Goal: Task Accomplishment & Management: Manage account settings

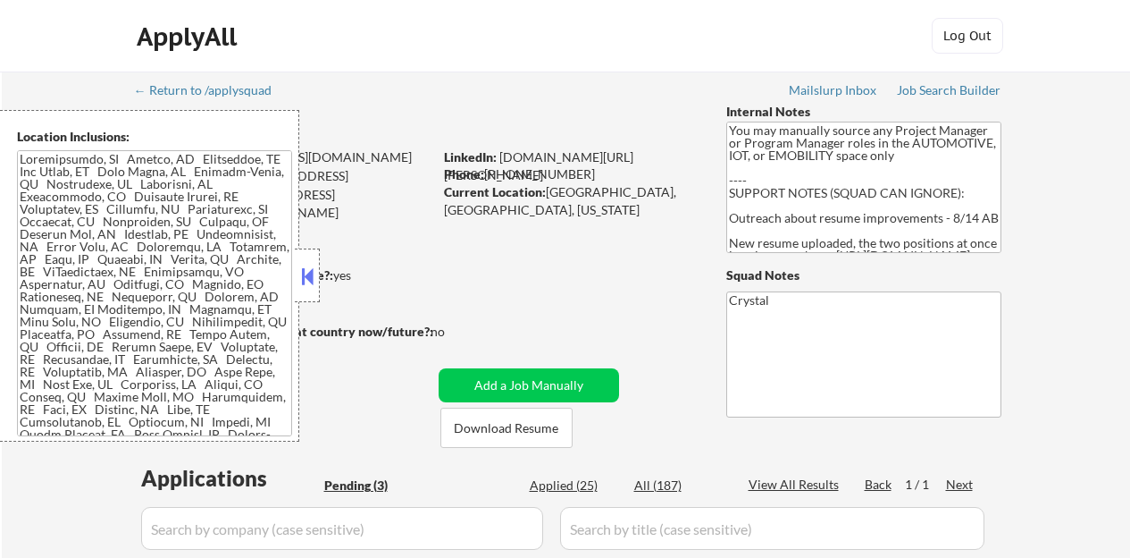
select select ""pending""
click at [311, 292] on div at bounding box center [307, 275] width 25 height 54
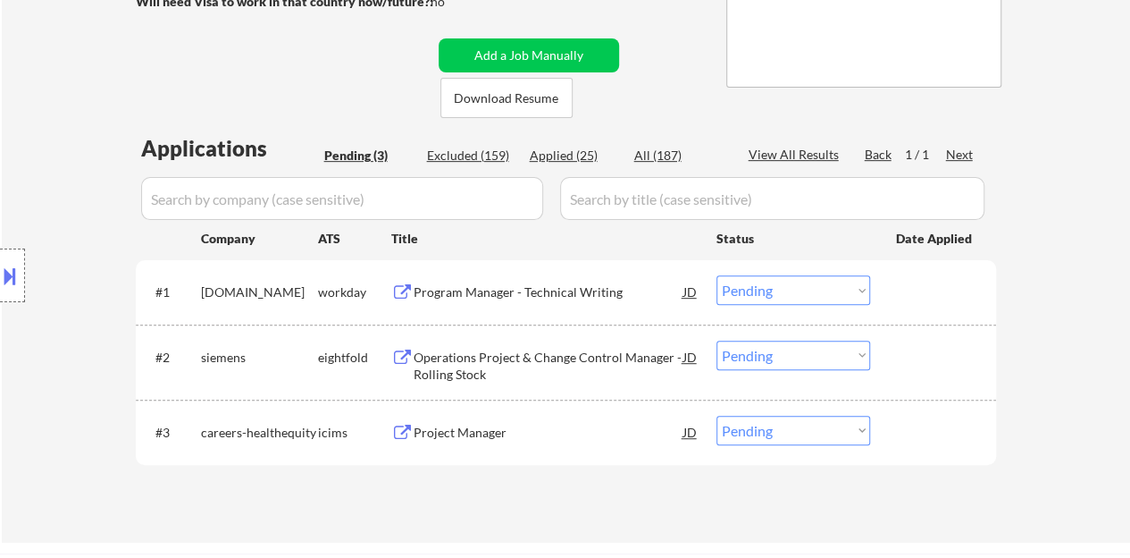
scroll to position [357, 0]
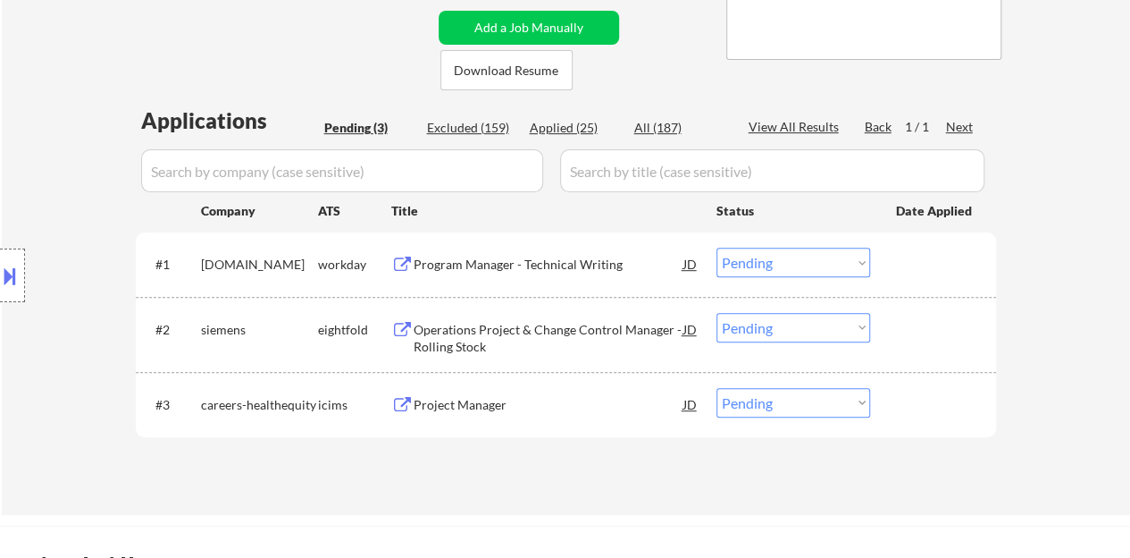
click at [567, 493] on div "← Return to /applysquad Mailslurp Inbox Job Search Builder [PERSON_NAME] User E…" at bounding box center [567, 107] width 892 height 786
click at [495, 252] on div "Program Manager - Technical Writing" at bounding box center [549, 264] width 270 height 32
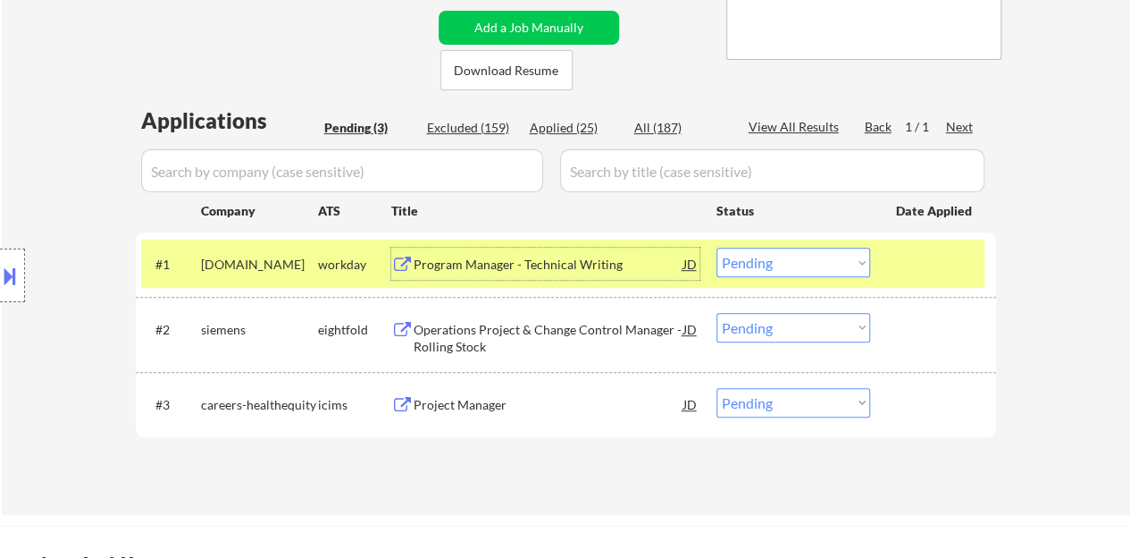
click at [771, 256] on select "Choose an option... Pending Applied Excluded (Questions) Excluded (Expired) Exc…" at bounding box center [794, 262] width 154 height 29
click at [717, 248] on select "Choose an option... Pending Applied Excluded (Questions) Excluded (Expired) Exc…" at bounding box center [794, 262] width 154 height 29
select select ""pending""
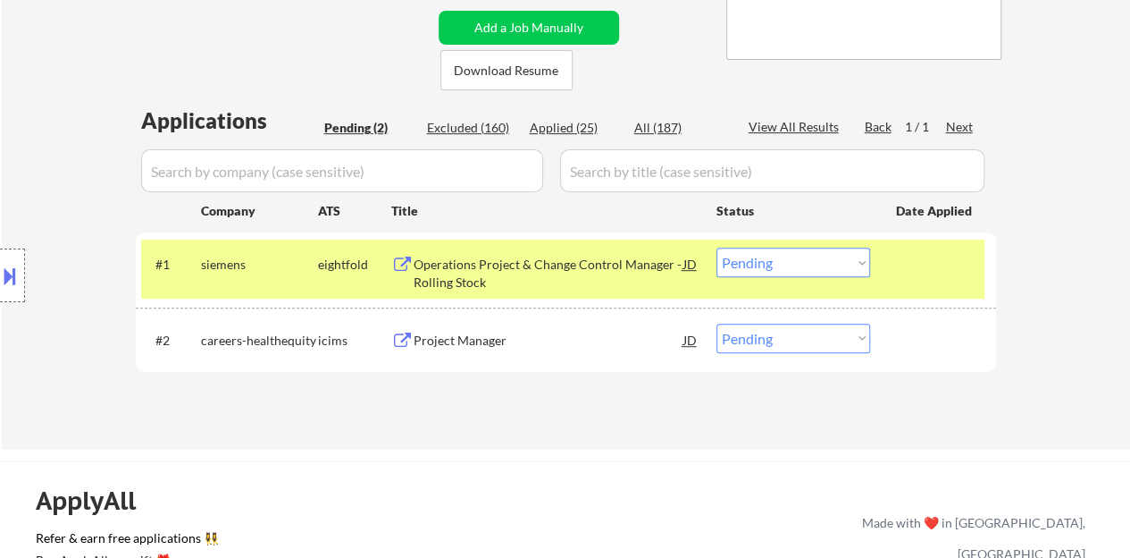
click at [923, 276] on div at bounding box center [935, 264] width 79 height 32
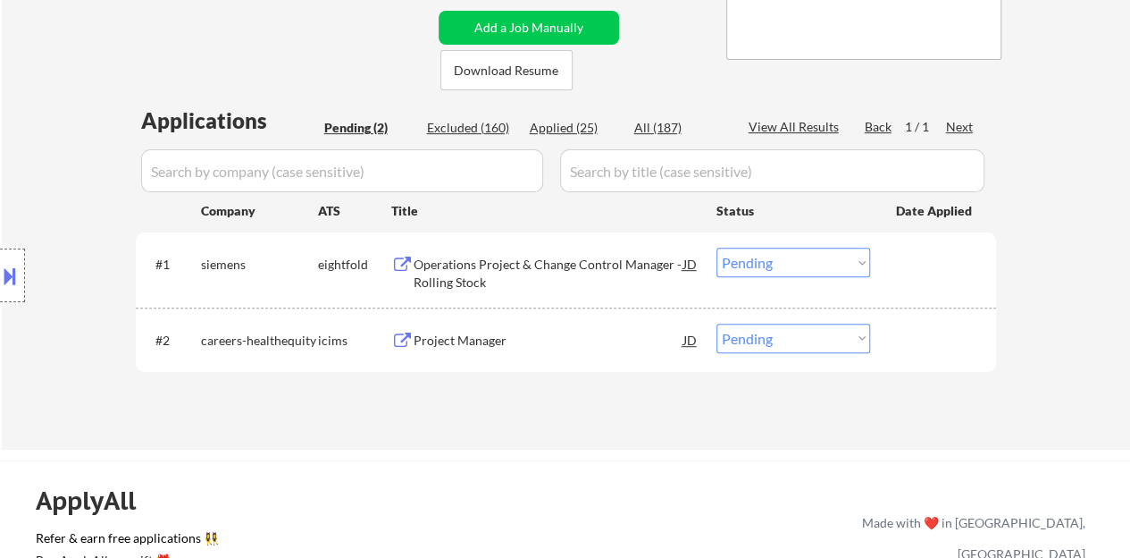
click at [460, 342] on div "Project Manager" at bounding box center [549, 341] width 270 height 18
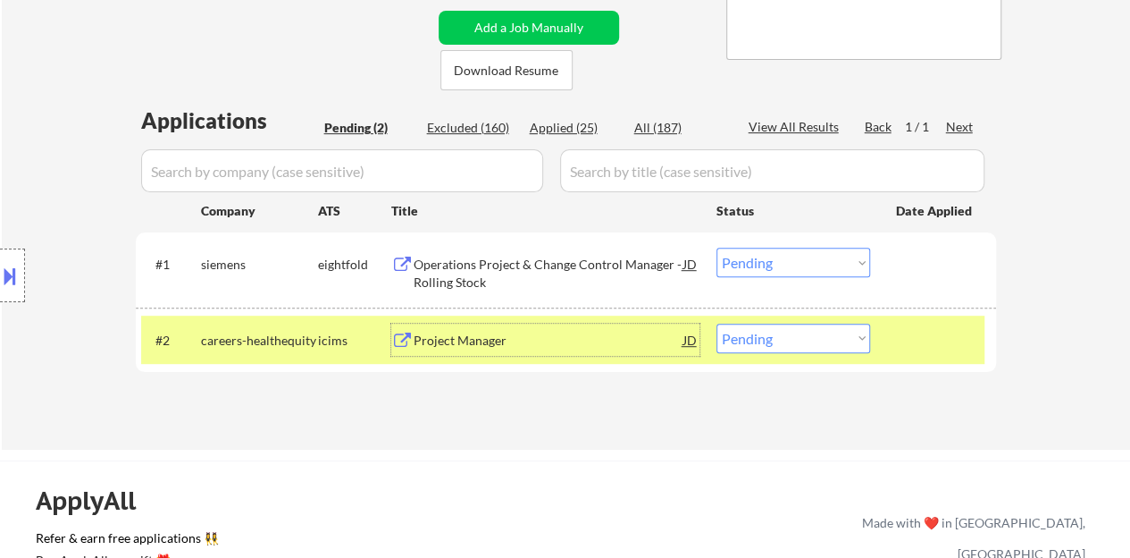
drag, startPoint x: 785, startPoint y: 307, endPoint x: 808, endPoint y: 330, distance: 32.2
click at [786, 308] on div "#2 careers-healthequity icims Project Manager JD Choose an option... Pending Ap…" at bounding box center [566, 339] width 861 height 64
click at [816, 337] on select "Choose an option... Pending Applied Excluded (Questions) Excluded (Expired) Exc…" at bounding box center [794, 337] width 154 height 29
select select ""excluded__salary_""
click at [717, 323] on select "Choose an option... Pending Applied Excluded (Questions) Excluded (Expired) Exc…" at bounding box center [794, 337] width 154 height 29
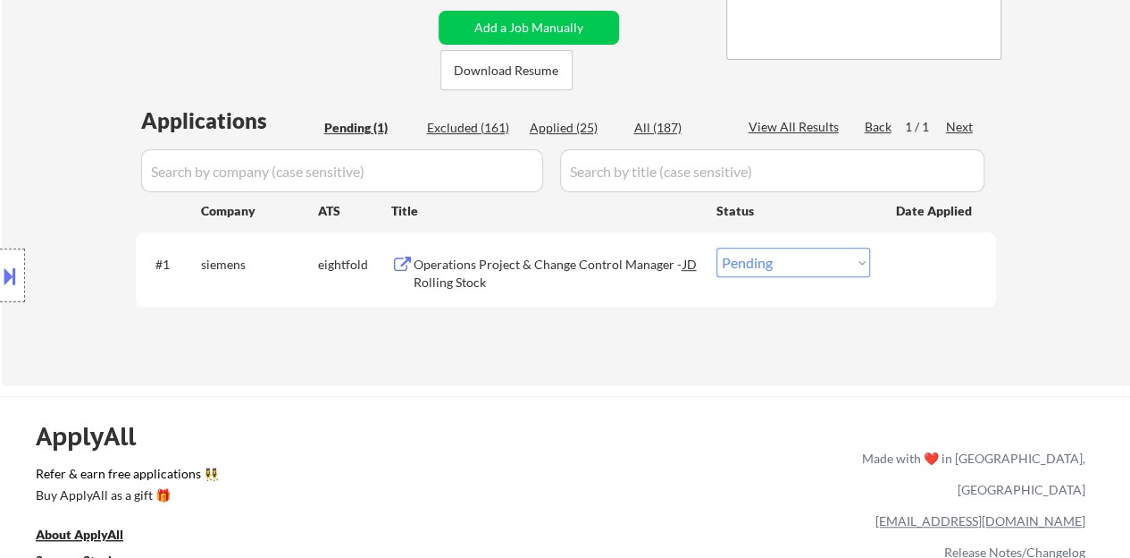
click at [479, 270] on div "Operations Project & Change Control Manager - Rolling Stock" at bounding box center [549, 273] width 270 height 35
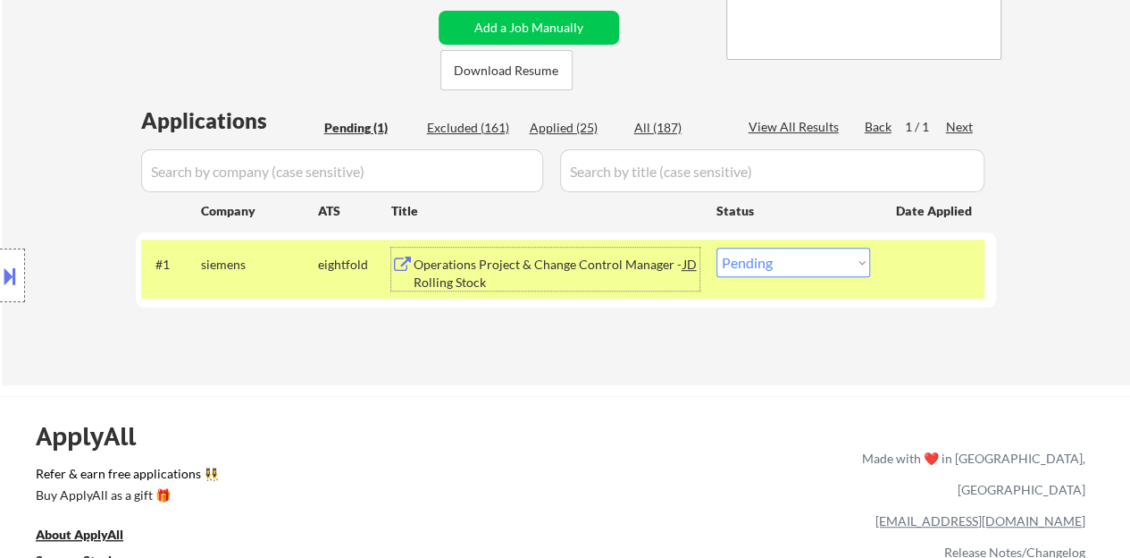
click at [778, 268] on select "Choose an option... Pending Applied Excluded (Questions) Excluded (Expired) Exc…" at bounding box center [794, 262] width 154 height 29
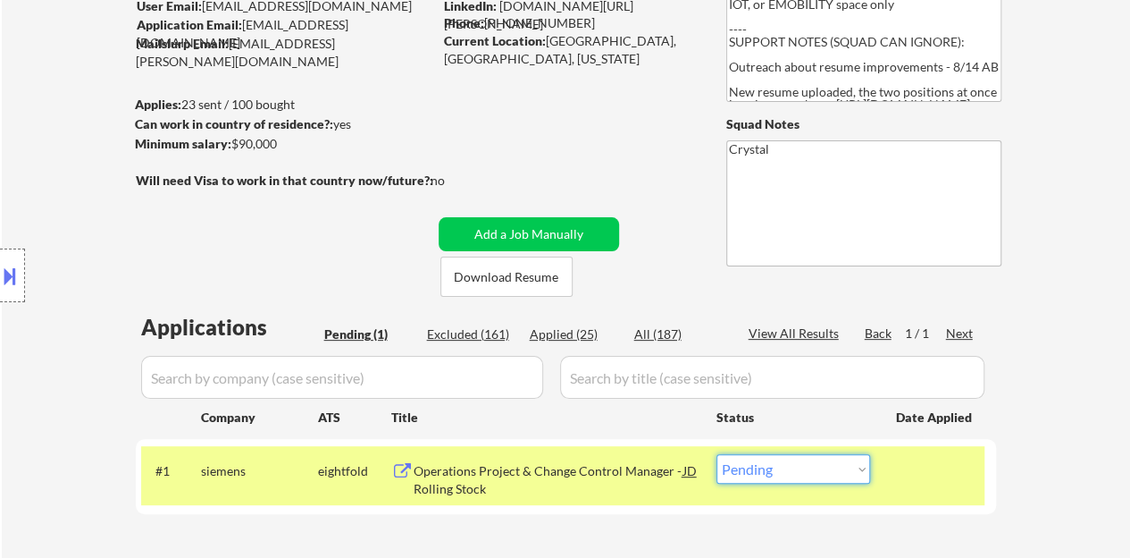
scroll to position [179, 0]
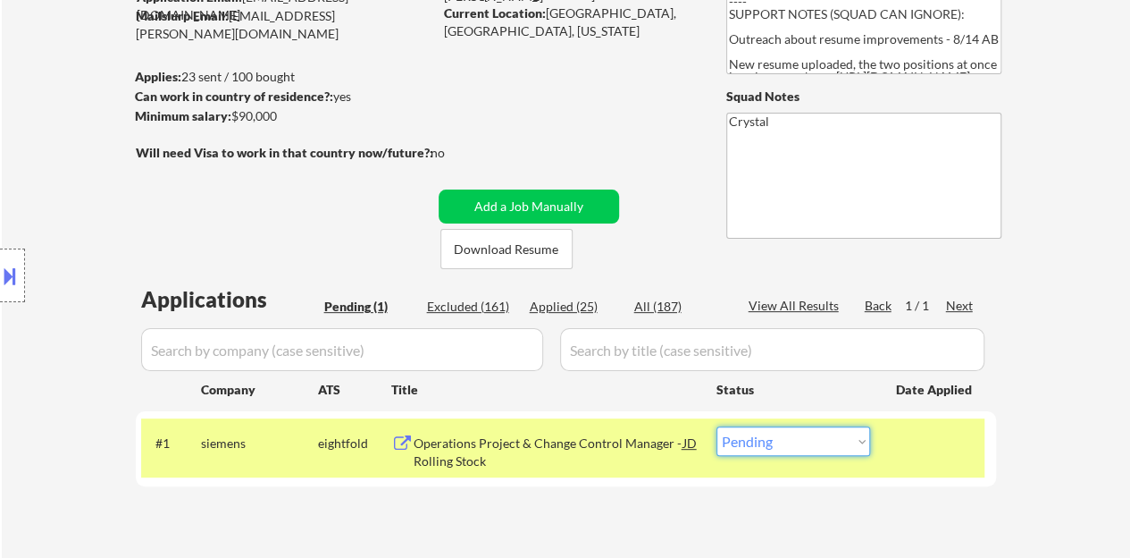
click at [791, 453] on select "Choose an option... Pending Applied Excluded (Questions) Excluded (Expired) Exc…" at bounding box center [794, 440] width 154 height 29
click at [785, 441] on select "Choose an option... Pending Applied Excluded (Questions) Excluded (Expired) Exc…" at bounding box center [794, 440] width 154 height 29
select select ""excluded""
click at [717, 426] on select "Choose an option... Pending Applied Excluded (Questions) Excluded (Expired) Exc…" at bounding box center [794, 440] width 154 height 29
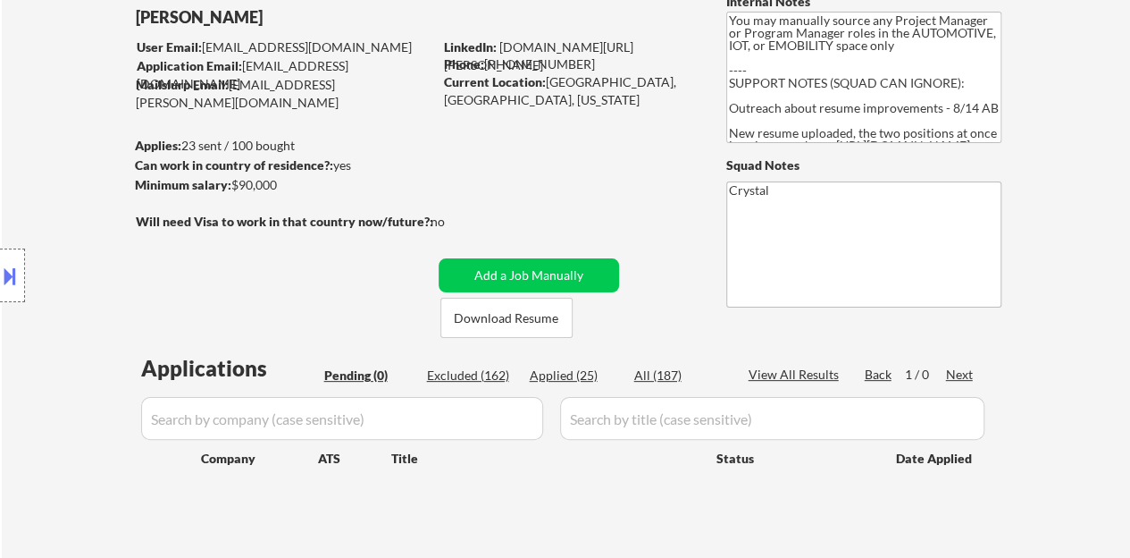
scroll to position [89, 0]
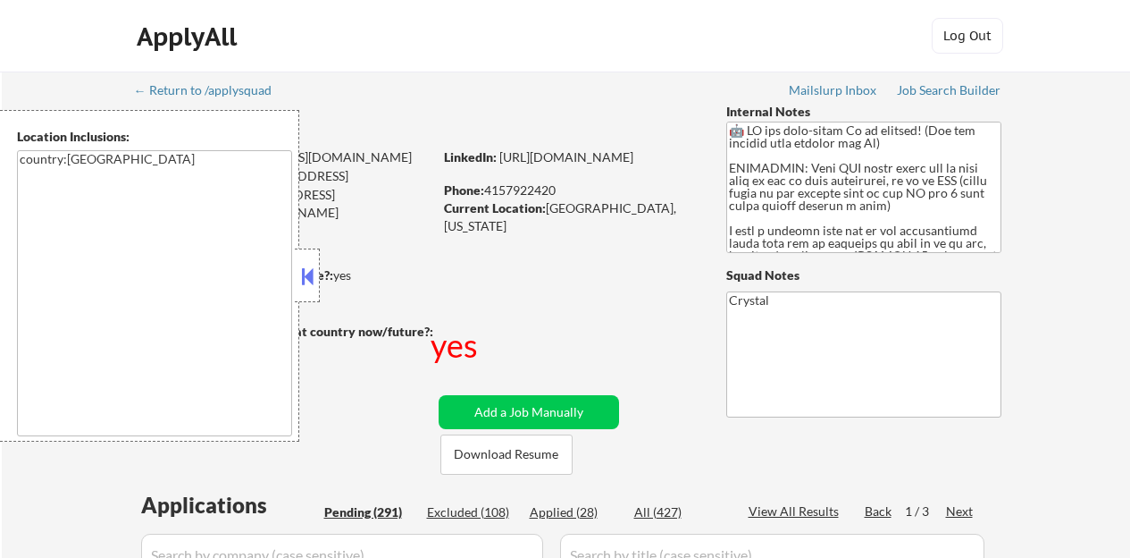
select select ""pending""
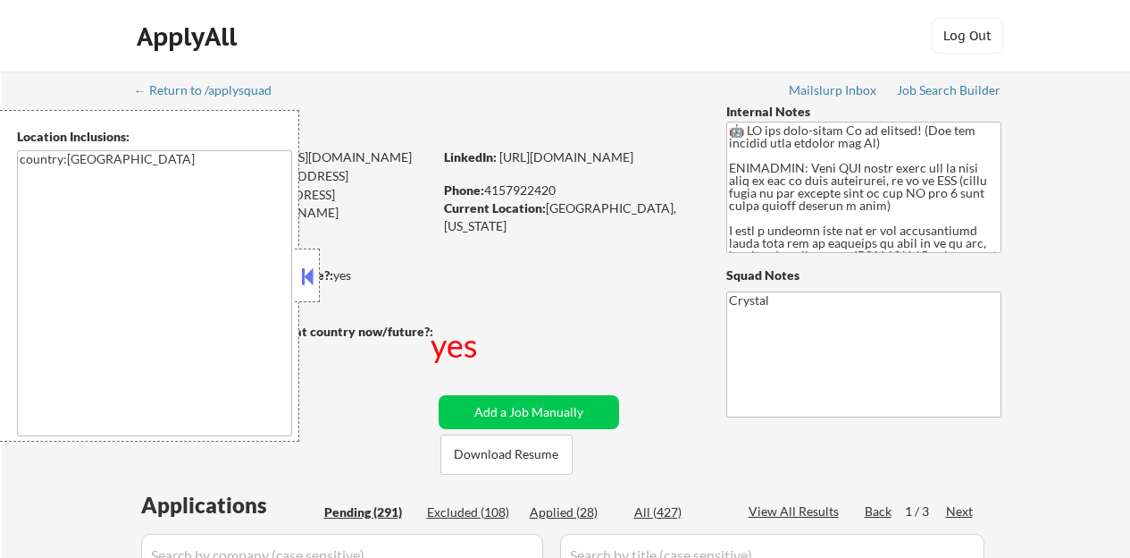
select select ""pending""
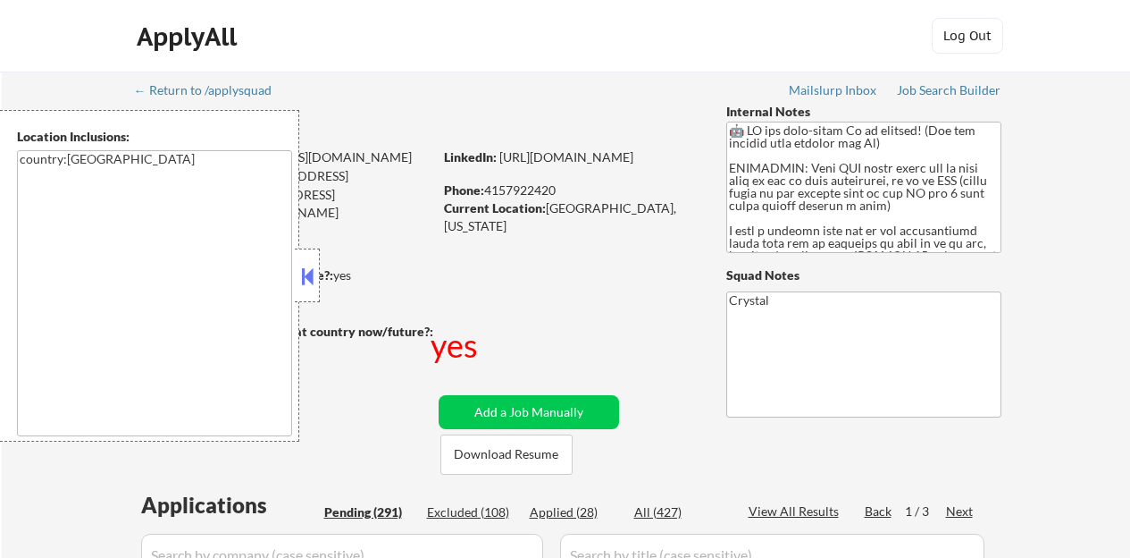
select select ""pending""
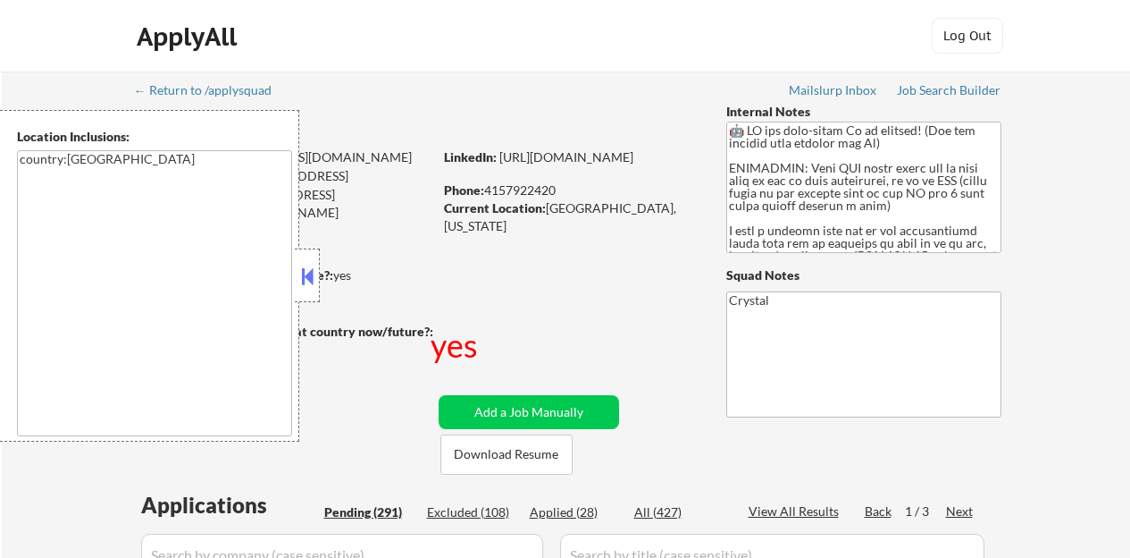
select select ""pending""
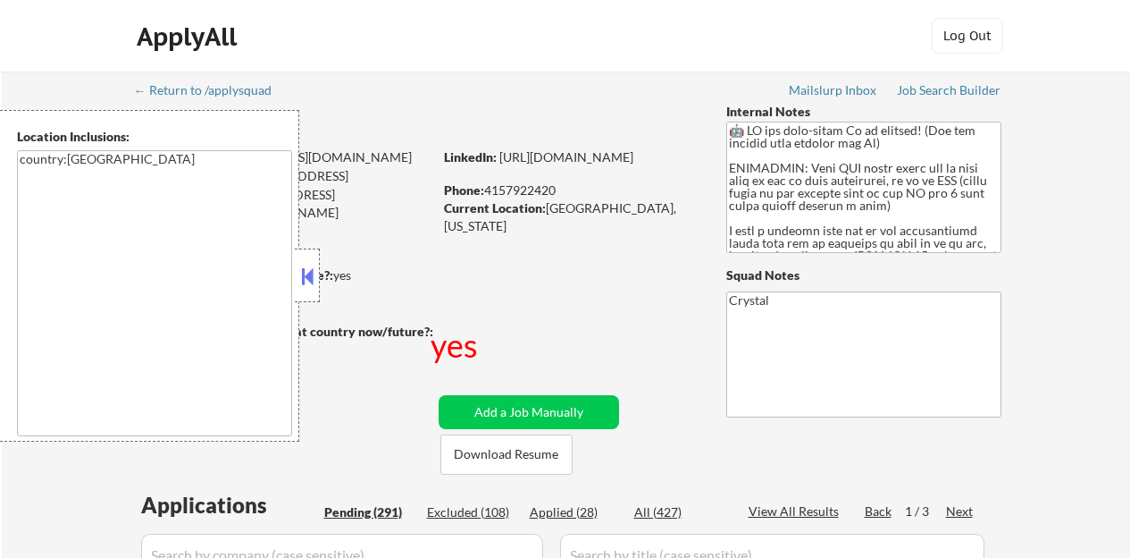
select select ""pending""
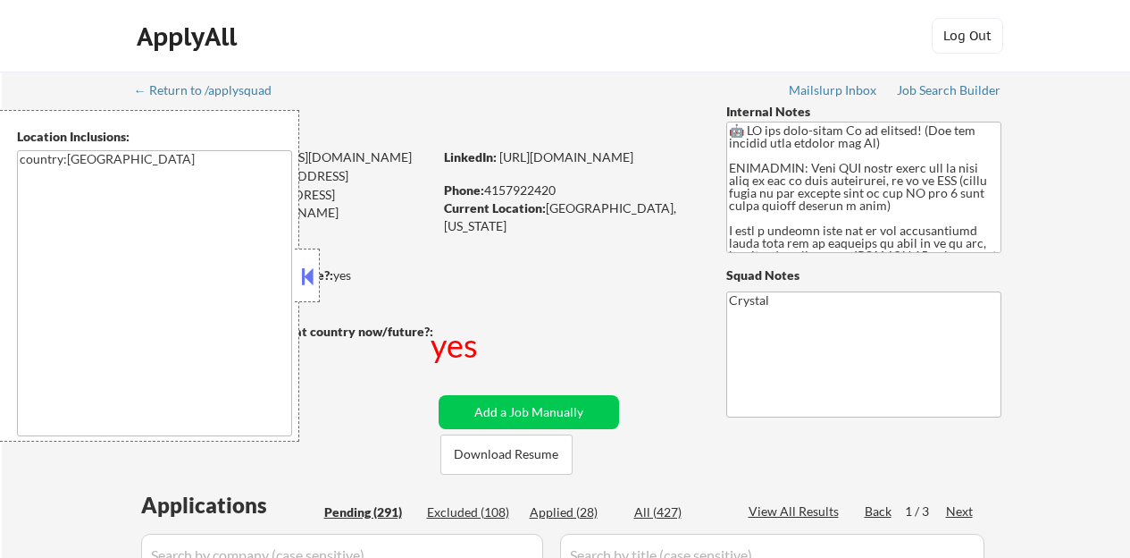
select select ""pending""
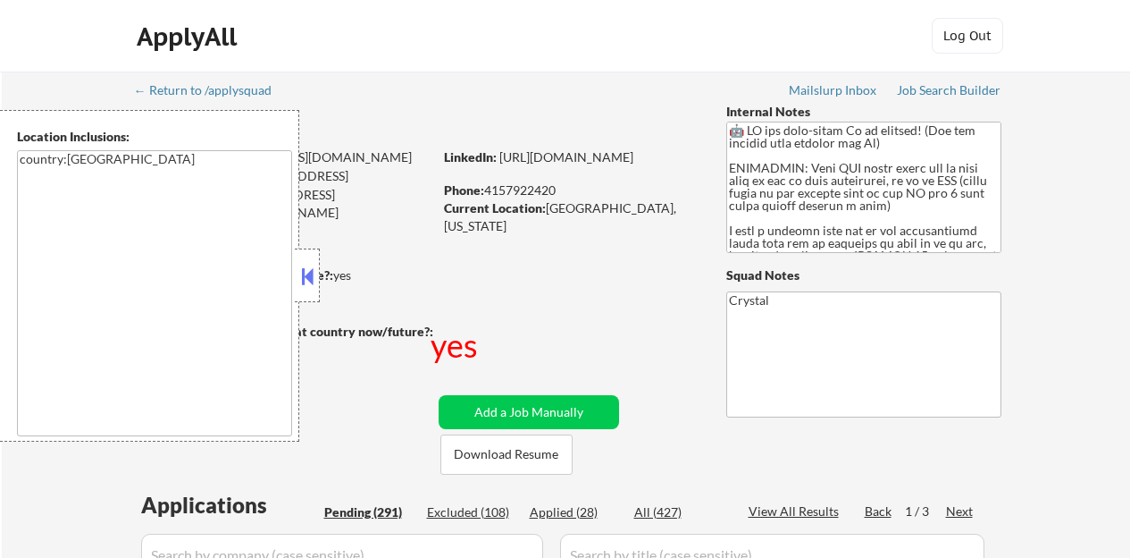
select select ""pending""
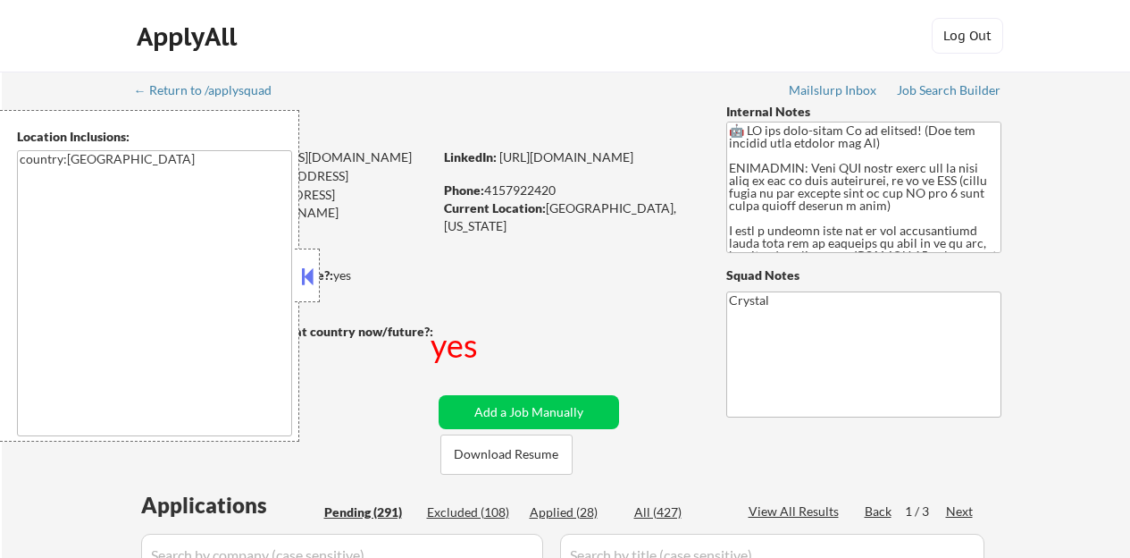
select select ""pending""
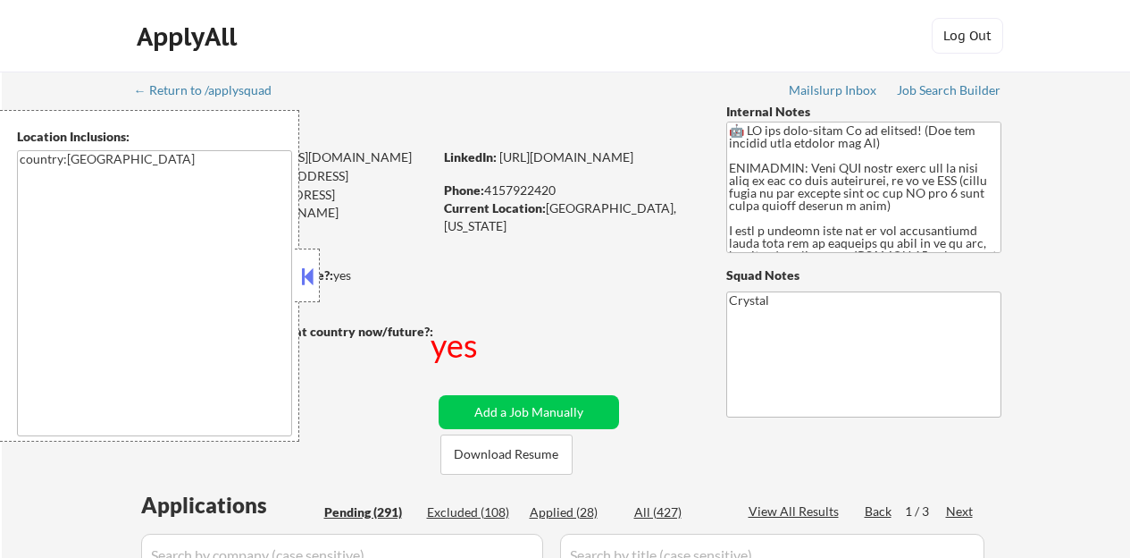
select select ""pending""
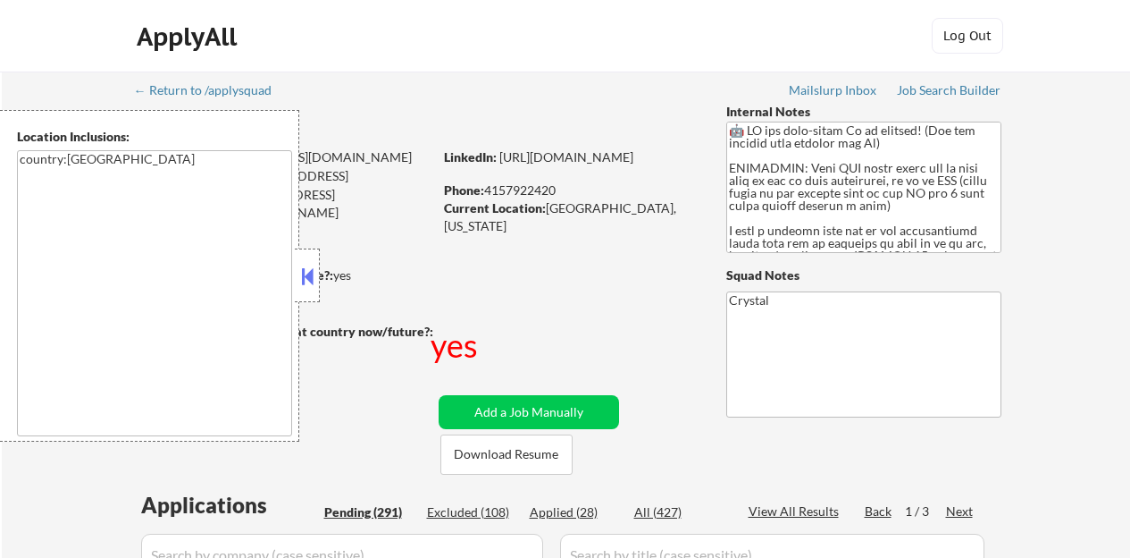
select select ""pending""
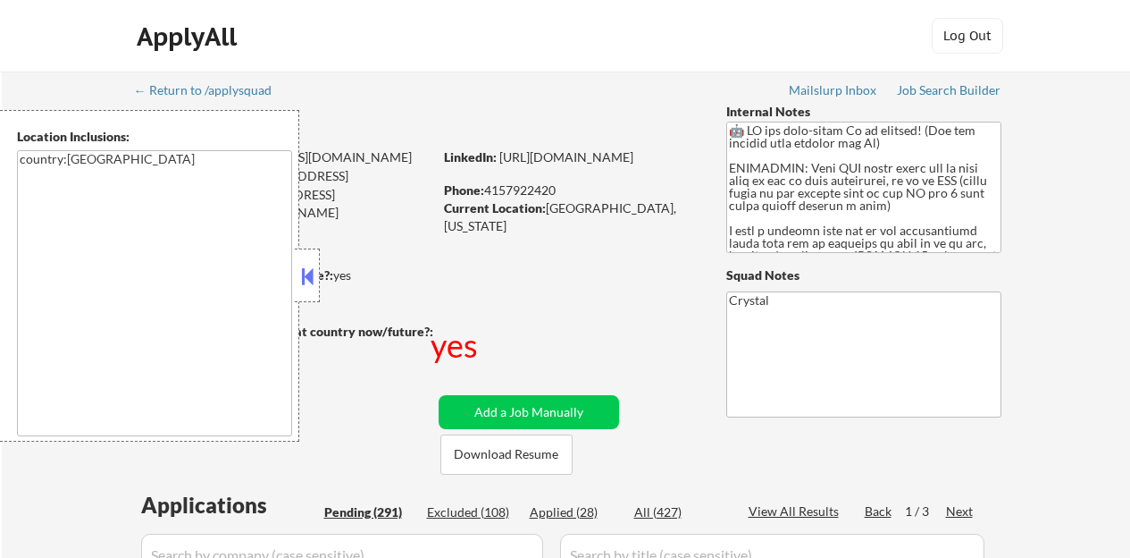
select select ""pending""
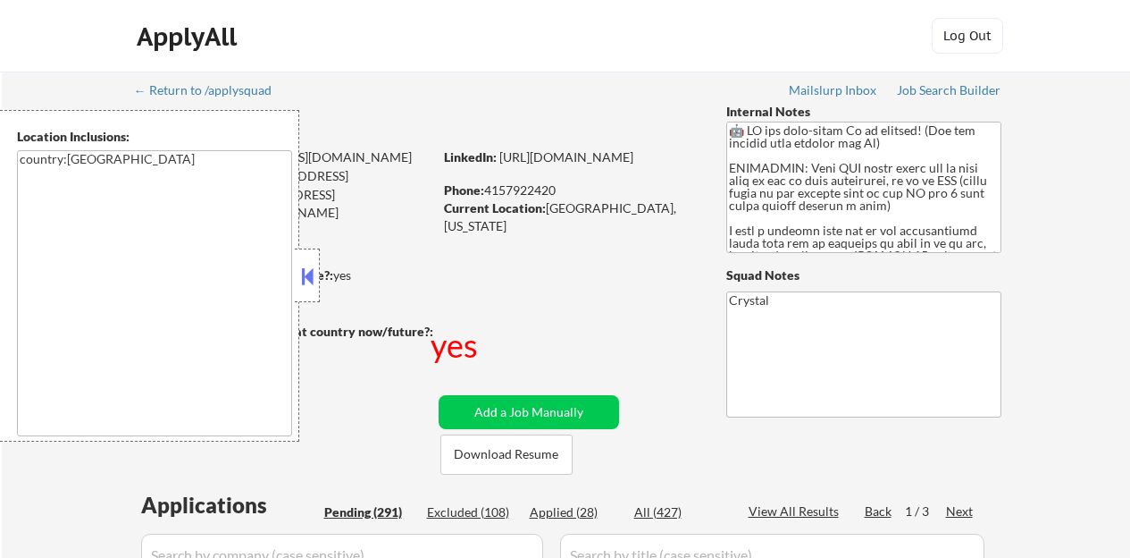
select select ""pending""
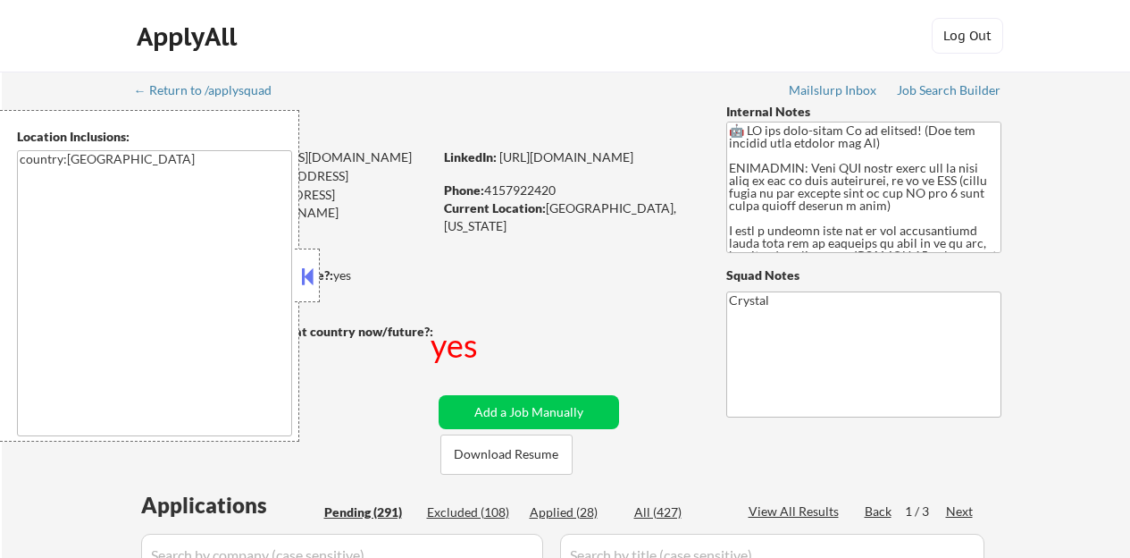
select select ""pending""
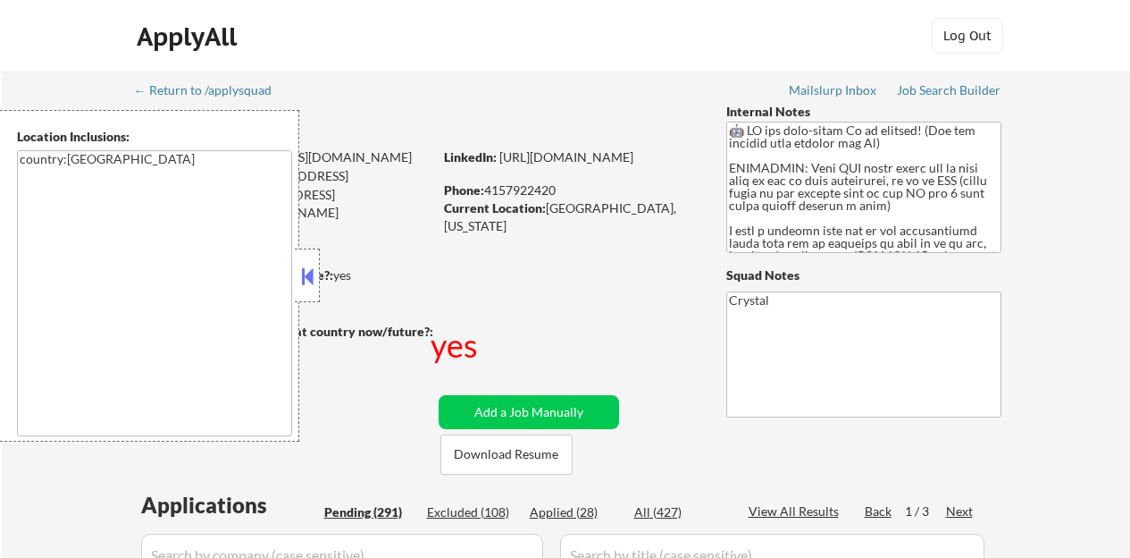
select select ""pending""
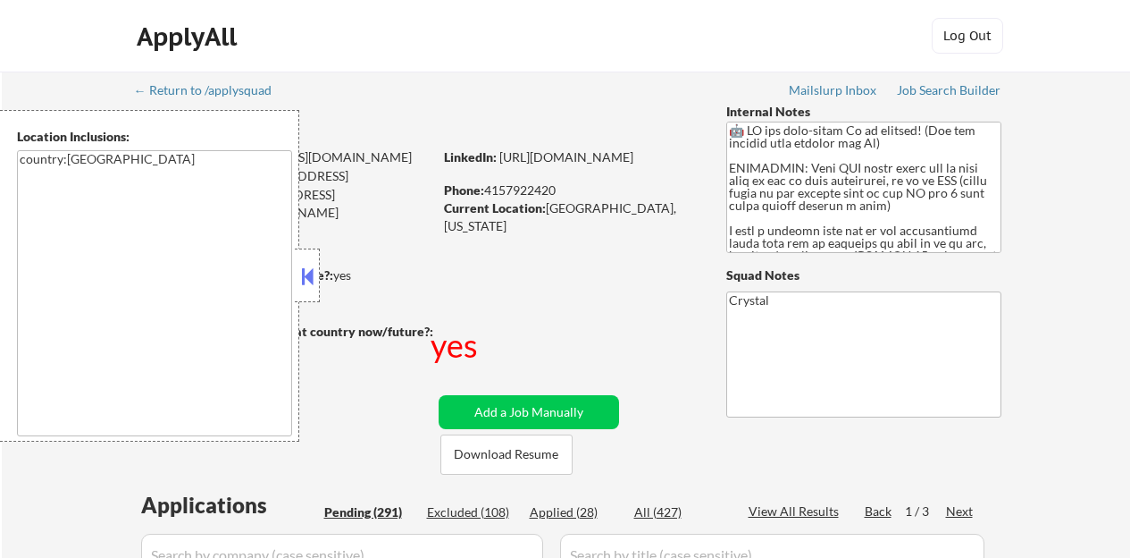
select select ""pending""
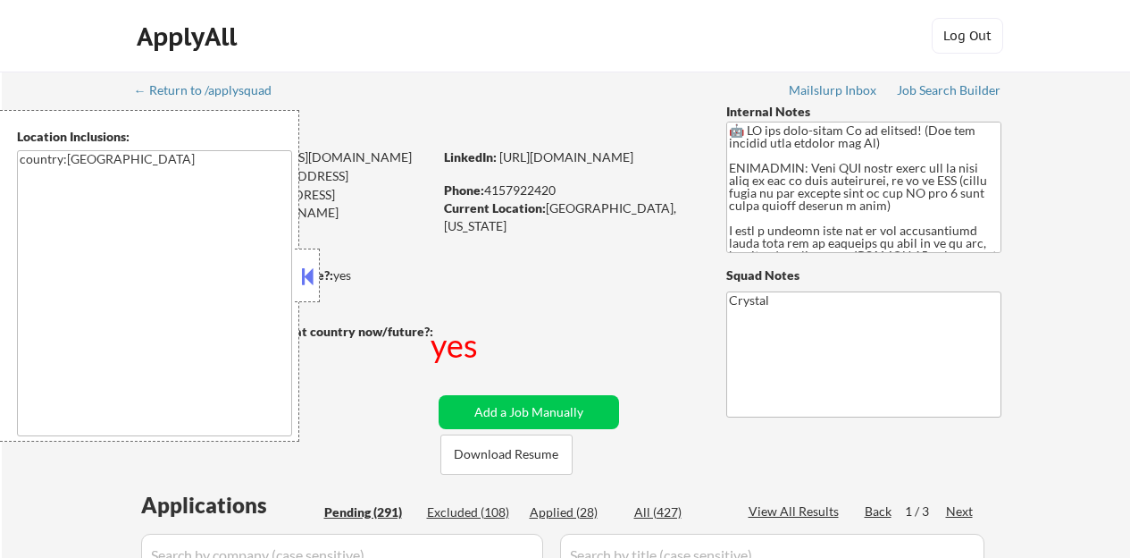
select select ""pending""
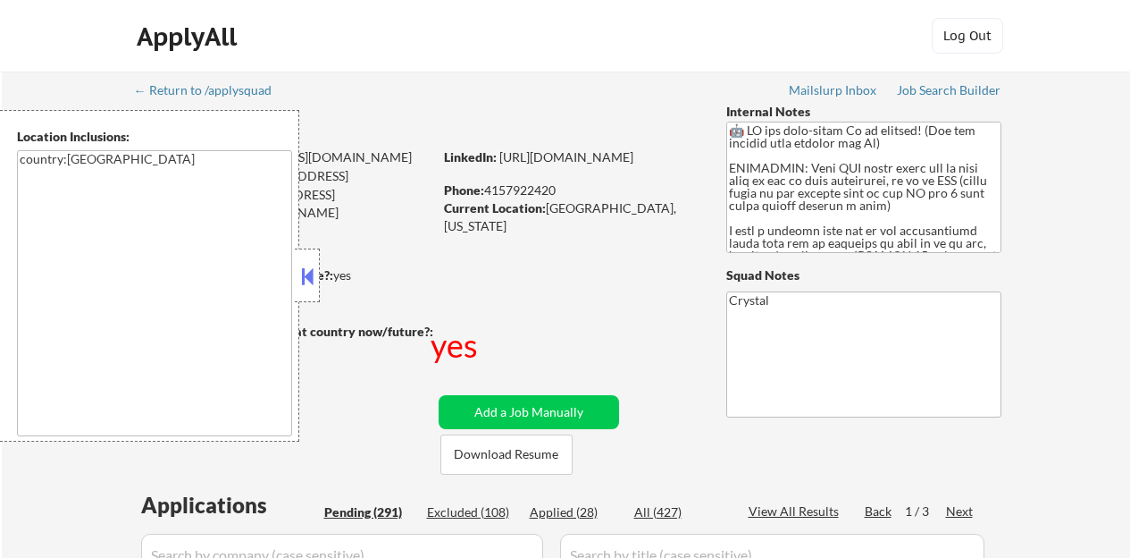
select select ""pending""
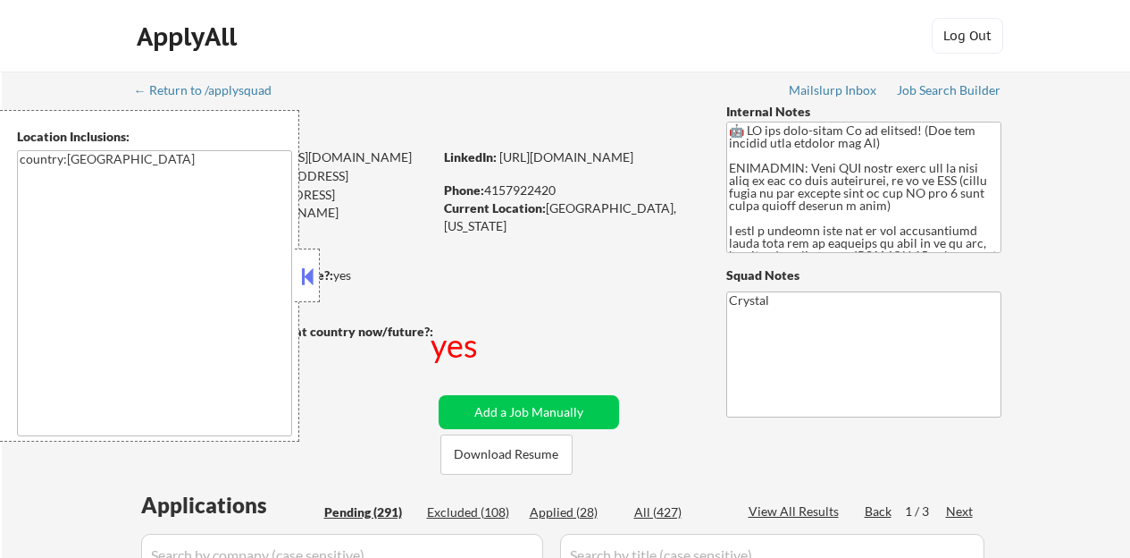
select select ""pending""
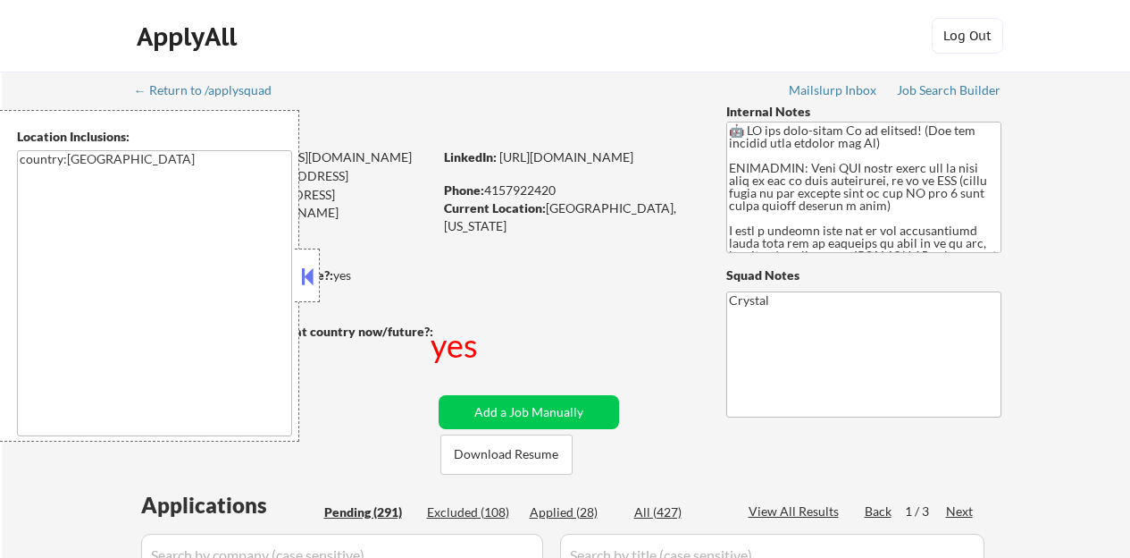
select select ""pending""
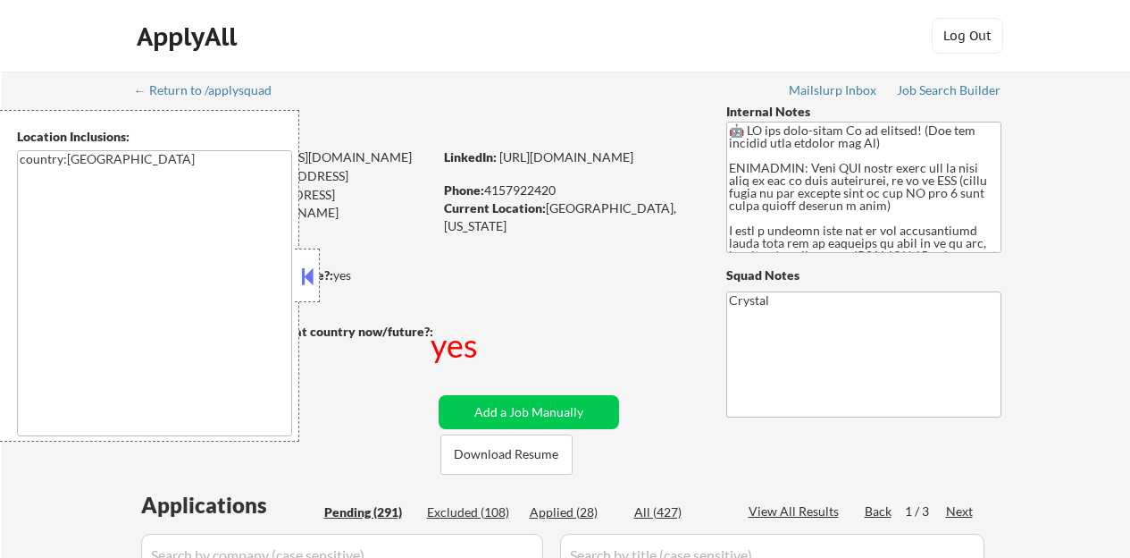
select select ""pending""
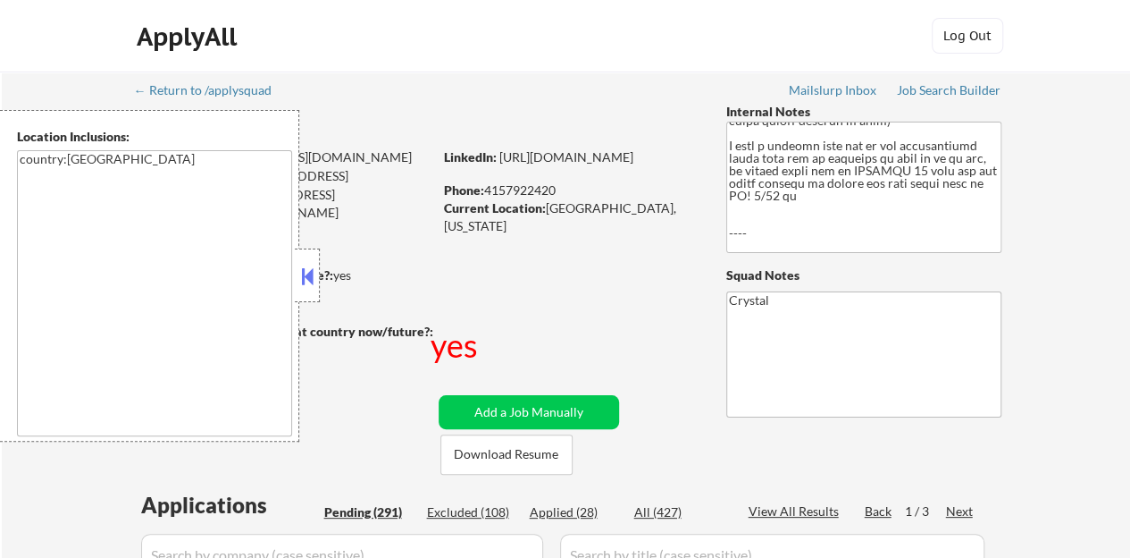
scroll to position [179, 0]
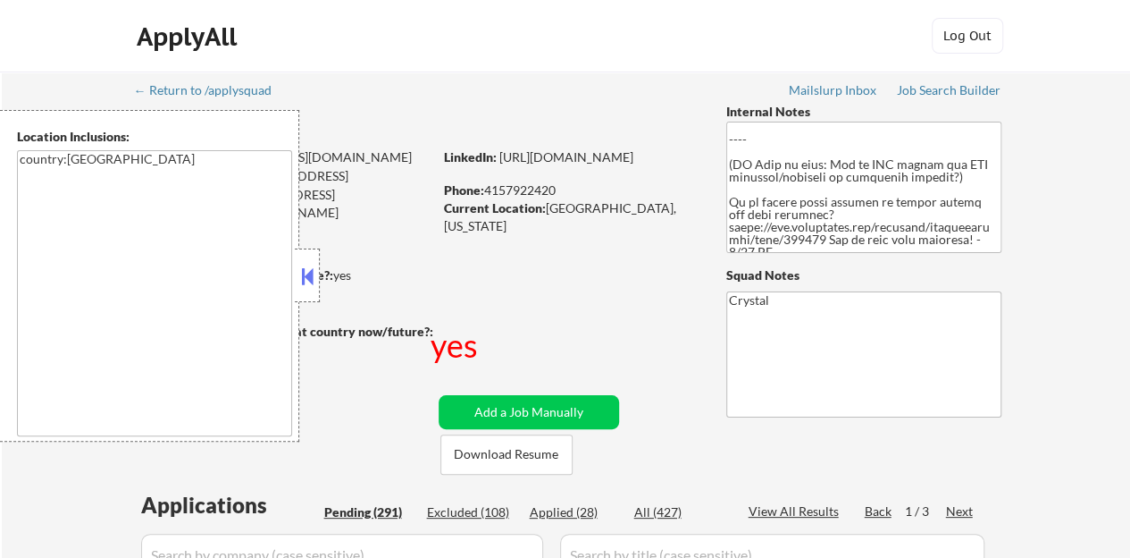
click at [304, 289] on button at bounding box center [308, 276] width 20 height 27
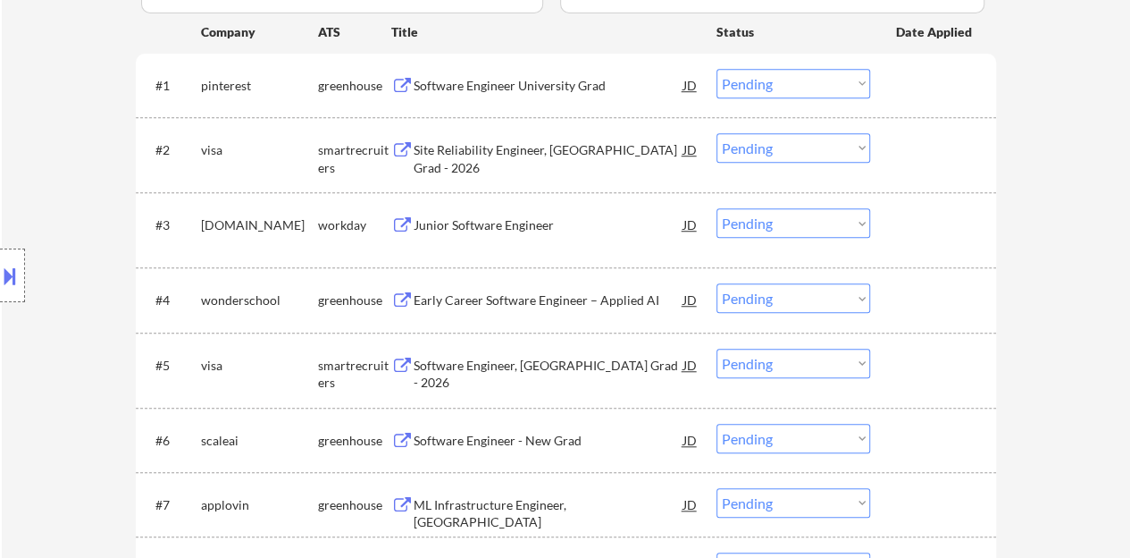
scroll to position [536, 0]
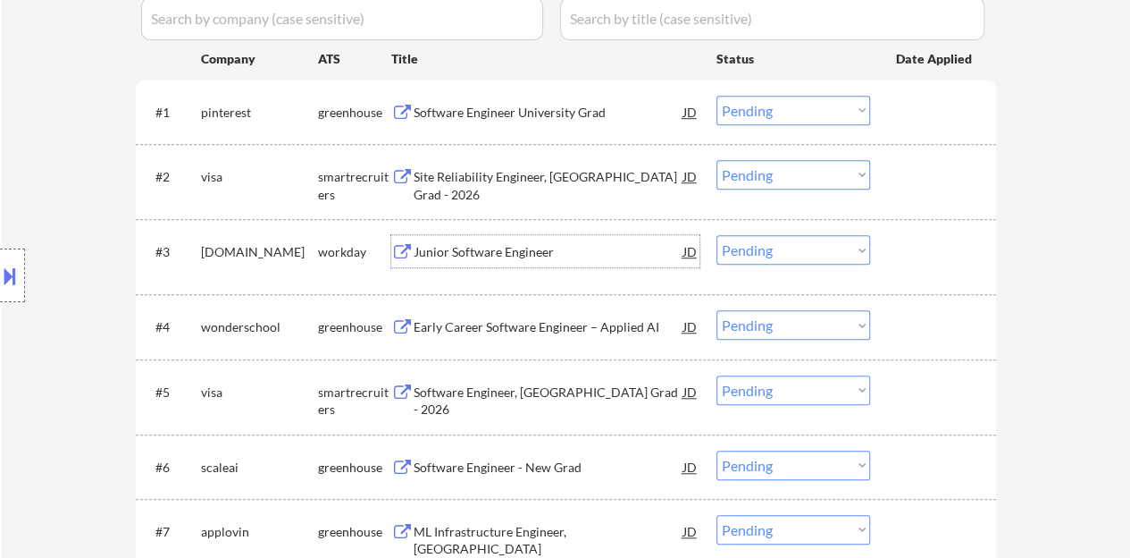
click at [442, 247] on div "Junior Software Engineer" at bounding box center [549, 252] width 270 height 18
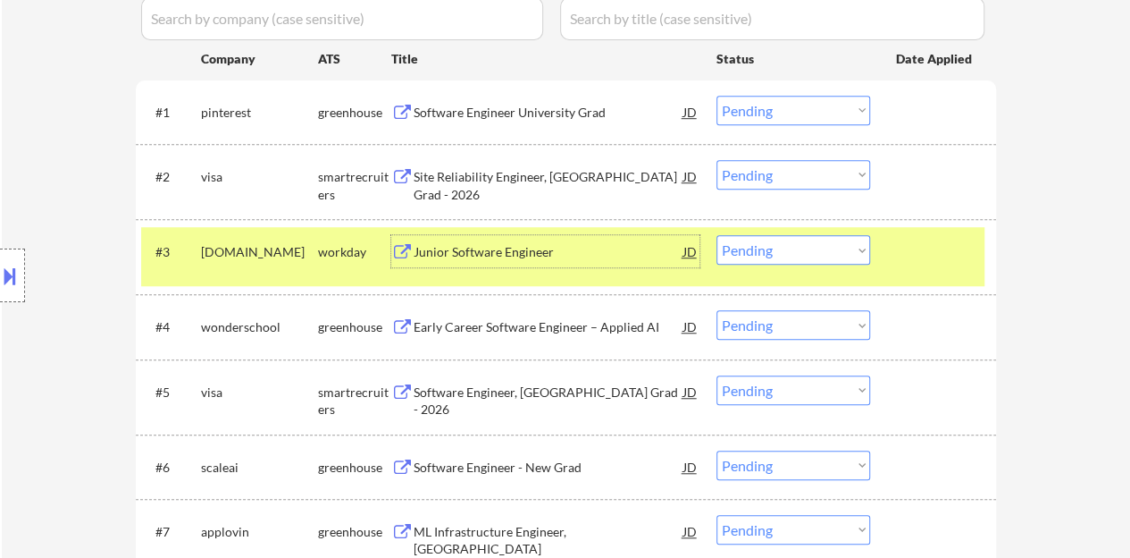
click at [0, 278] on button at bounding box center [10, 275] width 20 height 29
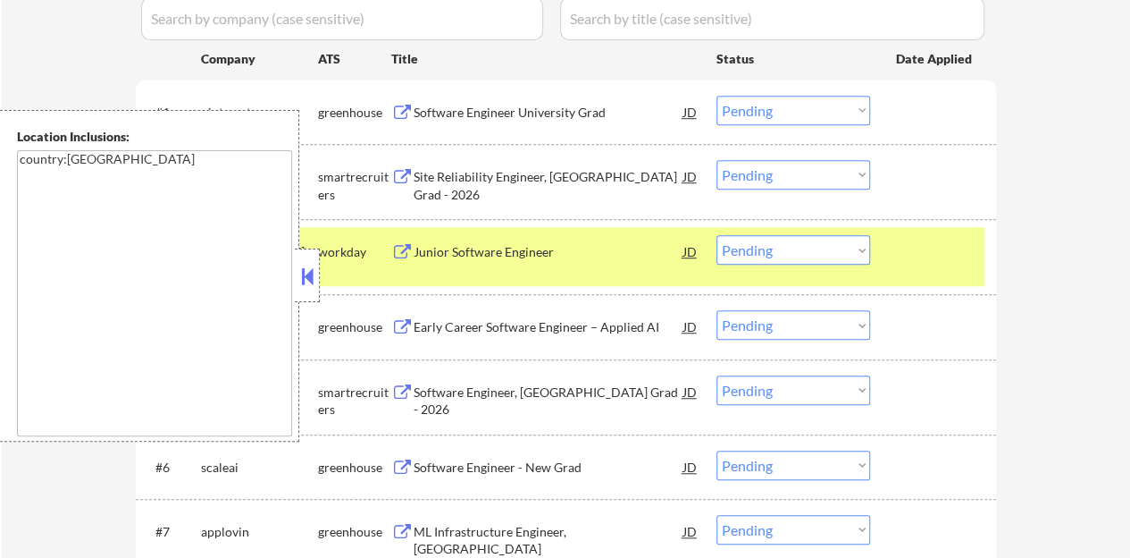
click at [302, 284] on button at bounding box center [308, 276] width 20 height 27
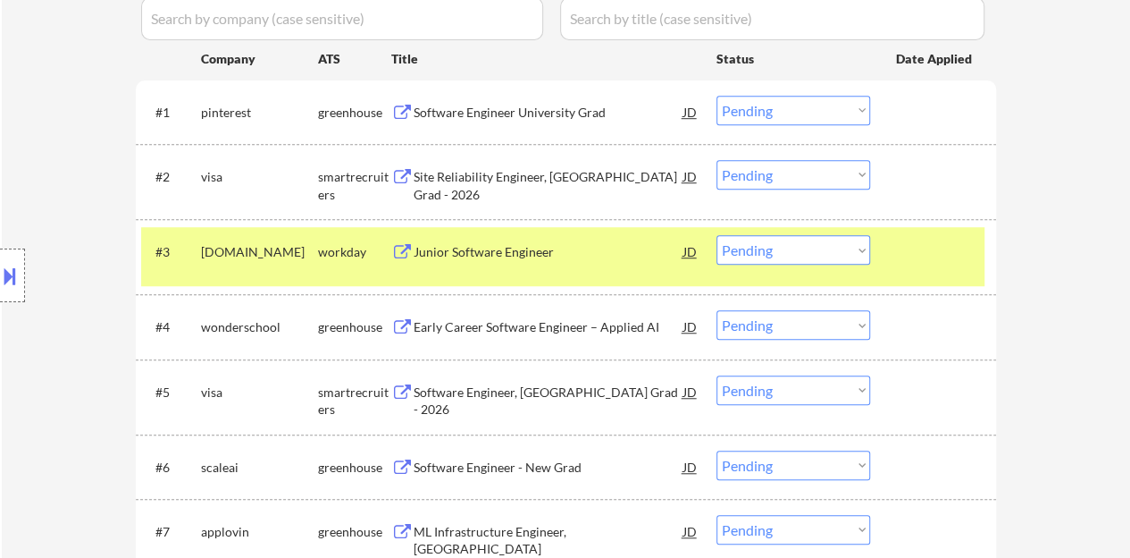
click at [744, 256] on select "Choose an option... Pending Applied Excluded (Questions) Excluded (Expired) Exc…" at bounding box center [794, 249] width 154 height 29
click at [717, 235] on select "Choose an option... Pending Applied Excluded (Questions) Excluded (Expired) Exc…" at bounding box center [794, 249] width 154 height 29
select select ""pending""
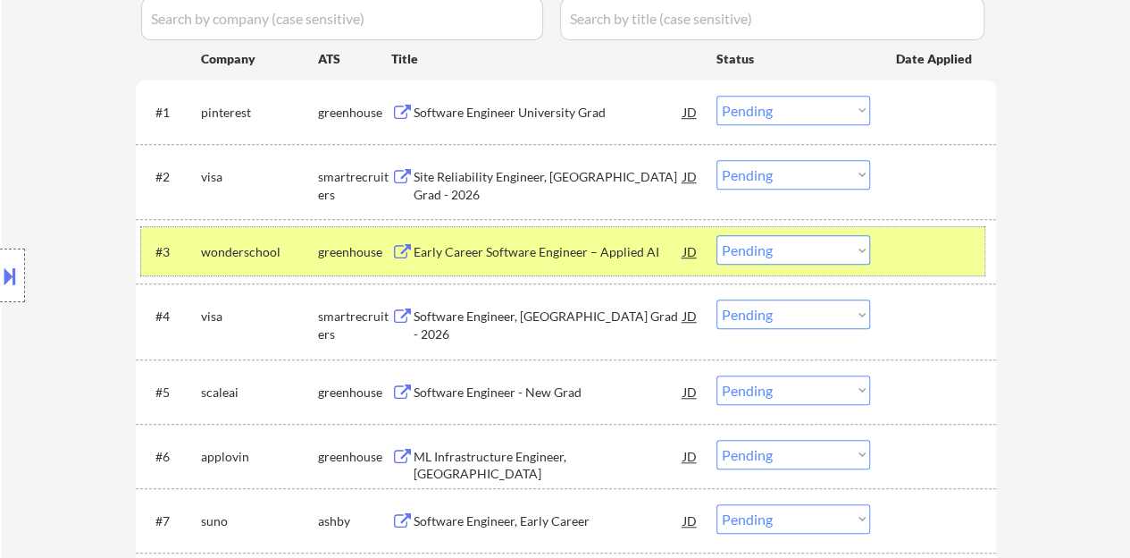
click at [962, 264] on div at bounding box center [935, 251] width 79 height 32
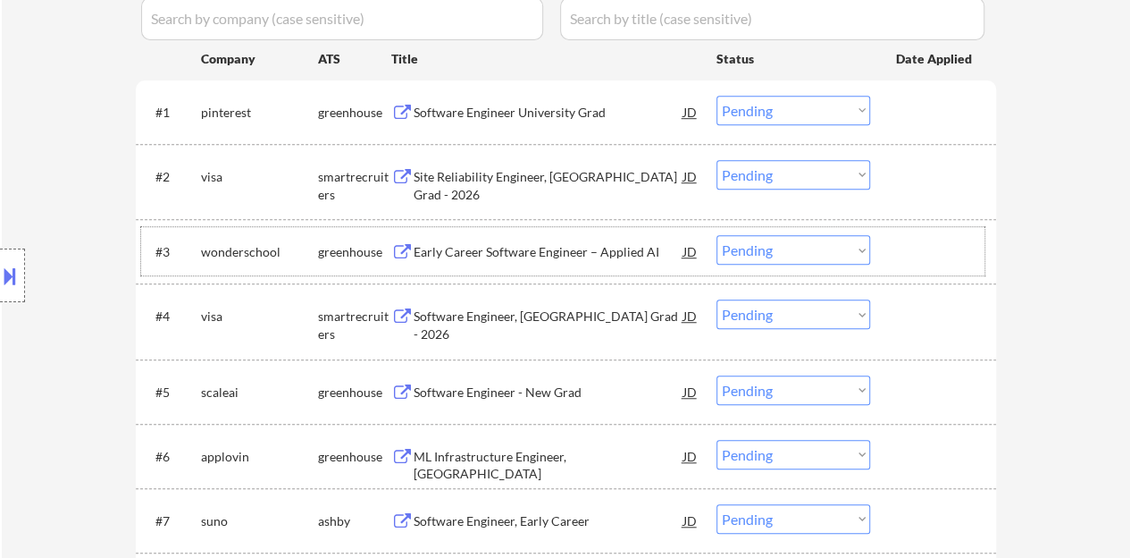
scroll to position [447, 0]
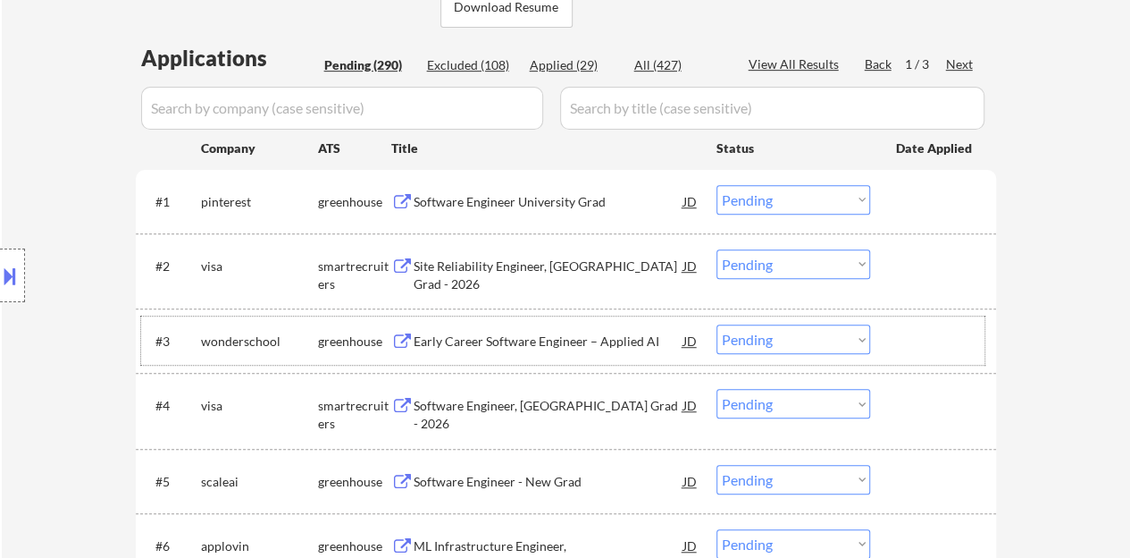
click at [542, 203] on div "Software Engineer University Grad" at bounding box center [549, 202] width 270 height 18
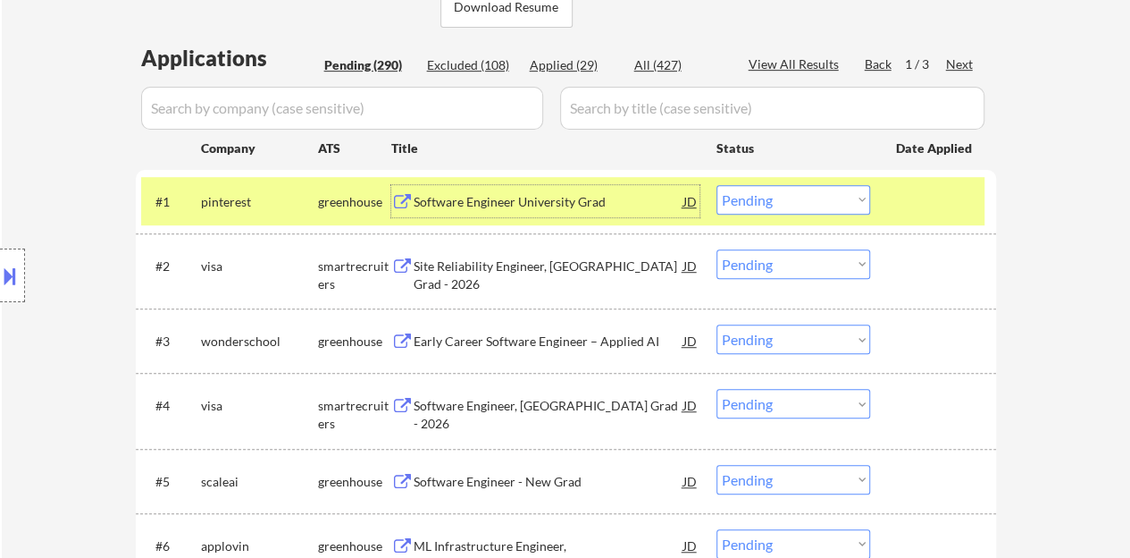
click at [748, 194] on select "Choose an option... Pending Applied Excluded (Questions) Excluded (Expired) Exc…" at bounding box center [794, 199] width 154 height 29
click at [717, 185] on select "Choose an option... Pending Applied Excluded (Questions) Excluded (Expired) Exc…" at bounding box center [794, 199] width 154 height 29
select select ""pending""
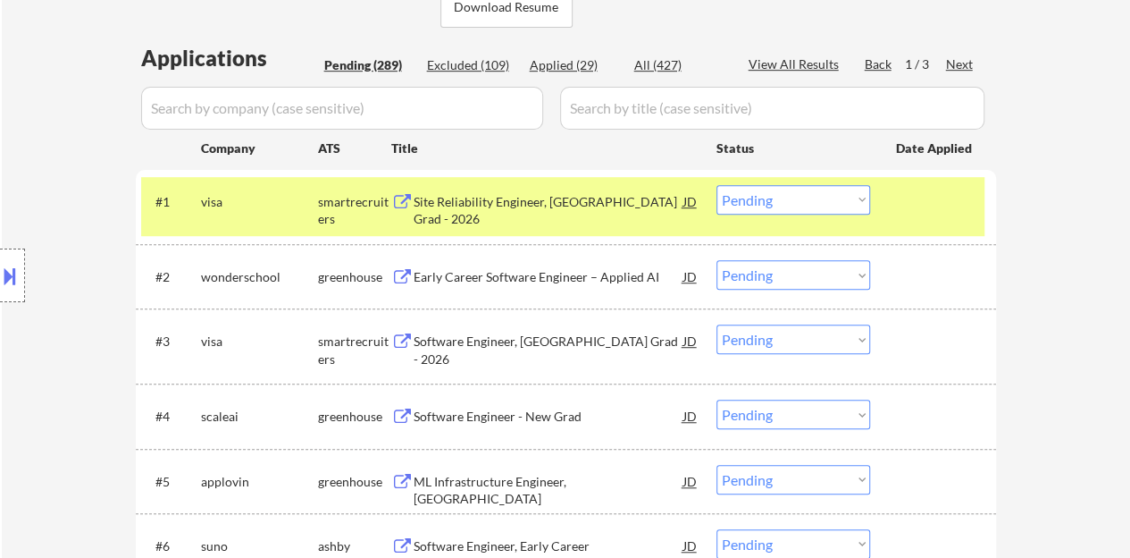
click at [924, 187] on div at bounding box center [935, 201] width 79 height 32
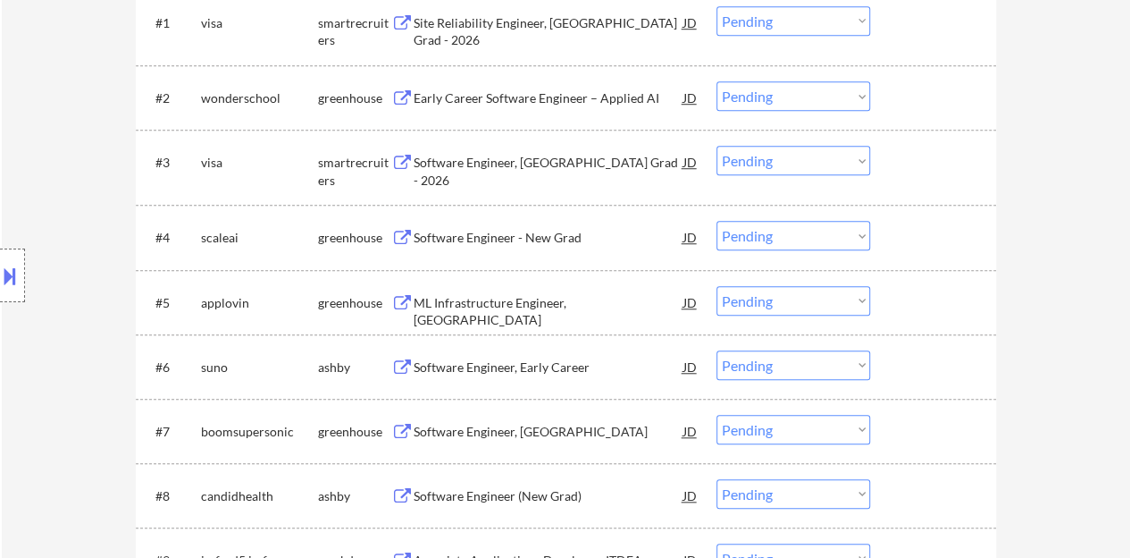
scroll to position [715, 0]
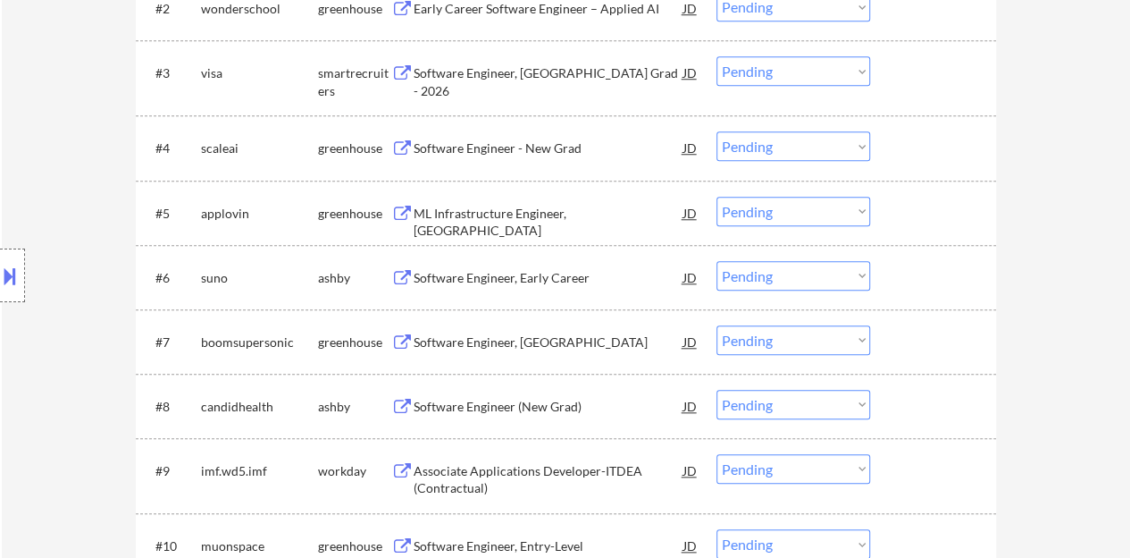
click at [481, 275] on div "Software Engineer, Early Career" at bounding box center [549, 278] width 270 height 18
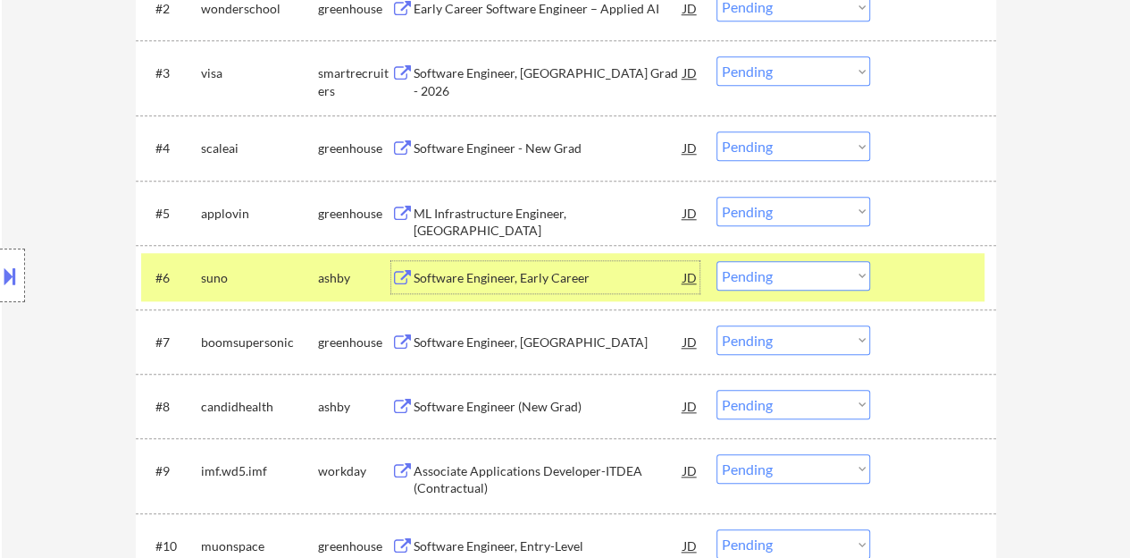
click at [765, 273] on select "Choose an option... Pending Applied Excluded (Questions) Excluded (Expired) Exc…" at bounding box center [794, 275] width 154 height 29
click at [717, 261] on select "Choose an option... Pending Applied Excluded (Questions) Excluded (Expired) Exc…" at bounding box center [794, 275] width 154 height 29
select select ""pending""
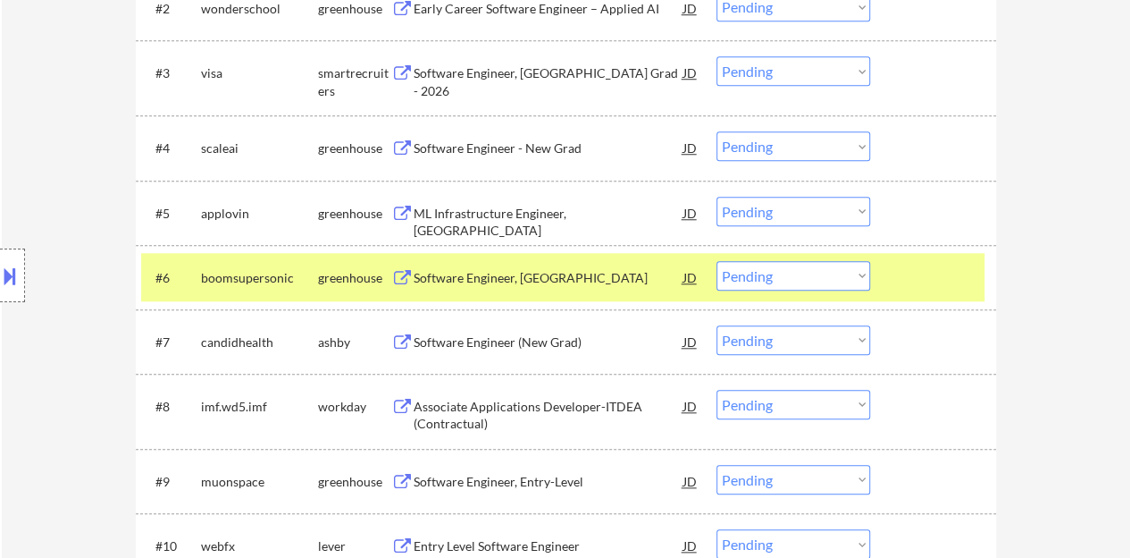
click at [912, 269] on div at bounding box center [935, 277] width 79 height 32
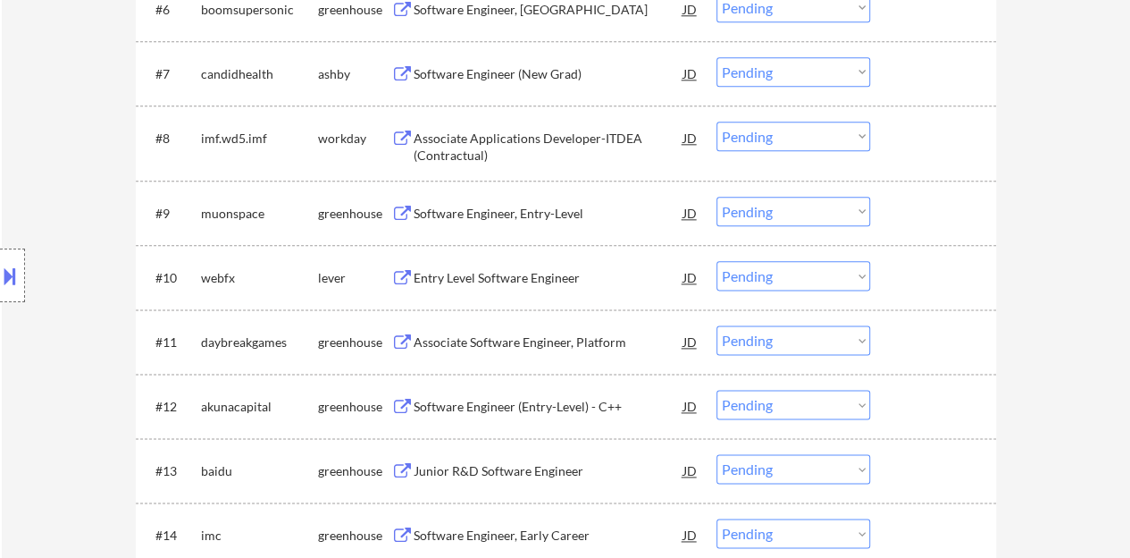
scroll to position [1072, 0]
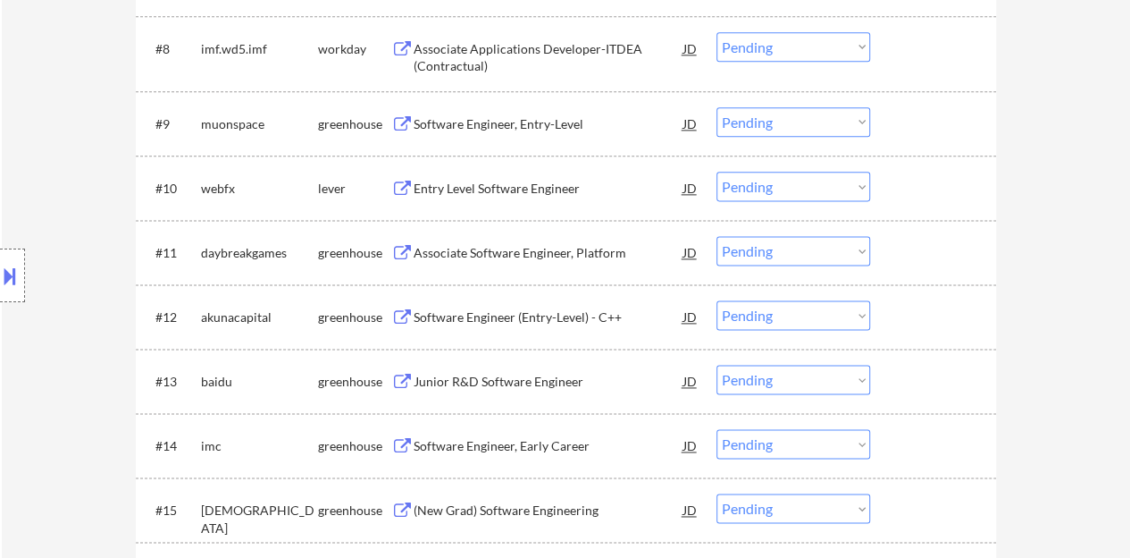
click at [508, 181] on div "Entry Level Software Engineer" at bounding box center [549, 189] width 270 height 18
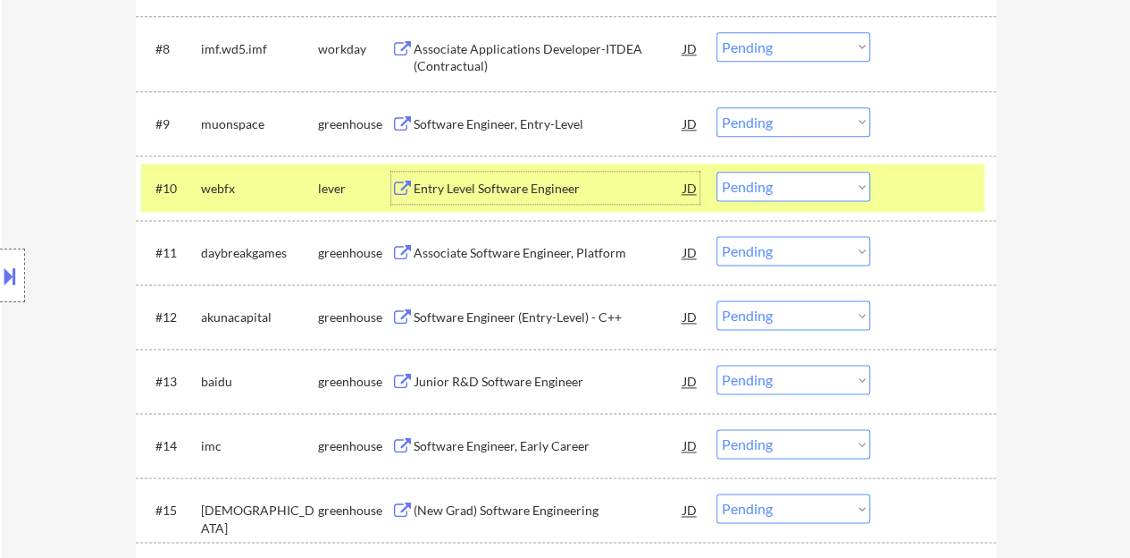
click at [780, 185] on select "Choose an option... Pending Applied Excluded (Questions) Excluded (Expired) Exc…" at bounding box center [794, 186] width 154 height 29
click at [717, 172] on select "Choose an option... Pending Applied Excluded (Questions) Excluded (Expired) Exc…" at bounding box center [794, 186] width 154 height 29
select select ""pending""
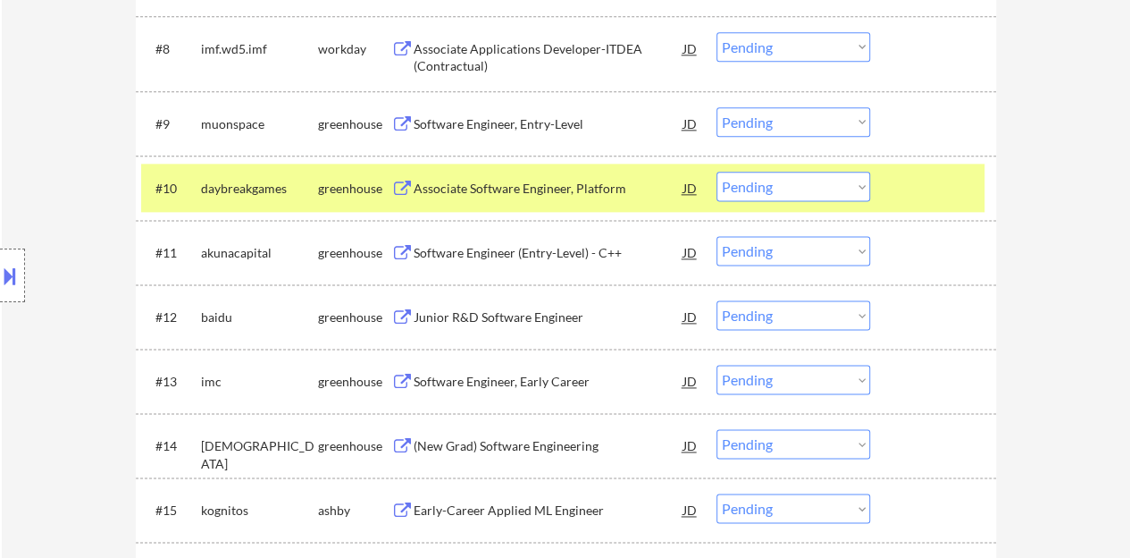
click at [937, 205] on div "#10 daybreakgames greenhouse Associate Software Engineer, Platform JD Choose an…" at bounding box center [563, 188] width 844 height 48
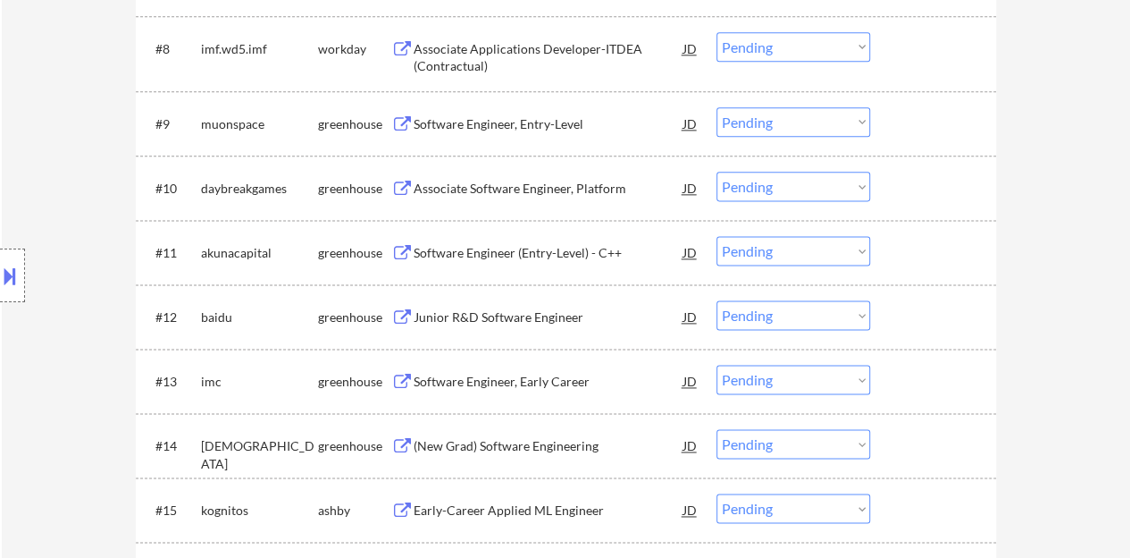
scroll to position [983, 0]
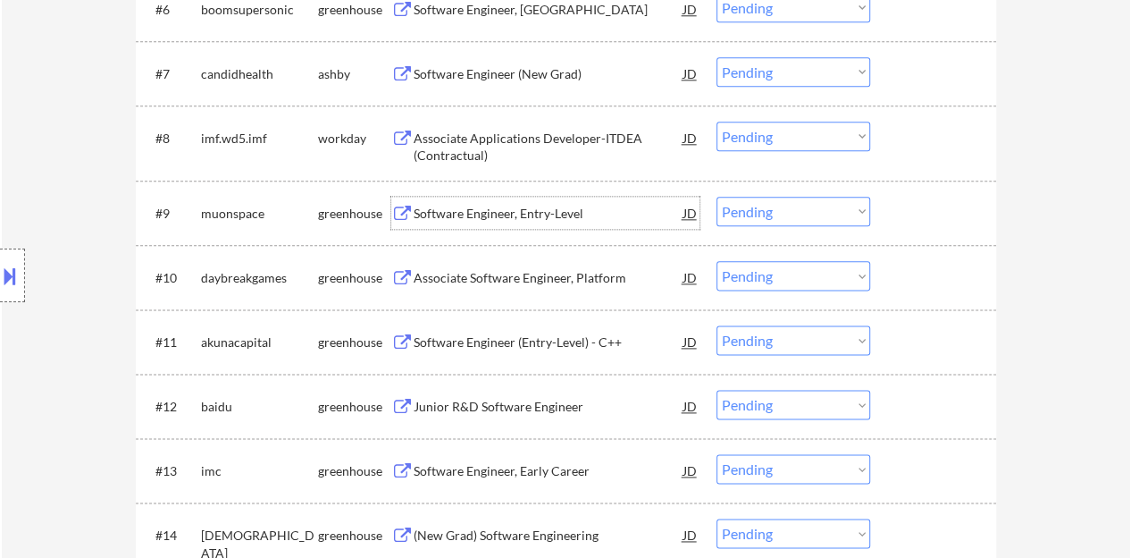
click at [529, 211] on div "Software Engineer, Entry-Level" at bounding box center [549, 214] width 270 height 18
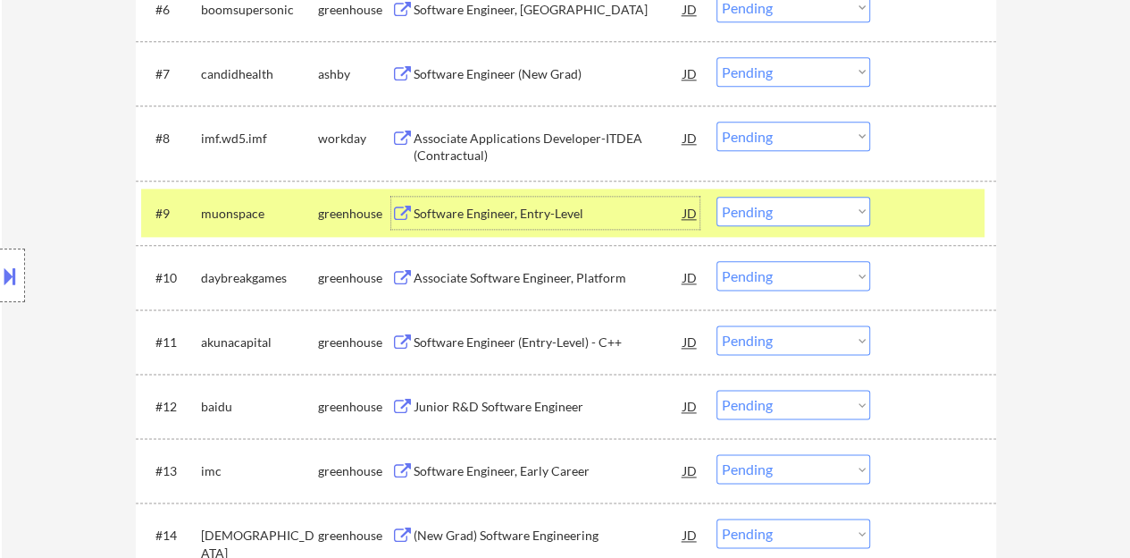
click at [790, 198] on select "Choose an option... Pending Applied Excluded (Questions) Excluded (Expired) Exc…" at bounding box center [794, 211] width 154 height 29
click at [717, 197] on select "Choose an option... Pending Applied Excluded (Questions) Excluded (Expired) Exc…" at bounding box center [794, 211] width 154 height 29
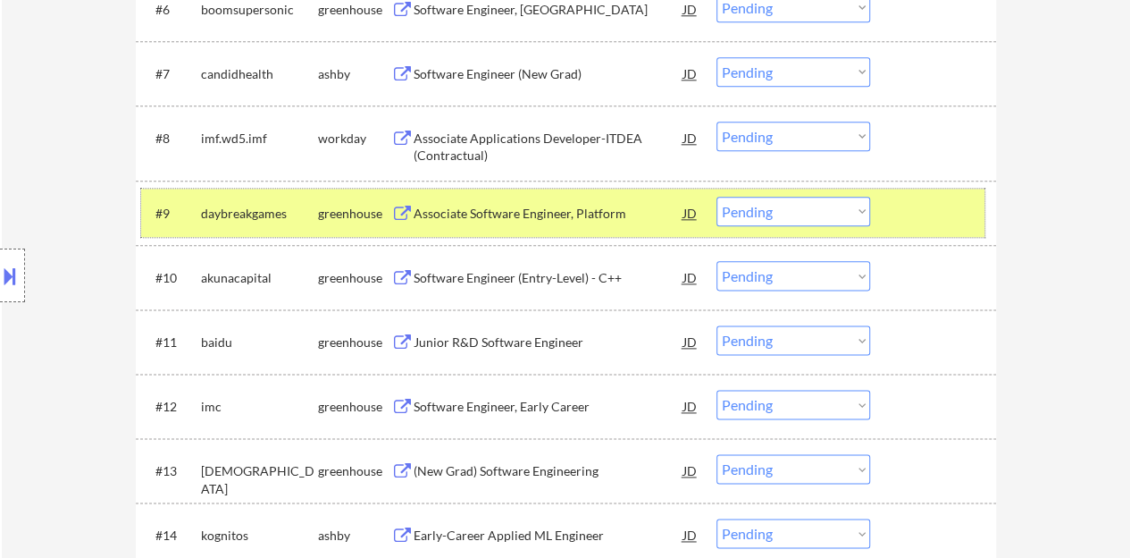
click at [951, 221] on div at bounding box center [935, 213] width 79 height 32
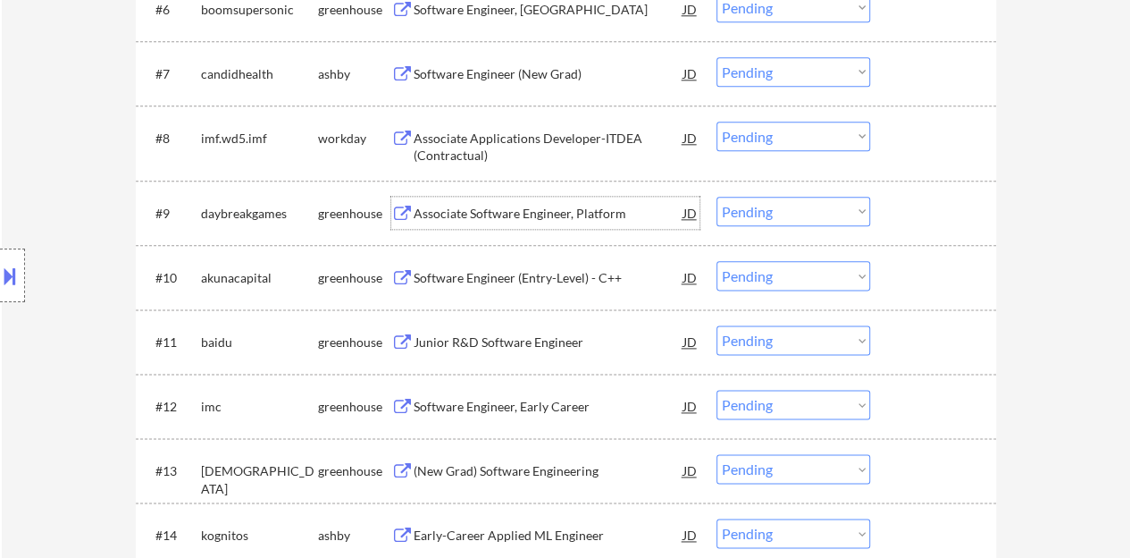
click at [570, 215] on div "Associate Software Engineer, Platform" at bounding box center [549, 214] width 270 height 18
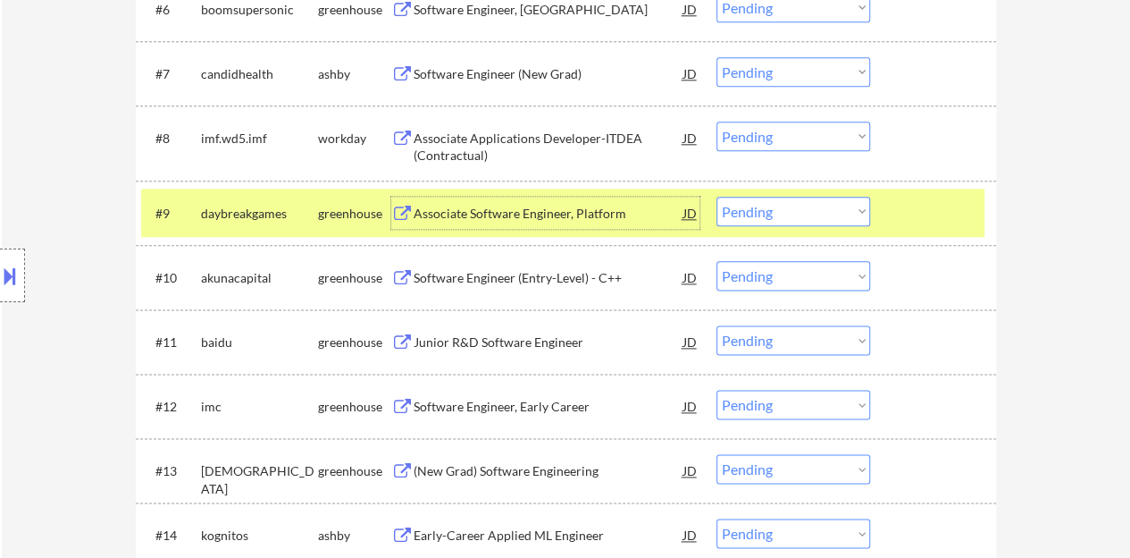
click at [746, 223] on select "Choose an option... Pending Applied Excluded (Questions) Excluded (Expired) Exc…" at bounding box center [794, 211] width 154 height 29
click at [717, 197] on select "Choose an option... Pending Applied Excluded (Questions) Excluded (Expired) Exc…" at bounding box center [794, 211] width 154 height 29
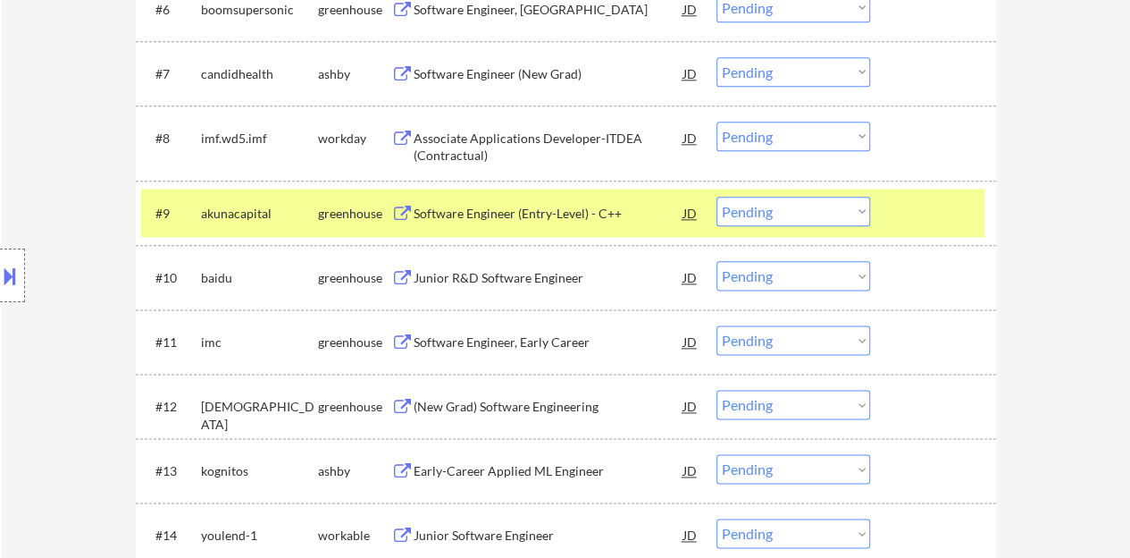
click at [539, 184] on div "#9 akunacapital greenhouse Software Engineer (Entry-Level) - C++ JD Choose an o…" at bounding box center [566, 213] width 861 height 64
click at [534, 214] on div "Software Engineer (Entry-Level) - C++" at bounding box center [549, 214] width 270 height 18
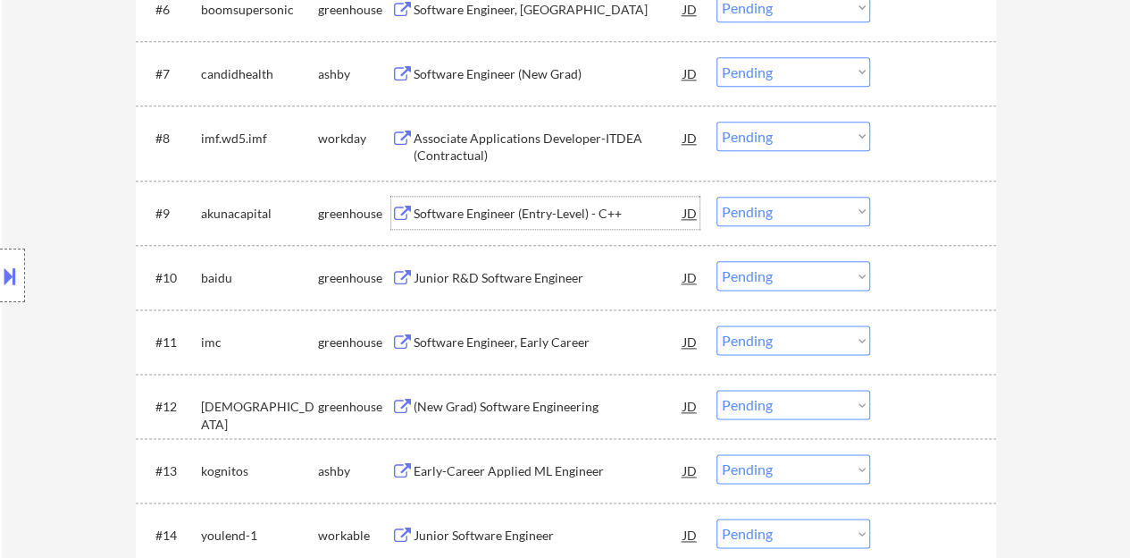
click at [913, 199] on div at bounding box center [935, 213] width 79 height 32
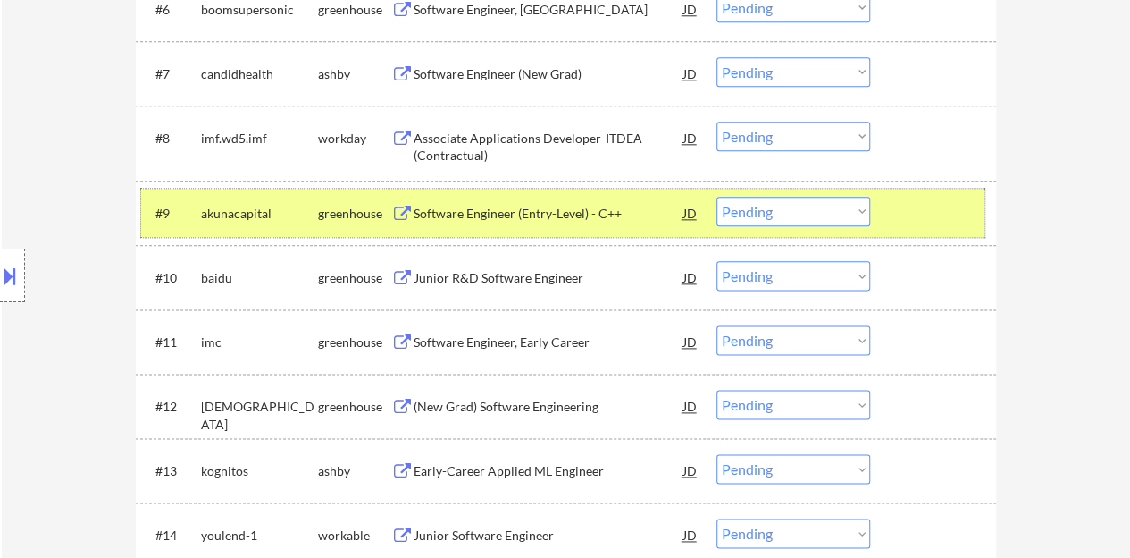
click at [785, 225] on select "Choose an option... Pending Applied Excluded (Questions) Excluded (Expired) Exc…" at bounding box center [794, 211] width 154 height 29
click at [773, 212] on select "Choose an option... Pending Applied Excluded (Questions) Excluded (Expired) Exc…" at bounding box center [794, 211] width 154 height 29
click at [717, 197] on select "Choose an option... Pending Applied Excluded (Questions) Excluded (Expired) Exc…" at bounding box center [794, 211] width 154 height 29
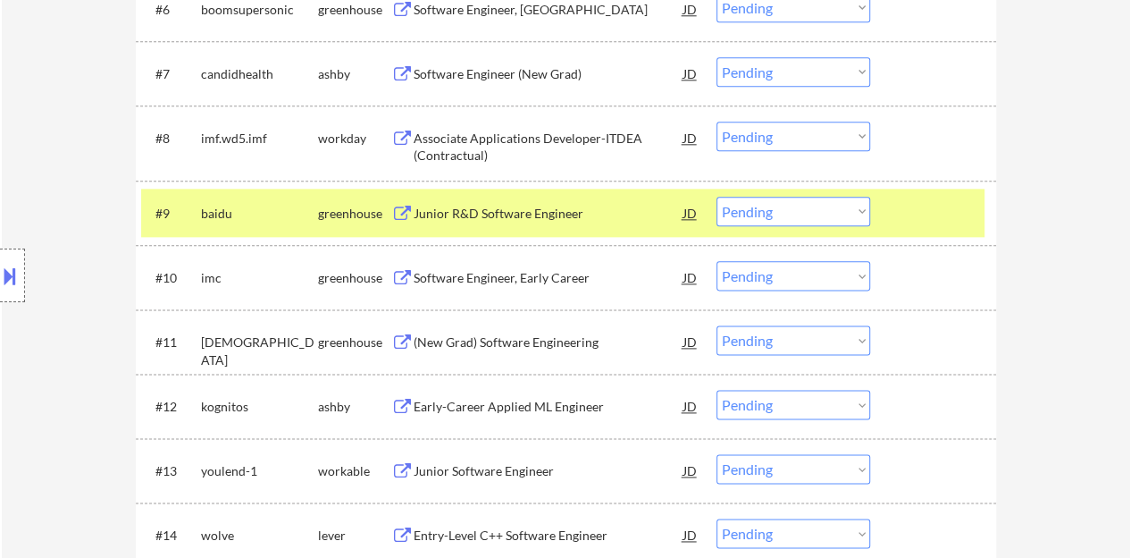
click at [507, 220] on div "Junior R&D Software Engineer" at bounding box center [549, 214] width 270 height 18
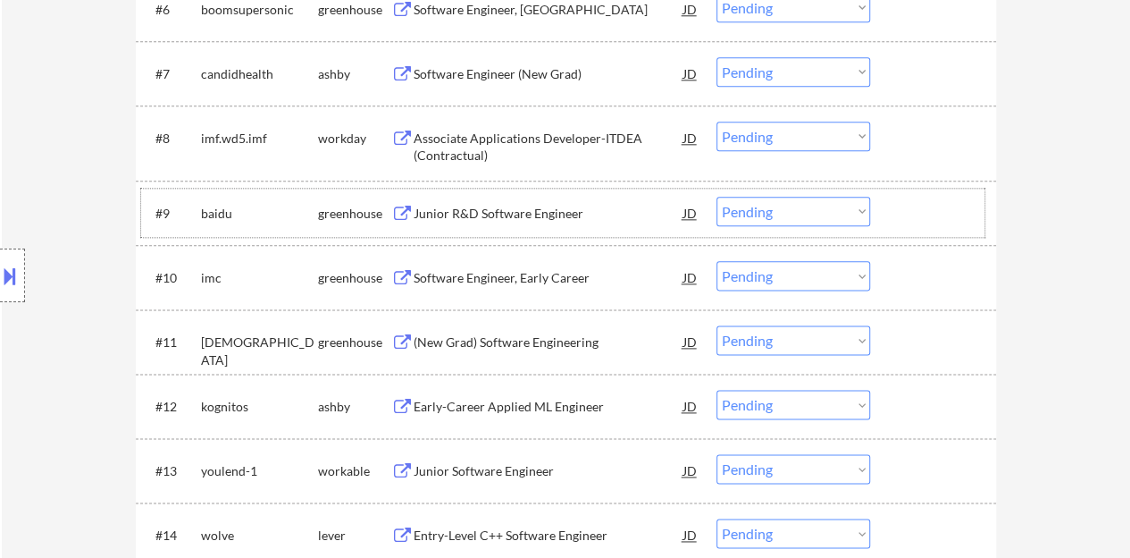
click at [935, 191] on div "#9 baidu greenhouse Junior R&D Software Engineer JD Choose an option... Pending…" at bounding box center [563, 213] width 844 height 48
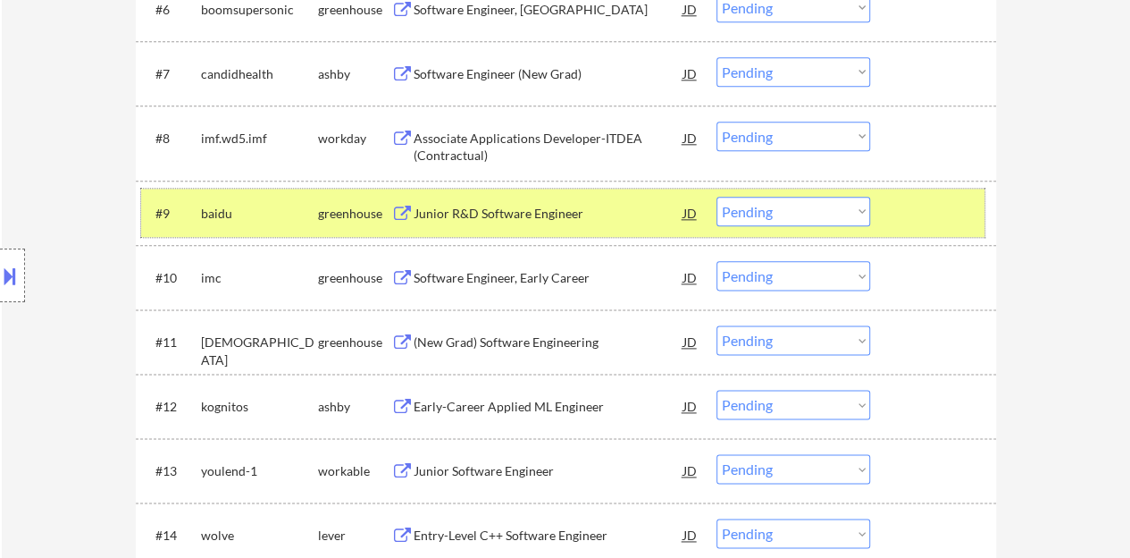
click at [747, 208] on select "Choose an option... Pending Applied Excluded (Questions) Excluded (Expired) Exc…" at bounding box center [794, 211] width 154 height 29
click at [717, 197] on select "Choose an option... Pending Applied Excluded (Questions) Excluded (Expired) Exc…" at bounding box center [794, 211] width 154 height 29
select select ""pending""
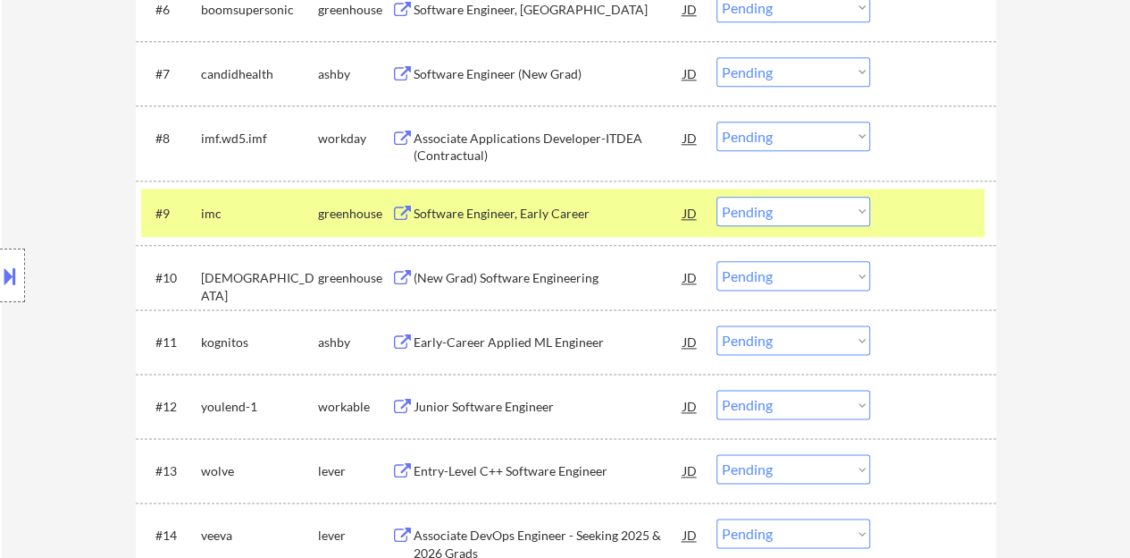
click at [941, 212] on div at bounding box center [935, 213] width 79 height 32
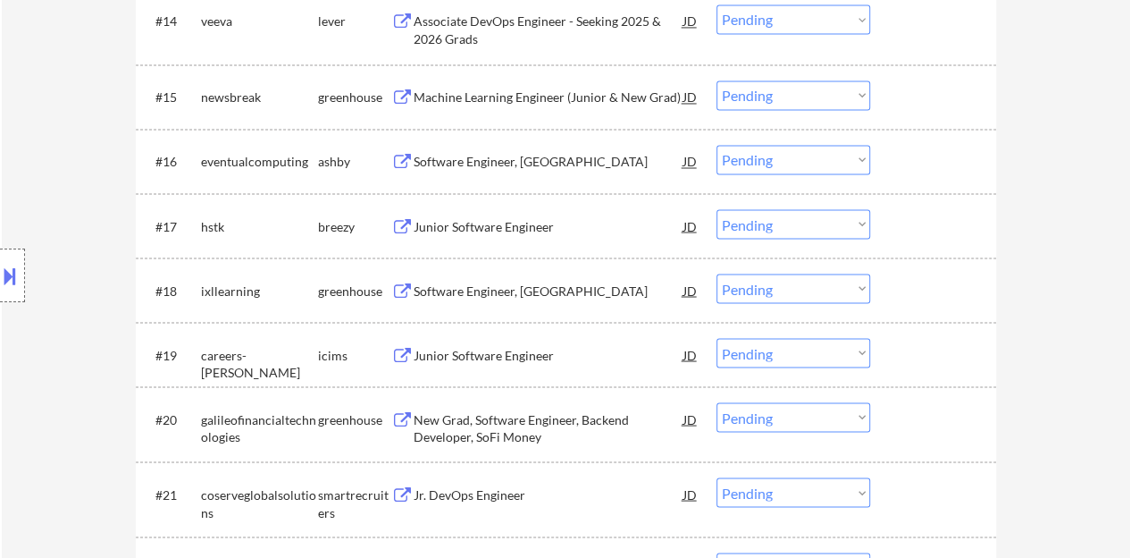
scroll to position [1519, 0]
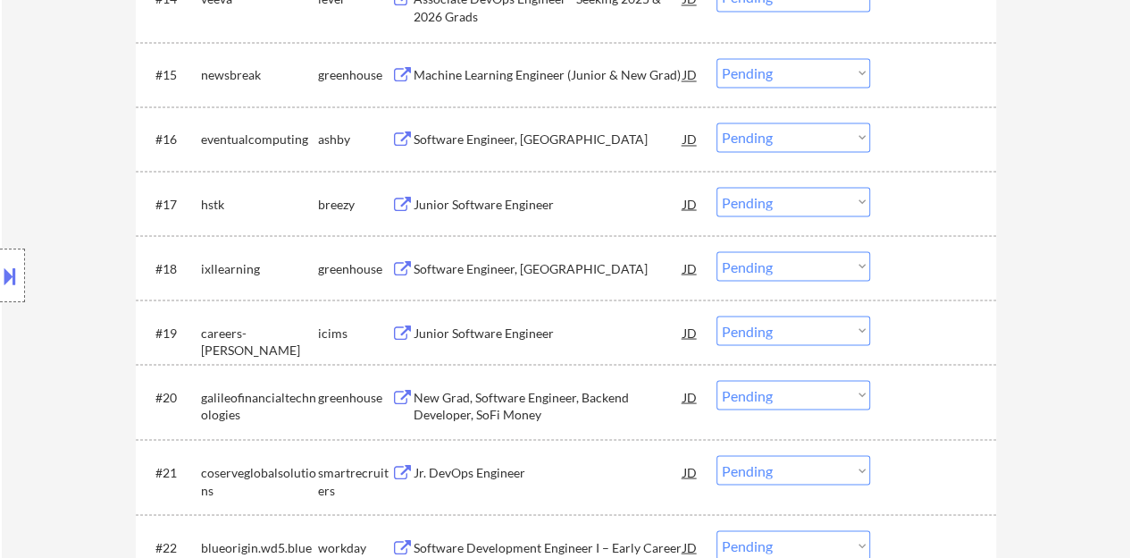
click at [499, 206] on div "Junior Software Engineer" at bounding box center [549, 204] width 270 height 18
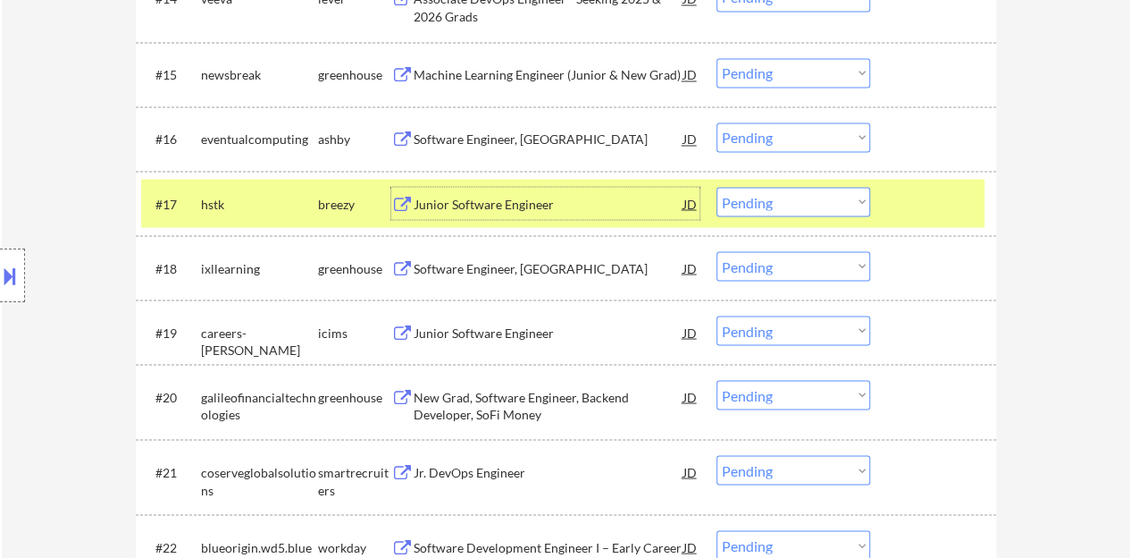
click at [861, 204] on select "Choose an option... Pending Applied Excluded (Questions) Excluded (Expired) Exc…" at bounding box center [794, 201] width 154 height 29
click at [717, 187] on select "Choose an option... Pending Applied Excluded (Questions) Excluded (Expired) Exc…" at bounding box center [794, 201] width 154 height 29
select select ""pending""
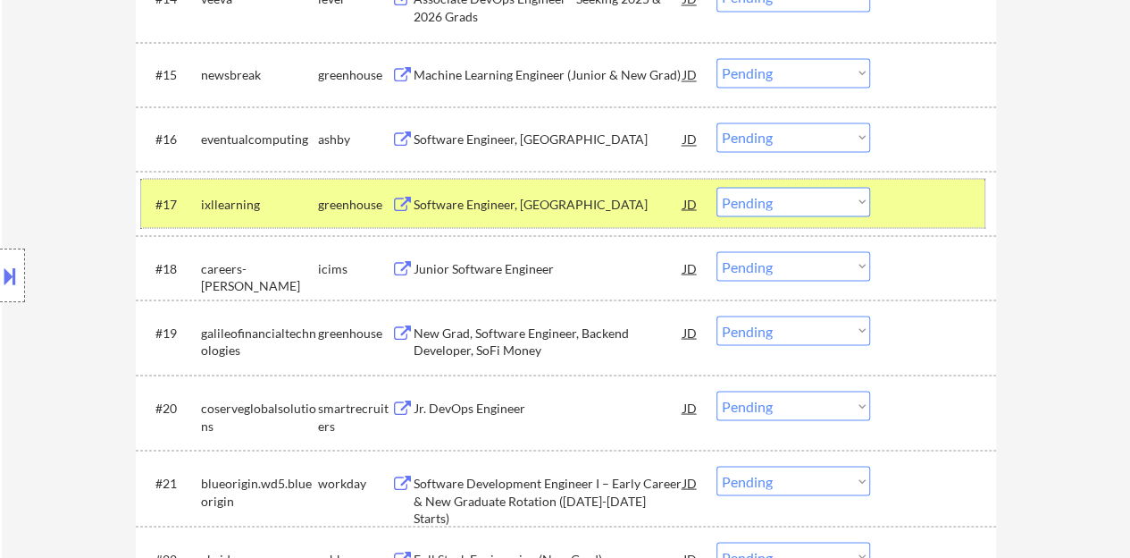
click at [919, 196] on div at bounding box center [935, 203] width 79 height 32
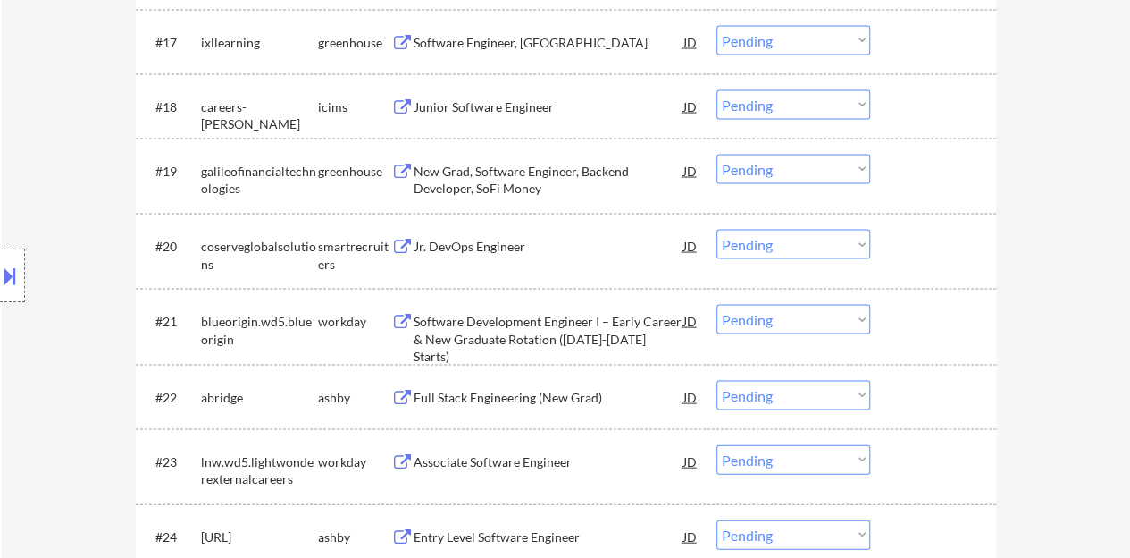
scroll to position [1698, 0]
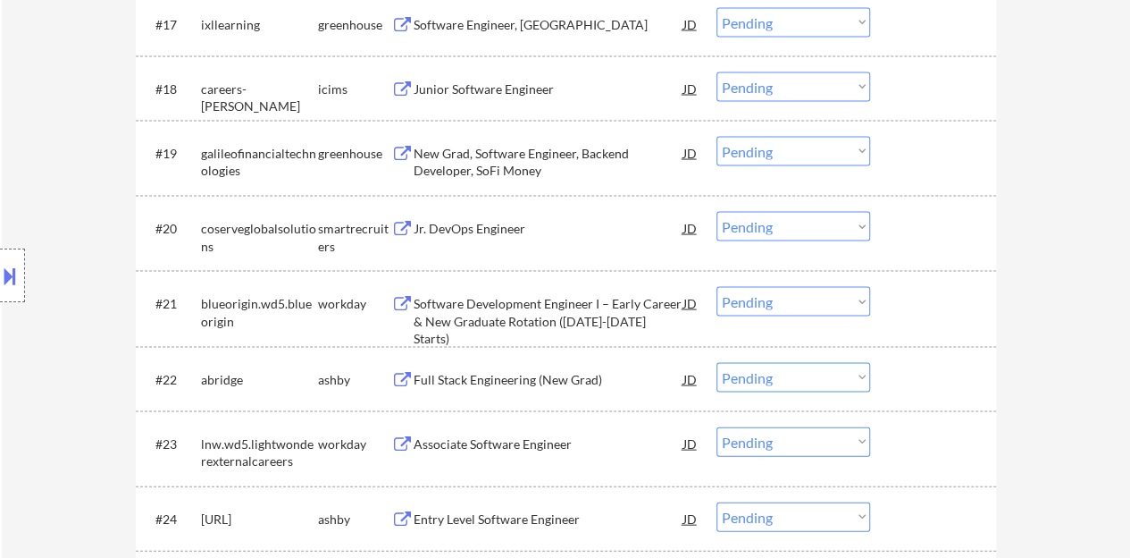
click at [466, 221] on div "Jr. DevOps Engineer" at bounding box center [549, 229] width 270 height 18
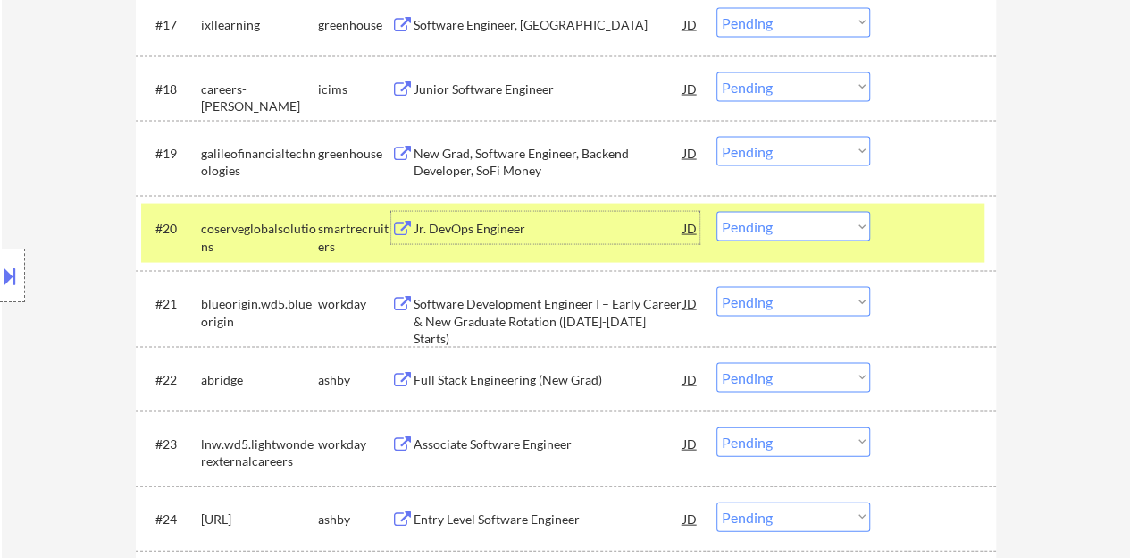
click at [799, 219] on select "Choose an option... Pending Applied Excluded (Questions) Excluded (Expired) Exc…" at bounding box center [794, 226] width 154 height 29
click at [717, 212] on select "Choose an option... Pending Applied Excluded (Questions) Excluded (Expired) Exc…" at bounding box center [794, 226] width 154 height 29
select select ""pending""
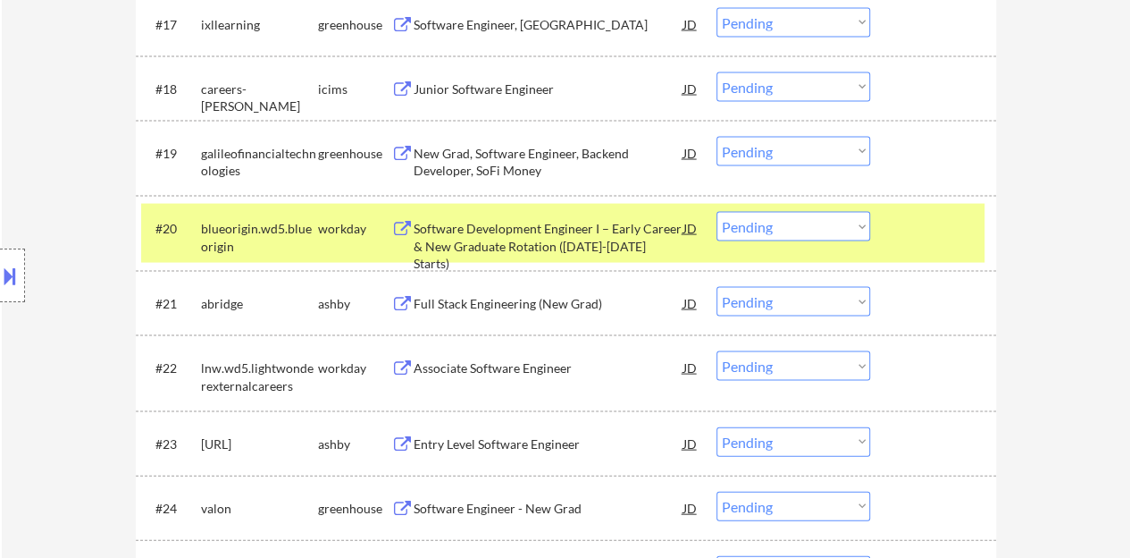
click at [933, 209] on div "#20 blueorigin.wd5.blueorigin workday Software Development Engineer I – Early C…" at bounding box center [563, 233] width 844 height 59
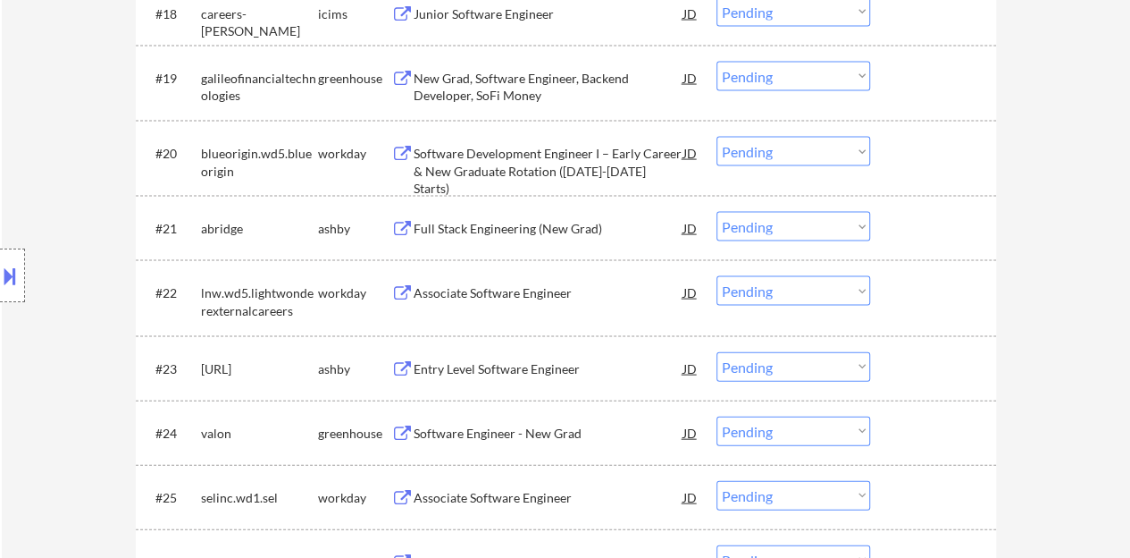
scroll to position [1787, 0]
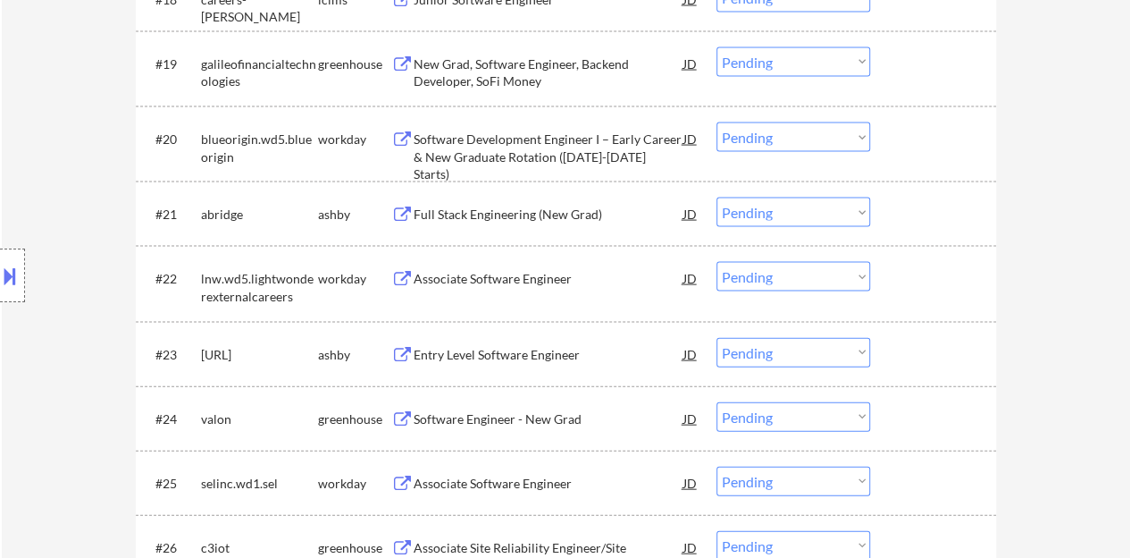
click at [476, 341] on div "Entry Level Software Engineer" at bounding box center [549, 354] width 270 height 32
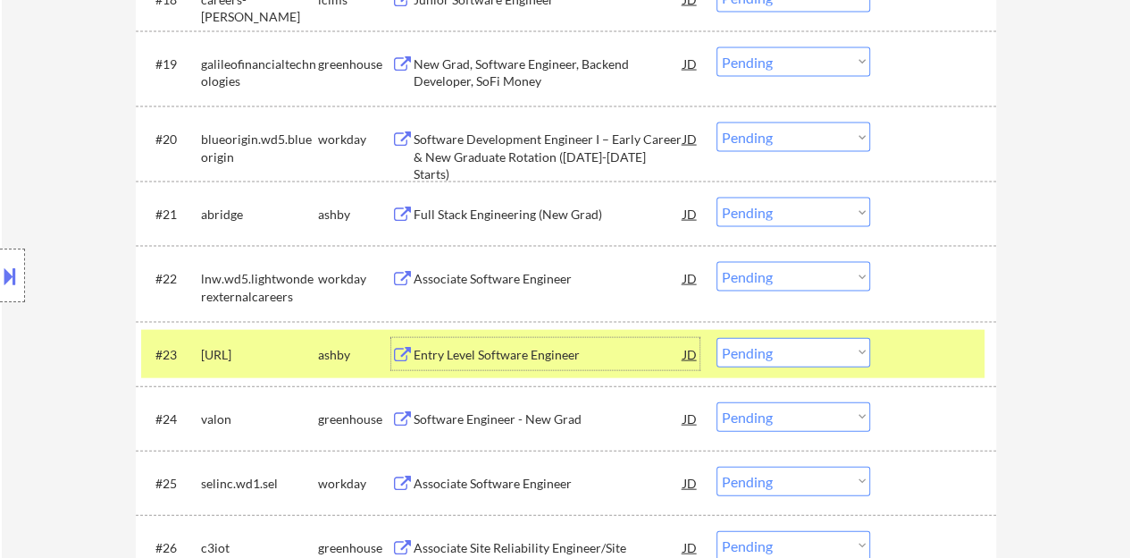
click at [899, 351] on div at bounding box center [935, 354] width 79 height 32
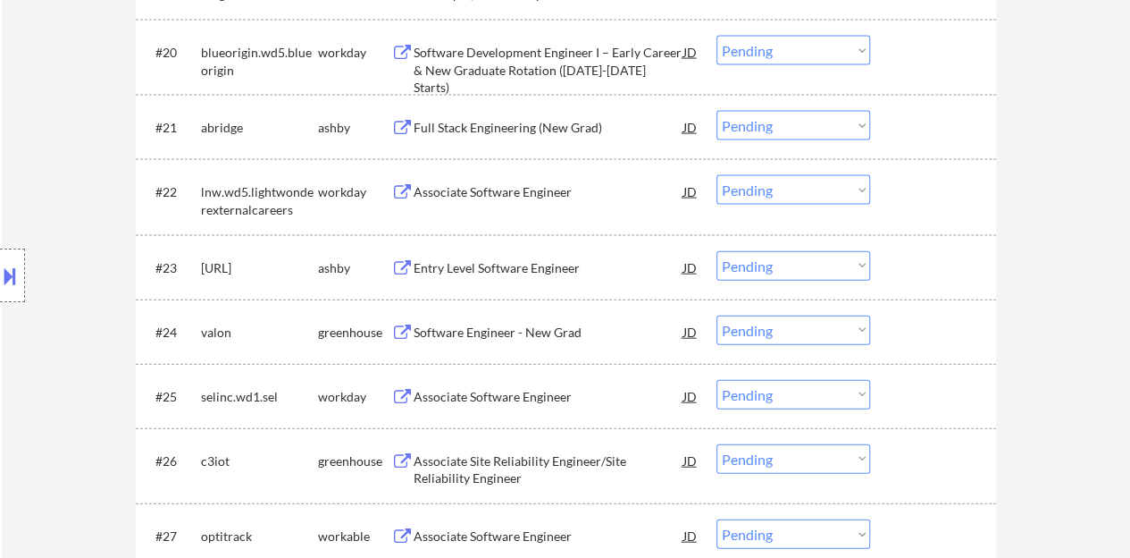
scroll to position [1877, 0]
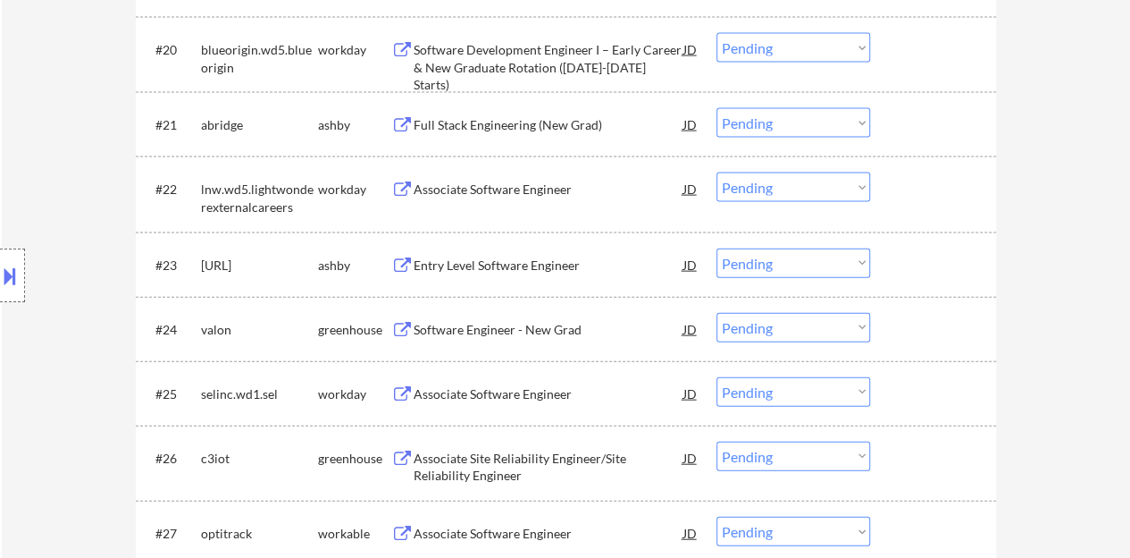
click at [494, 189] on div "Associate Software Engineer" at bounding box center [549, 190] width 270 height 18
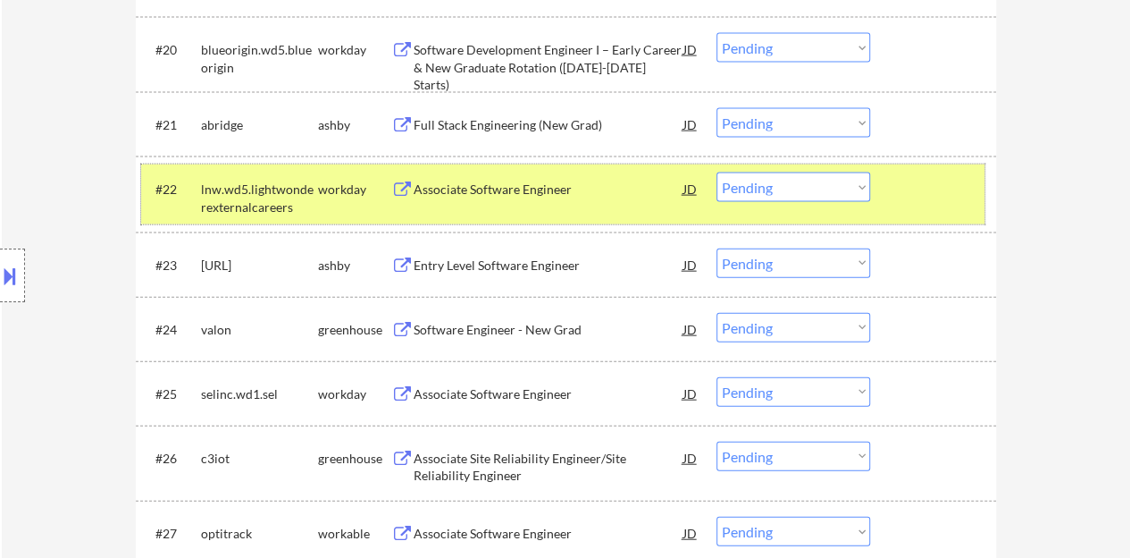
click at [739, 171] on div "#22 lnw.wd5.lightwonderexternalcareers workday Associate Software Engineer JD C…" at bounding box center [563, 193] width 844 height 59
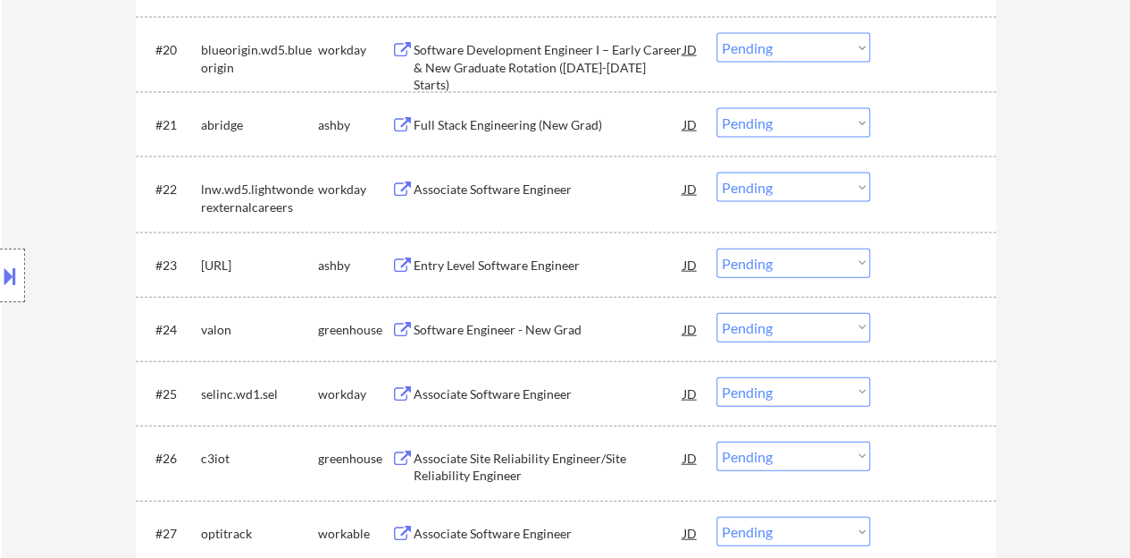
click at [754, 188] on select "Choose an option... Pending Applied Excluded (Questions) Excluded (Expired) Exc…" at bounding box center [794, 186] width 154 height 29
click at [717, 172] on select "Choose an option... Pending Applied Excluded (Questions) Excluded (Expired) Exc…" at bounding box center [794, 186] width 154 height 29
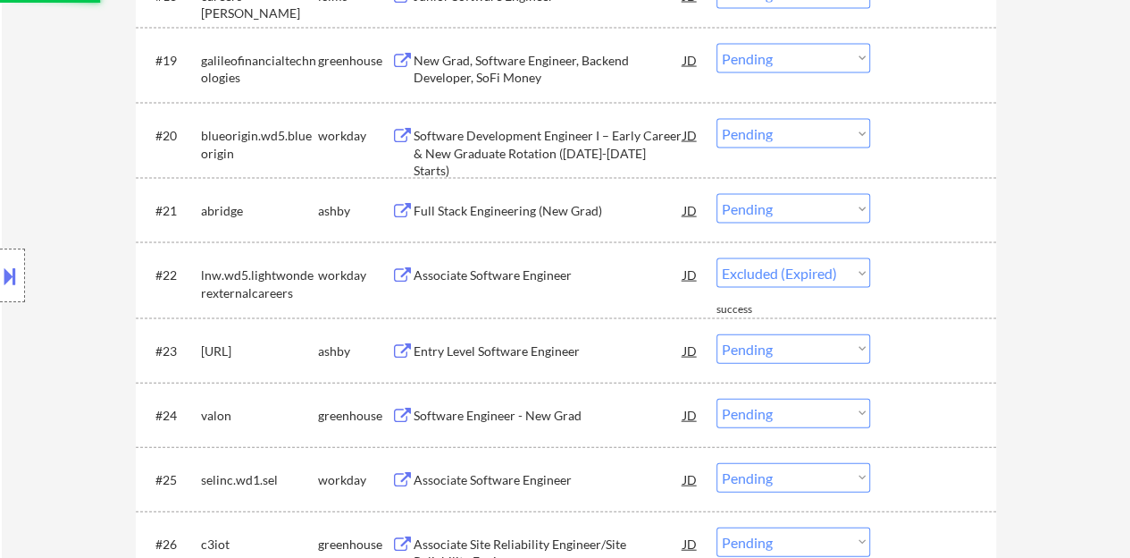
scroll to position [1609, 0]
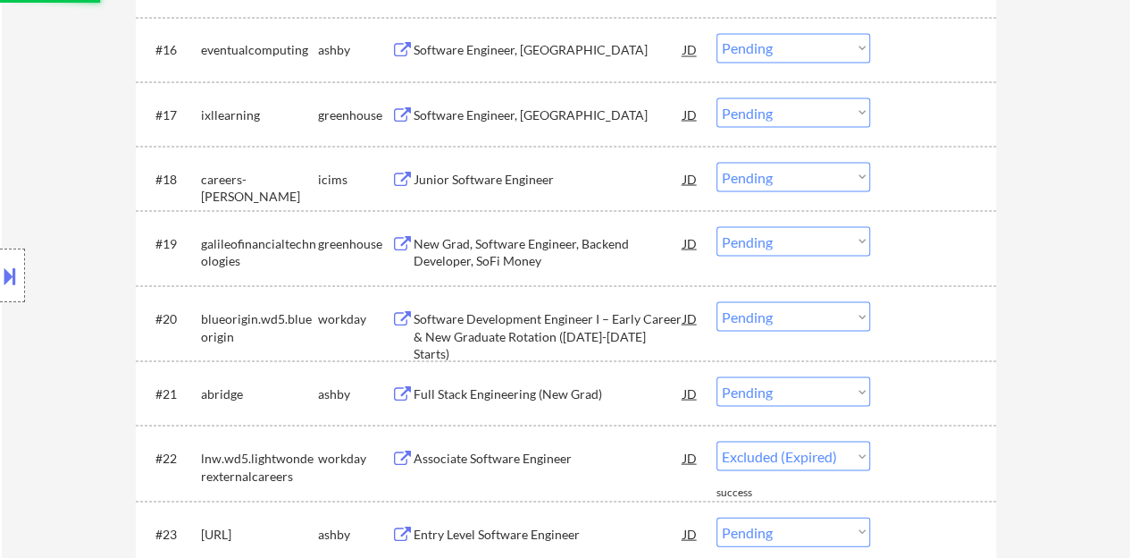
select select ""pending""
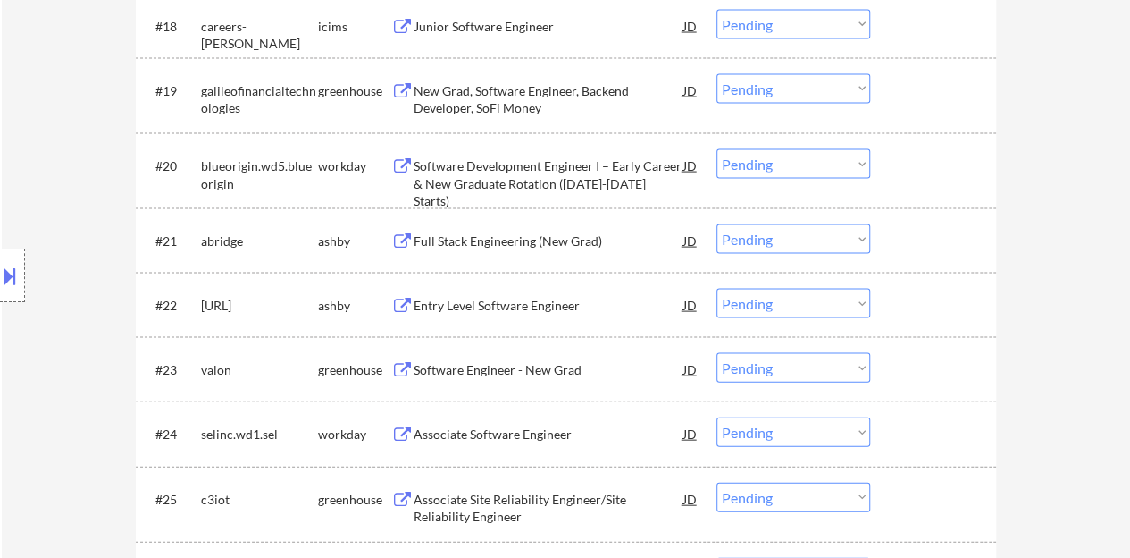
scroll to position [1787, 0]
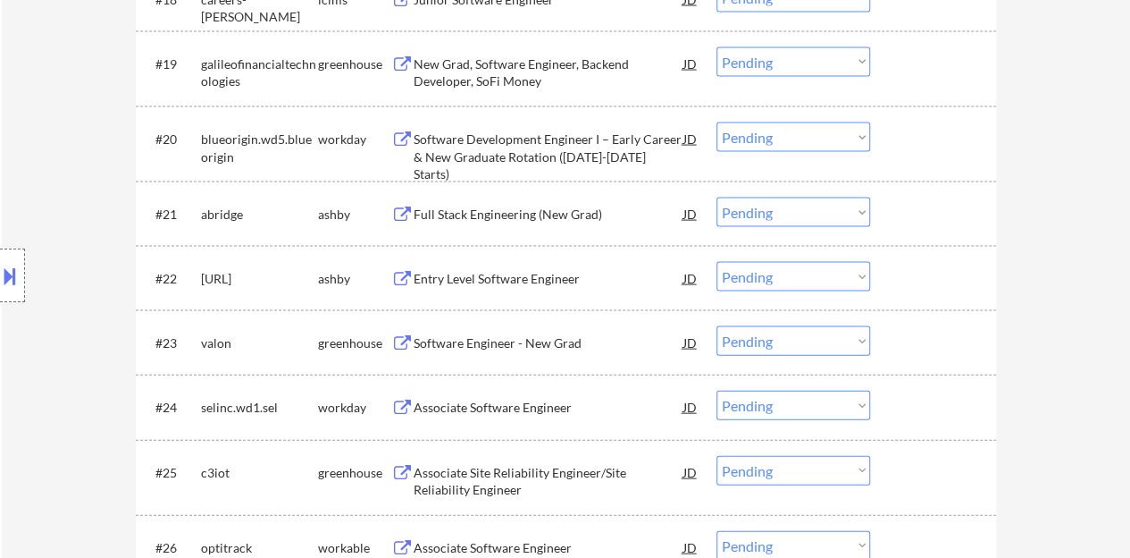
click at [552, 270] on div "Entry Level Software Engineer" at bounding box center [549, 279] width 270 height 18
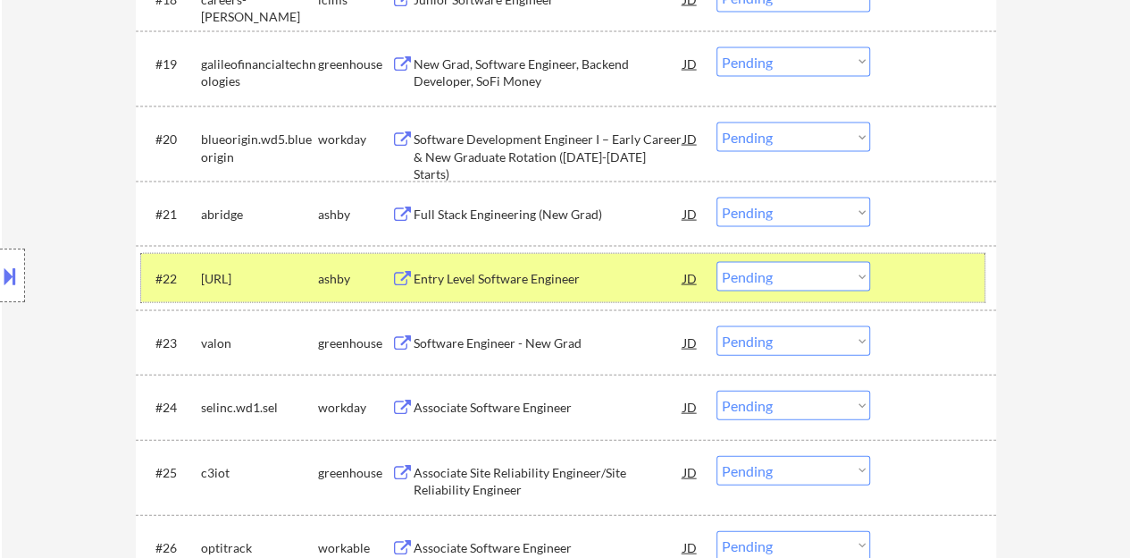
click at [920, 274] on div at bounding box center [935, 278] width 79 height 32
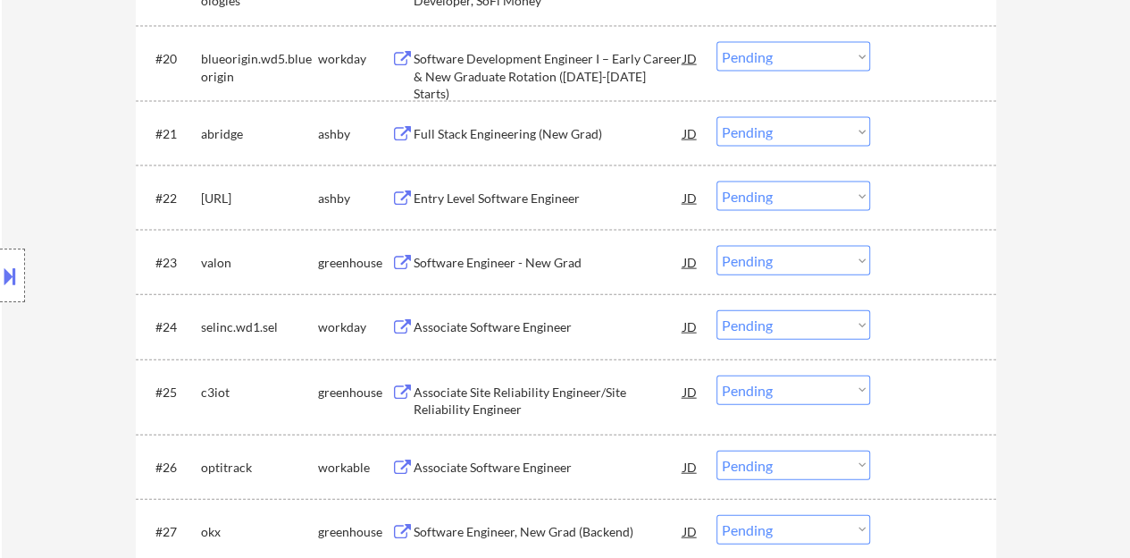
scroll to position [1877, 0]
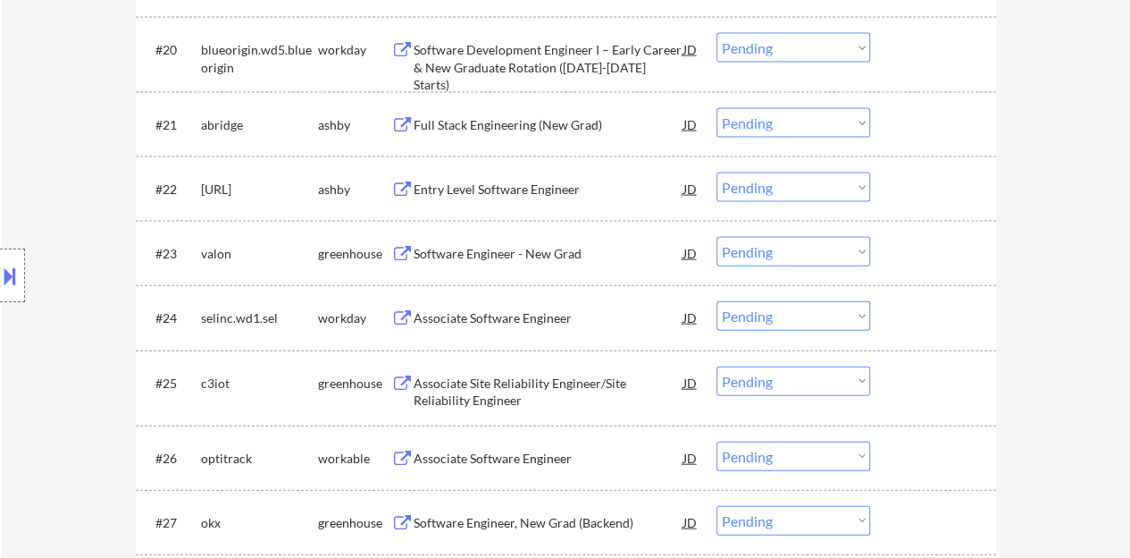
click at [502, 309] on div "Associate Software Engineer" at bounding box center [549, 318] width 270 height 18
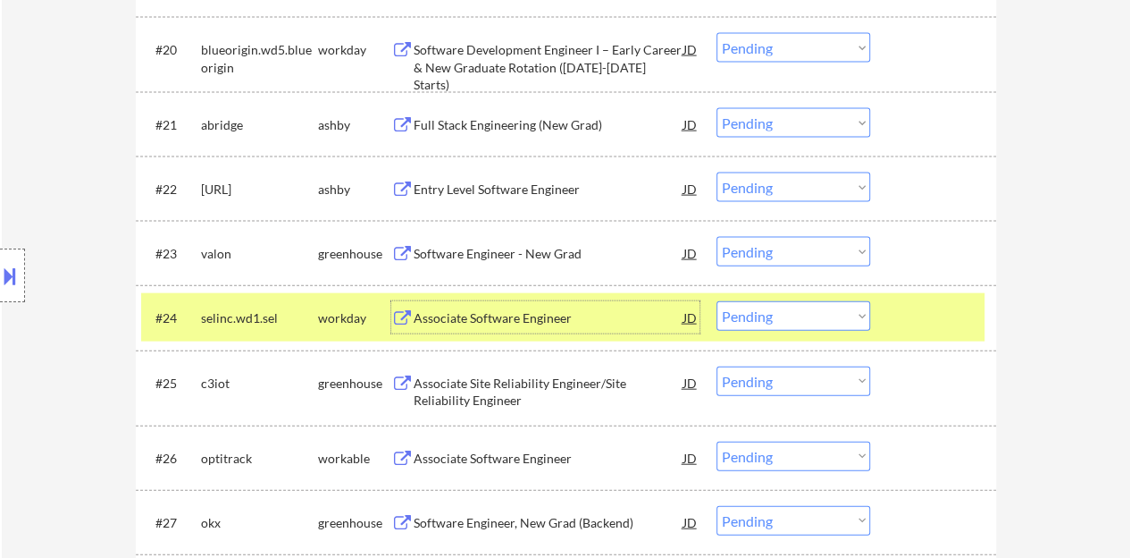
click at [854, 312] on select "Choose an option... Pending Applied Excluded (Questions) Excluded (Expired) Exc…" at bounding box center [794, 315] width 154 height 29
click at [717, 301] on select "Choose an option... Pending Applied Excluded (Questions) Excluded (Expired) Exc…" at bounding box center [794, 315] width 154 height 29
select select ""pending""
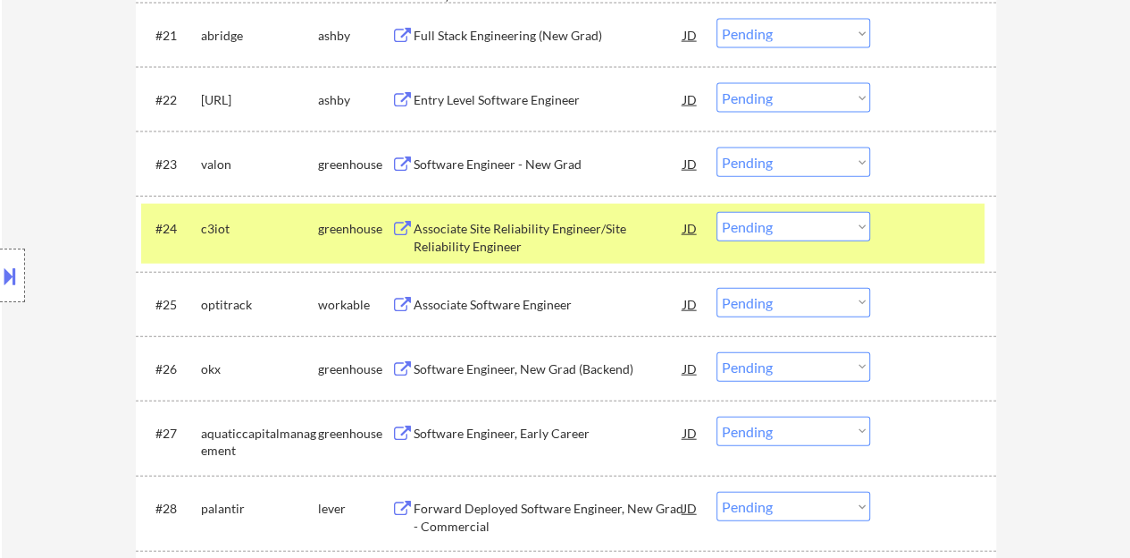
click at [928, 237] on div at bounding box center [935, 228] width 79 height 32
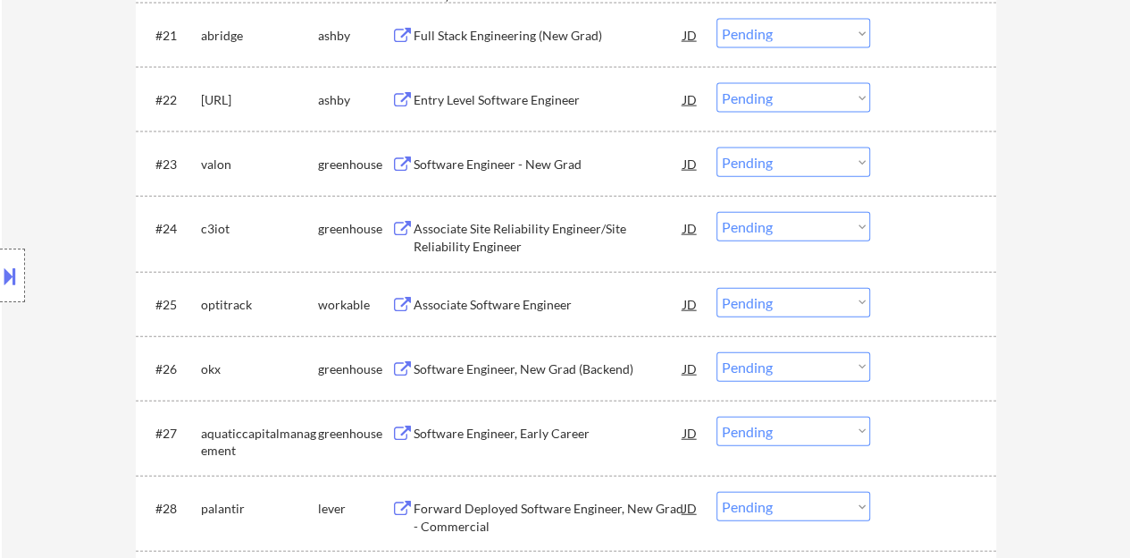
click at [496, 303] on div "Associate Software Engineer" at bounding box center [549, 305] width 270 height 18
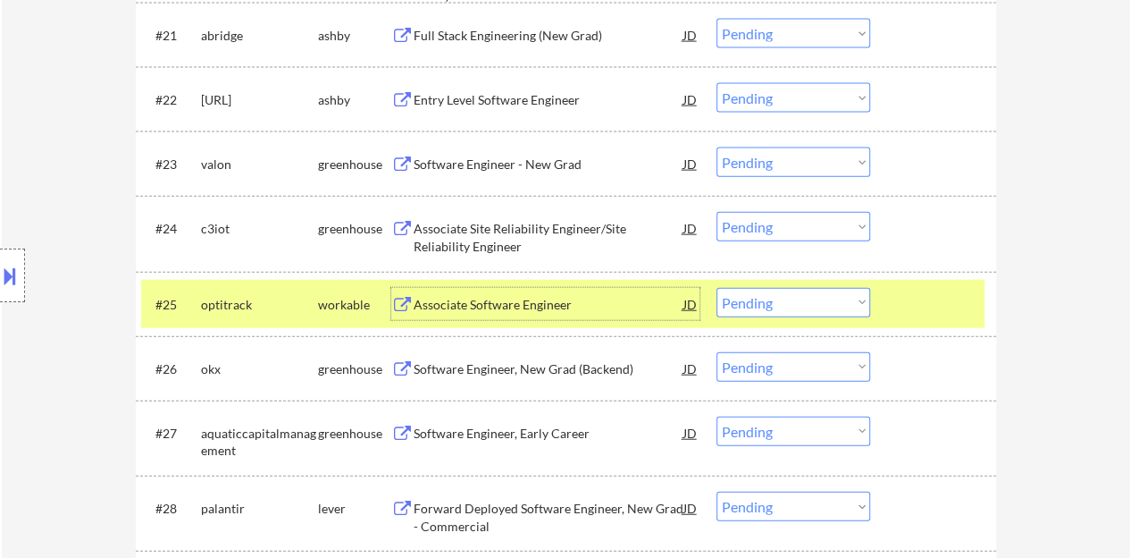
click at [760, 295] on select "Choose an option... Pending Applied Excluded (Questions) Excluded (Expired) Exc…" at bounding box center [794, 302] width 154 height 29
click at [717, 288] on select "Choose an option... Pending Applied Excluded (Questions) Excluded (Expired) Exc…" at bounding box center [794, 302] width 154 height 29
select select ""pending""
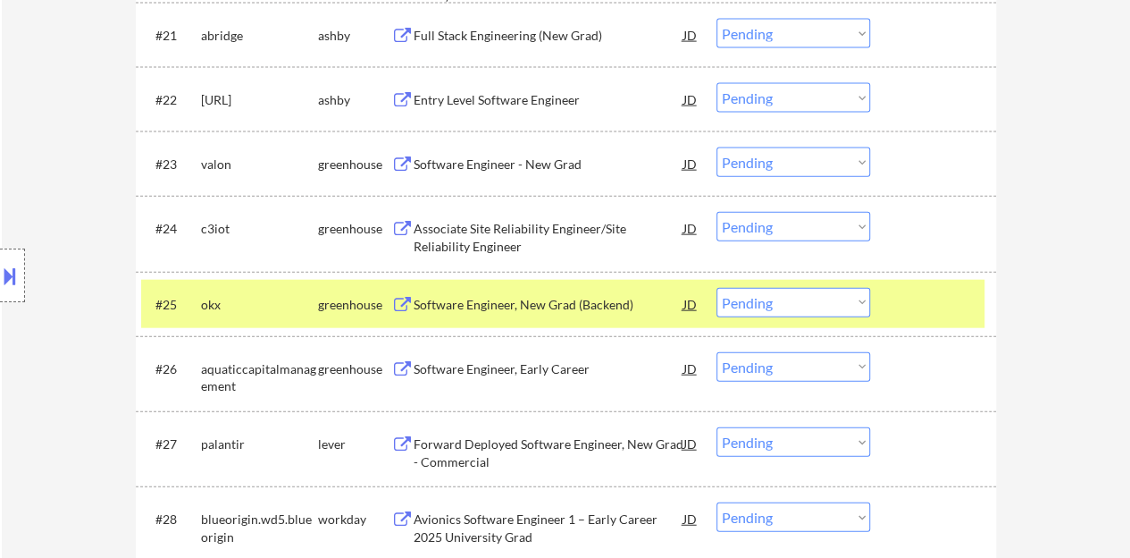
click at [903, 305] on div at bounding box center [935, 304] width 79 height 32
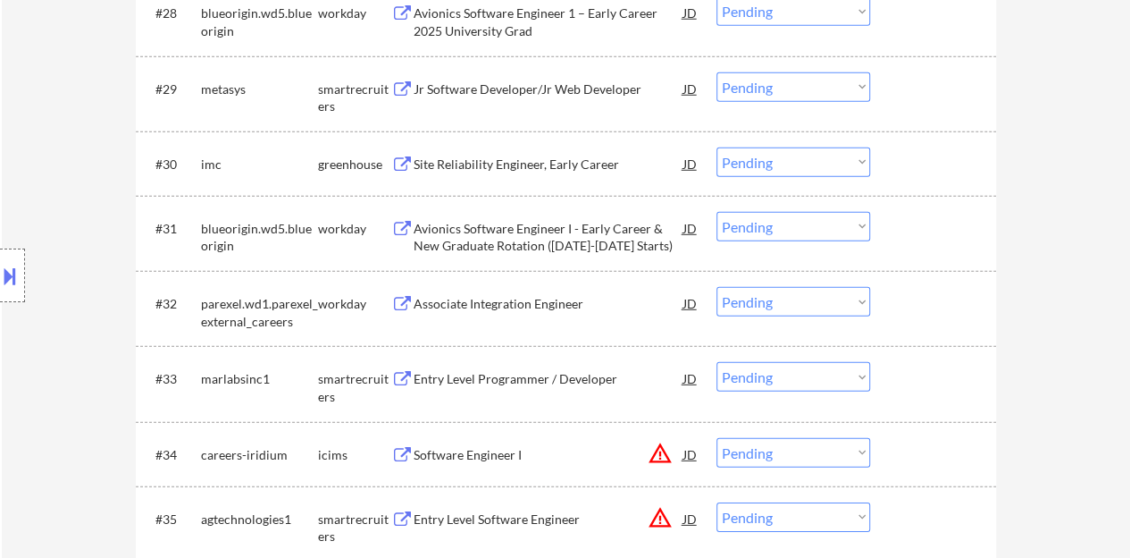
scroll to position [2502, 0]
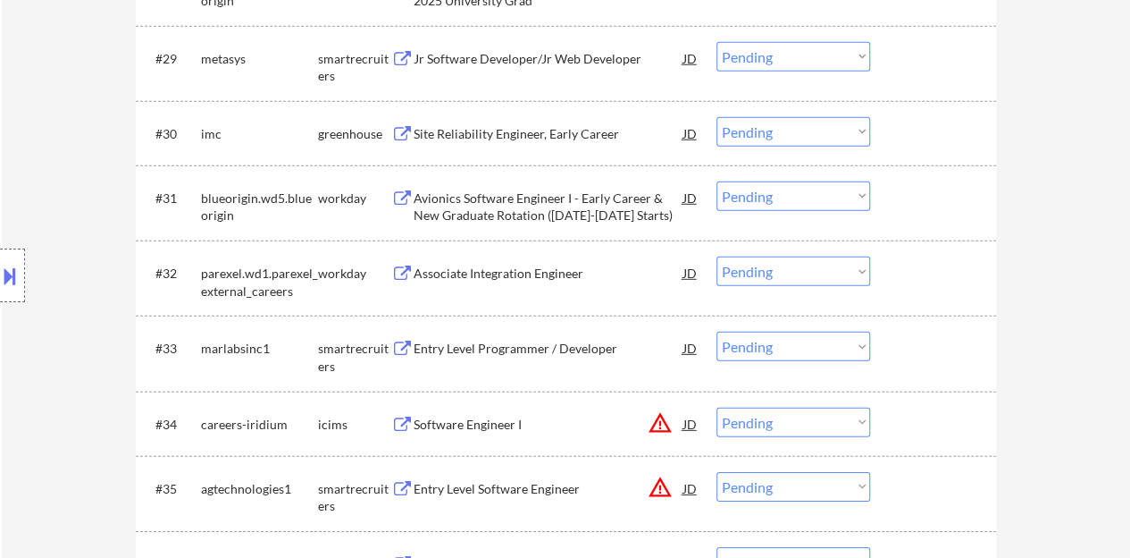
click at [459, 280] on div "Associate Integration Engineer" at bounding box center [549, 274] width 270 height 18
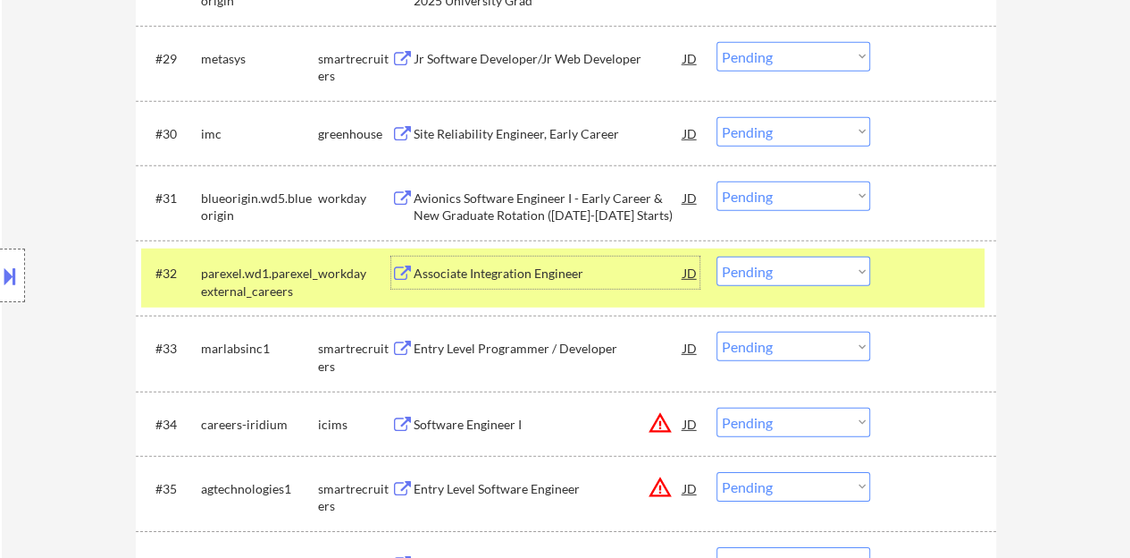
click at [786, 274] on select "Choose an option... Pending Applied Excluded (Questions) Excluded (Expired) Exc…" at bounding box center [794, 270] width 154 height 29
click at [717, 256] on select "Choose an option... Pending Applied Excluded (Questions) Excluded (Expired) Exc…" at bounding box center [794, 270] width 154 height 29
select select ""pending""
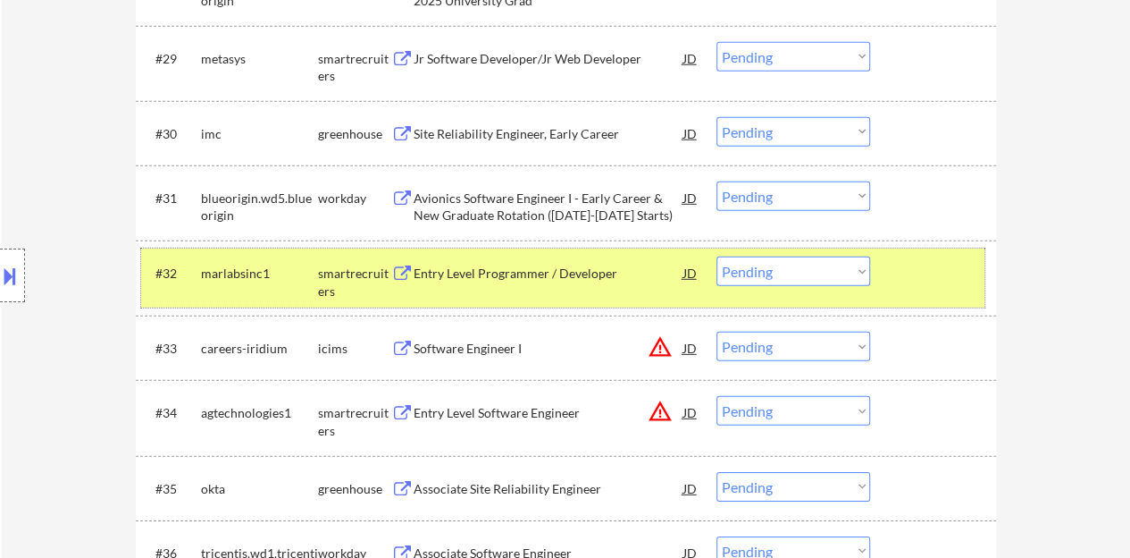
click at [929, 276] on div at bounding box center [935, 272] width 79 height 32
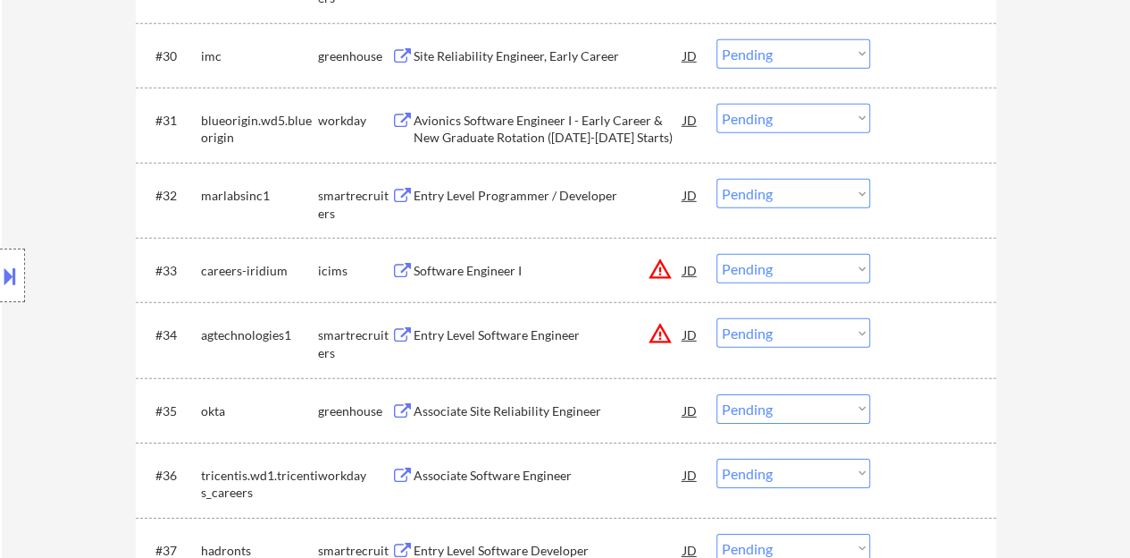
scroll to position [2681, 0]
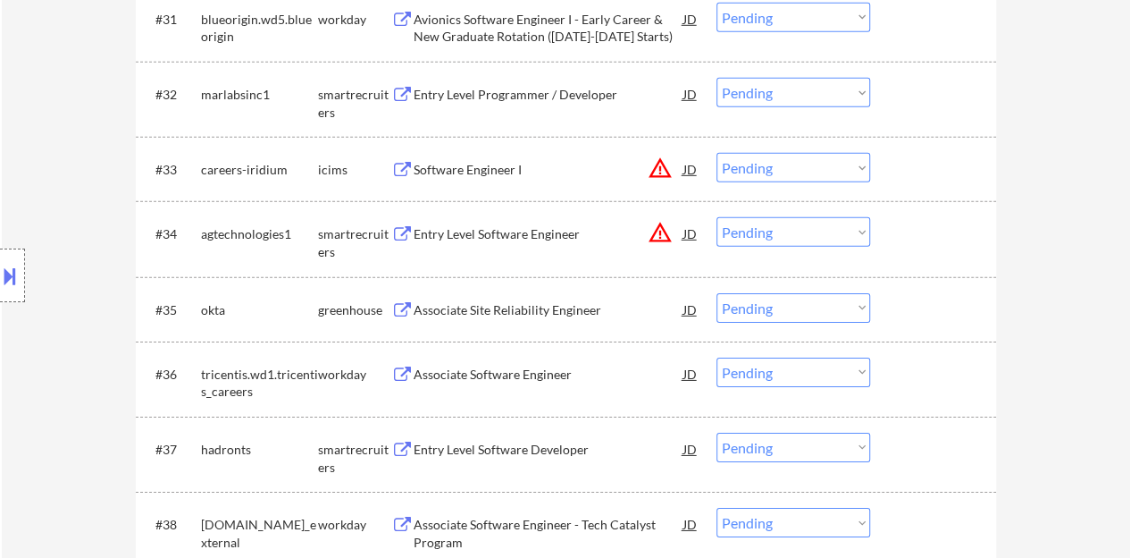
click at [529, 309] on div "Associate Site Reliability Engineer" at bounding box center [549, 310] width 270 height 18
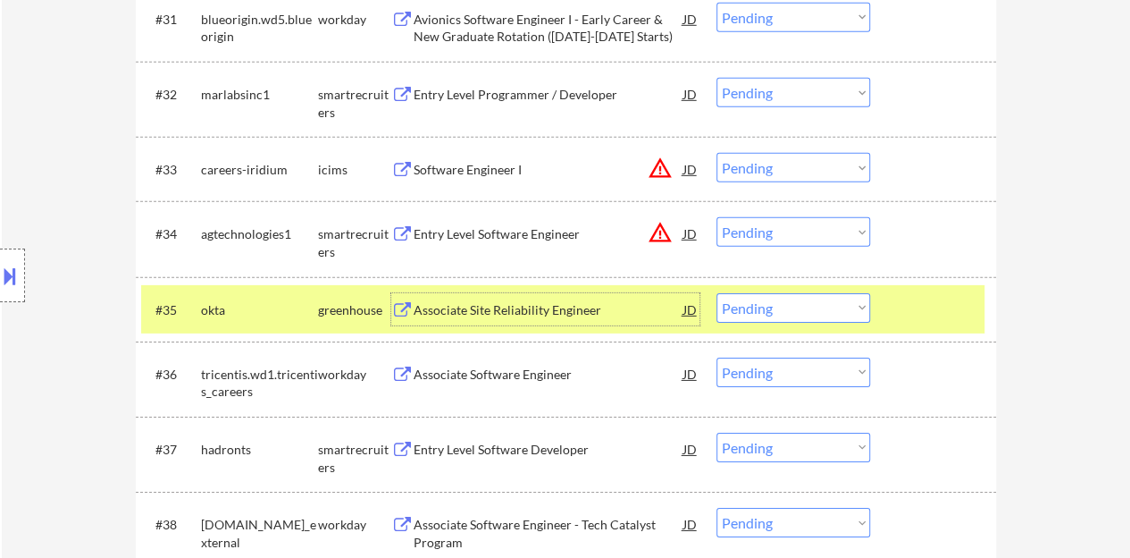
click at [963, 323] on div at bounding box center [935, 309] width 79 height 32
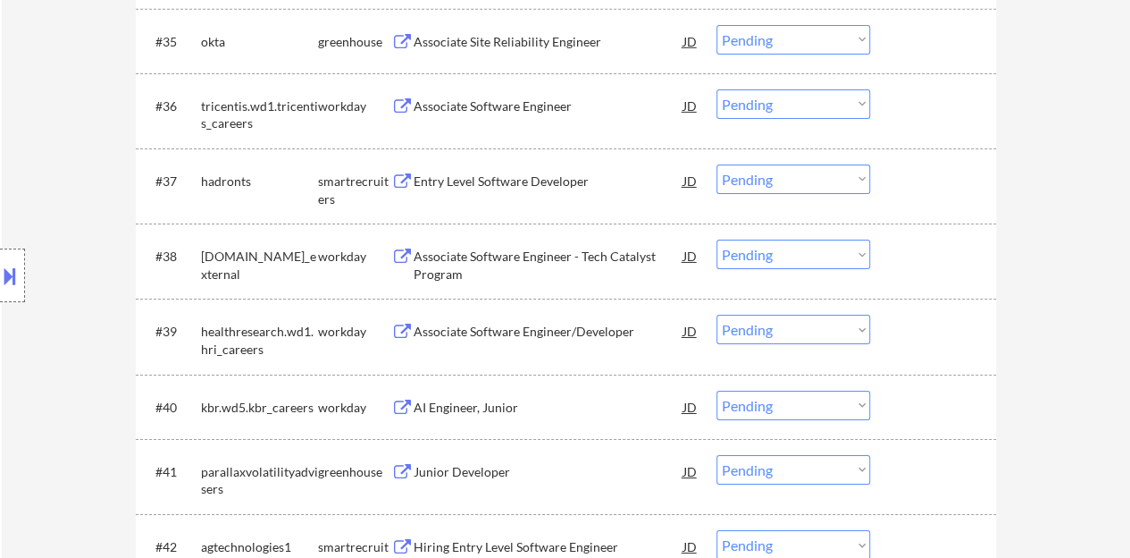
scroll to position [3038, 0]
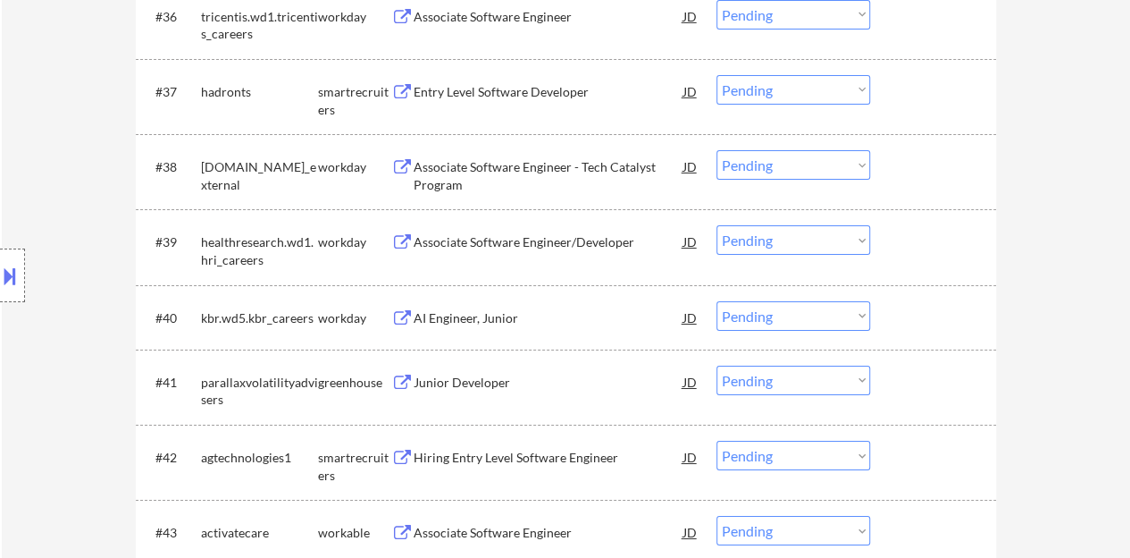
click at [512, 240] on div "Associate Software Engineer/Developer" at bounding box center [549, 242] width 270 height 18
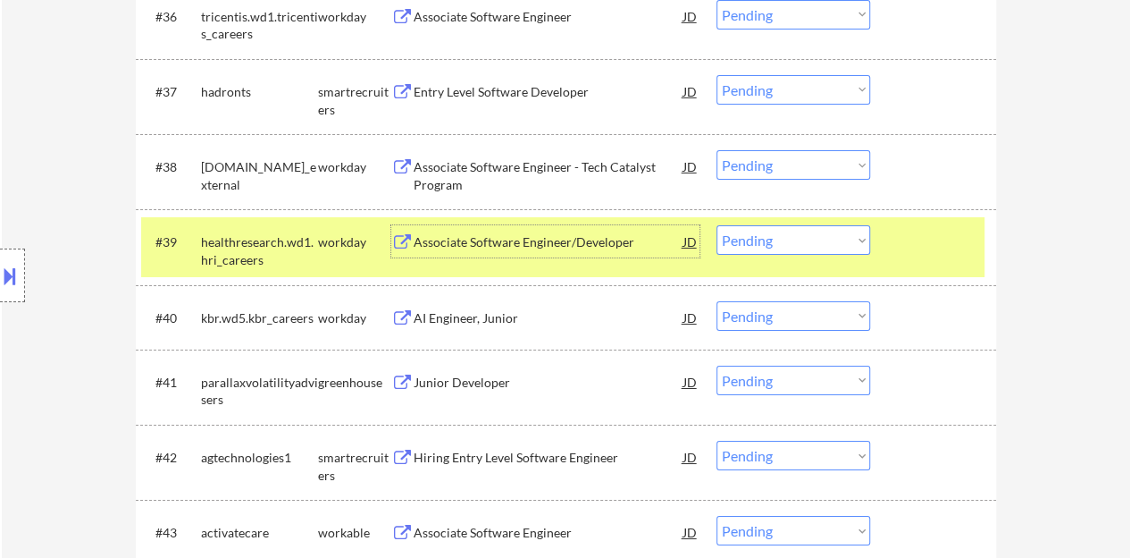
click at [794, 242] on select "Choose an option... Pending Applied Excluded (Questions) Excluded (Expired) Exc…" at bounding box center [794, 239] width 154 height 29
click at [717, 225] on select "Choose an option... Pending Applied Excluded (Questions) Excluded (Expired) Exc…" at bounding box center [794, 239] width 154 height 29
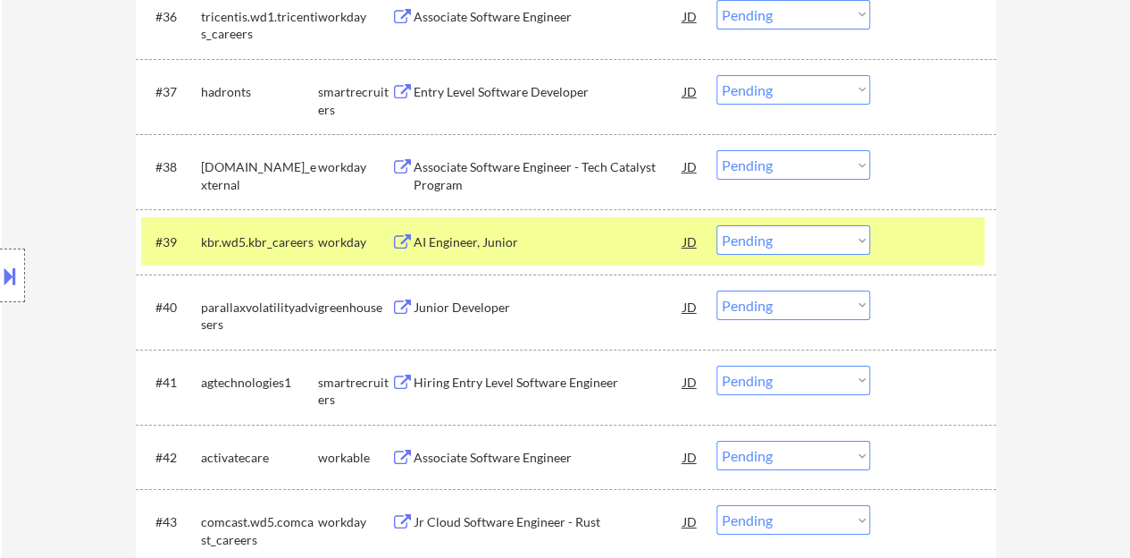
click at [491, 236] on div "AI Engineer, Junior" at bounding box center [549, 242] width 270 height 18
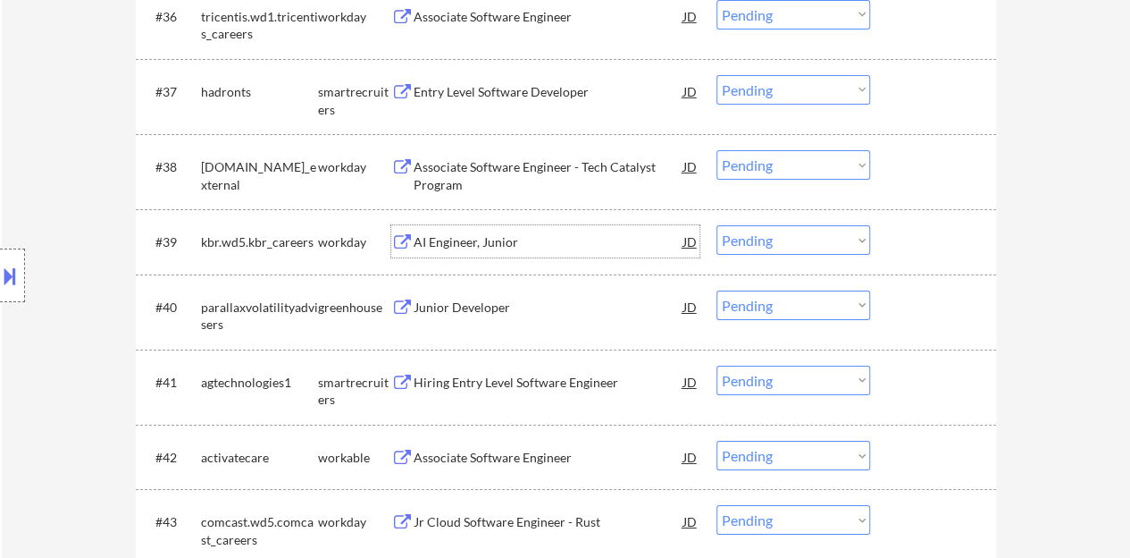
click at [958, 238] on div at bounding box center [935, 241] width 79 height 32
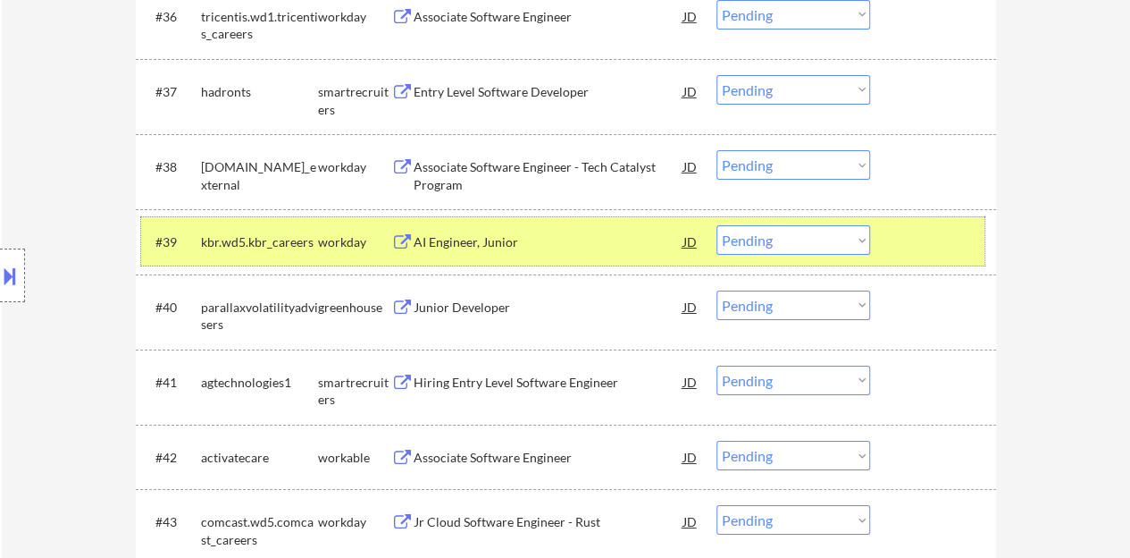
click at [770, 240] on select "Choose an option... Pending Applied Excluded (Questions) Excluded (Expired) Exc…" at bounding box center [794, 239] width 154 height 29
click at [717, 225] on select "Choose an option... Pending Applied Excluded (Questions) Excluded (Expired) Exc…" at bounding box center [794, 239] width 154 height 29
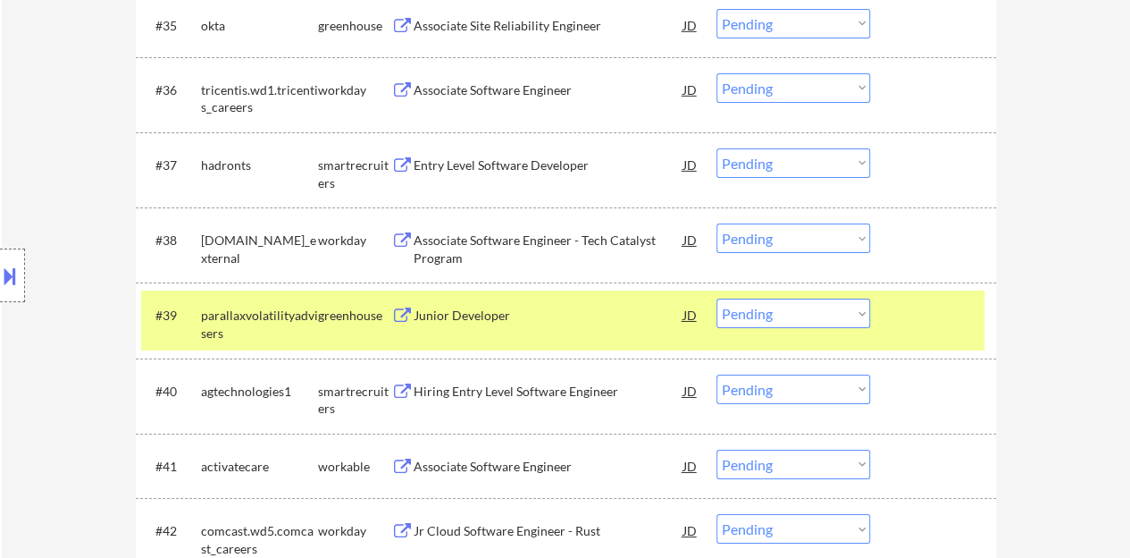
scroll to position [2949, 0]
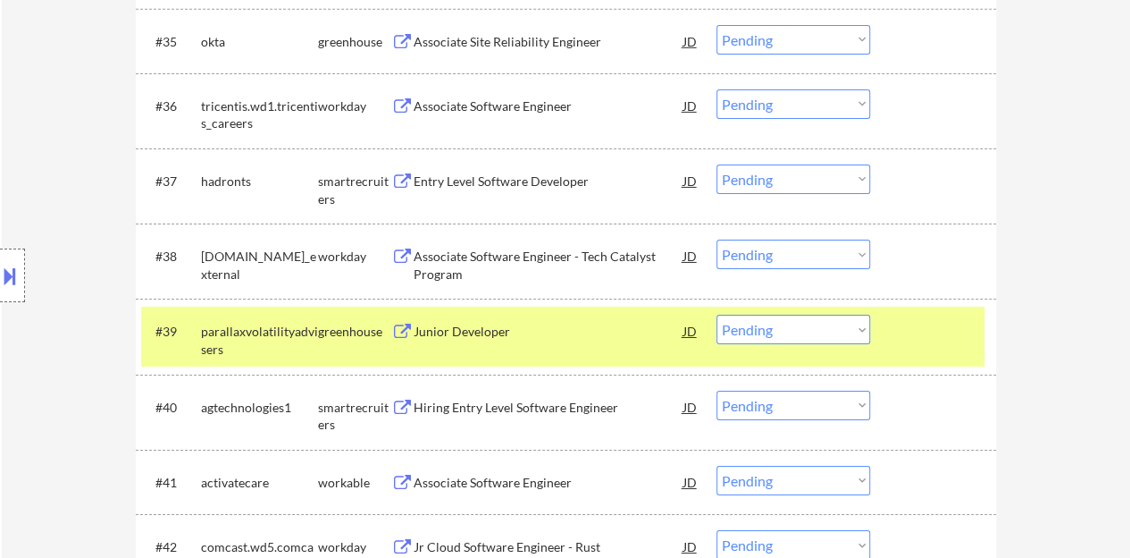
click at [483, 323] on div "Junior Developer" at bounding box center [549, 332] width 270 height 18
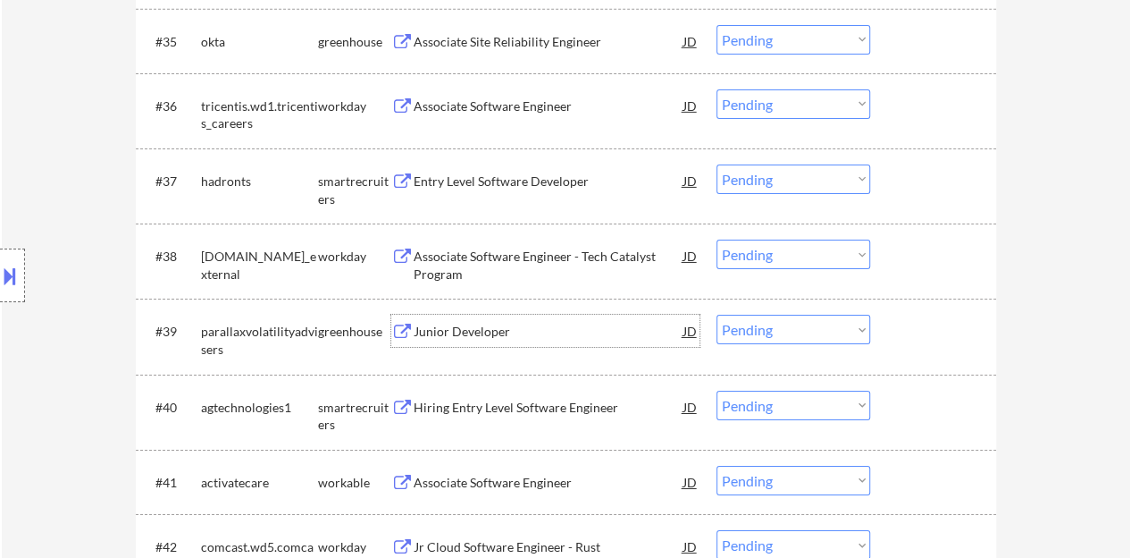
click at [949, 337] on div at bounding box center [935, 331] width 79 height 32
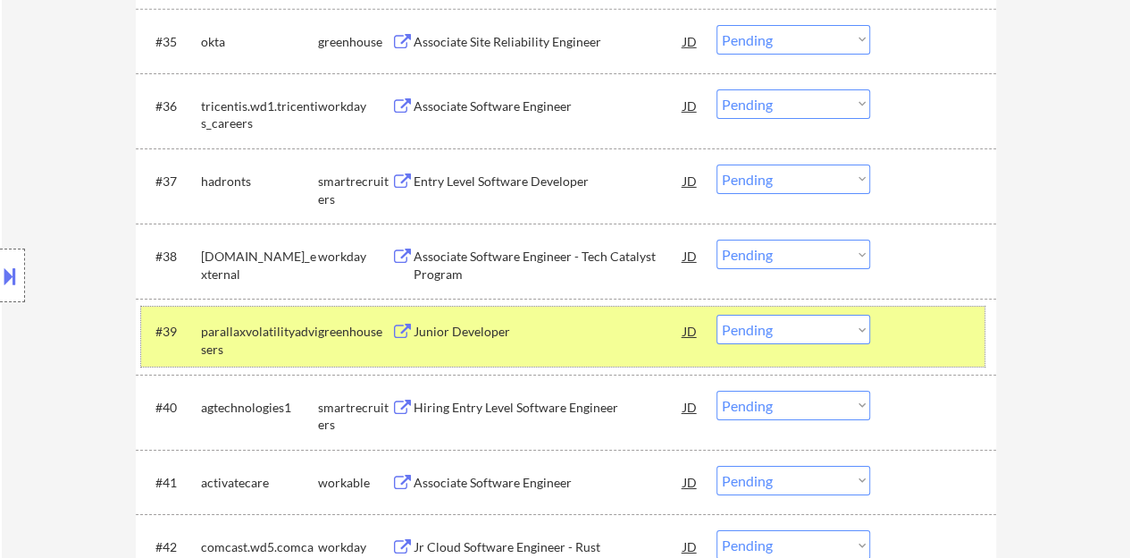
click at [813, 326] on select "Choose an option... Pending Applied Excluded (Questions) Excluded (Expired) Exc…" at bounding box center [794, 329] width 154 height 29
click at [717, 315] on select "Choose an option... Pending Applied Excluded (Questions) Excluded (Expired) Exc…" at bounding box center [794, 329] width 154 height 29
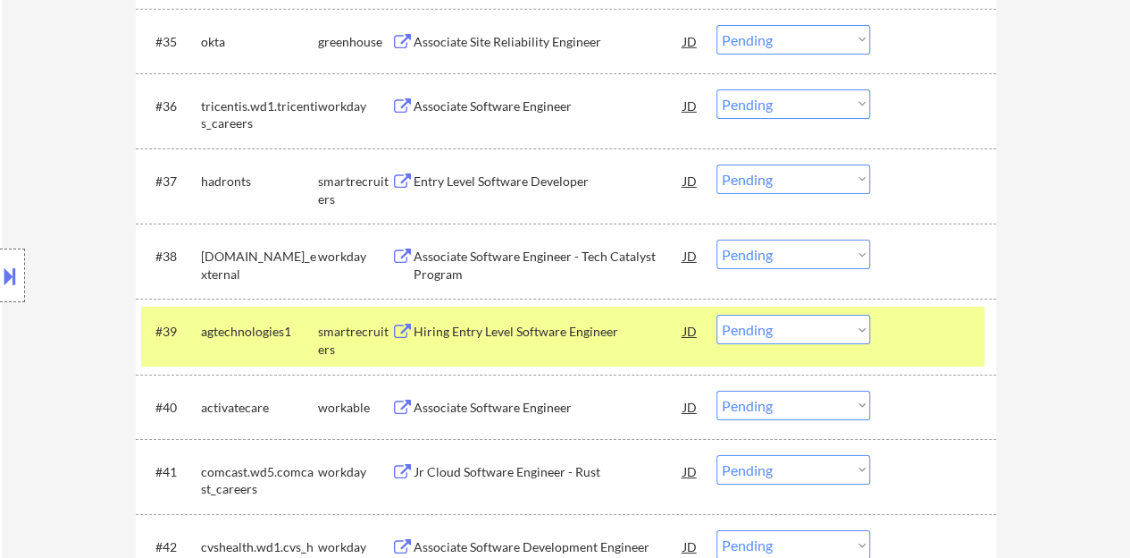
click at [527, 326] on div "Hiring Entry Level Software Engineer" at bounding box center [549, 332] width 270 height 18
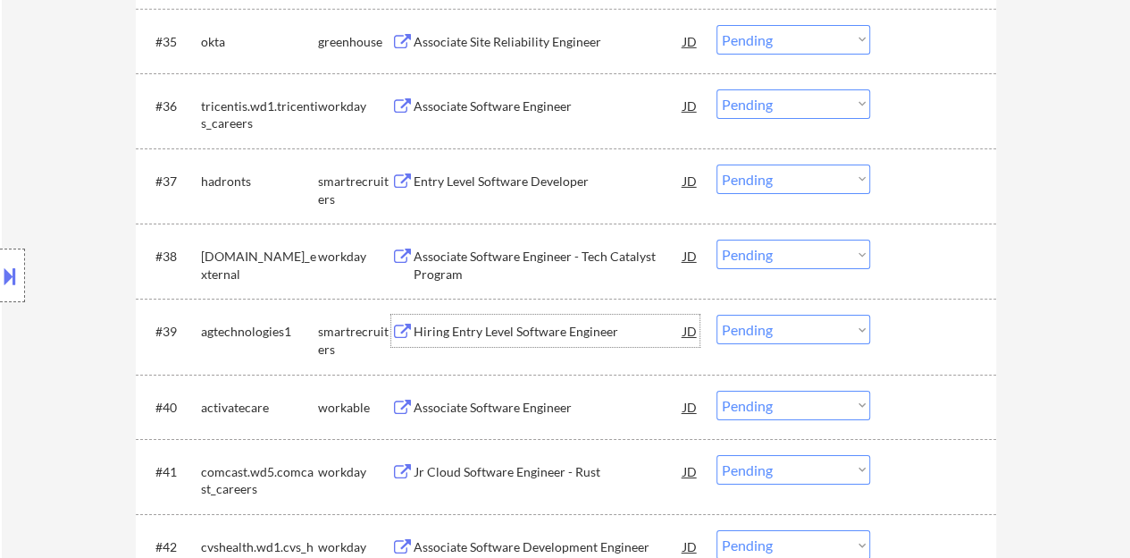
click at [934, 330] on div at bounding box center [935, 331] width 79 height 32
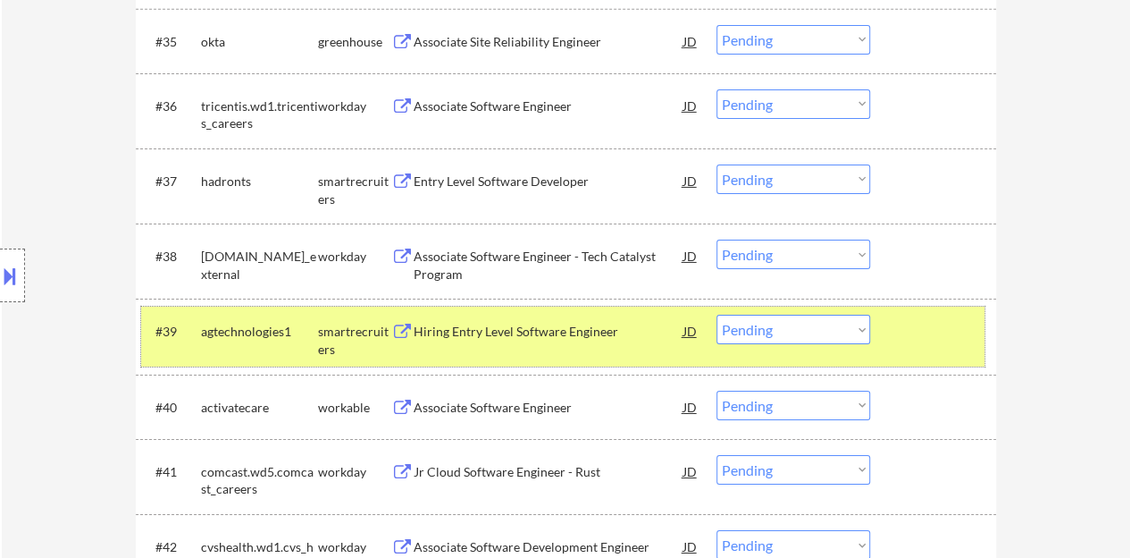
click at [761, 358] on div "#39 agtechnologies1 smartrecruiters Hiring Entry Level Software Engineer JD war…" at bounding box center [563, 336] width 844 height 59
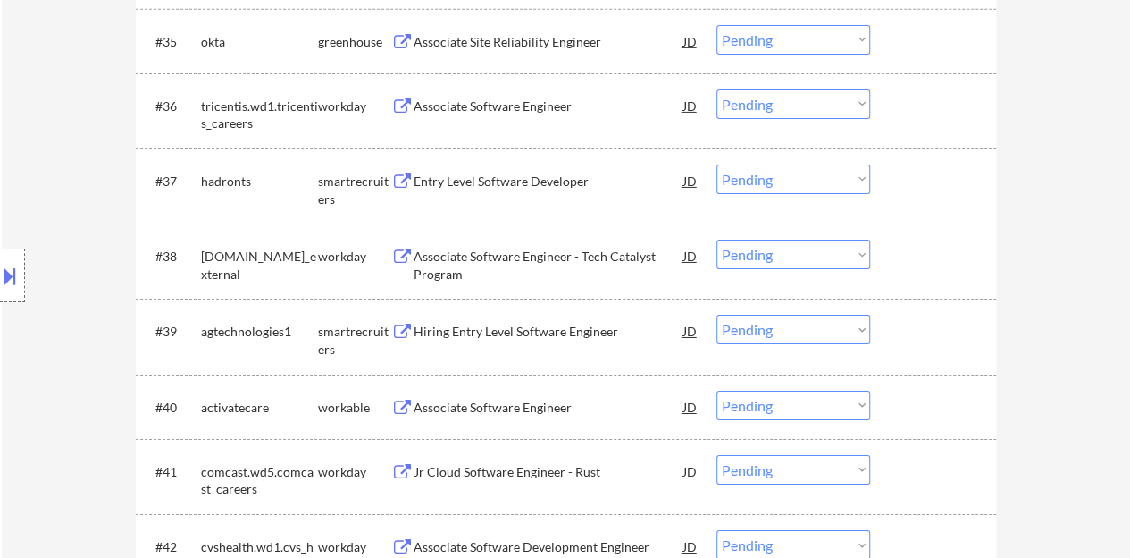
click at [755, 339] on select "Choose an option... Pending Applied Excluded (Questions) Excluded (Expired) Exc…" at bounding box center [794, 329] width 154 height 29
click at [717, 315] on select "Choose an option... Pending Applied Excluded (Questions) Excluded (Expired) Exc…" at bounding box center [794, 329] width 154 height 29
select select ""pending""
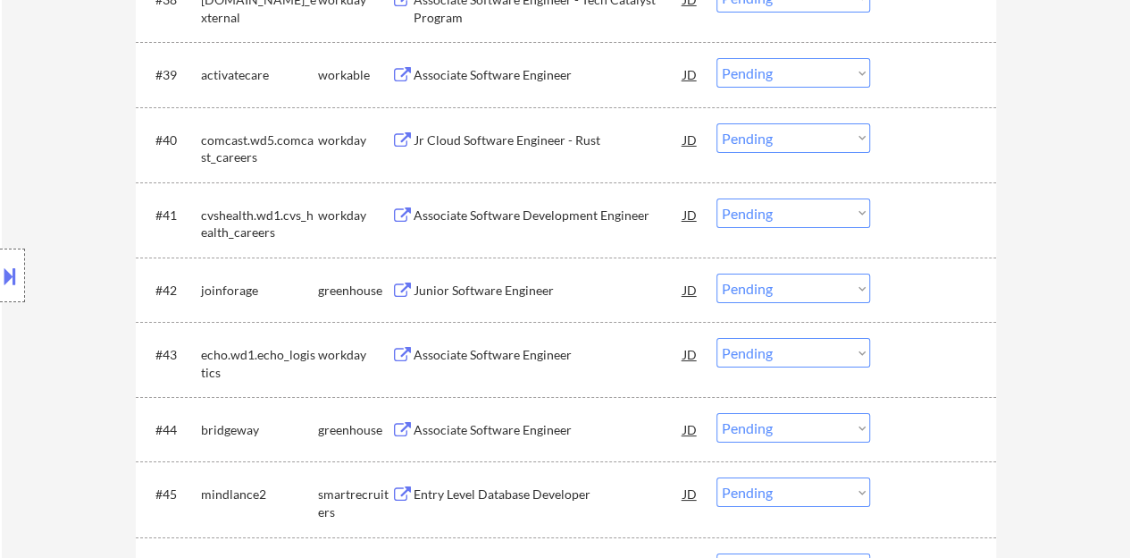
scroll to position [3217, 0]
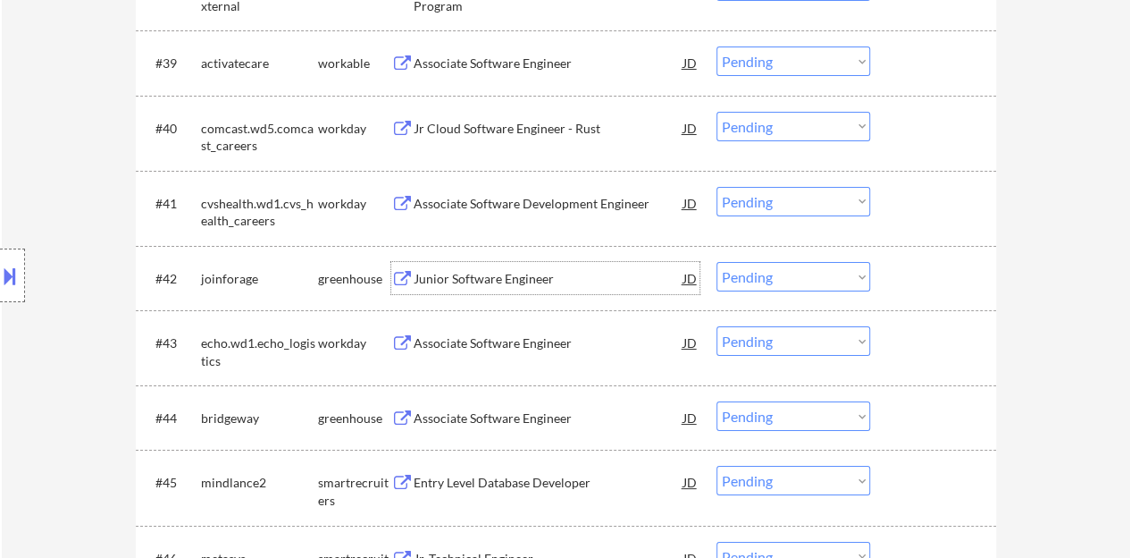
click at [491, 276] on div "Junior Software Engineer" at bounding box center [549, 279] width 270 height 18
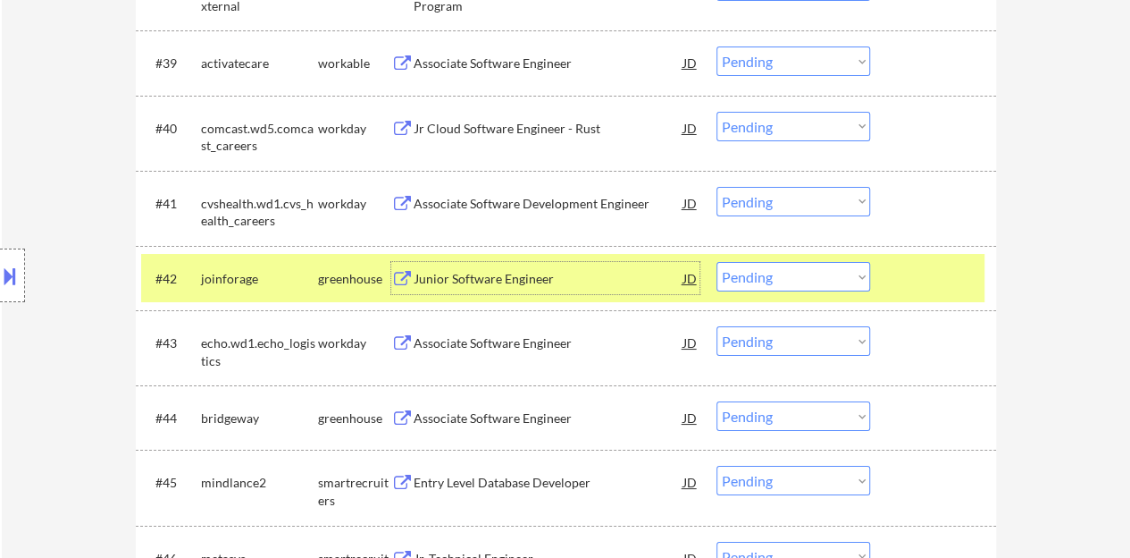
click at [786, 264] on select "Choose an option... Pending Applied Excluded (Questions) Excluded (Expired) Exc…" at bounding box center [794, 276] width 154 height 29
click at [717, 262] on select "Choose an option... Pending Applied Excluded (Questions) Excluded (Expired) Exc…" at bounding box center [794, 276] width 154 height 29
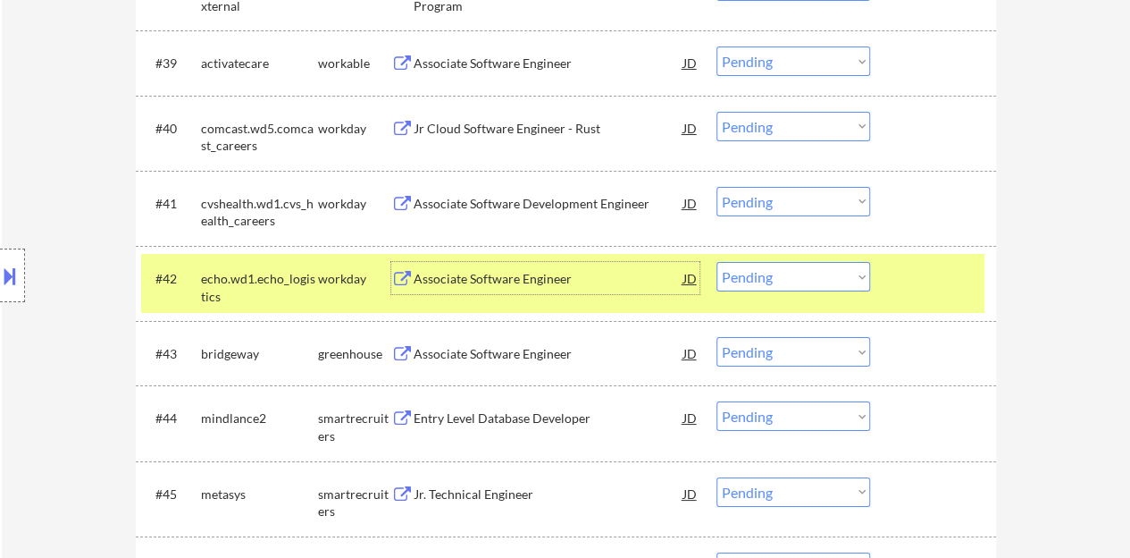
click at [506, 282] on div "Associate Software Engineer" at bounding box center [549, 279] width 270 height 18
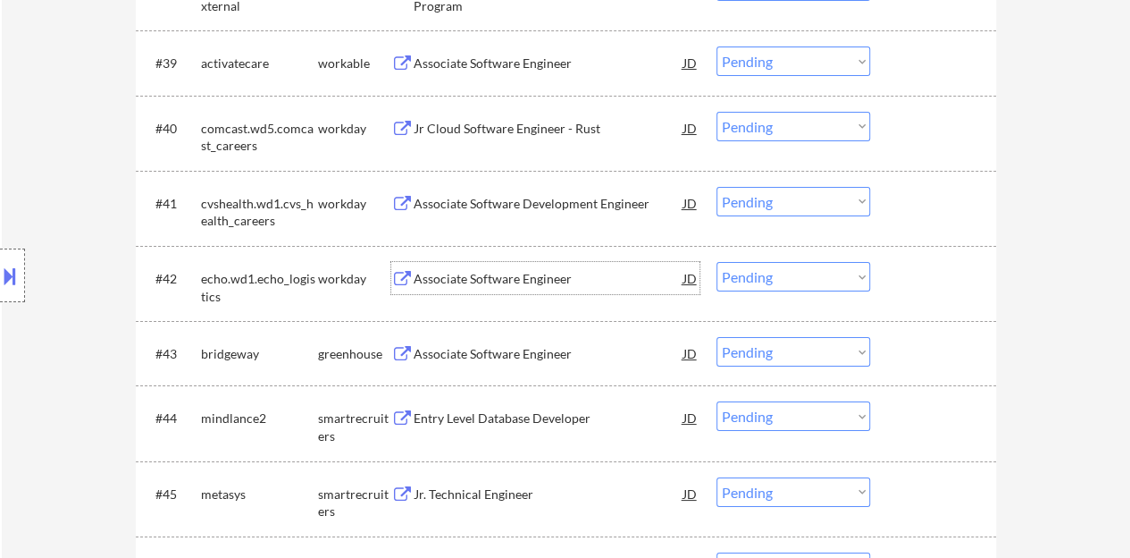
click at [910, 274] on div at bounding box center [935, 278] width 79 height 32
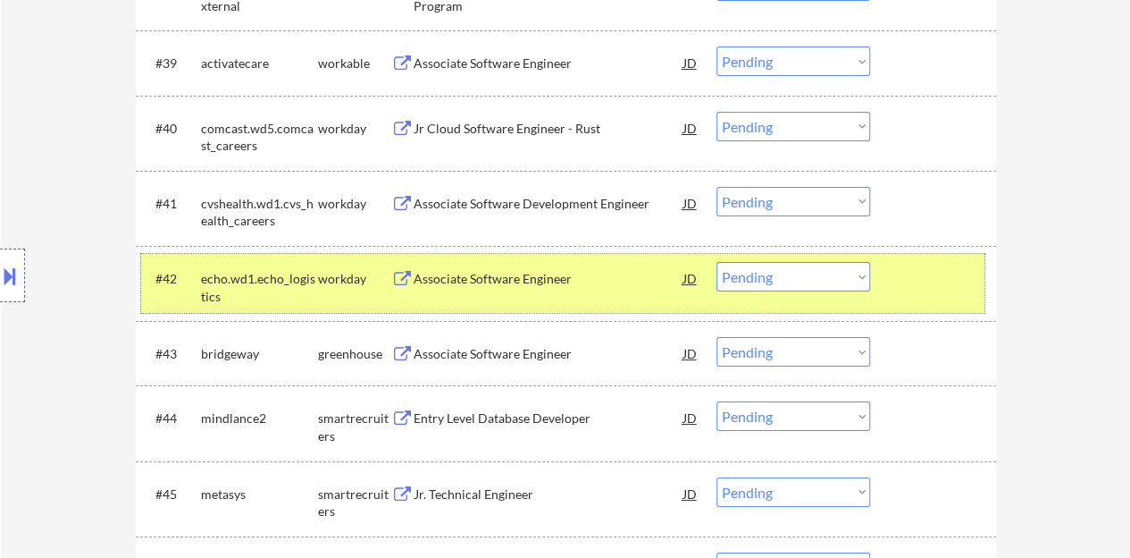
click at [785, 270] on select "Choose an option... Pending Applied Excluded (Questions) Excluded (Expired) Exc…" at bounding box center [794, 276] width 154 height 29
click at [717, 262] on select "Choose an option... Pending Applied Excluded (Questions) Excluded (Expired) Exc…" at bounding box center [794, 276] width 154 height 29
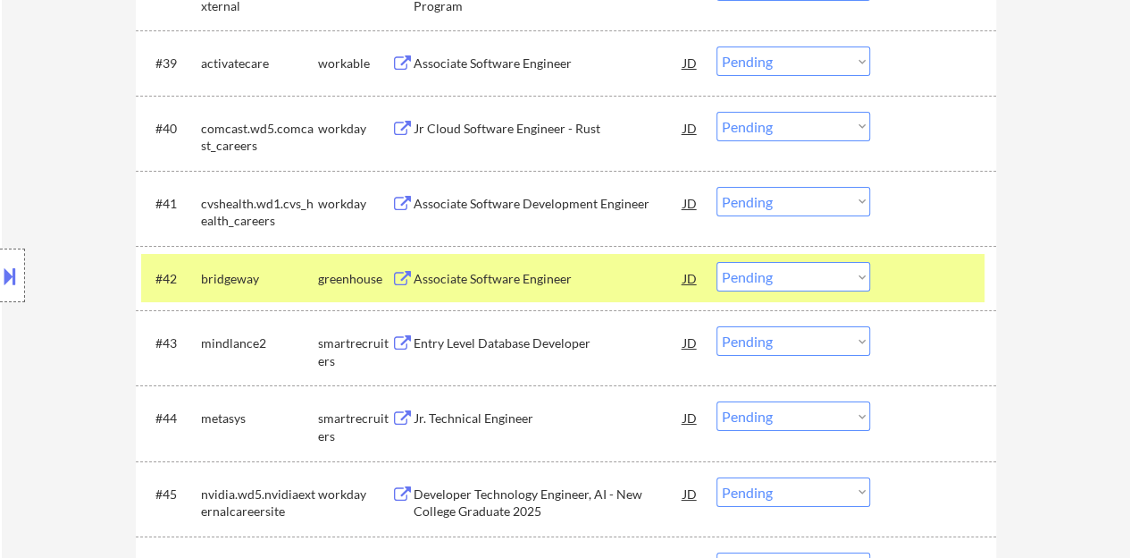
click at [533, 273] on div "Associate Software Engineer" at bounding box center [549, 279] width 270 height 18
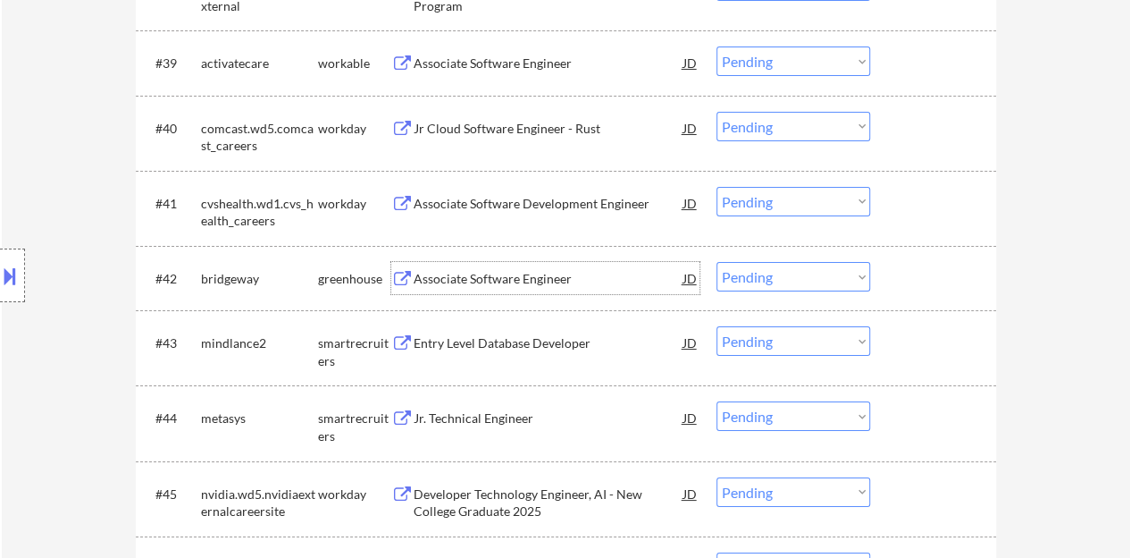
click at [937, 278] on div at bounding box center [935, 278] width 79 height 32
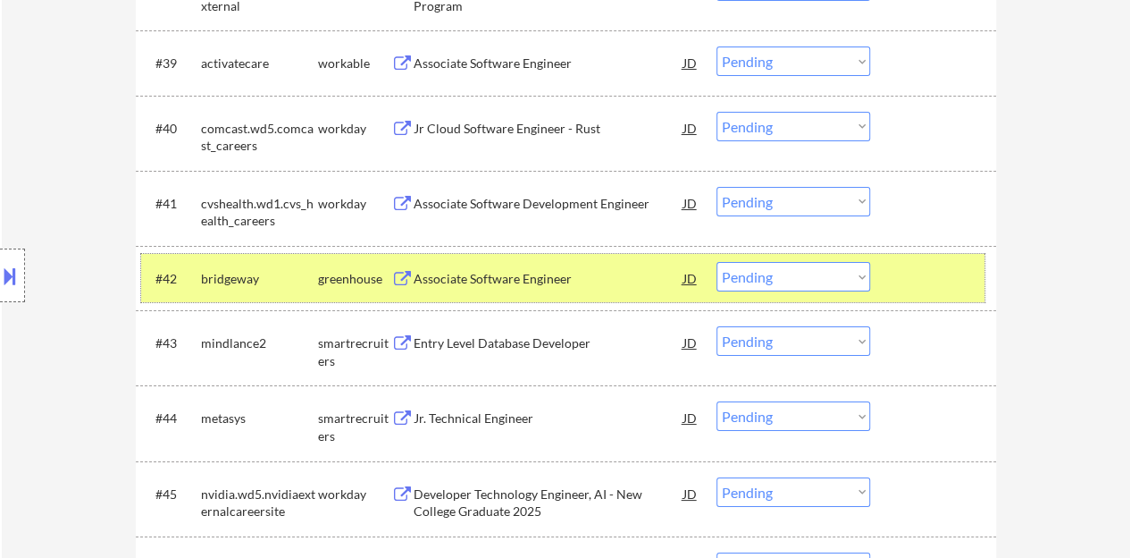
click at [763, 276] on select "Choose an option... Pending Applied Excluded (Questions) Excluded (Expired) Exc…" at bounding box center [794, 276] width 154 height 29
click at [717, 262] on select "Choose an option... Pending Applied Excluded (Questions) Excluded (Expired) Exc…" at bounding box center [794, 276] width 154 height 29
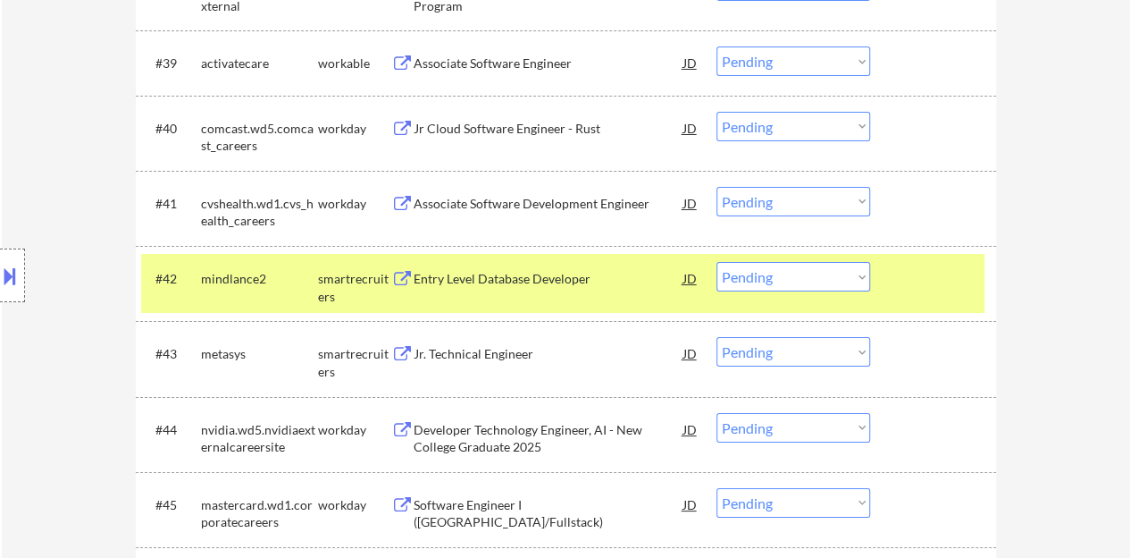
click at [567, 269] on div "Entry Level Database Developer" at bounding box center [549, 278] width 270 height 32
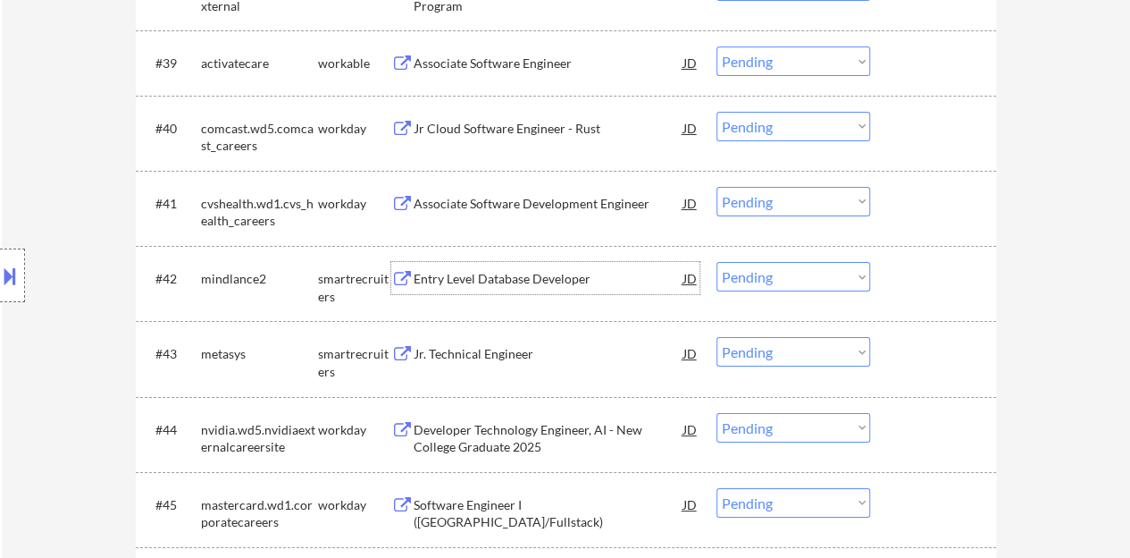
click at [929, 260] on div "#42 mindlance2 smartrecruiters Entry Level Database Developer JD warning_amber …" at bounding box center [563, 283] width 844 height 59
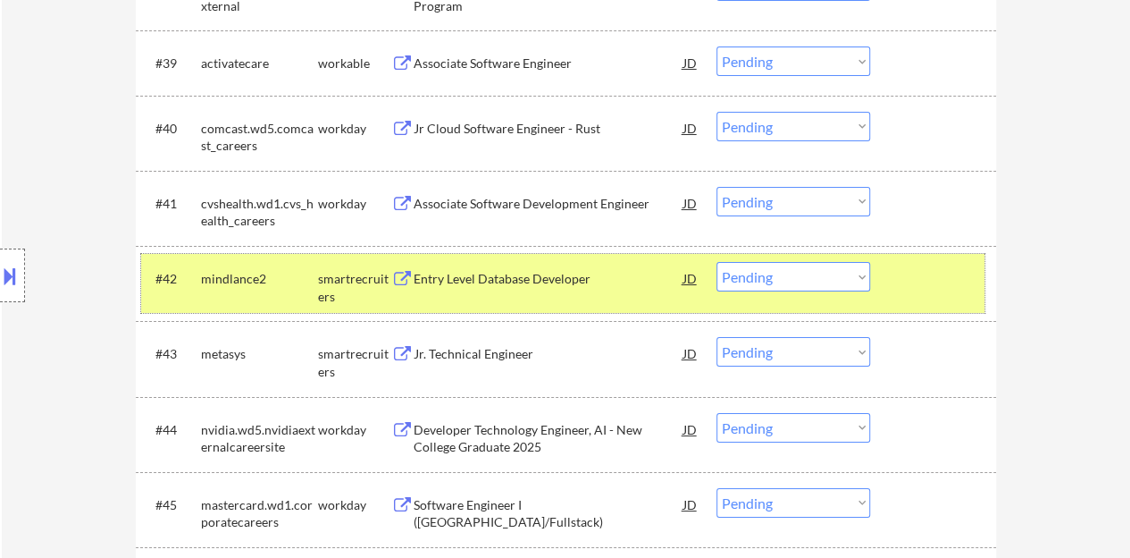
click at [779, 277] on select "Choose an option... Pending Applied Excluded (Questions) Excluded (Expired) Exc…" at bounding box center [794, 276] width 154 height 29
click at [717, 262] on select "Choose an option... Pending Applied Excluded (Questions) Excluded (Expired) Exc…" at bounding box center [794, 276] width 154 height 29
select select ""pending""
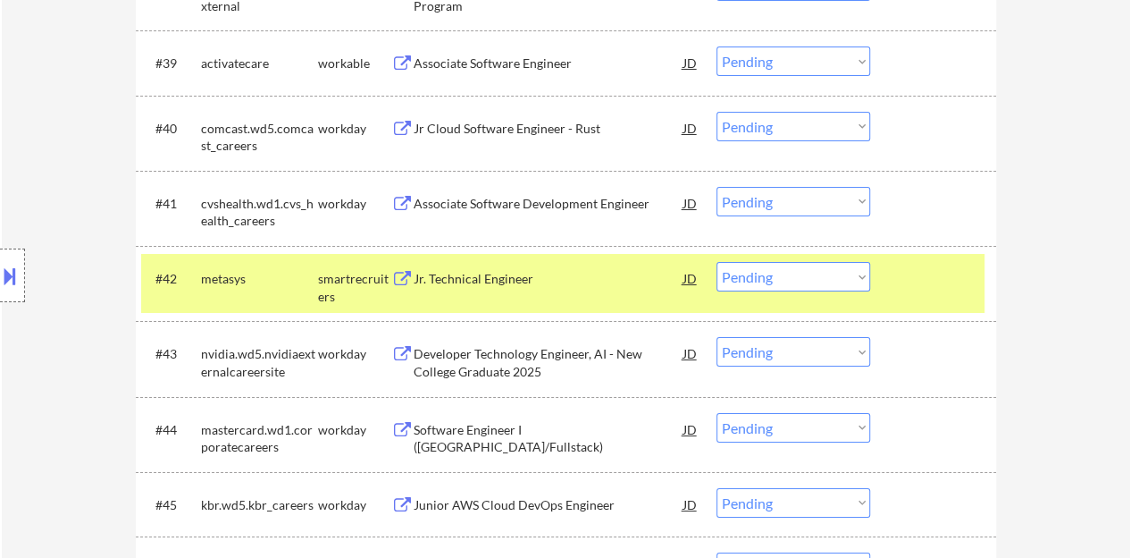
scroll to position [3306, 0]
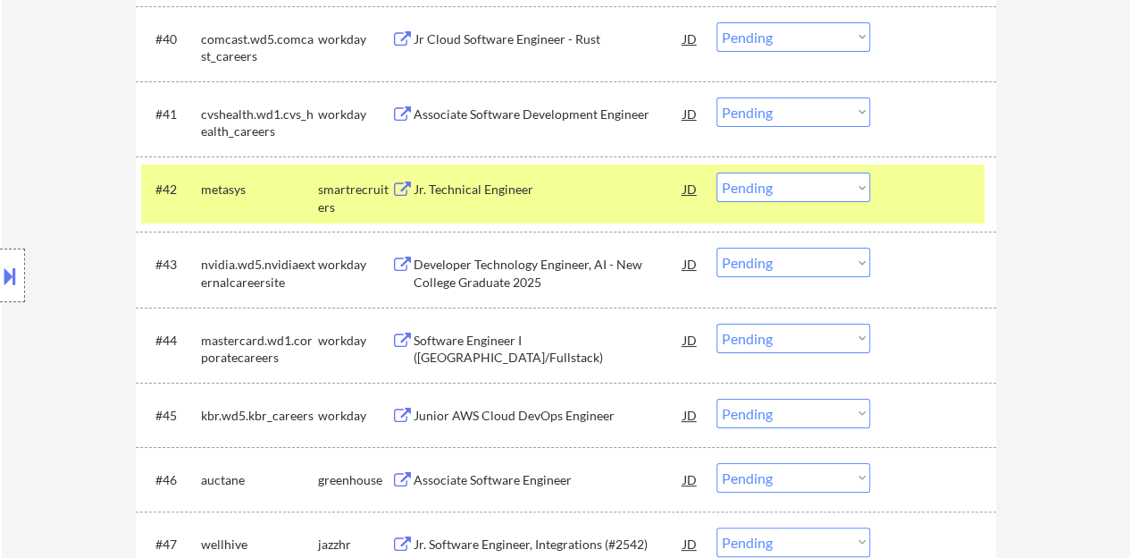
click at [910, 185] on div at bounding box center [935, 188] width 79 height 32
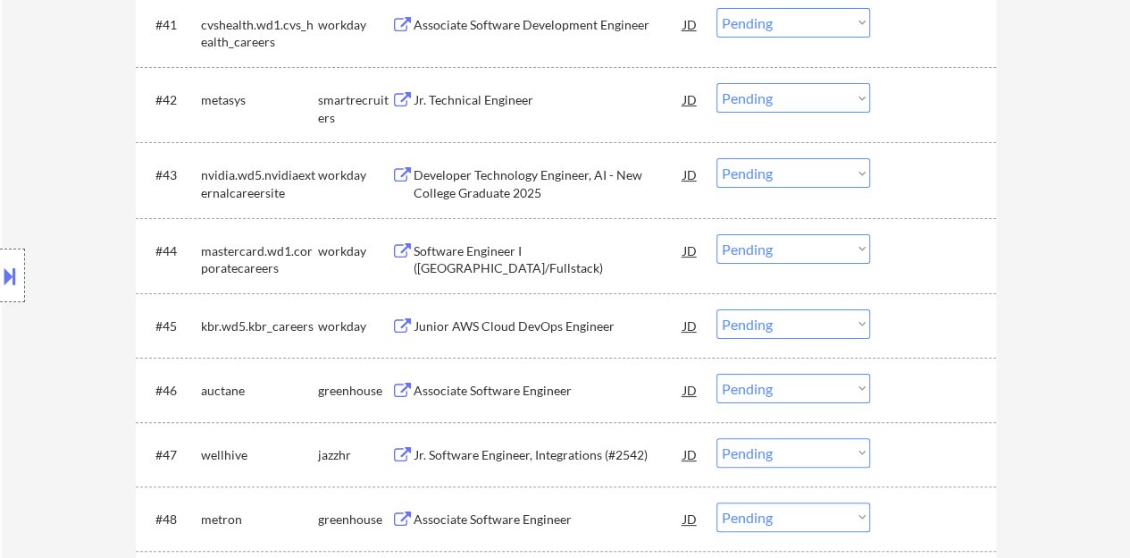
scroll to position [3485, 0]
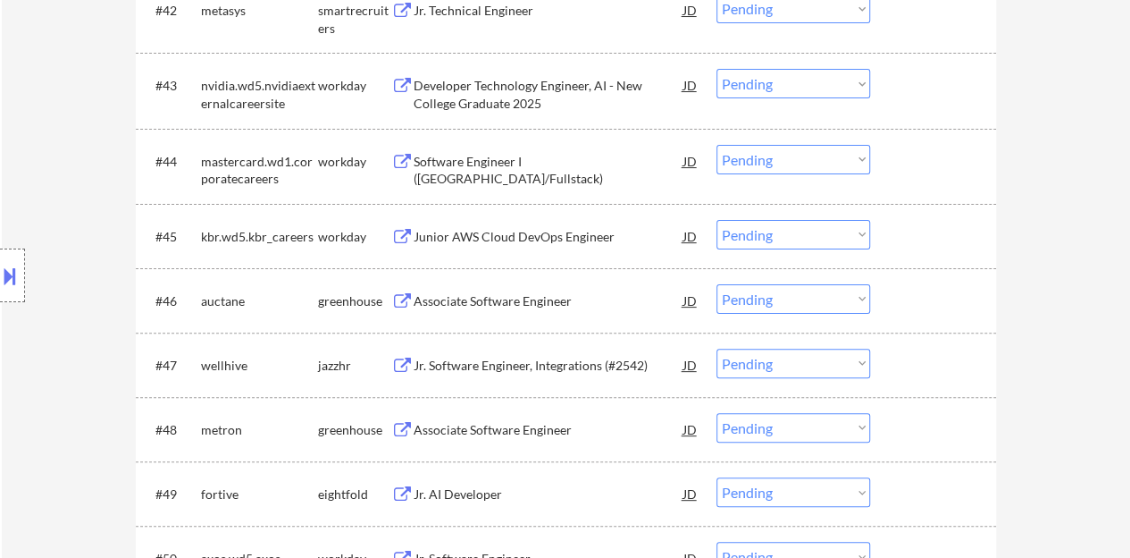
click at [463, 303] on div "Associate Software Engineer" at bounding box center [549, 301] width 270 height 18
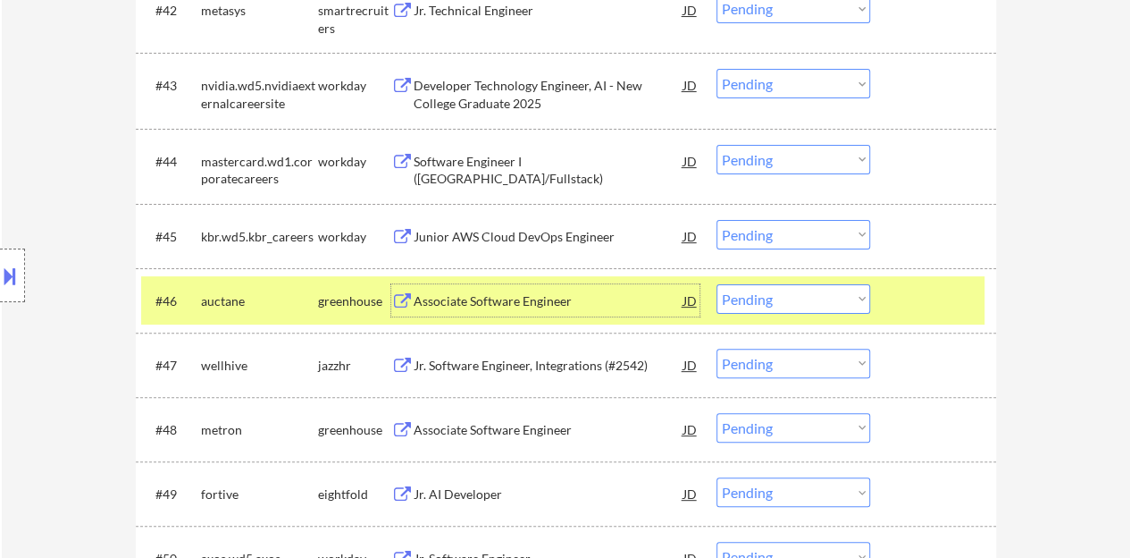
click at [839, 296] on select "Choose an option... Pending Applied Excluded (Questions) Excluded (Expired) Exc…" at bounding box center [794, 298] width 154 height 29
click at [717, 284] on select "Choose an option... Pending Applied Excluded (Questions) Excluded (Expired) Exc…" at bounding box center [794, 298] width 154 height 29
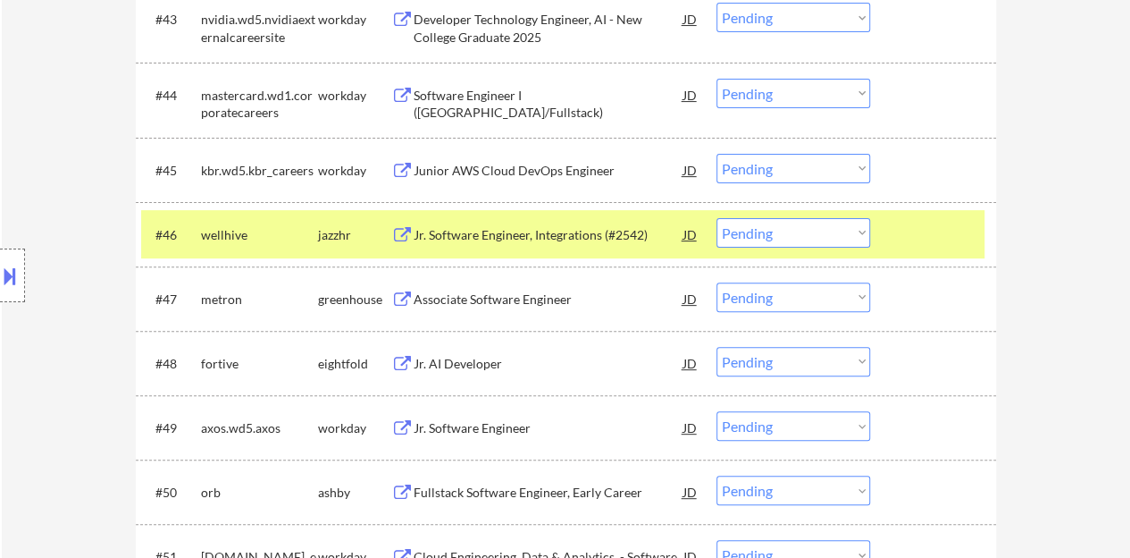
scroll to position [3575, 0]
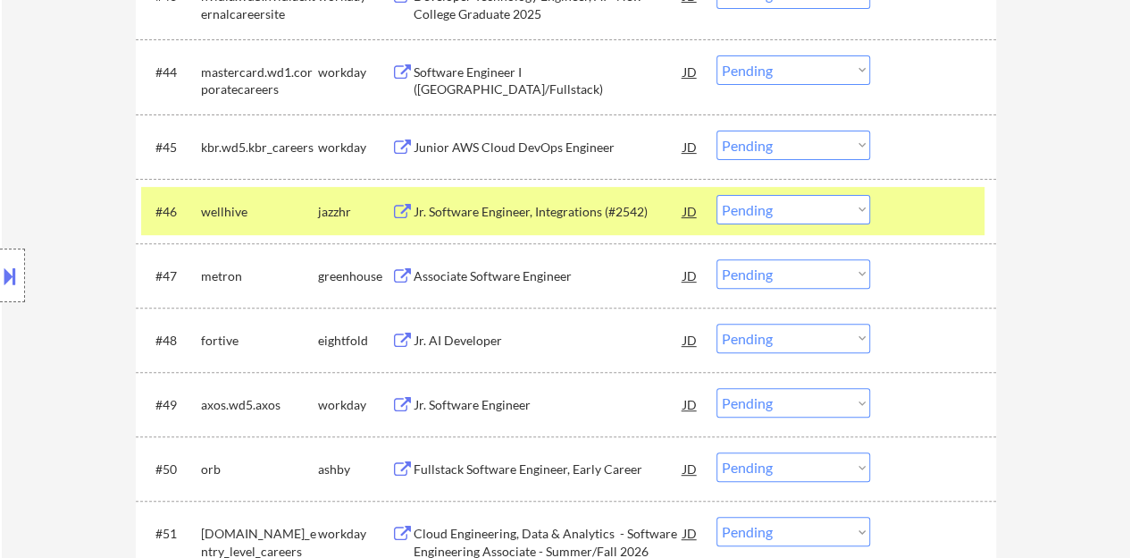
click at [556, 197] on div "Jr. Software Engineer, Integrations (#2542)" at bounding box center [549, 211] width 270 height 32
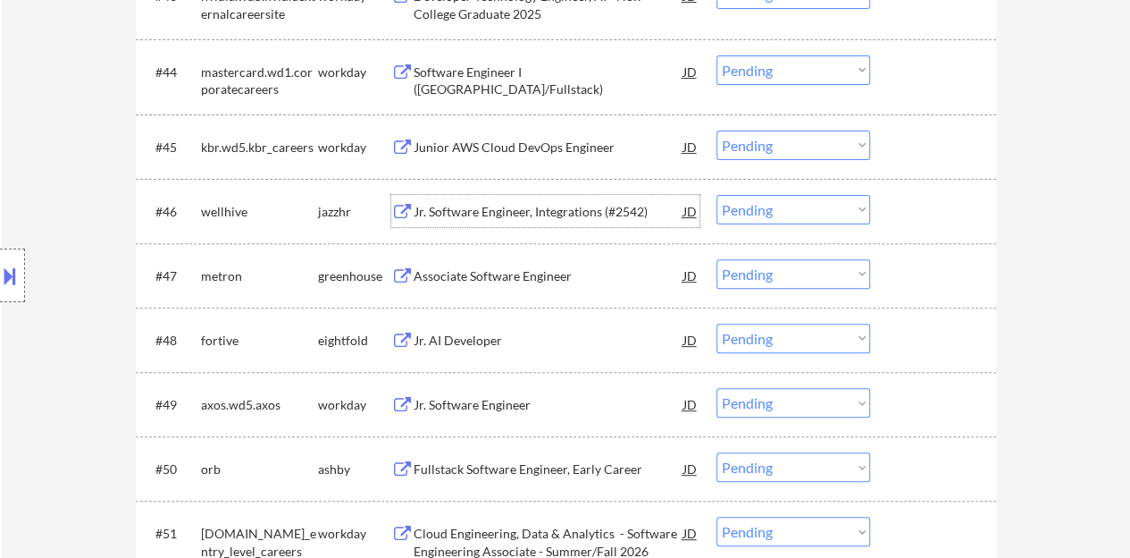
click at [923, 203] on div at bounding box center [935, 211] width 79 height 32
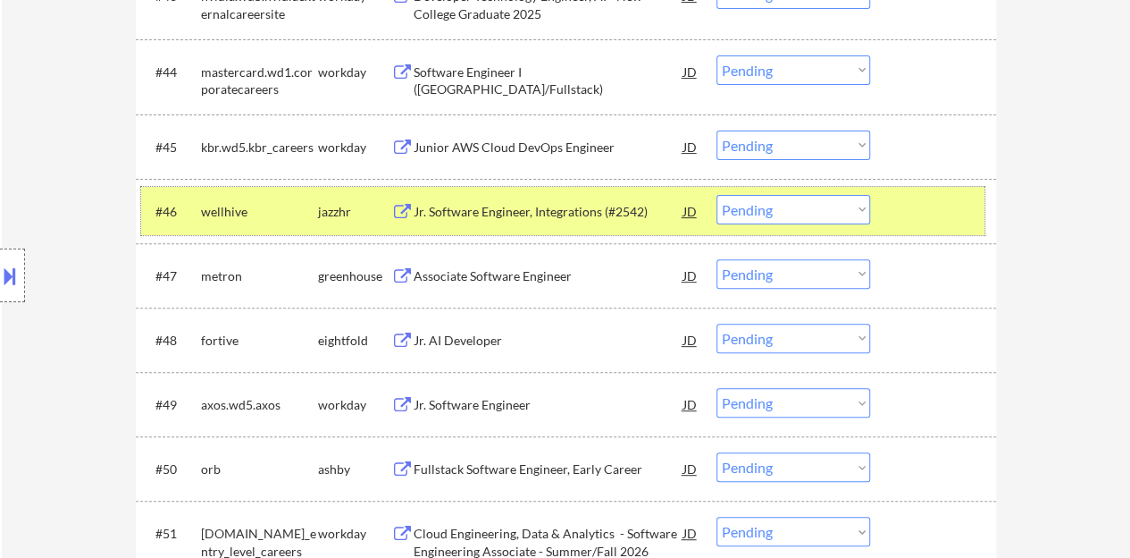
click at [767, 206] on select "Choose an option... Pending Applied Excluded (Questions) Excluded (Expired) Exc…" at bounding box center [794, 209] width 154 height 29
click at [717, 195] on select "Choose an option... Pending Applied Excluded (Questions) Excluded (Expired) Exc…" at bounding box center [794, 209] width 154 height 29
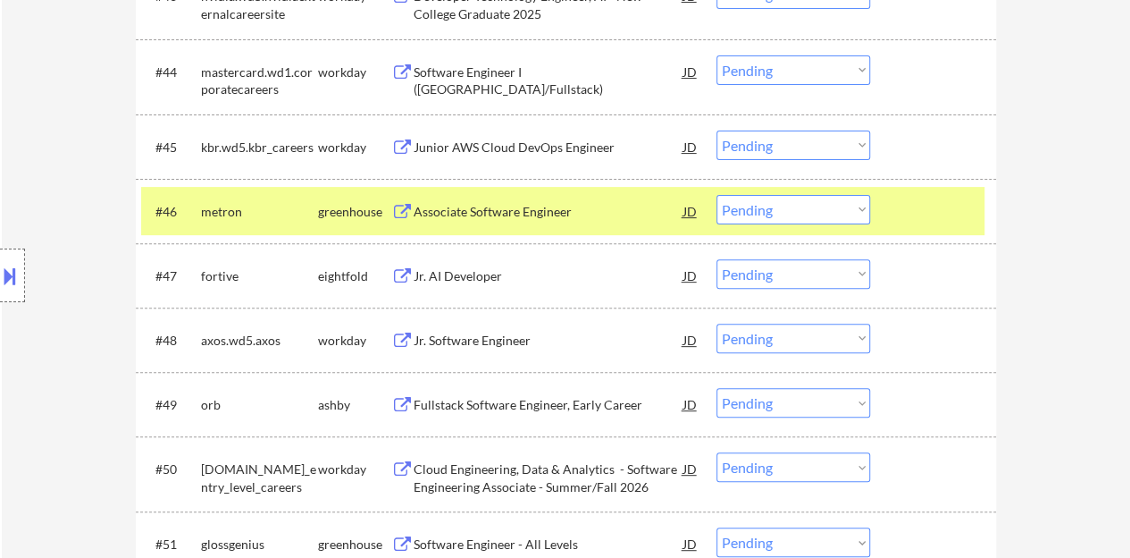
click at [544, 212] on div "Associate Software Engineer" at bounding box center [549, 212] width 270 height 18
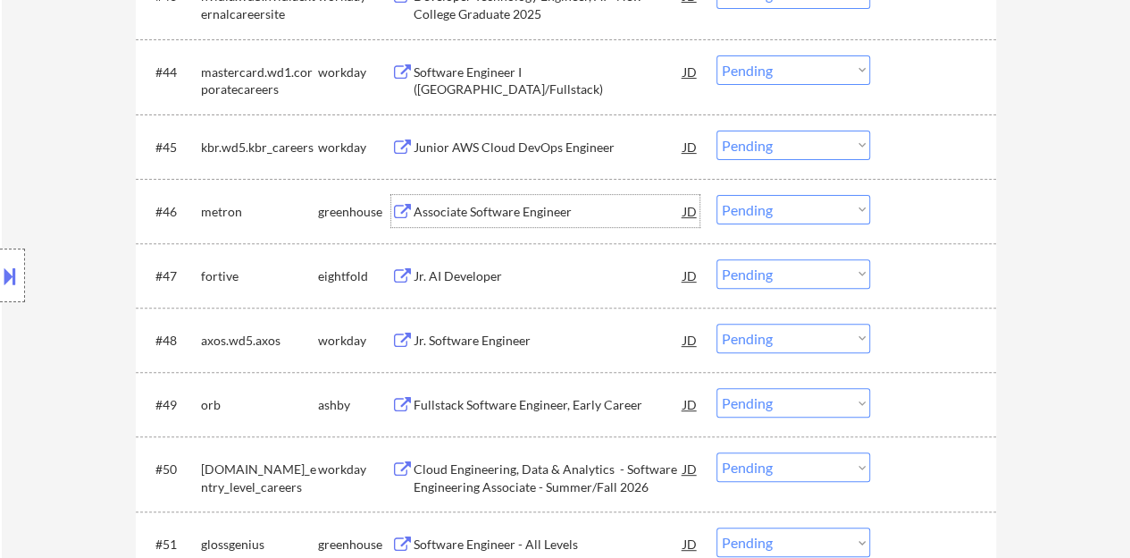
click at [898, 192] on div "#46 metron greenhouse Associate Software Engineer JD warning_amber Choose an op…" at bounding box center [563, 211] width 844 height 48
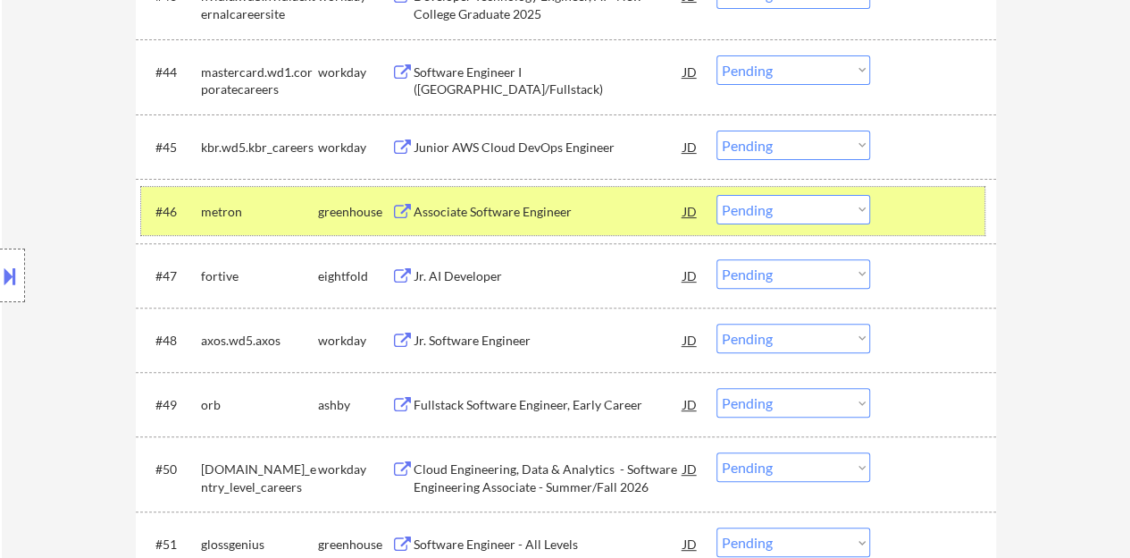
click at [769, 208] on select "Choose an option... Pending Applied Excluded (Questions) Excluded (Expired) Exc…" at bounding box center [794, 209] width 154 height 29
click at [717, 195] on select "Choose an option... Pending Applied Excluded (Questions) Excluded (Expired) Exc…" at bounding box center [794, 209] width 154 height 29
select select ""pending""
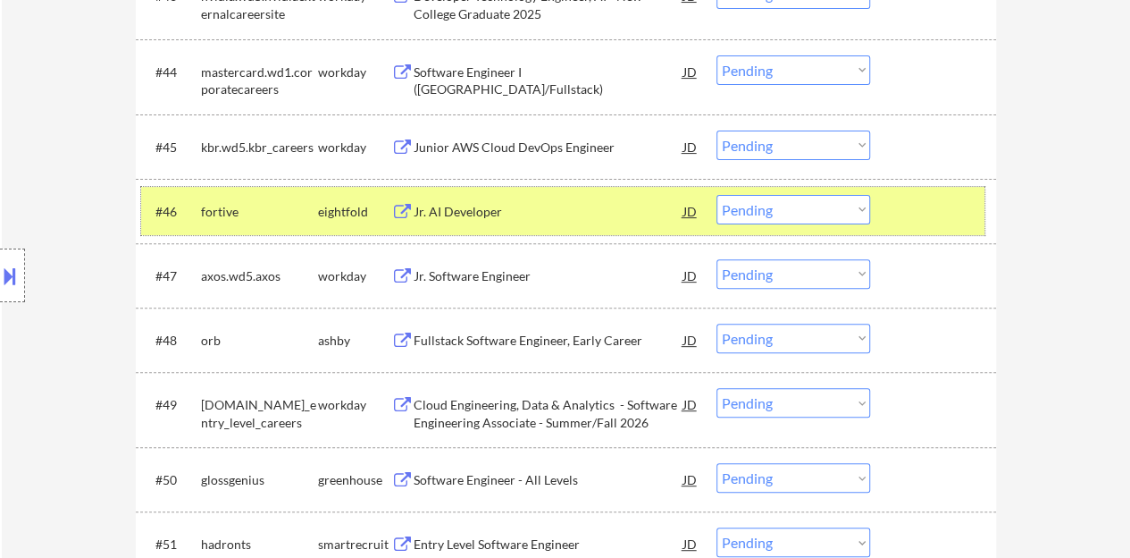
click at [917, 200] on div at bounding box center [935, 211] width 79 height 32
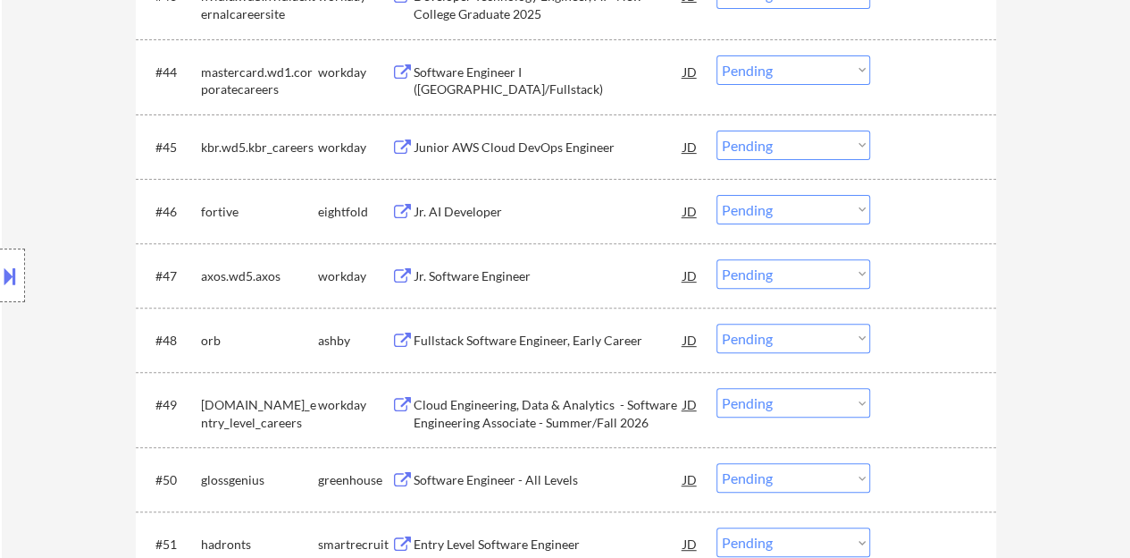
click at [454, 276] on div "Jr. Software Engineer" at bounding box center [549, 276] width 270 height 18
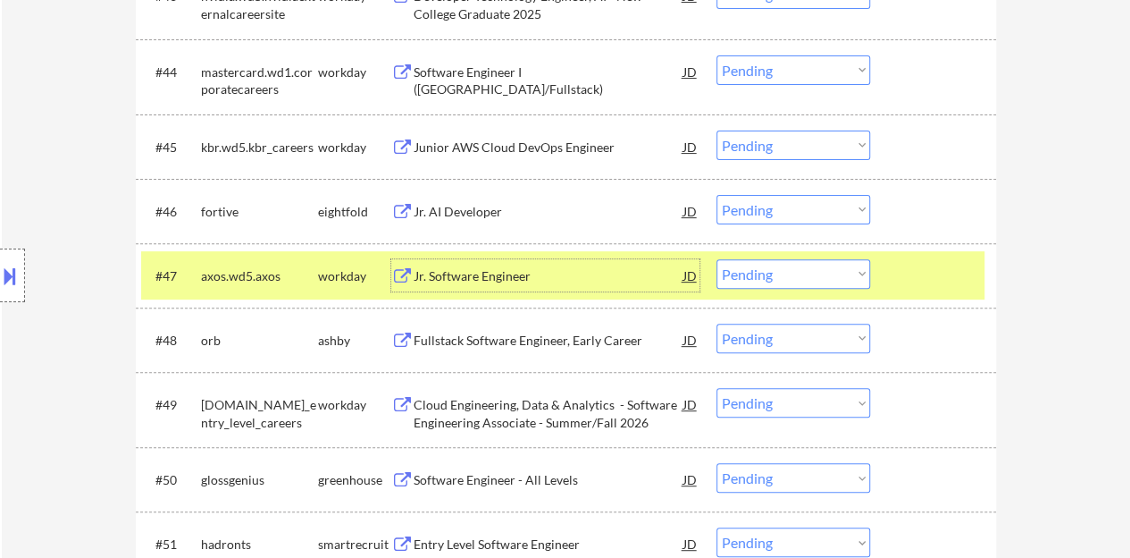
click at [834, 270] on select "Choose an option... Pending Applied Excluded (Questions) Excluded (Expired) Exc…" at bounding box center [794, 273] width 154 height 29
click at [717, 259] on select "Choose an option... Pending Applied Excluded (Questions) Excluded (Expired) Exc…" at bounding box center [794, 273] width 154 height 29
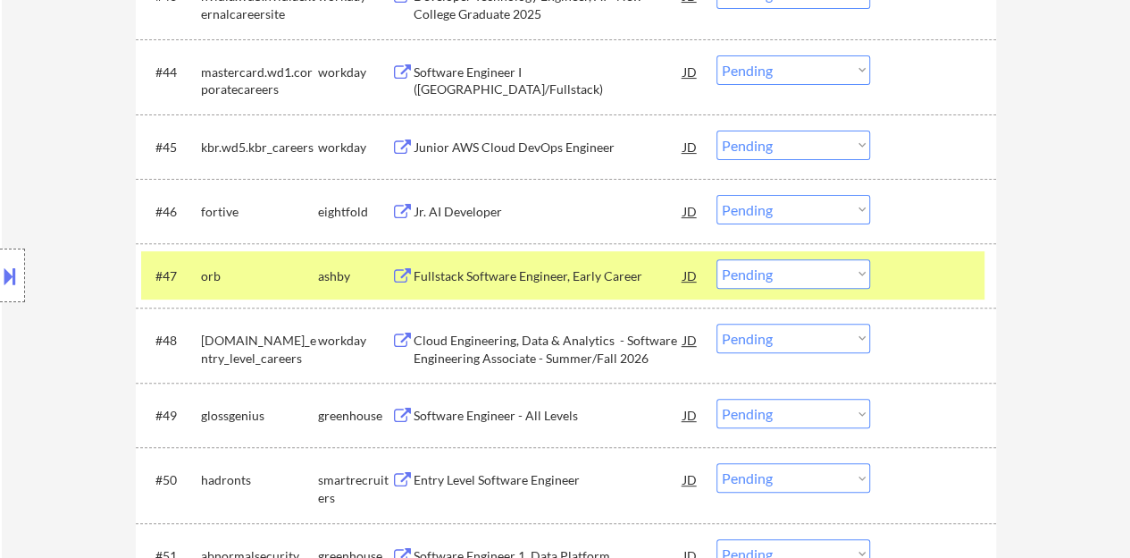
click at [574, 265] on div "Fullstack Software Engineer, Early Career" at bounding box center [549, 275] width 270 height 32
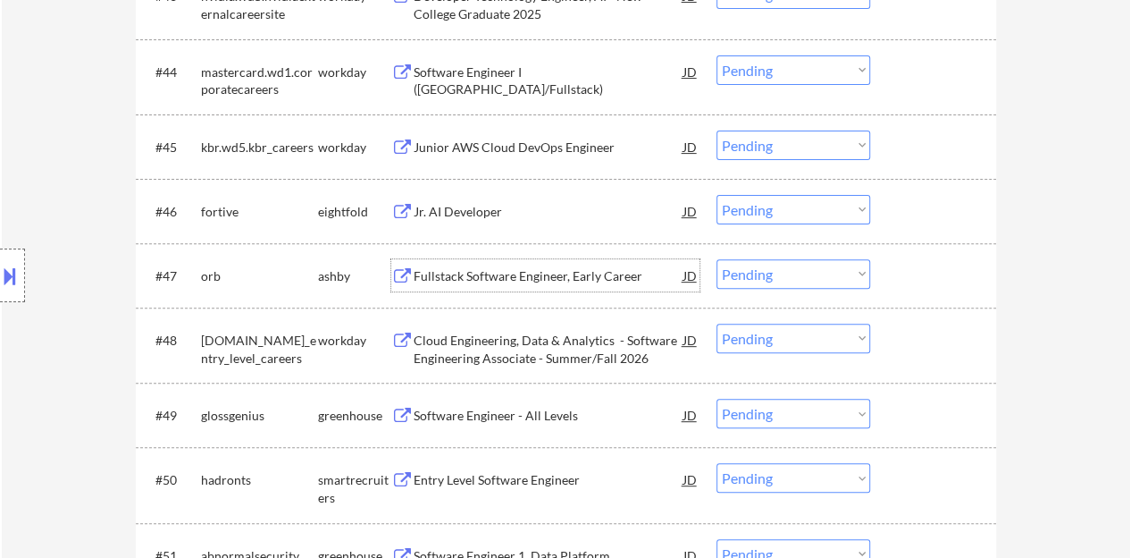
click at [953, 272] on div at bounding box center [935, 275] width 79 height 32
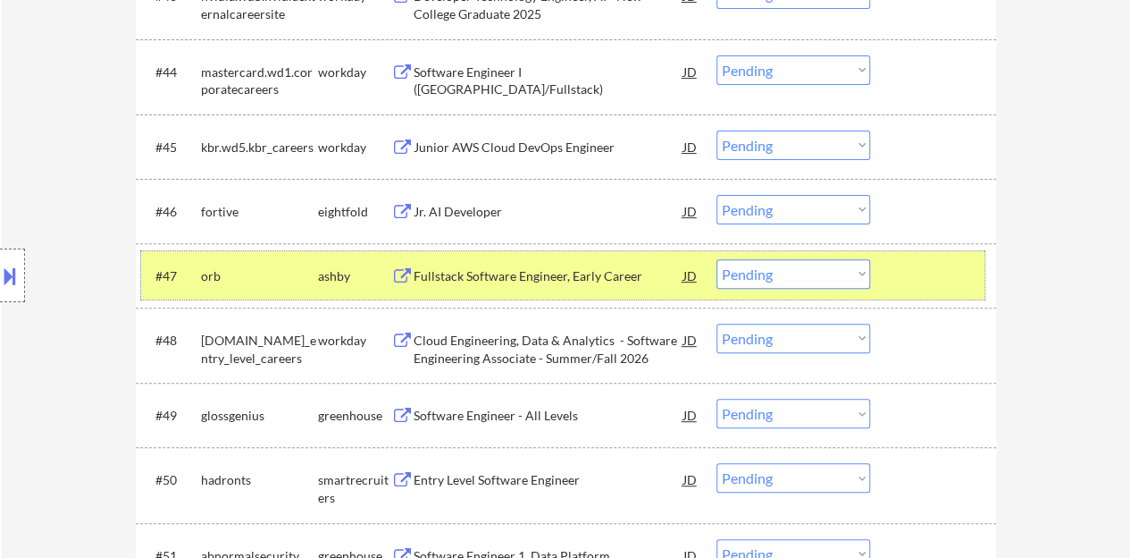
click at [740, 268] on select "Choose an option... Pending Applied Excluded (Questions) Excluded (Expired) Exc…" at bounding box center [794, 273] width 154 height 29
click at [717, 259] on select "Choose an option... Pending Applied Excluded (Questions) Excluded (Expired) Exc…" at bounding box center [794, 273] width 154 height 29
select select ""pending""
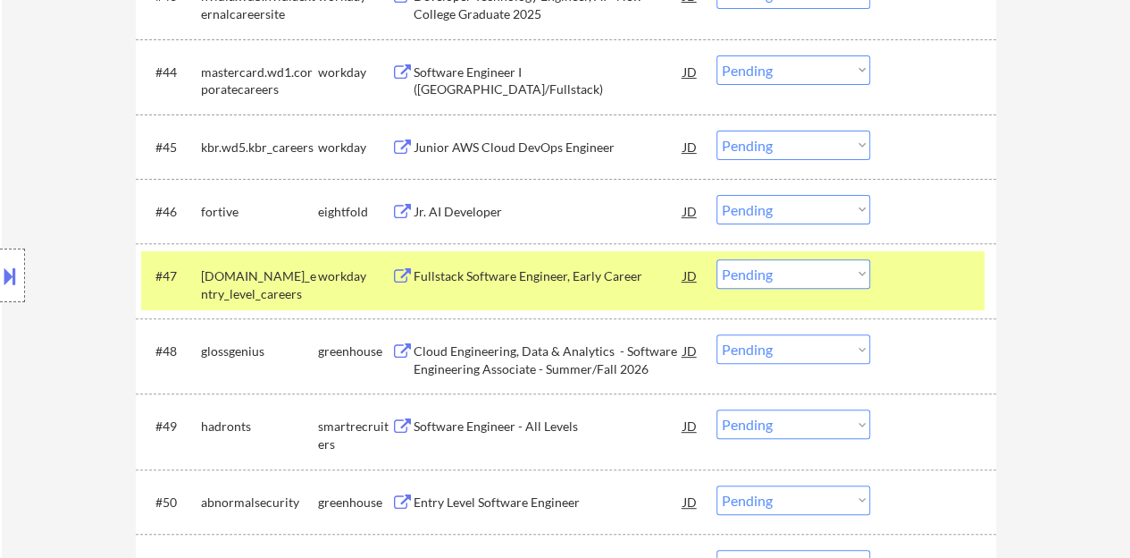
click at [909, 280] on div at bounding box center [935, 275] width 79 height 32
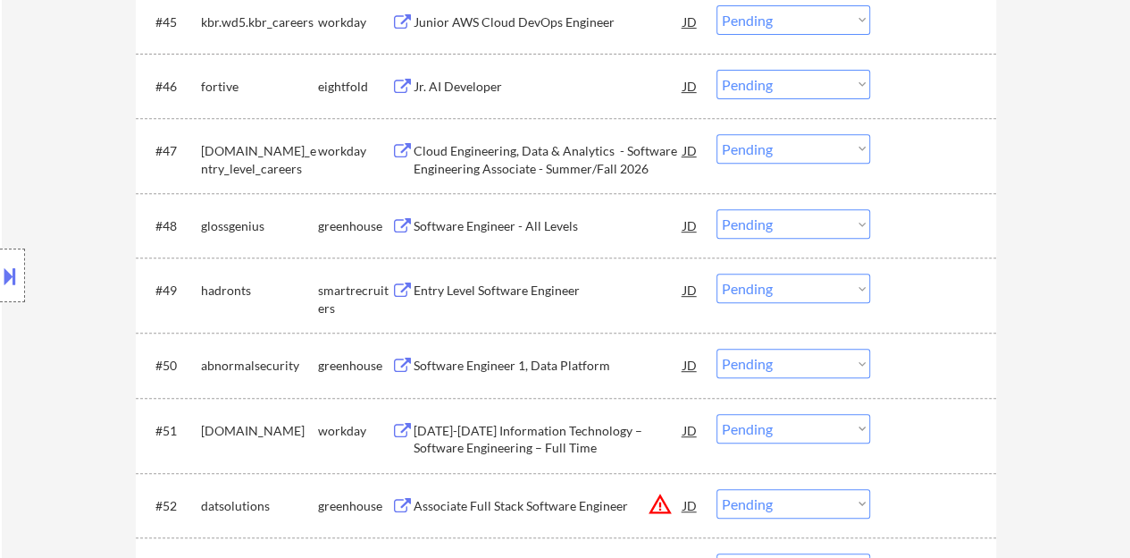
scroll to position [3753, 0]
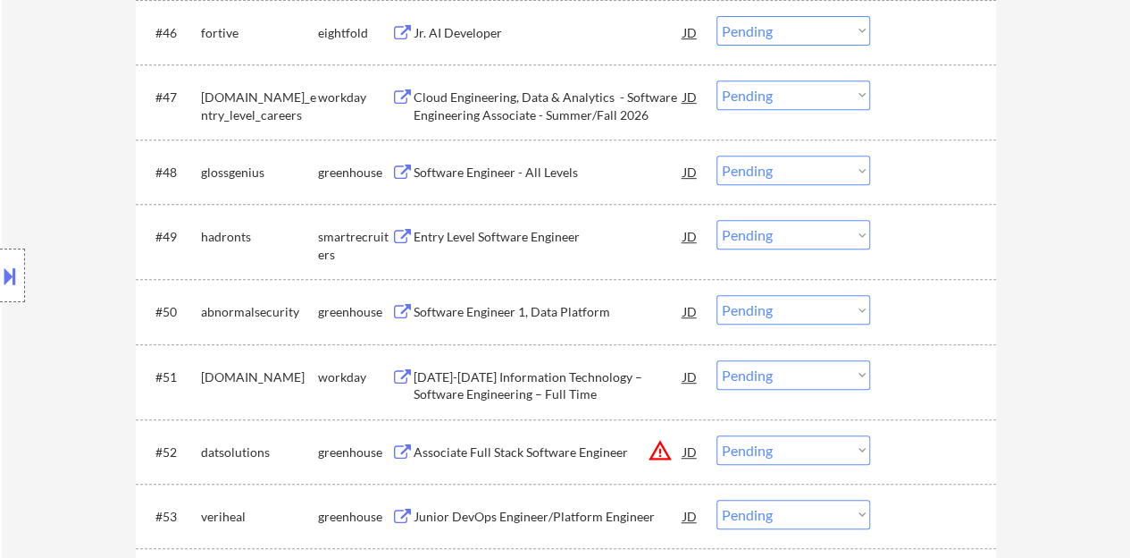
click at [503, 237] on div "Entry Level Software Engineer" at bounding box center [549, 237] width 270 height 18
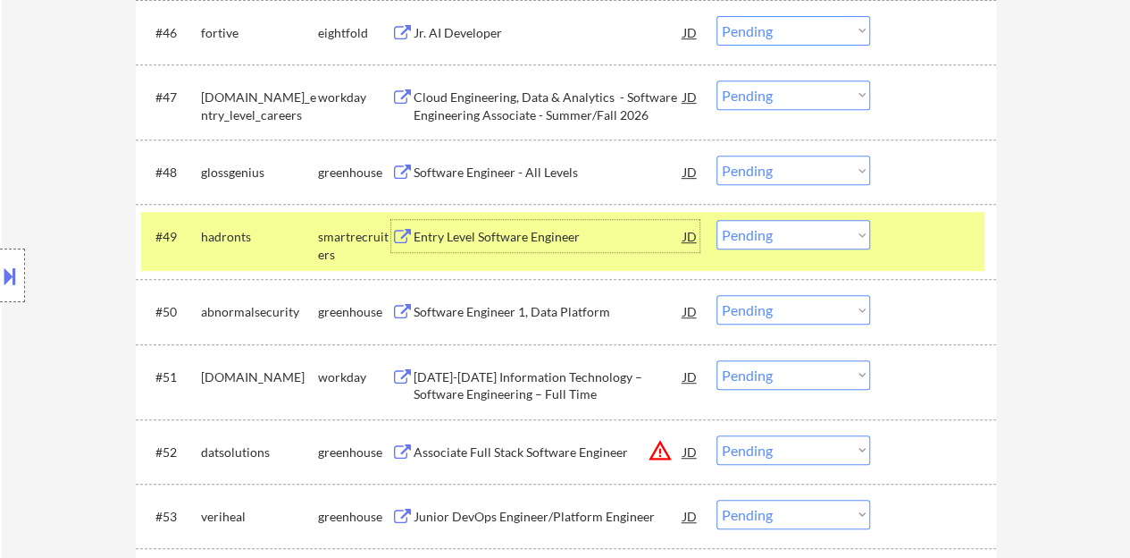
click at [772, 228] on select "Choose an option... Pending Applied Excluded (Questions) Excluded (Expired) Exc…" at bounding box center [794, 234] width 154 height 29
click at [717, 220] on select "Choose an option... Pending Applied Excluded (Questions) Excluded (Expired) Exc…" at bounding box center [794, 234] width 154 height 29
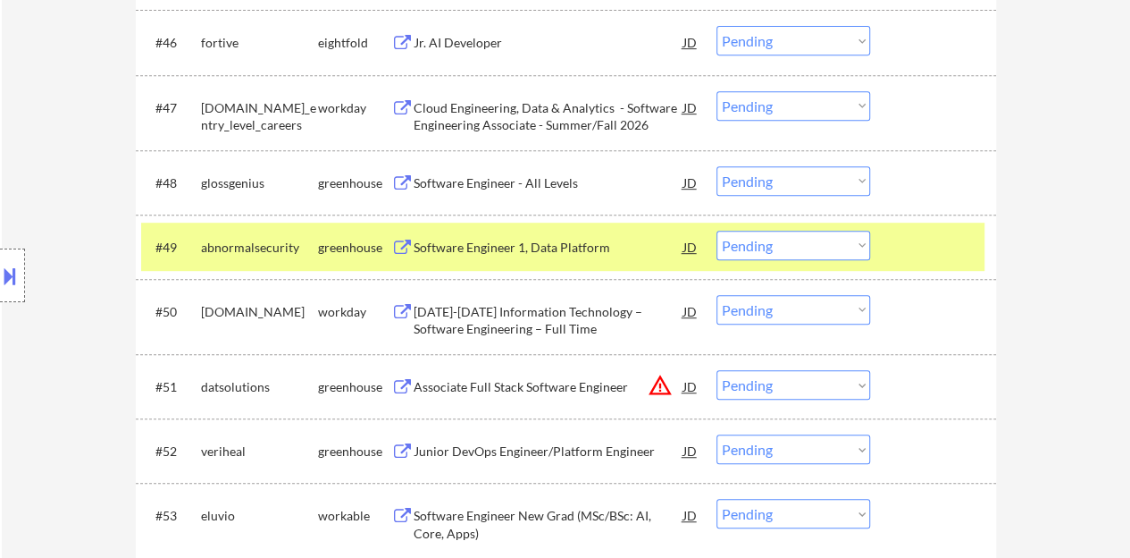
scroll to position [3745, 0]
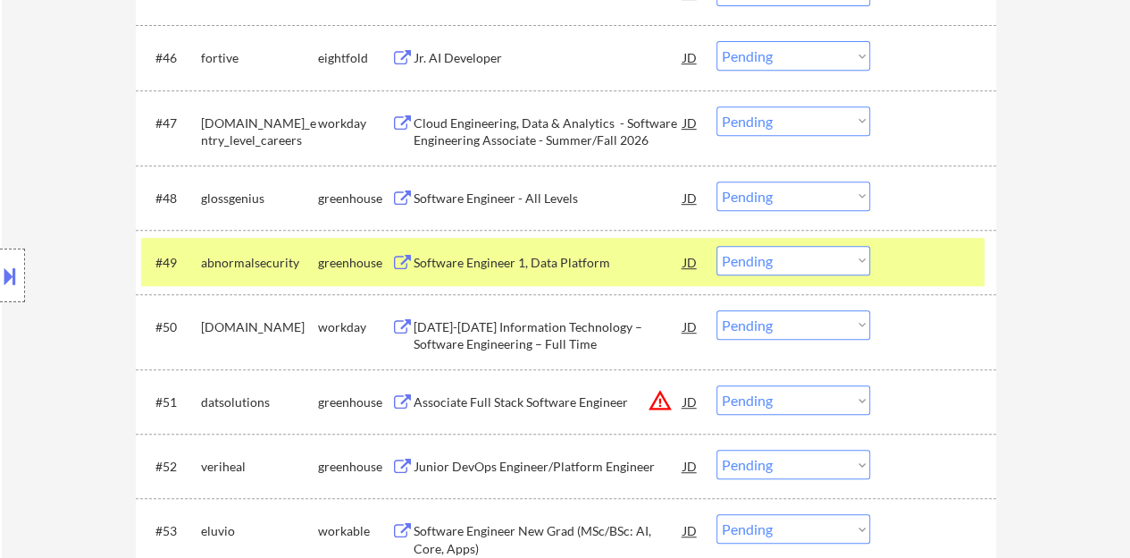
click at [588, 262] on div "Software Engineer 1, Data Platform" at bounding box center [549, 263] width 270 height 18
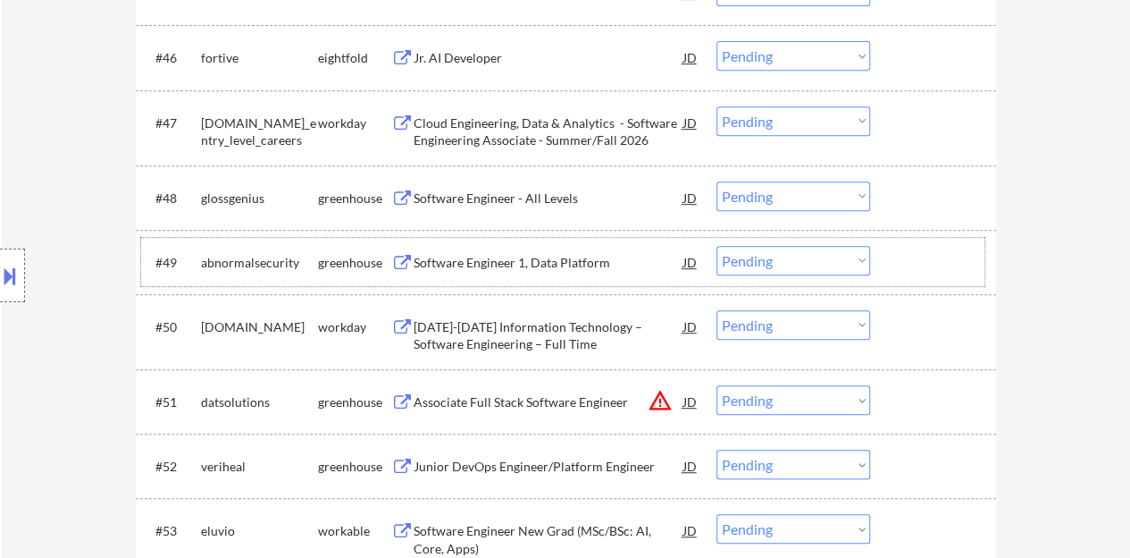
click at [945, 254] on div at bounding box center [935, 262] width 79 height 32
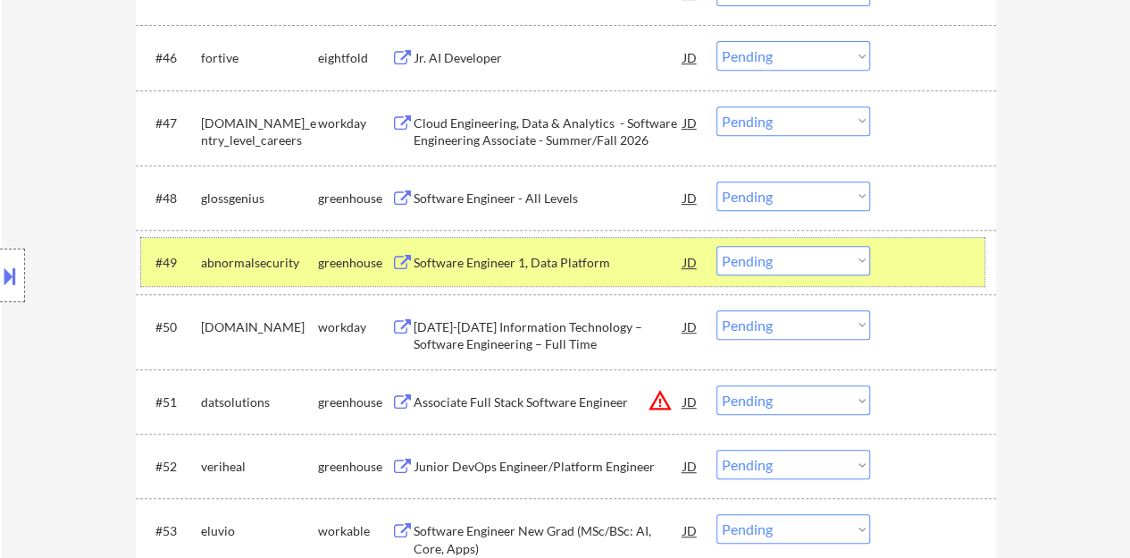
click at [761, 253] on select "Choose an option... Pending Applied Excluded (Questions) Excluded (Expired) Exc…" at bounding box center [794, 260] width 154 height 29
click at [717, 246] on select "Choose an option... Pending Applied Excluded (Questions) Excluded (Expired) Exc…" at bounding box center [794, 260] width 154 height 29
select select ""pending""
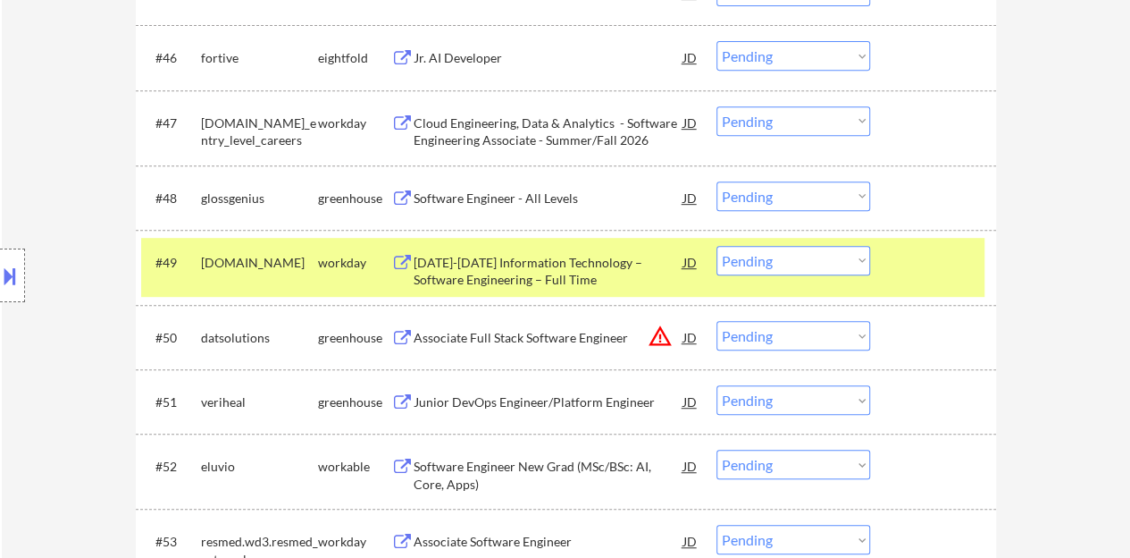
click at [951, 264] on div at bounding box center [935, 262] width 79 height 32
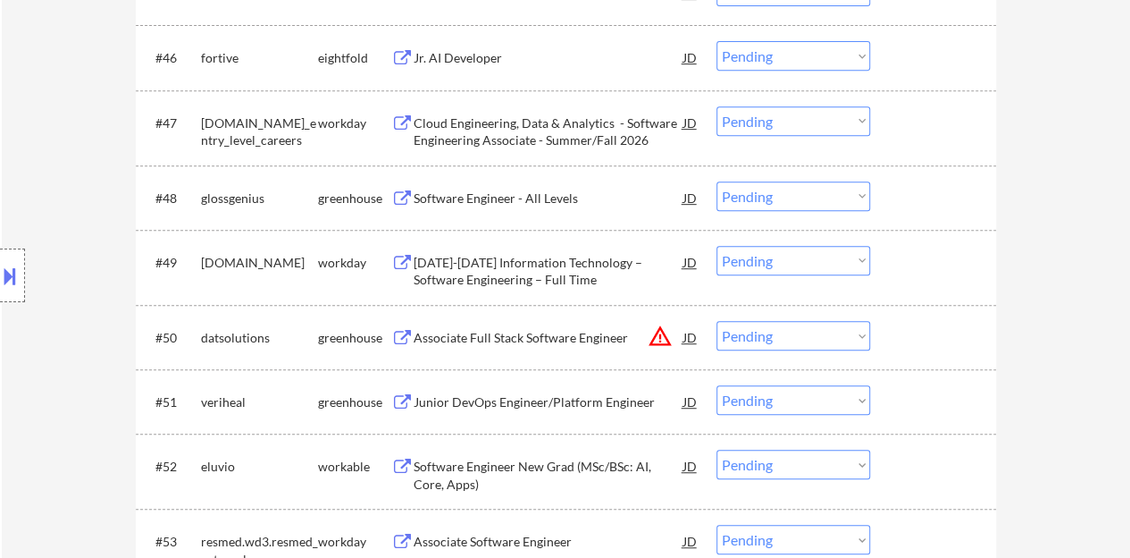
click at [537, 205] on div "Software Engineer - All Levels" at bounding box center [549, 198] width 270 height 18
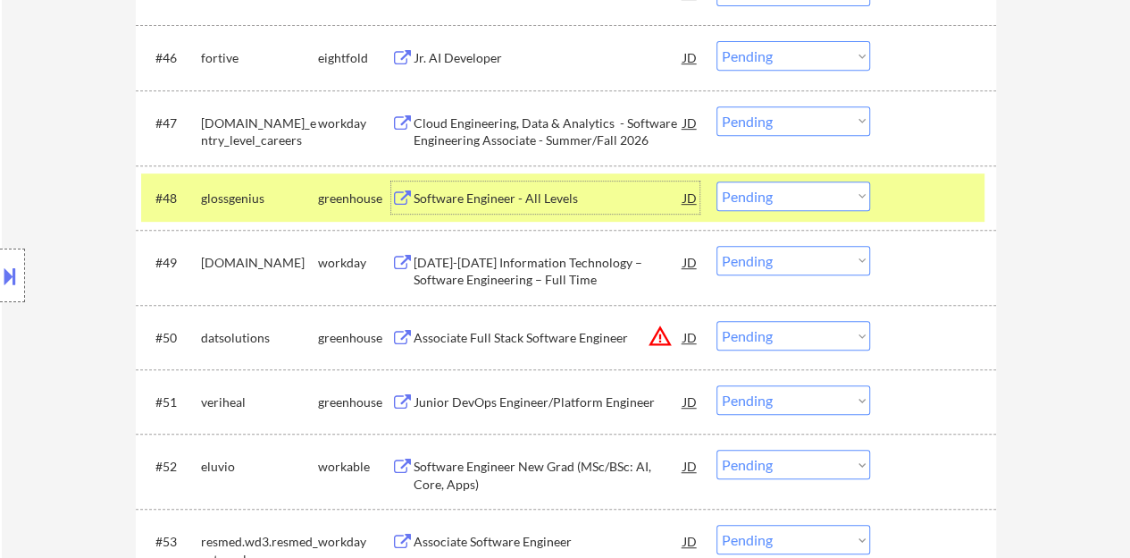
click at [769, 206] on select "Choose an option... Pending Applied Excluded (Questions) Excluded (Expired) Exc…" at bounding box center [794, 195] width 154 height 29
click at [717, 181] on select "Choose an option... Pending Applied Excluded (Questions) Excluded (Expired) Exc…" at bounding box center [794, 195] width 154 height 29
select select ""pending""
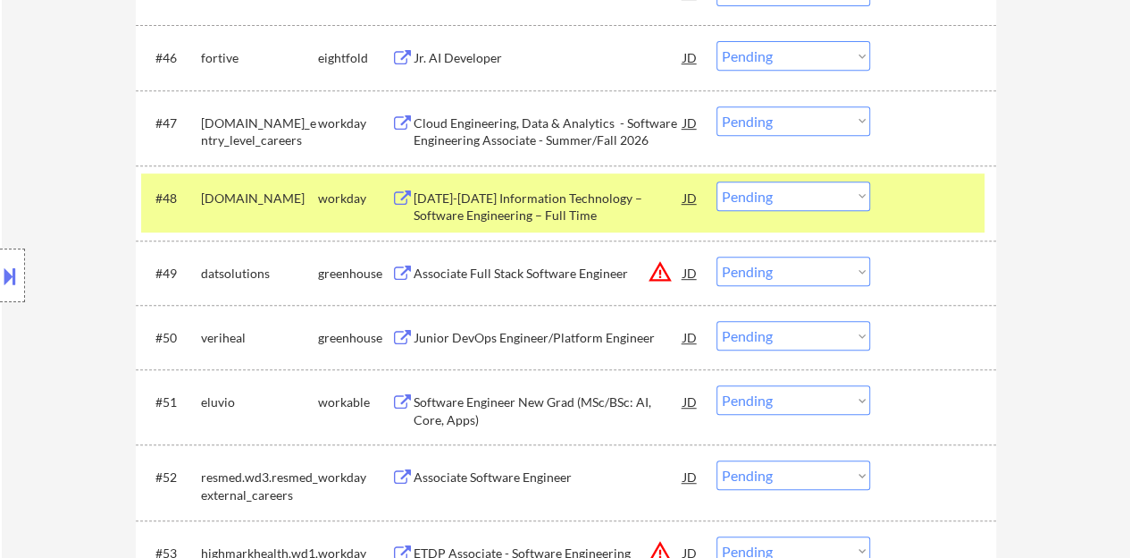
click at [943, 199] on div at bounding box center [935, 197] width 79 height 32
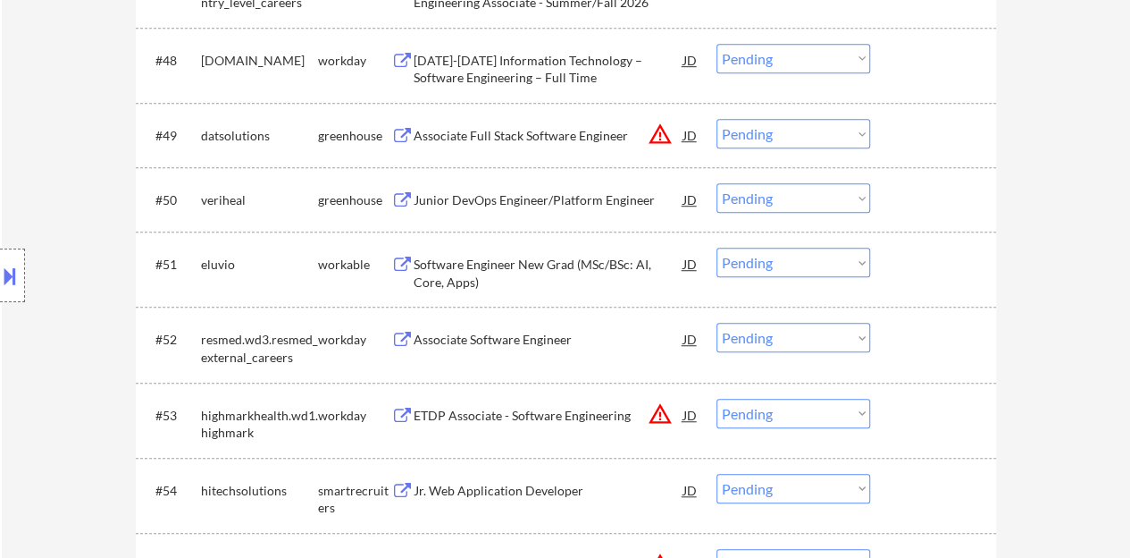
scroll to position [3924, 0]
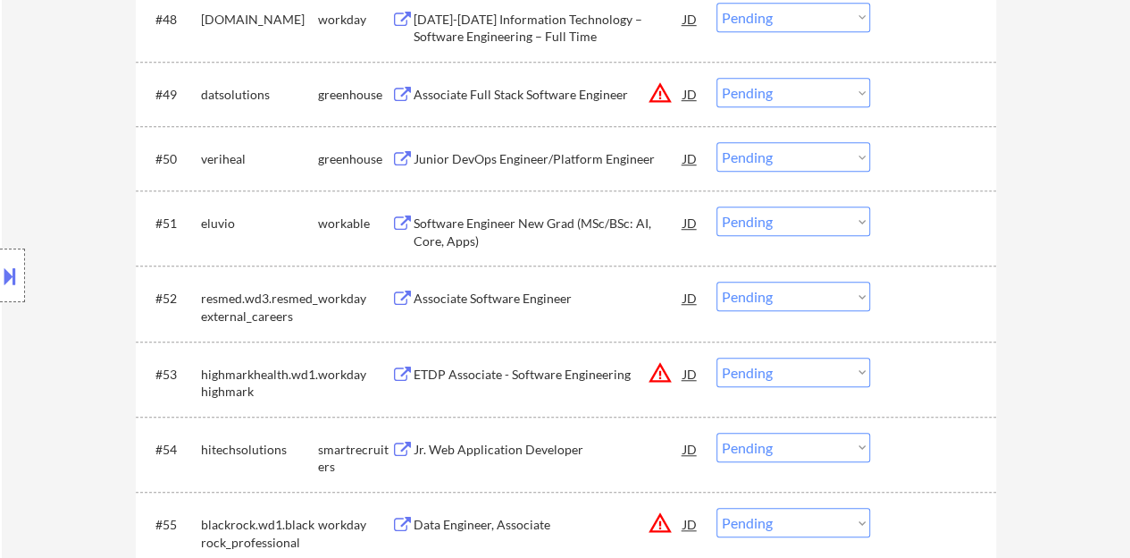
click at [509, 301] on div "Associate Software Engineer" at bounding box center [549, 299] width 270 height 18
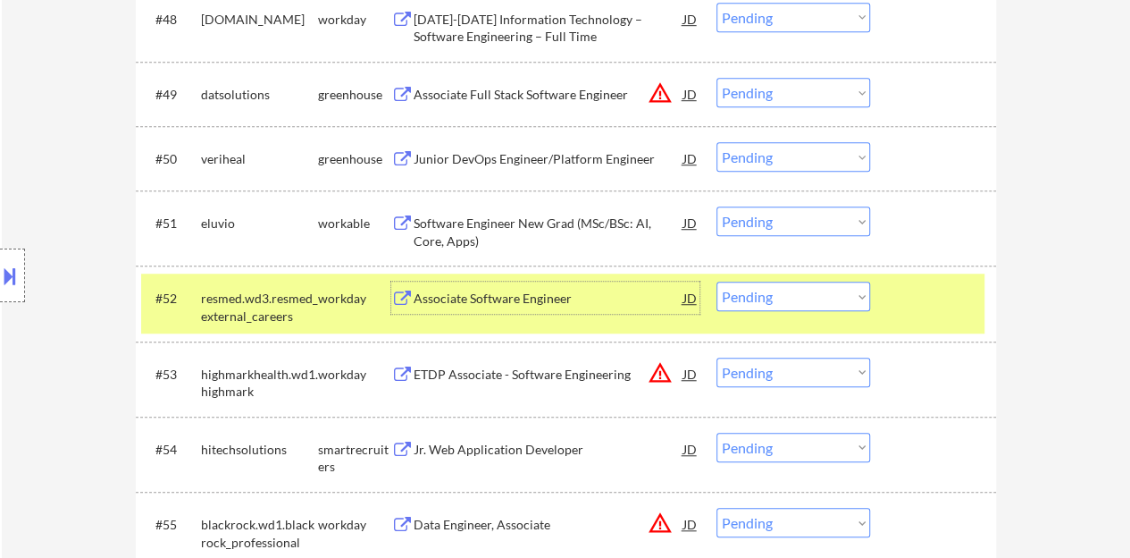
click at [781, 291] on select "Choose an option... Pending Applied Excluded (Questions) Excluded (Expired) Exc…" at bounding box center [794, 295] width 154 height 29
click at [717, 281] on select "Choose an option... Pending Applied Excluded (Questions) Excluded (Expired) Exc…" at bounding box center [794, 295] width 154 height 29
select select ""pending""
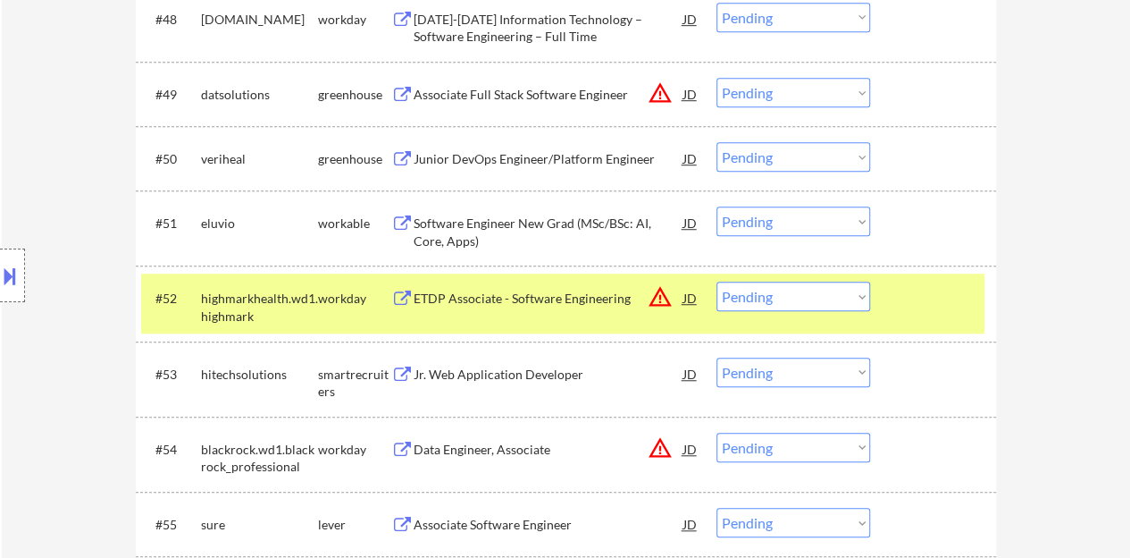
click at [970, 293] on div at bounding box center [935, 297] width 79 height 32
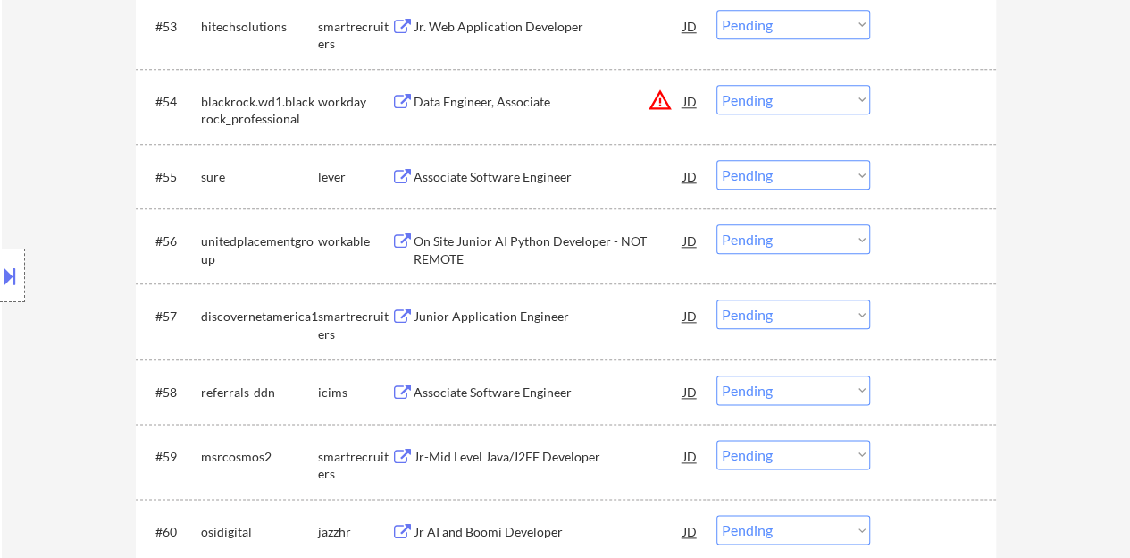
scroll to position [4281, 0]
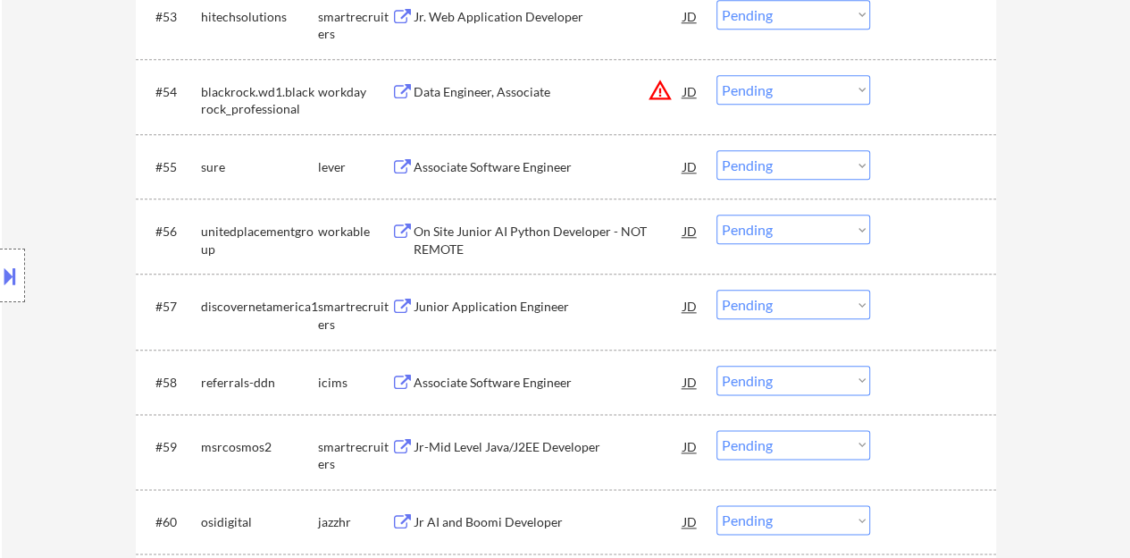
click at [516, 305] on div "Junior Application Engineer" at bounding box center [549, 307] width 270 height 18
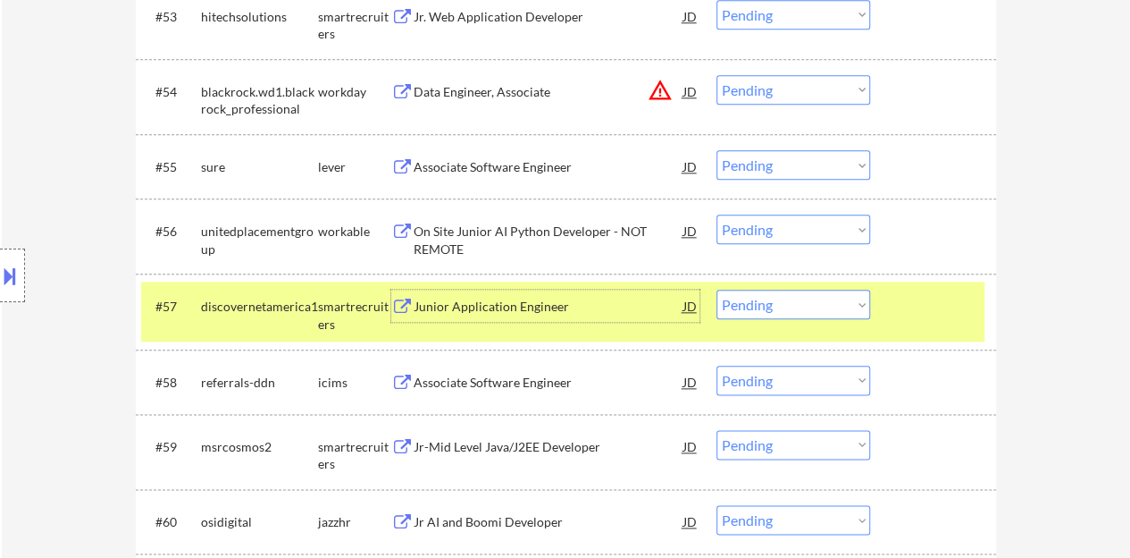
click at [749, 307] on select "Choose an option... Pending Applied Excluded (Questions) Excluded (Expired) Exc…" at bounding box center [794, 304] width 154 height 29
click at [717, 290] on select "Choose an option... Pending Applied Excluded (Questions) Excluded (Expired) Exc…" at bounding box center [794, 304] width 154 height 29
select select ""pending""
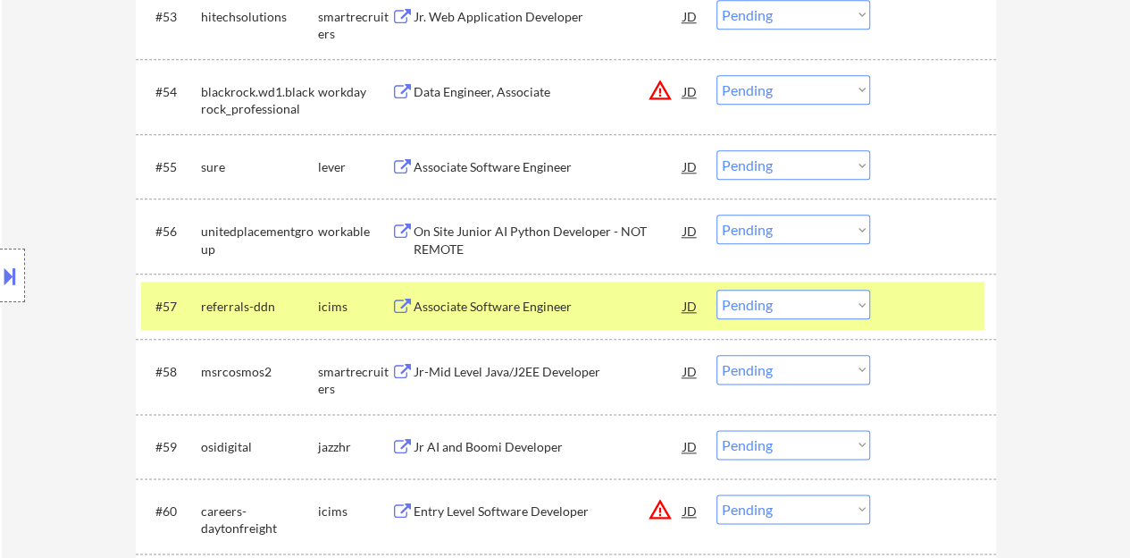
click at [935, 294] on div at bounding box center [935, 306] width 79 height 32
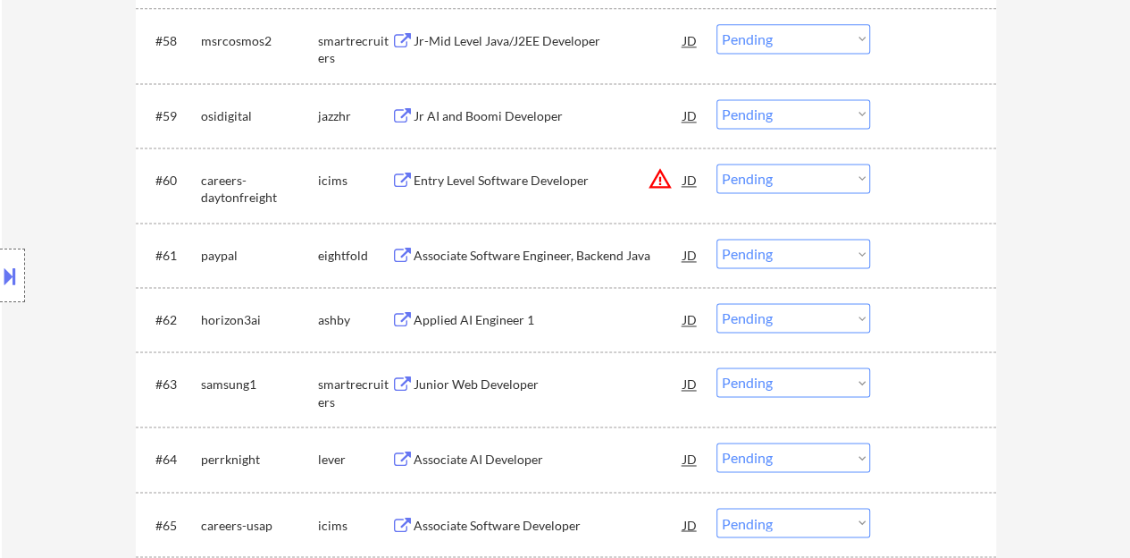
scroll to position [4639, 0]
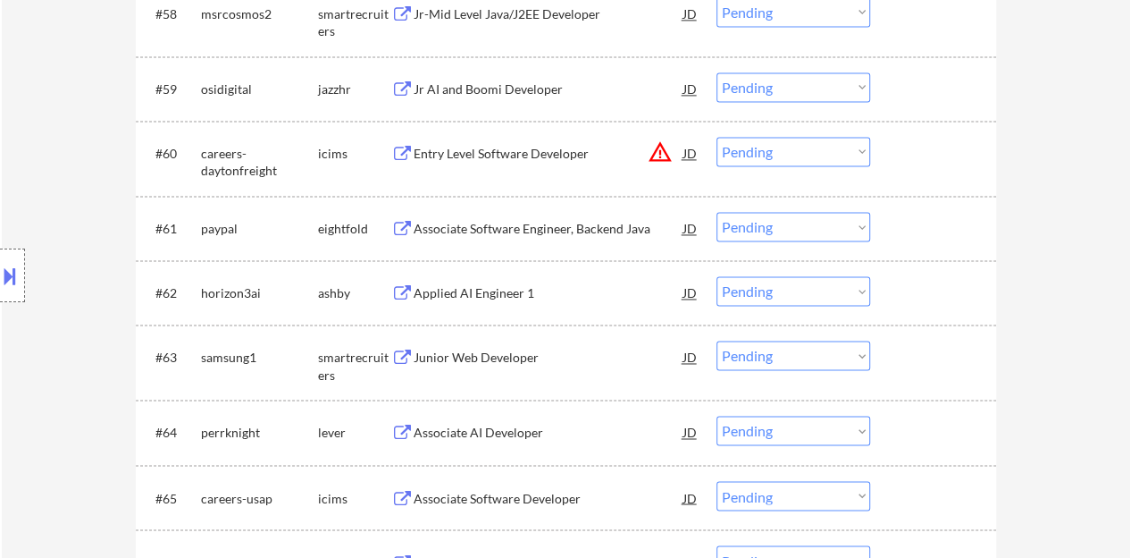
click at [510, 292] on div "Applied AI Engineer 1" at bounding box center [549, 293] width 270 height 18
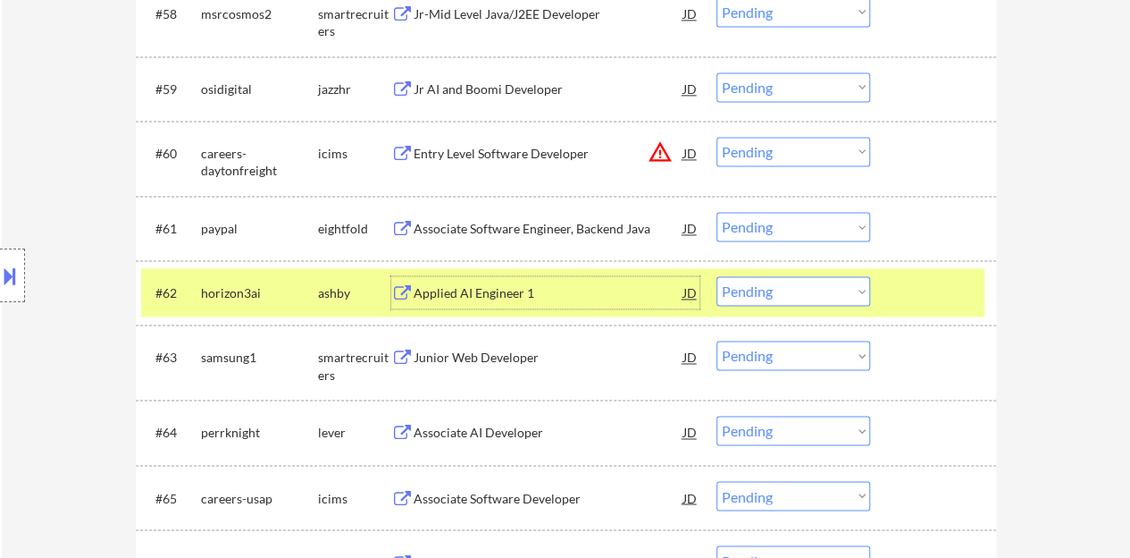
click at [808, 271] on div "#62 horizon3ai [PERSON_NAME] Applied AI Engineer 1 JD warning_amber Choose an o…" at bounding box center [563, 292] width 844 height 48
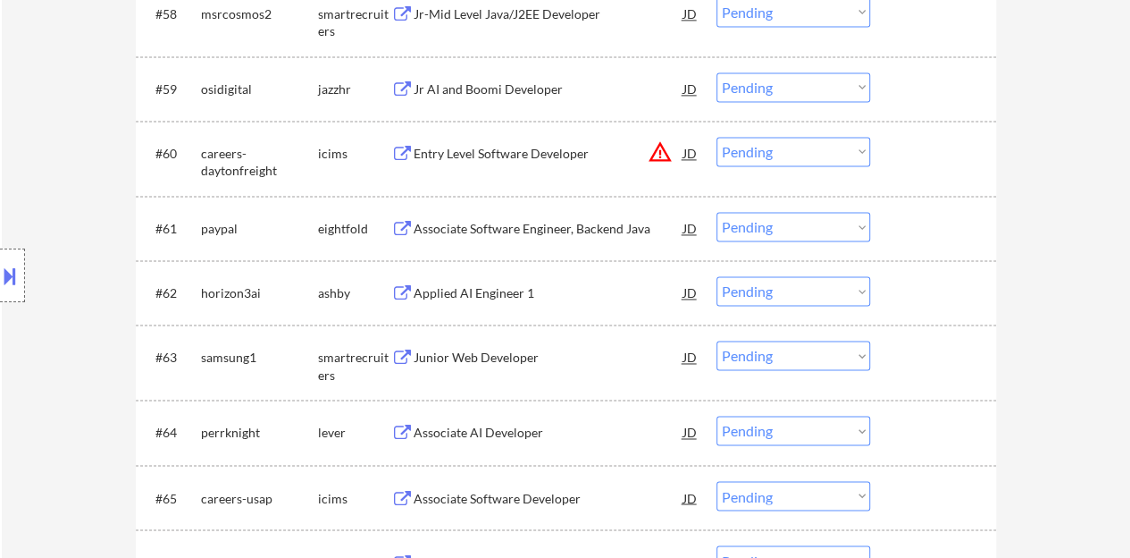
click at [812, 281] on select "Choose an option... Pending Applied Excluded (Questions) Excluded (Expired) Exc…" at bounding box center [794, 290] width 154 height 29
click at [717, 276] on select "Choose an option... Pending Applied Excluded (Questions) Excluded (Expired) Exc…" at bounding box center [794, 290] width 154 height 29
select select ""pending""
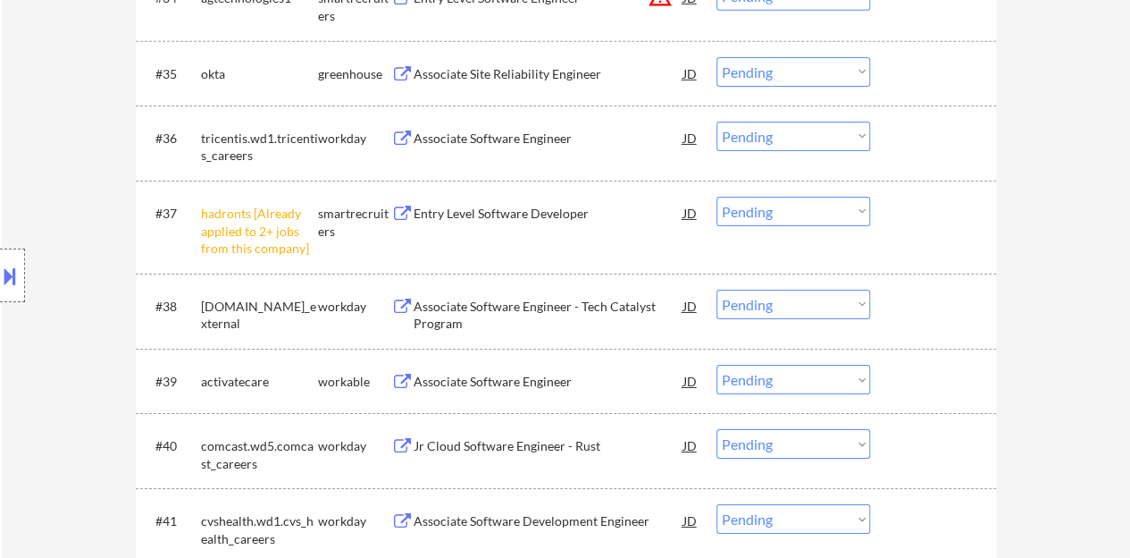
scroll to position [2926, 0]
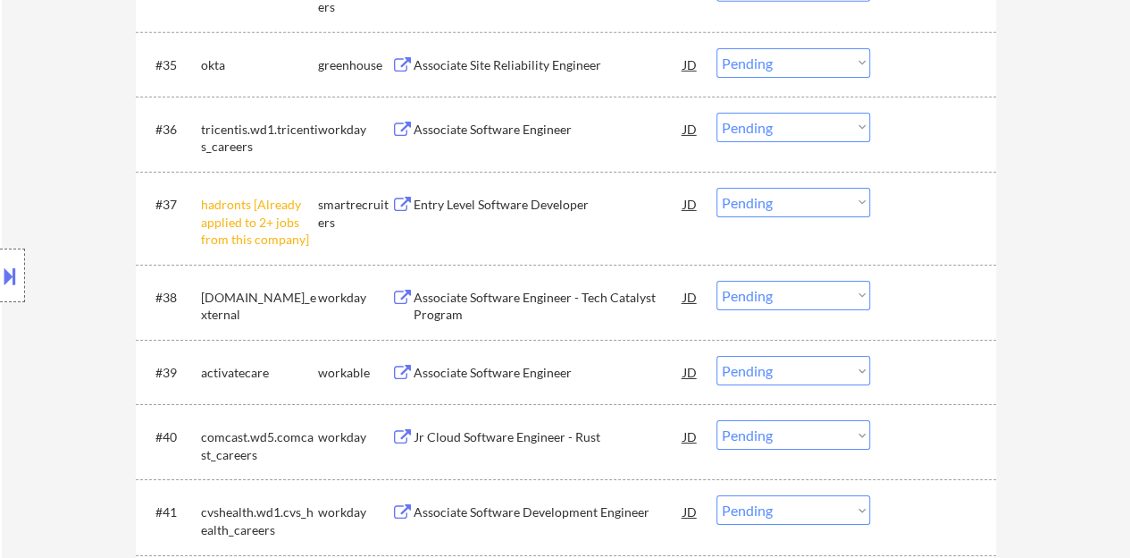
click at [830, 192] on select "Choose an option... Pending Applied Excluded (Questions) Excluded (Expired) Exc…" at bounding box center [794, 202] width 154 height 29
click at [717, 188] on select "Choose an option... Pending Applied Excluded (Questions) Excluded (Expired) Exc…" at bounding box center [794, 202] width 154 height 29
select select ""pending""
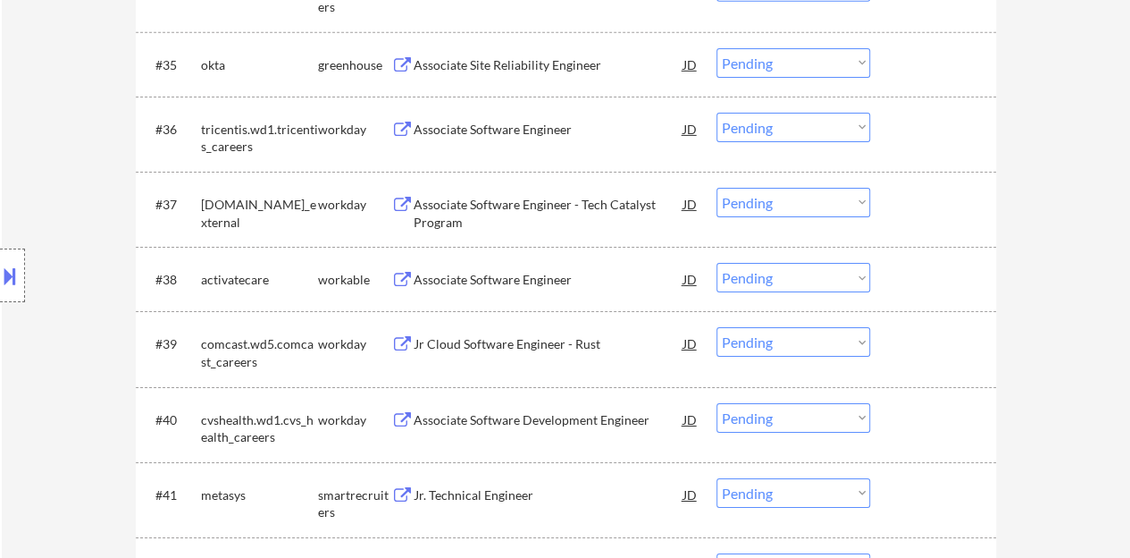
click at [905, 385] on div "#39 comcast.wd5.comcast_careers workday Jr Cloud Software Engineer - [PERSON_NA…" at bounding box center [566, 348] width 861 height 75
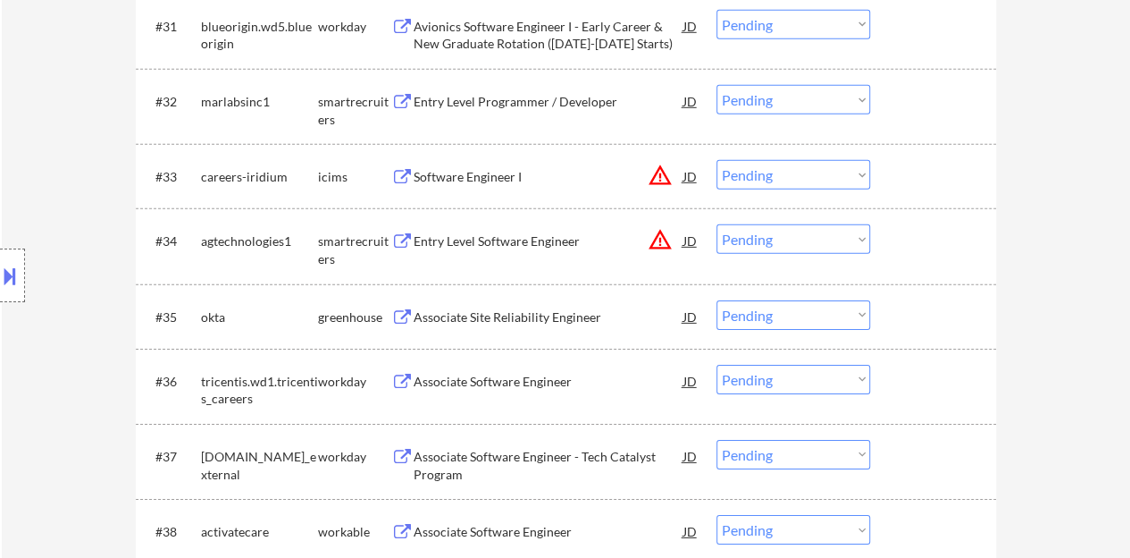
scroll to position [2658, 0]
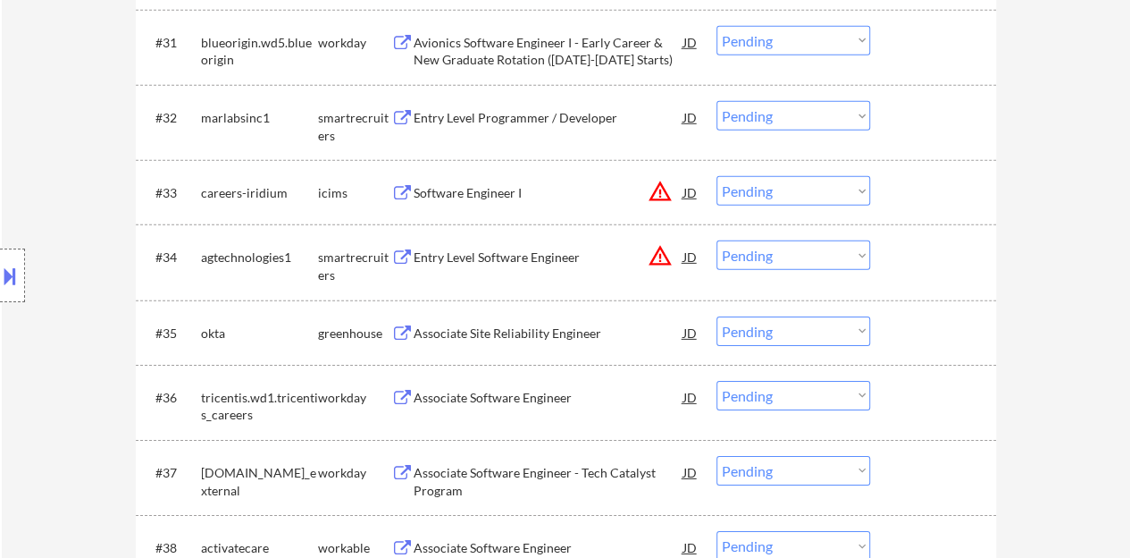
drag, startPoint x: 905, startPoint y: 385, endPoint x: 1082, endPoint y: 250, distance: 222.5
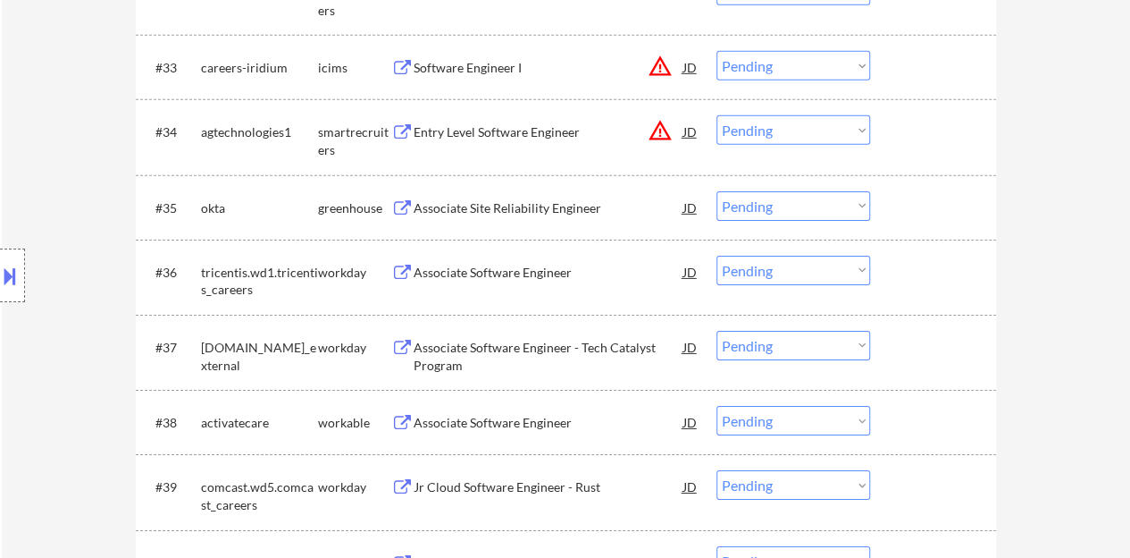
scroll to position [2836, 0]
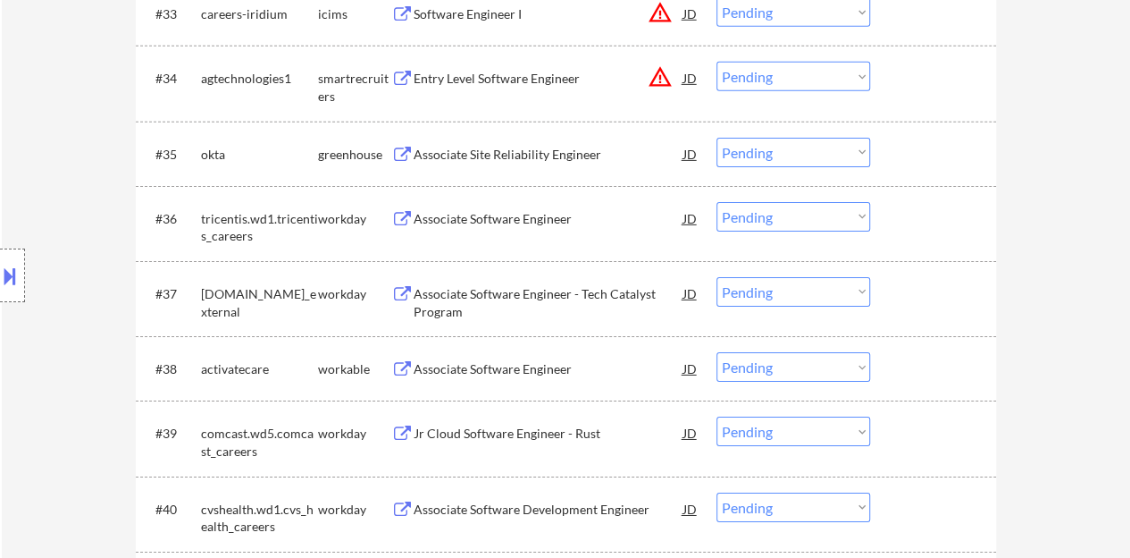
click at [509, 159] on div "Associate Site Reliability Engineer" at bounding box center [549, 155] width 270 height 18
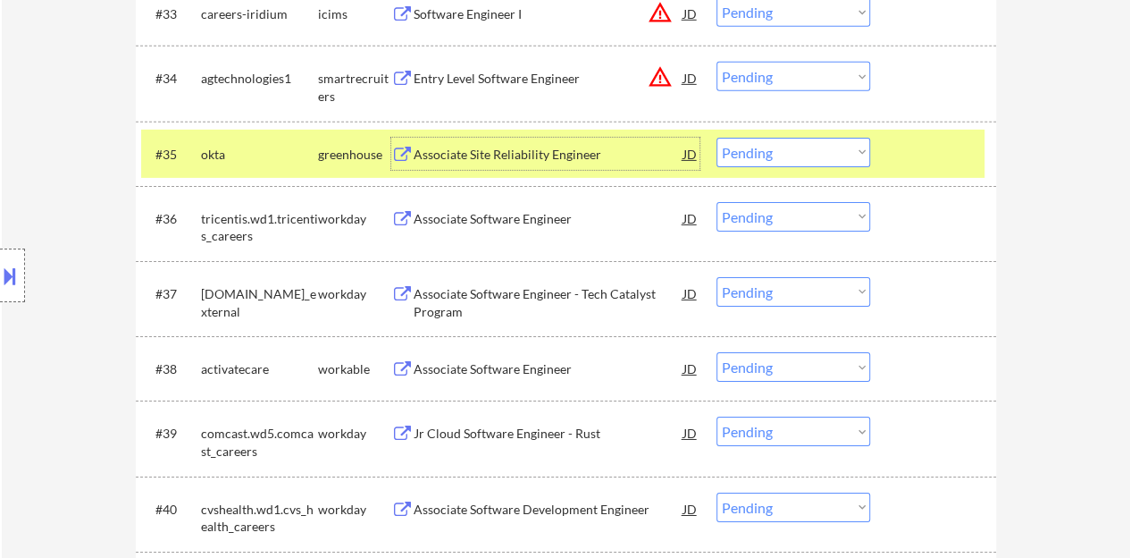
click at [735, 139] on select "Choose an option... Pending Applied Excluded (Questions) Excluded (Expired) Exc…" at bounding box center [794, 152] width 154 height 29
click at [717, 138] on select "Choose an option... Pending Applied Excluded (Questions) Excluded (Expired) Exc…" at bounding box center [794, 152] width 154 height 29
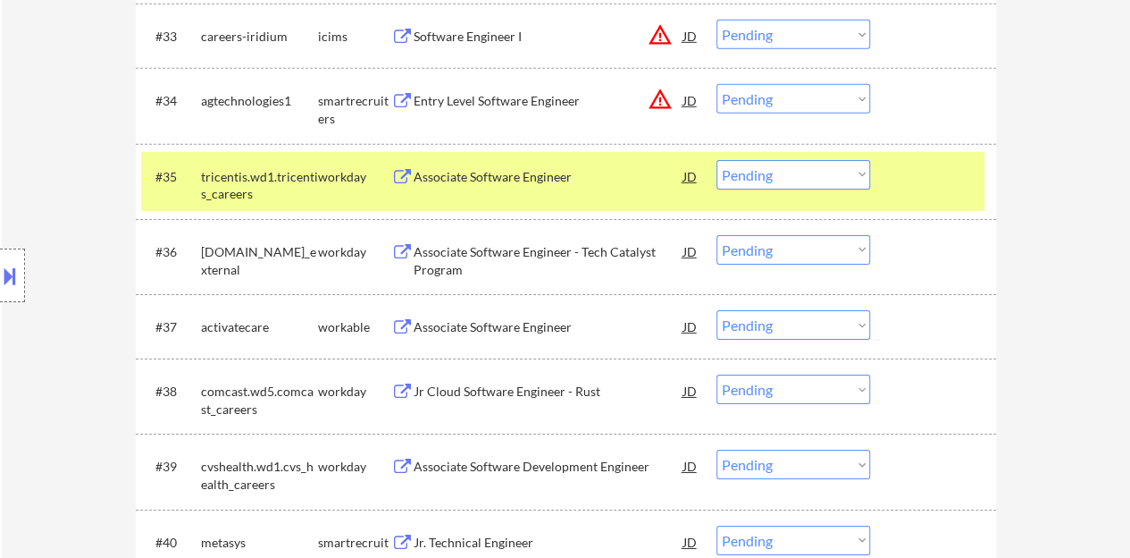
scroll to position [2747, 0]
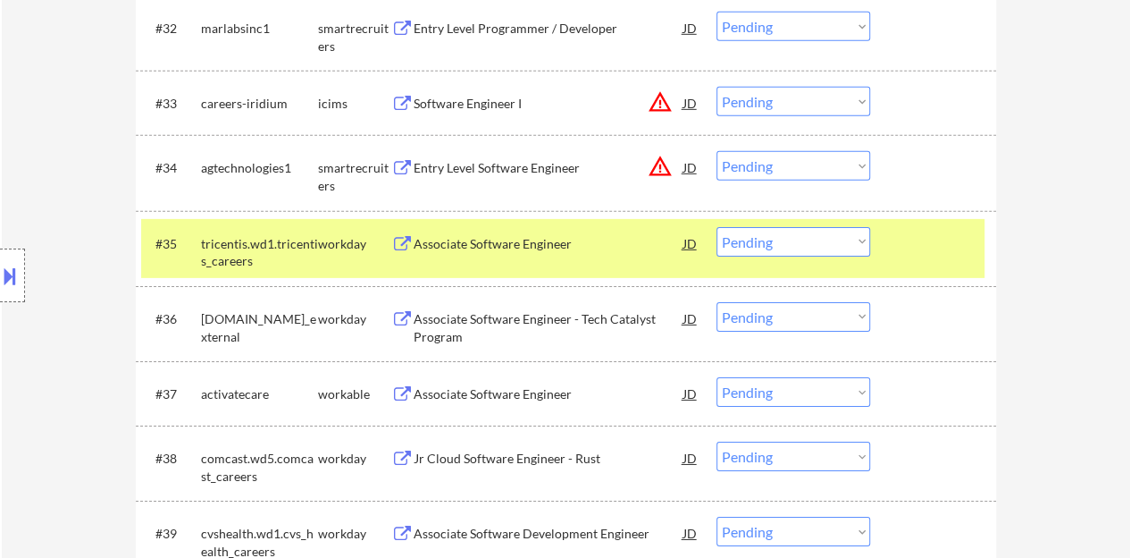
click at [765, 248] on select "Choose an option... Pending Applied Excluded (Questions) Excluded (Expired) Exc…" at bounding box center [794, 241] width 154 height 29
click at [717, 227] on select "Choose an option... Pending Applied Excluded (Questions) Excluded (Expired) Exc…" at bounding box center [794, 241] width 154 height 29
select select ""pending""
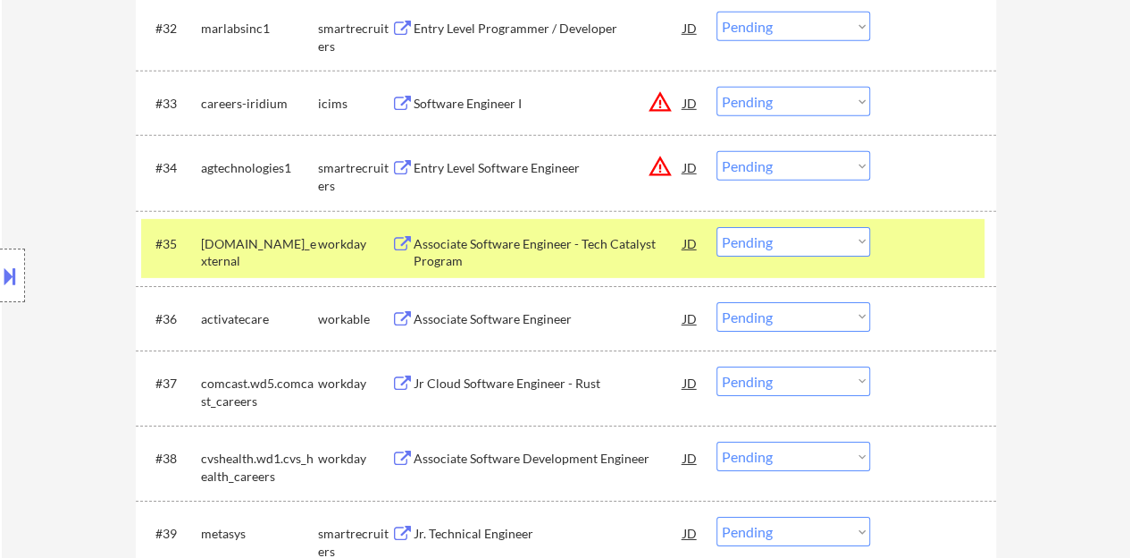
click at [951, 262] on div "#35 [DOMAIN_NAME]_external workday Associate Software Engineer - Tech Catalyst …" at bounding box center [563, 248] width 844 height 59
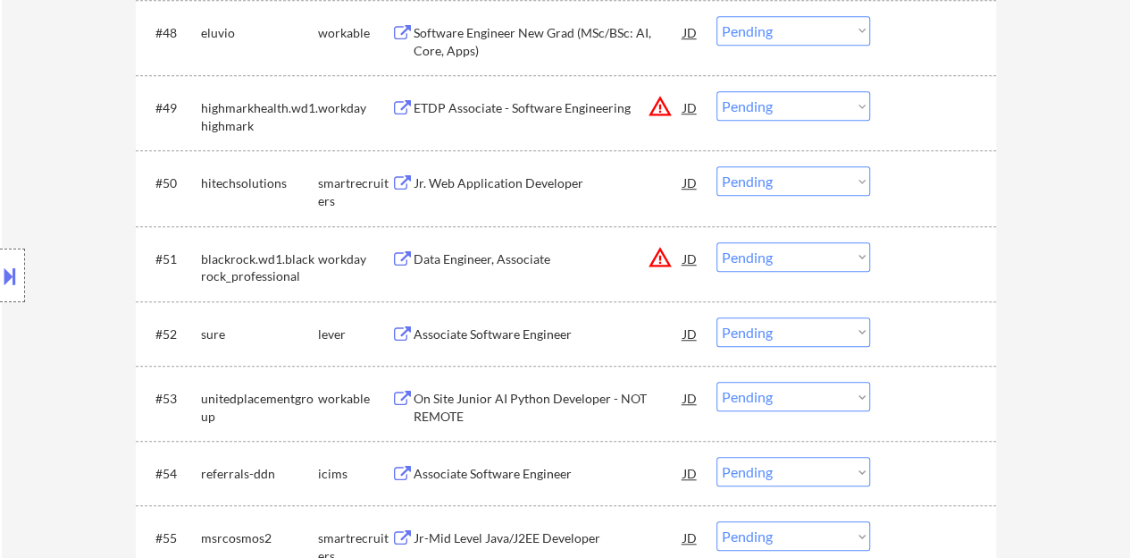
scroll to position [3909, 0]
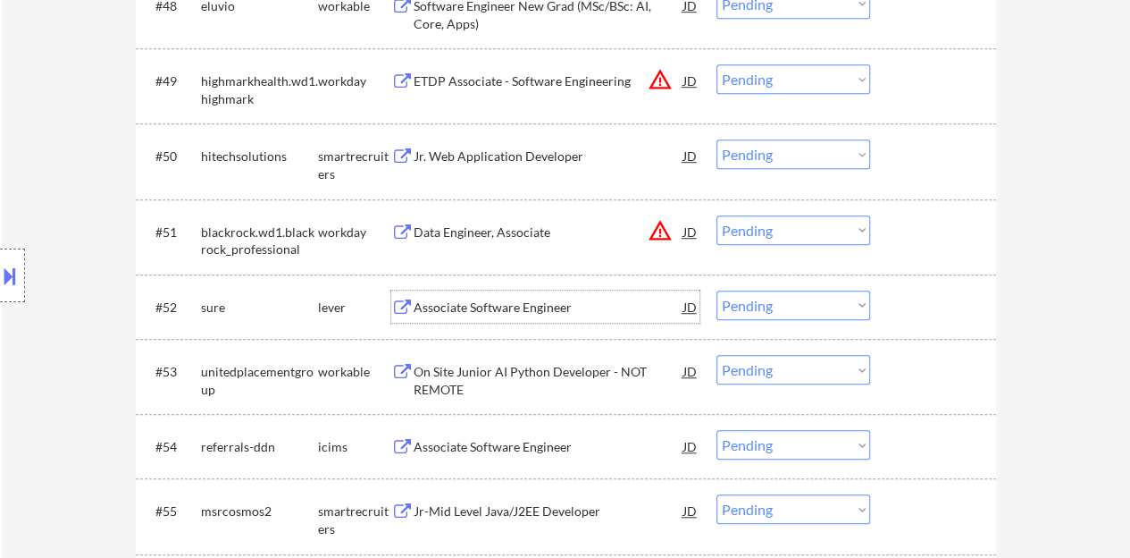
click at [510, 311] on div "Associate Software Engineer" at bounding box center [549, 307] width 270 height 18
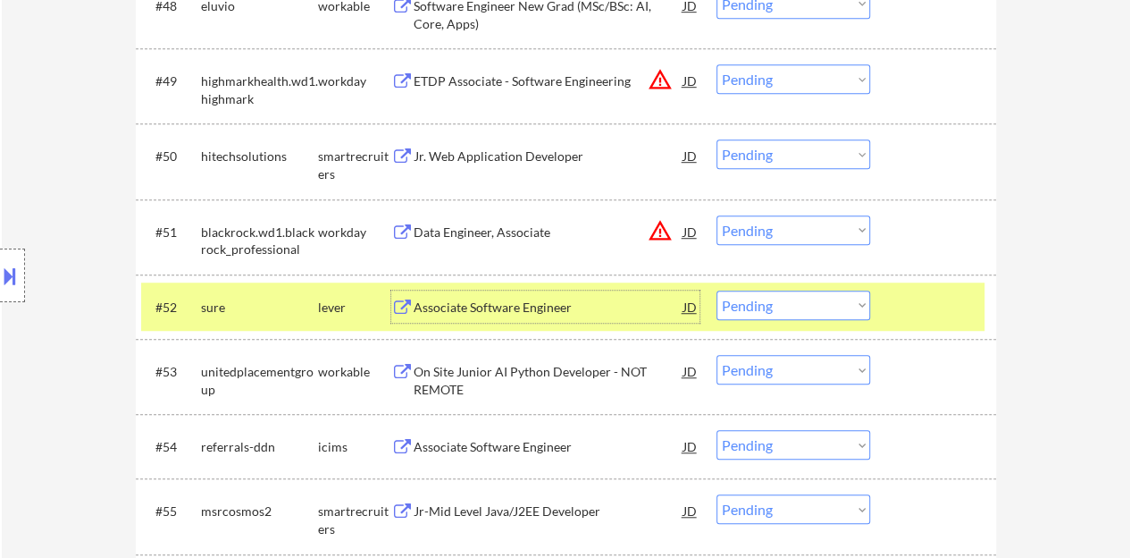
click at [786, 307] on select "Choose an option... Pending Applied Excluded (Questions) Excluded (Expired) Exc…" at bounding box center [794, 304] width 154 height 29
click at [717, 290] on select "Choose an option... Pending Applied Excluded (Questions) Excluded (Expired) Exc…" at bounding box center [794, 304] width 154 height 29
select select ""pending""
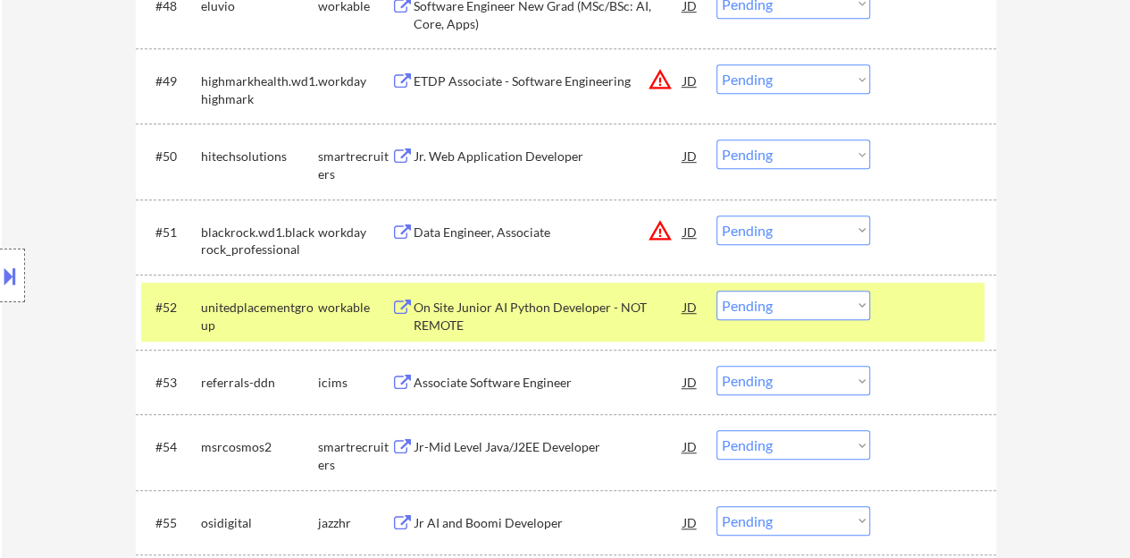
click at [952, 301] on div at bounding box center [935, 306] width 79 height 32
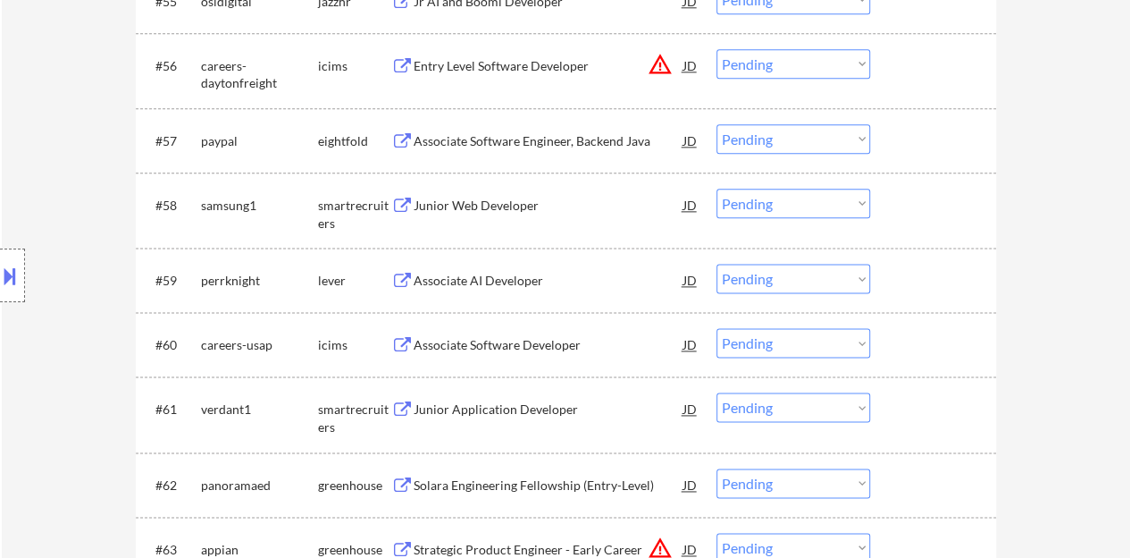
scroll to position [4445, 0]
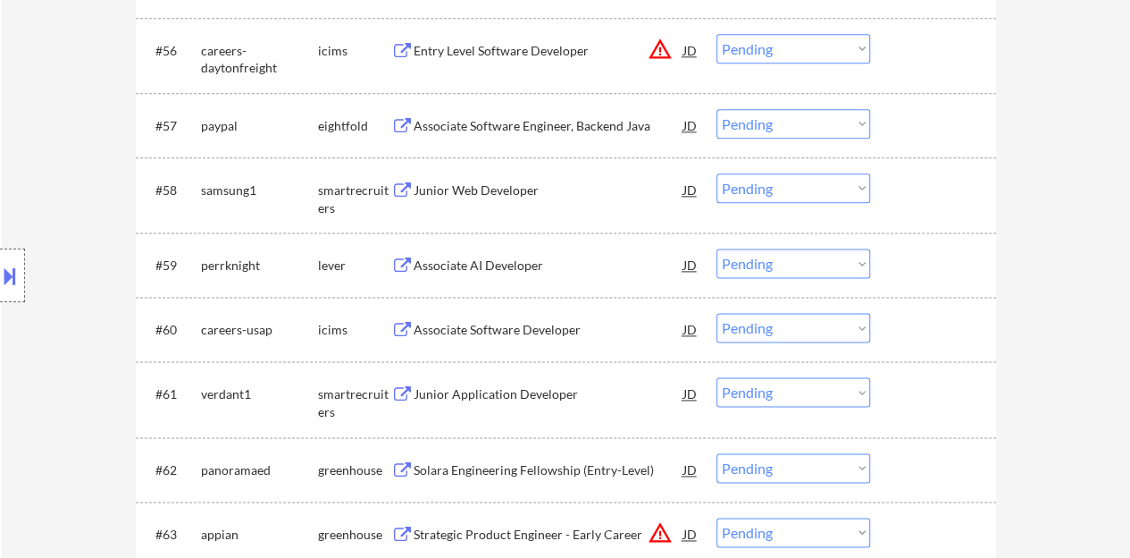
click at [519, 264] on div "Associate AI Developer" at bounding box center [549, 265] width 270 height 18
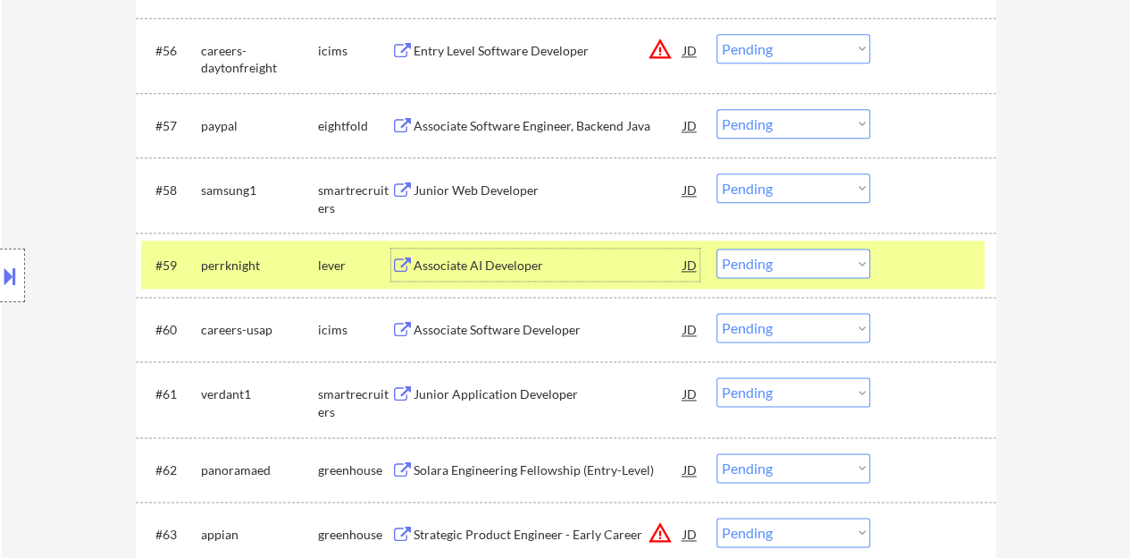
click at [849, 249] on select "Choose an option... Pending Applied Excluded (Questions) Excluded (Expired) Exc…" at bounding box center [794, 262] width 154 height 29
click at [717, 248] on select "Choose an option... Pending Applied Excluded (Questions) Excluded (Expired) Exc…" at bounding box center [794, 262] width 154 height 29
select select ""pending""
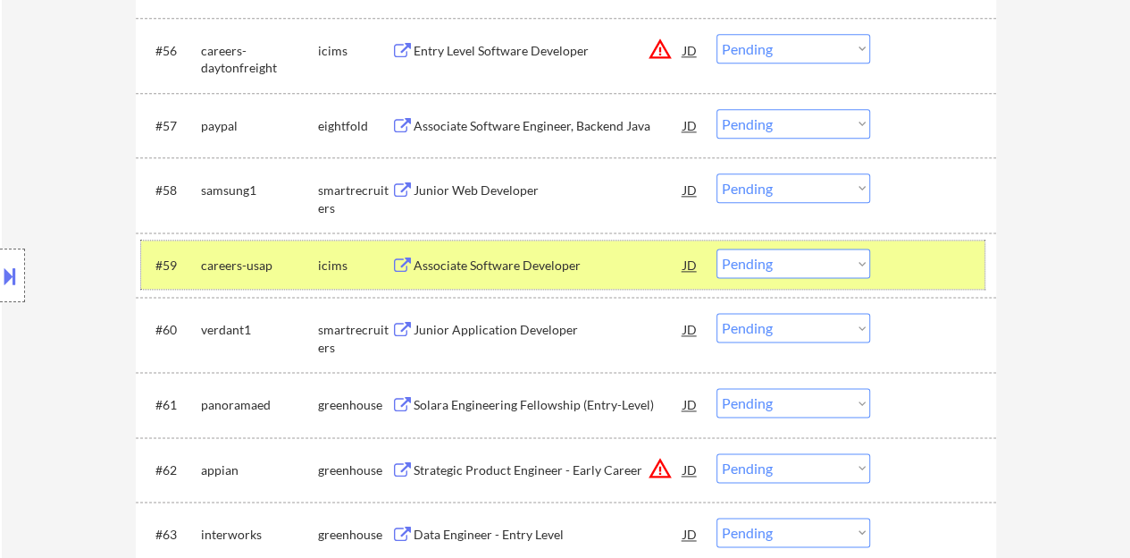
click at [929, 259] on div at bounding box center [935, 264] width 79 height 32
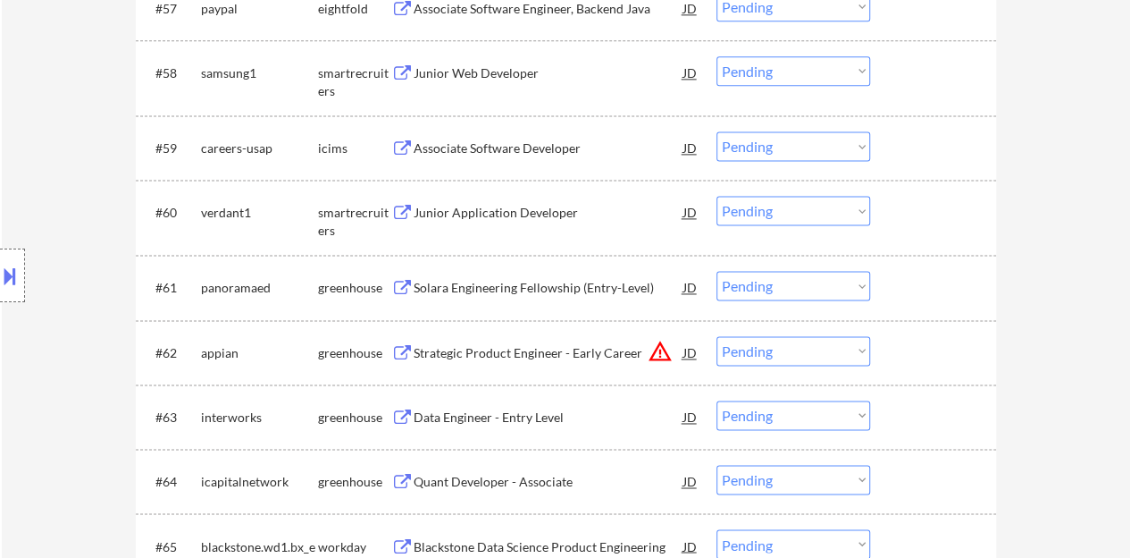
scroll to position [4534, 0]
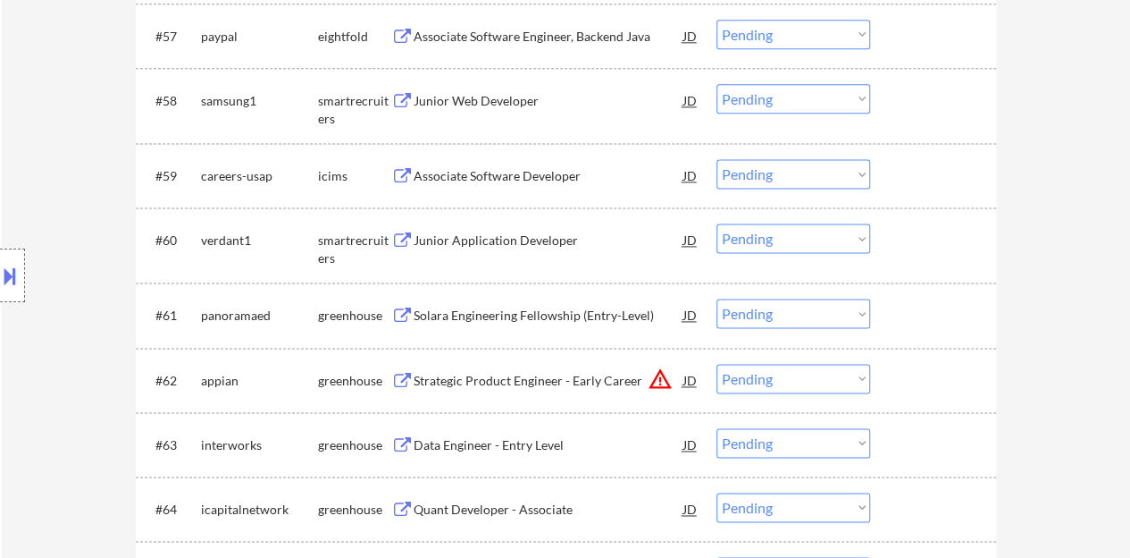
click at [497, 239] on div "Junior Application Developer" at bounding box center [549, 240] width 270 height 18
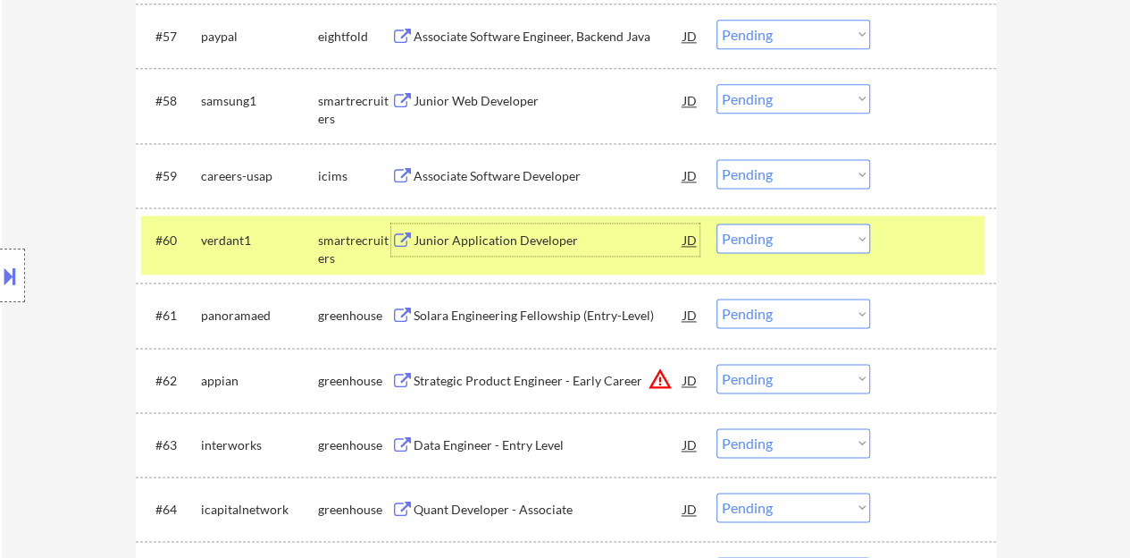
click at [744, 244] on select "Choose an option... Pending Applied Excluded (Questions) Excluded (Expired) Exc…" at bounding box center [794, 237] width 154 height 29
click at [717, 223] on select "Choose an option... Pending Applied Excluded (Questions) Excluded (Expired) Exc…" at bounding box center [794, 237] width 154 height 29
select select ""pending""
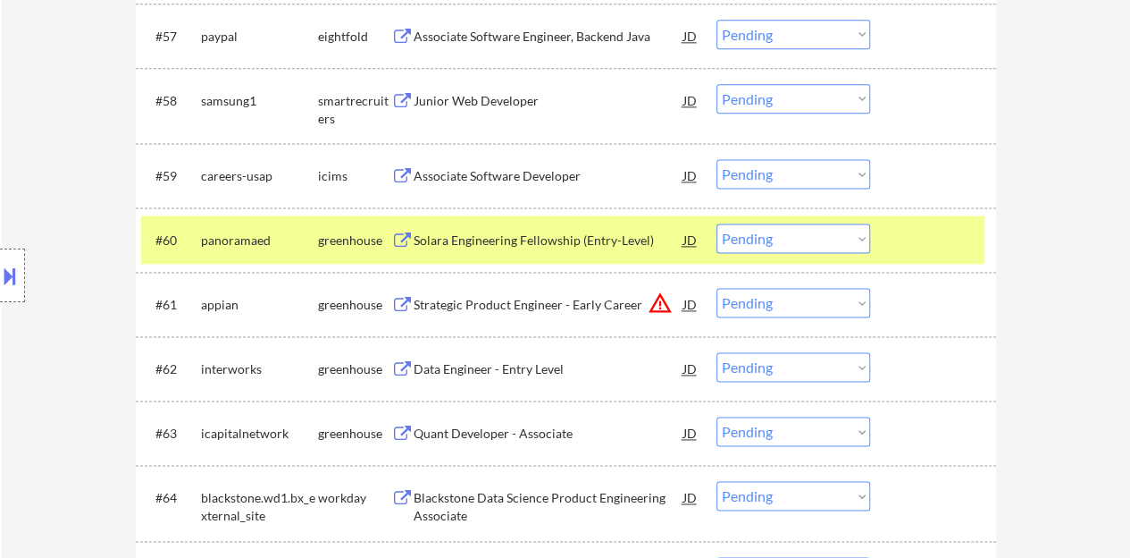
click at [928, 241] on div at bounding box center [935, 239] width 79 height 32
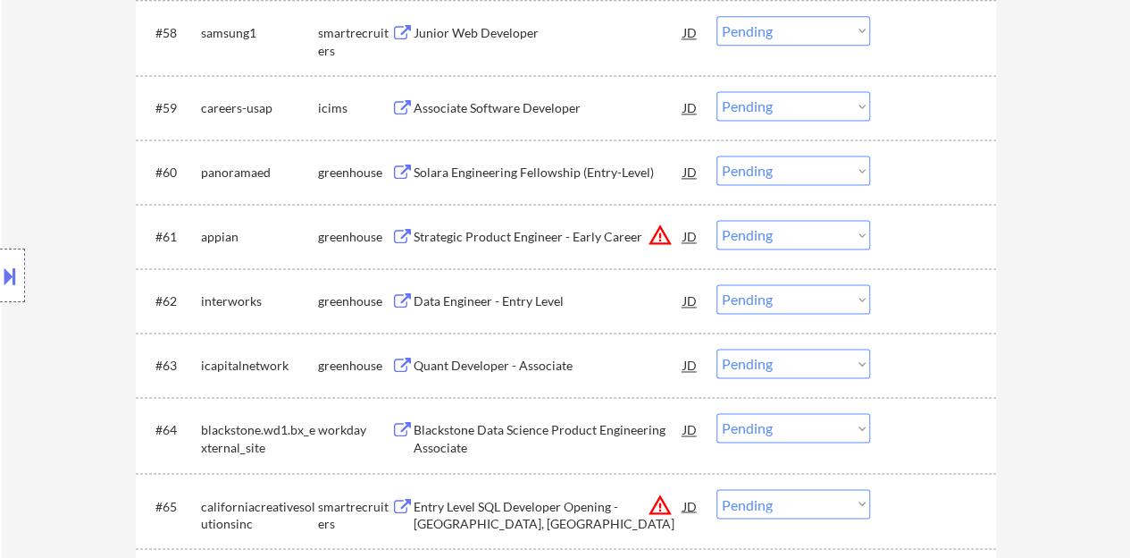
scroll to position [4624, 0]
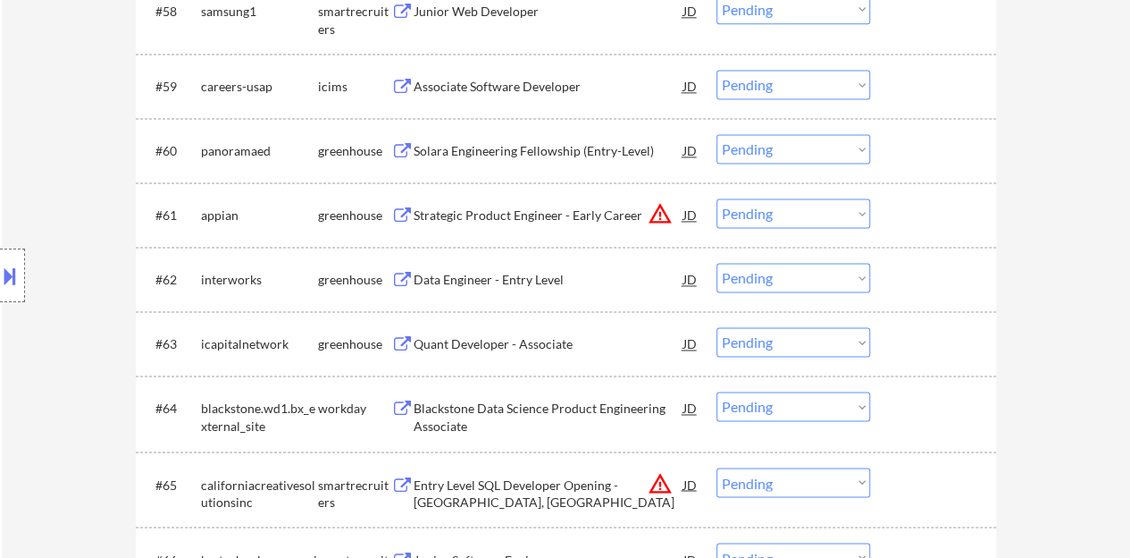
click at [542, 273] on div "Data Engineer - Entry Level" at bounding box center [549, 280] width 270 height 18
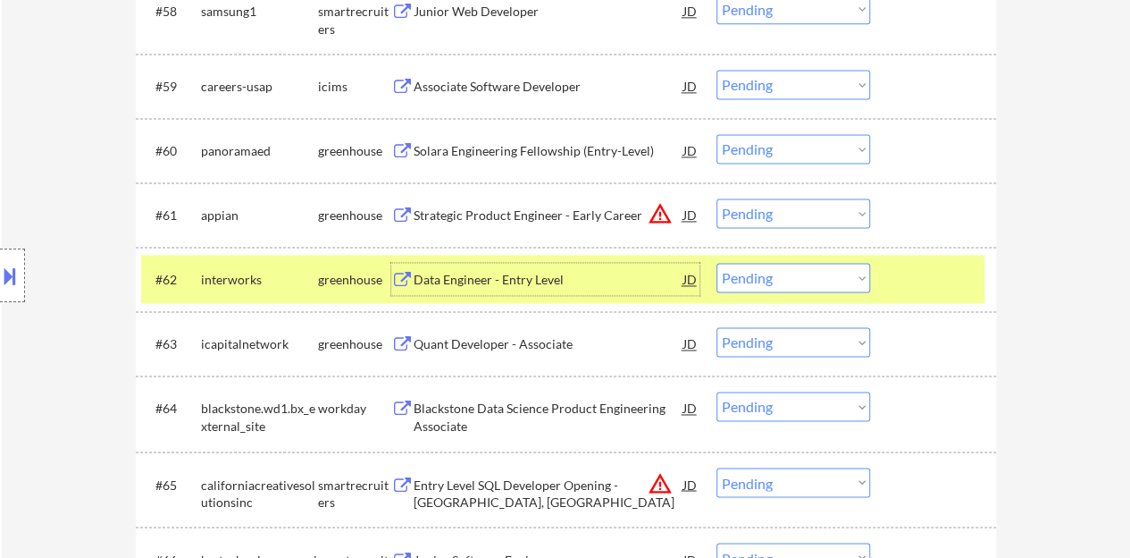
click at [828, 281] on select "Choose an option... Pending Applied Excluded (Questions) Excluded (Expired) Exc…" at bounding box center [794, 277] width 154 height 29
click at [717, 263] on select "Choose an option... Pending Applied Excluded (Questions) Excluded (Expired) Exc…" at bounding box center [794, 277] width 154 height 29
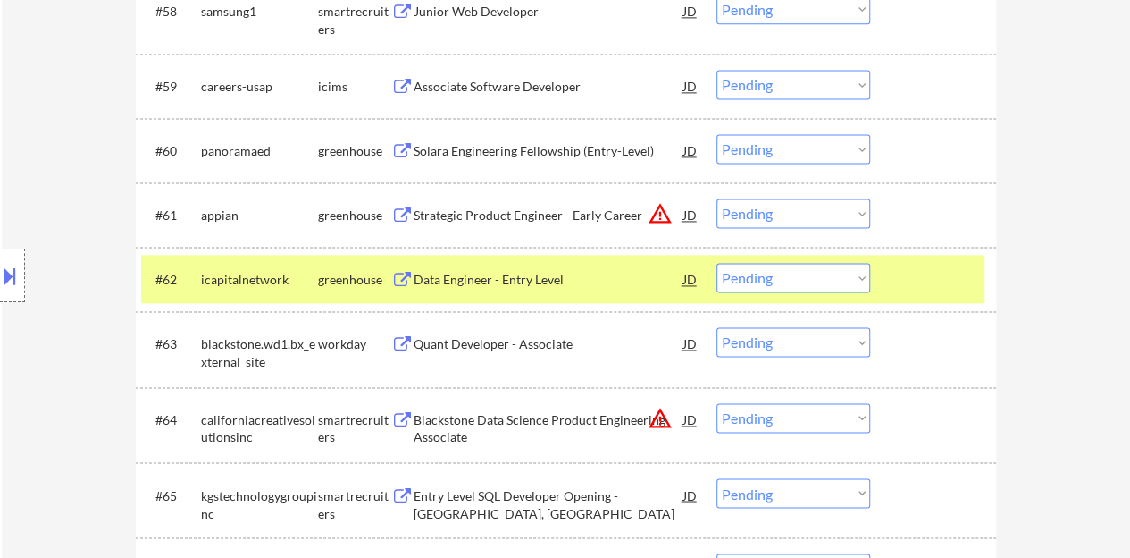
scroll to position [4713, 0]
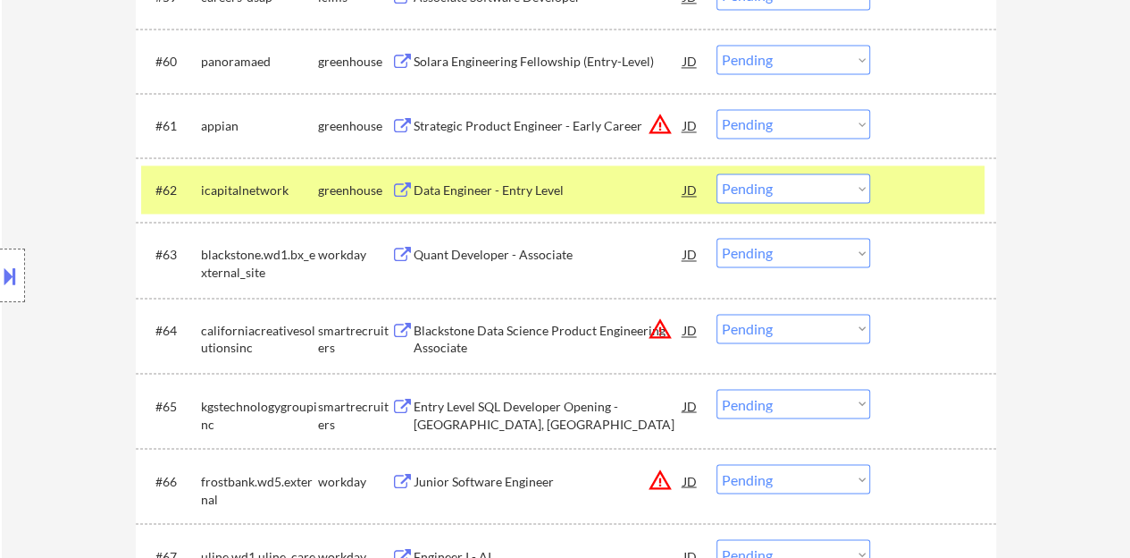
click at [531, 187] on div "Data Engineer - Entry Level" at bounding box center [549, 190] width 270 height 18
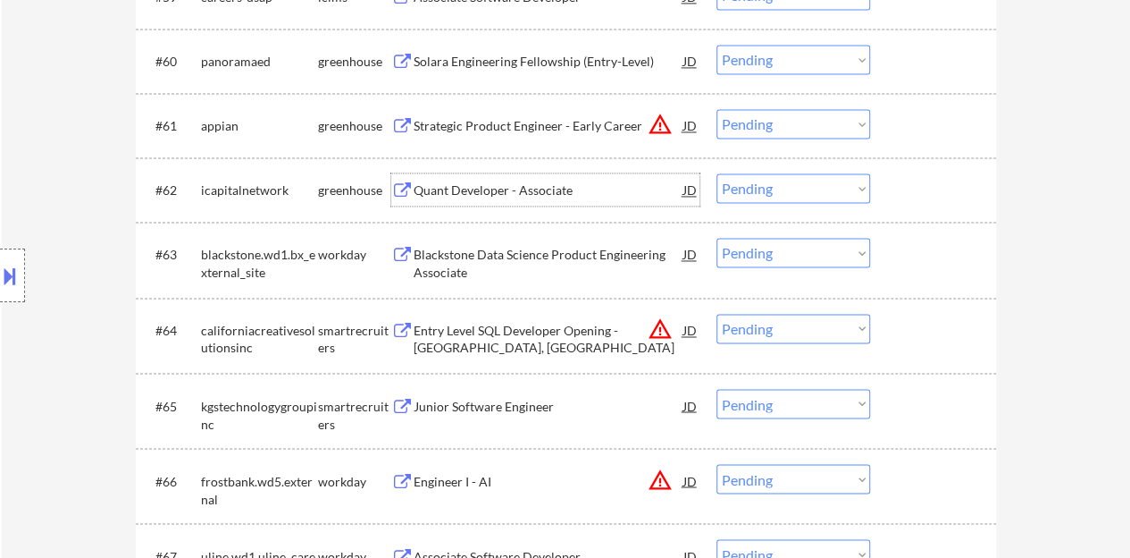
click at [896, 197] on div at bounding box center [935, 189] width 79 height 32
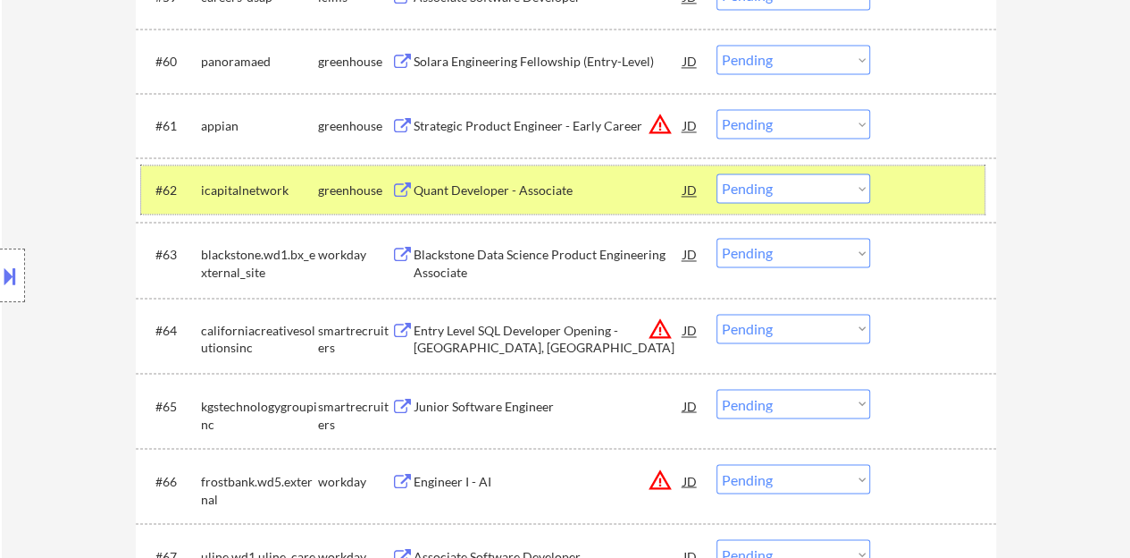
click at [813, 183] on select "Choose an option... Pending Applied Excluded (Questions) Excluded (Expired) Exc…" at bounding box center [794, 187] width 154 height 29
click at [717, 173] on select "Choose an option... Pending Applied Excluded (Questions) Excluded (Expired) Exc…" at bounding box center [794, 187] width 154 height 29
select select ""pending""
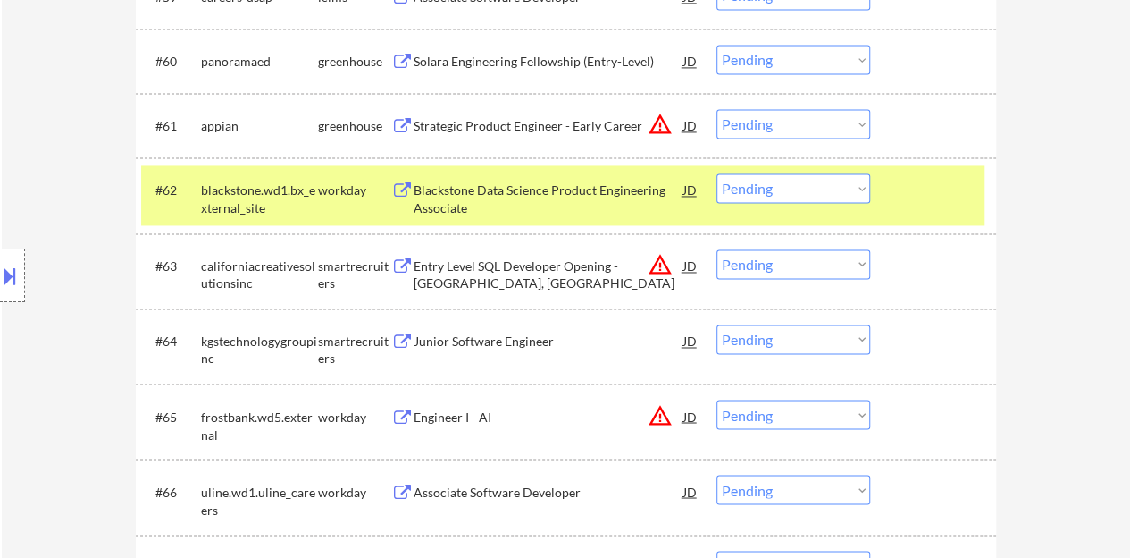
click at [972, 190] on div at bounding box center [935, 189] width 79 height 32
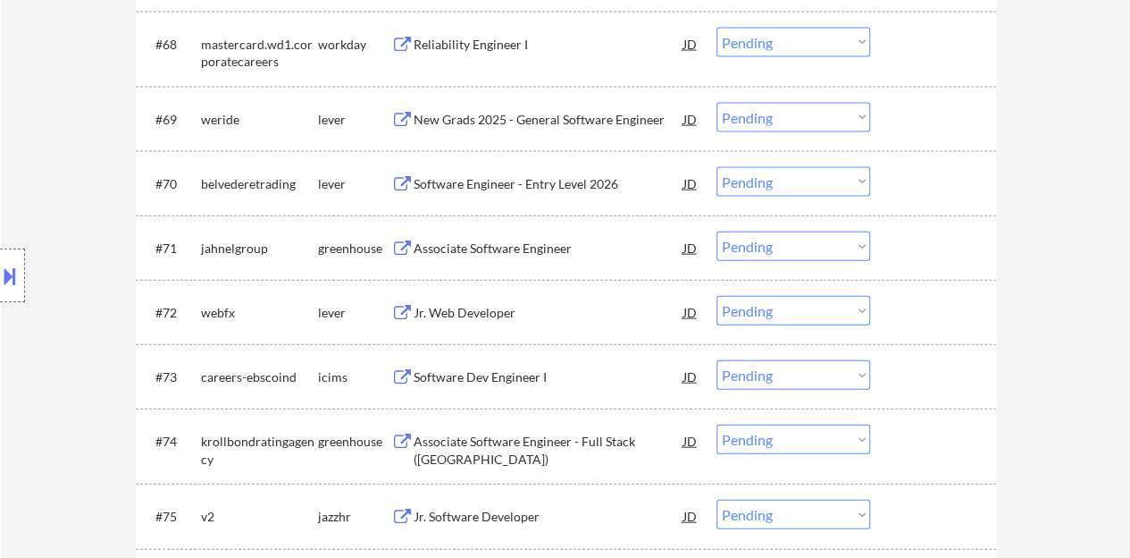
scroll to position [5274, 0]
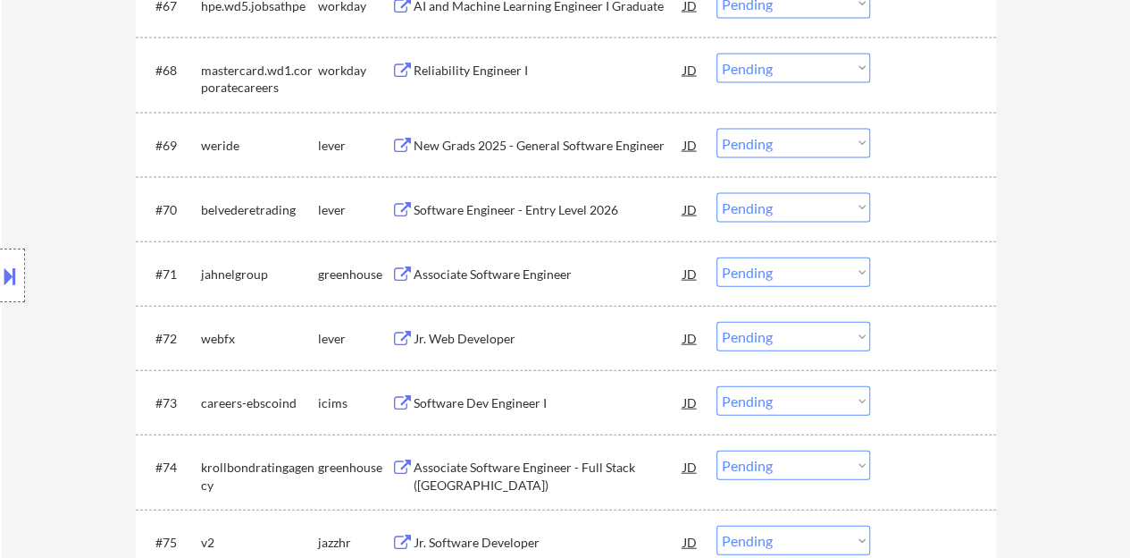
click at [463, 278] on div "Associate Software Engineer" at bounding box center [549, 274] width 270 height 18
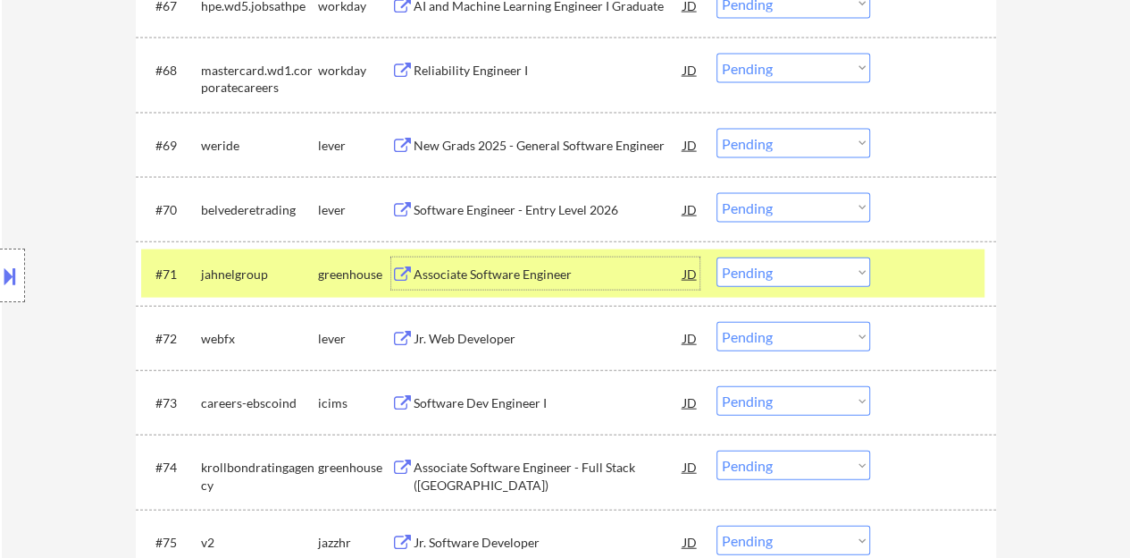
click at [825, 262] on select "Choose an option... Pending Applied Excluded (Questions) Excluded (Expired) Exc…" at bounding box center [794, 271] width 154 height 29
click at [755, 277] on select "Choose an option... Pending Applied Excluded (Questions) Excluded (Expired) Exc…" at bounding box center [794, 271] width 154 height 29
click at [717, 257] on select "Choose an option... Pending Applied Excluded (Questions) Excluded (Expired) Exc…" at bounding box center [794, 271] width 154 height 29
select select ""pending""
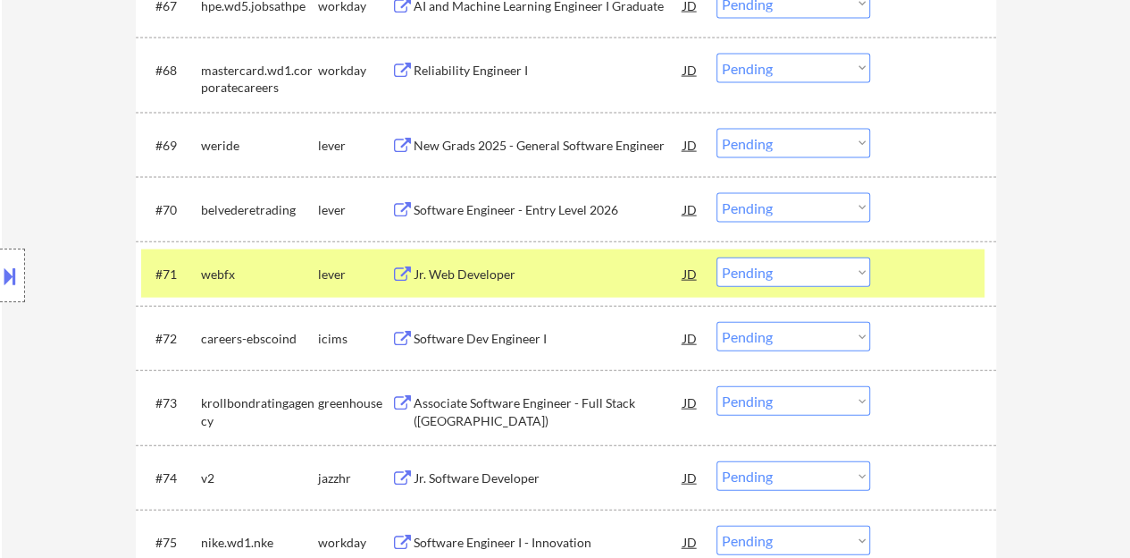
scroll to position [5364, 0]
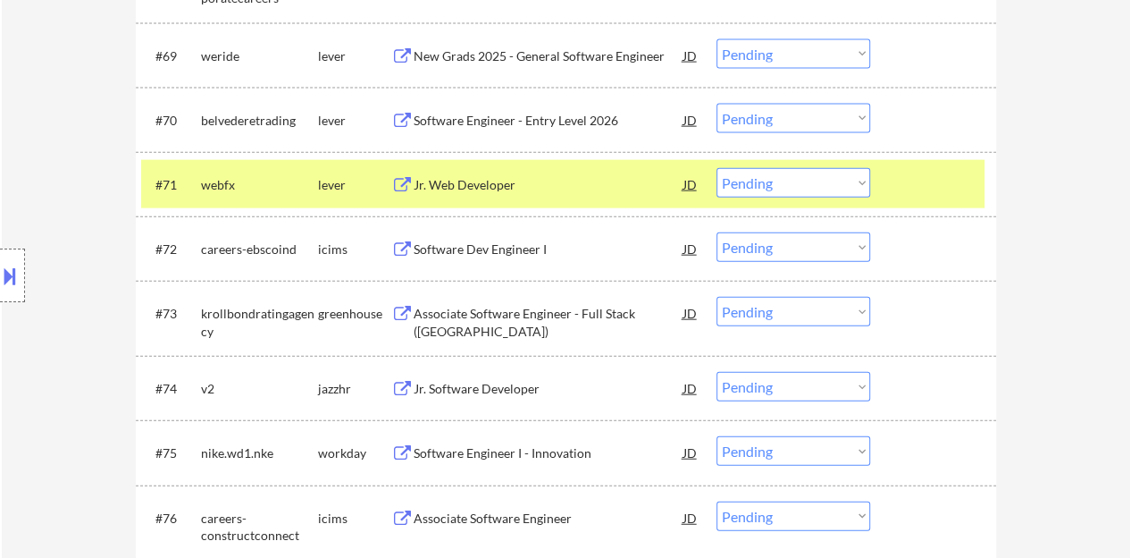
click at [937, 168] on div at bounding box center [935, 184] width 79 height 32
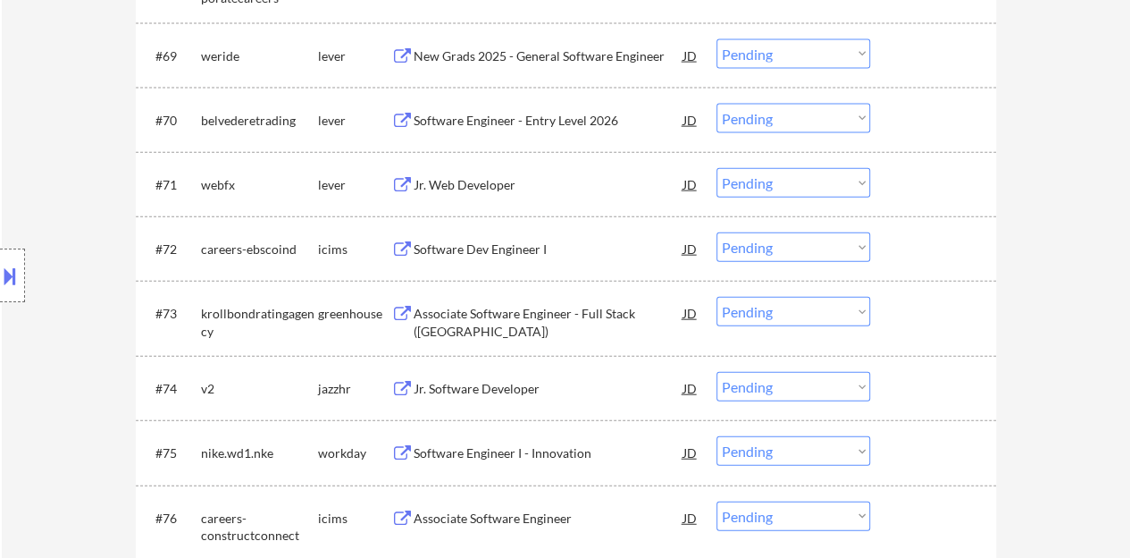
scroll to position [5453, 0]
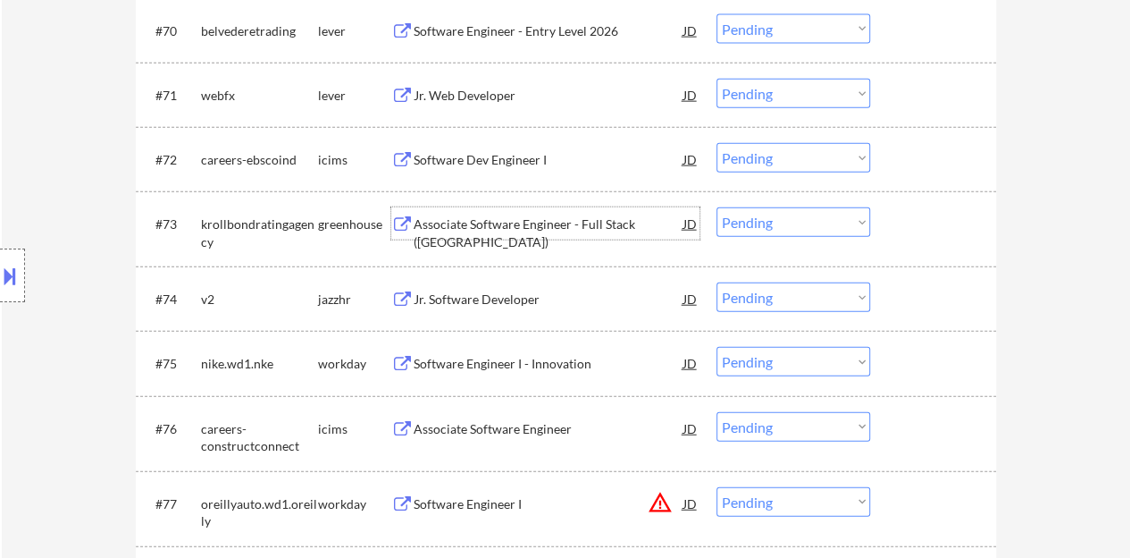
click at [515, 222] on div "Associate Software Engineer - Full Stack ([GEOGRAPHIC_DATA])" at bounding box center [549, 232] width 270 height 35
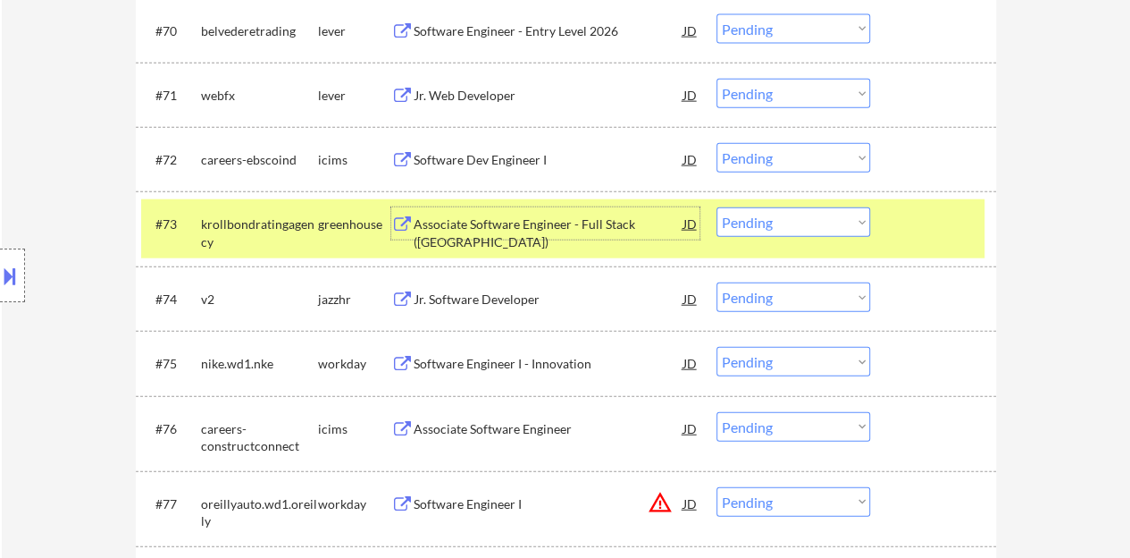
click at [774, 205] on div "#73 krollbondratingagency greenhouse Associate Software Engineer - Full Stack (…" at bounding box center [563, 228] width 844 height 59
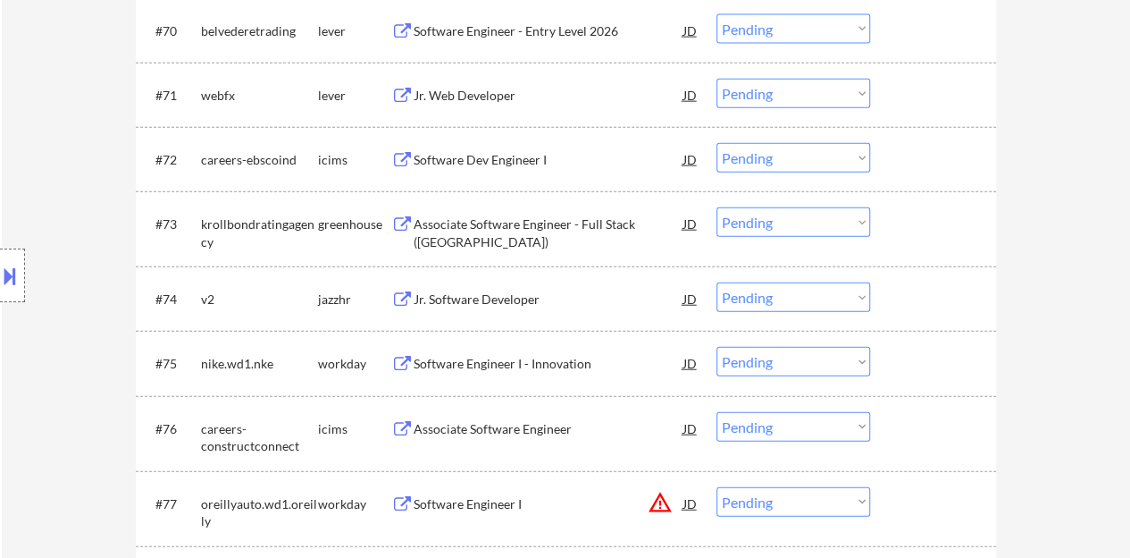
click at [758, 214] on select "Choose an option... Pending Applied Excluded (Questions) Excluded (Expired) Exc…" at bounding box center [794, 221] width 154 height 29
click at [717, 207] on select "Choose an option... Pending Applied Excluded (Questions) Excluded (Expired) Exc…" at bounding box center [794, 221] width 154 height 29
select select ""pending""
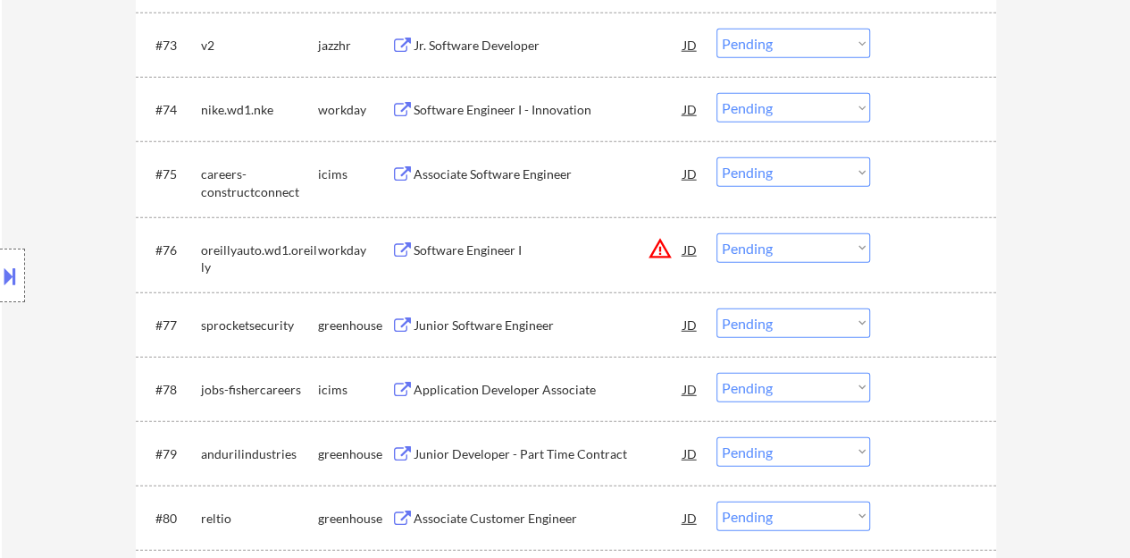
scroll to position [5721, 0]
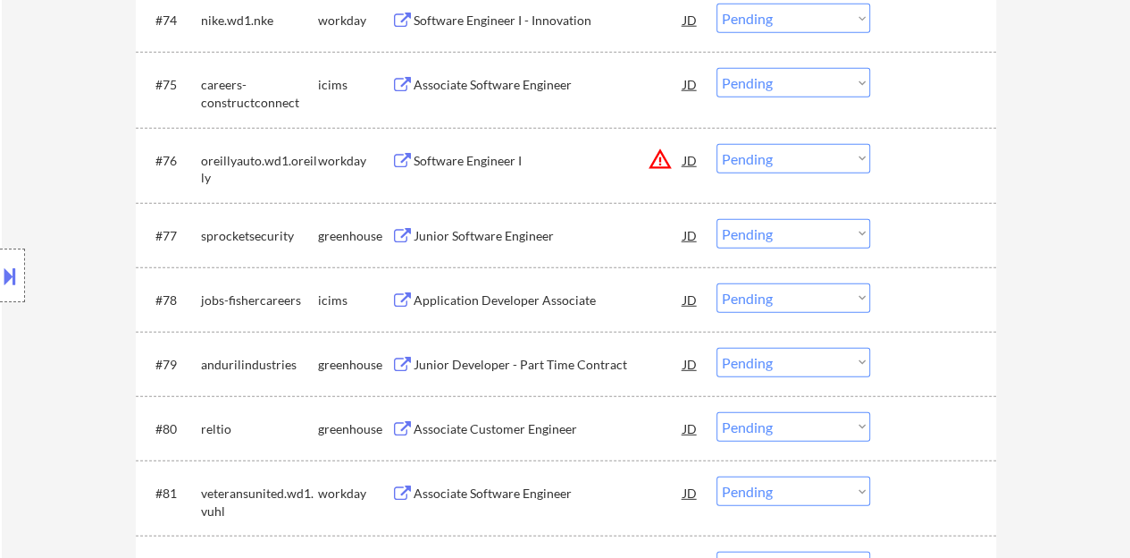
click at [534, 237] on div "Junior Software Engineer" at bounding box center [549, 236] width 270 height 18
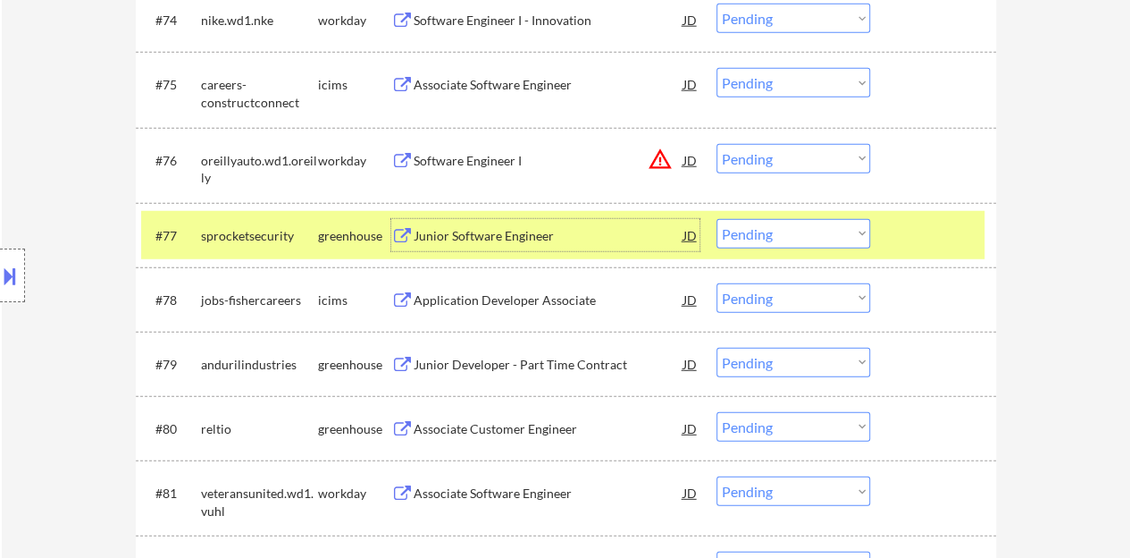
click at [749, 223] on select "Choose an option... Pending Applied Excluded (Questions) Excluded (Expired) Exc…" at bounding box center [794, 233] width 154 height 29
click at [717, 219] on select "Choose an option... Pending Applied Excluded (Questions) Excluded (Expired) Exc…" at bounding box center [794, 233] width 154 height 29
select select ""pending""
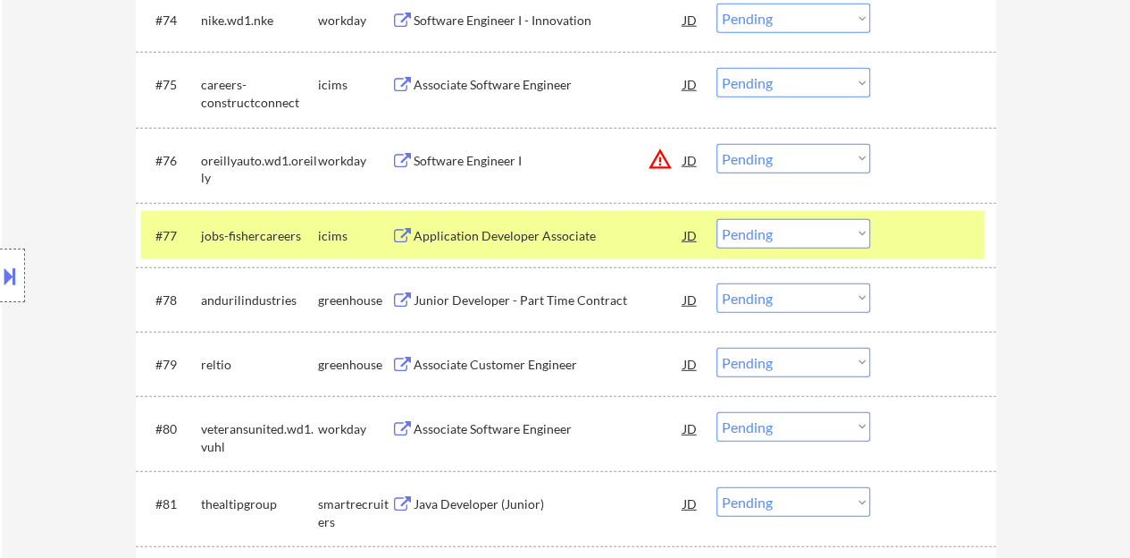
click at [937, 224] on div at bounding box center [935, 235] width 79 height 32
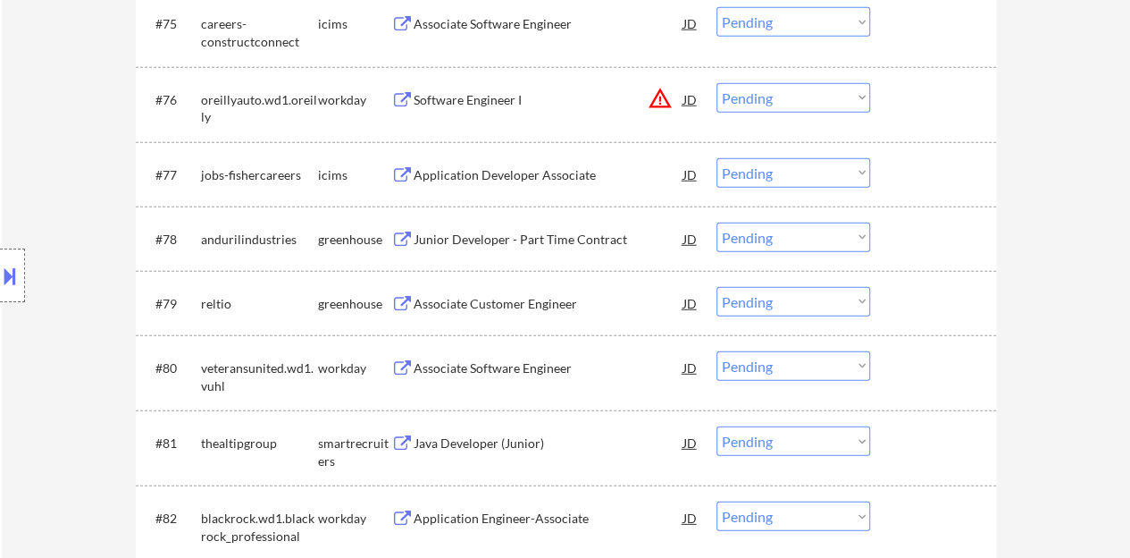
scroll to position [5810, 0]
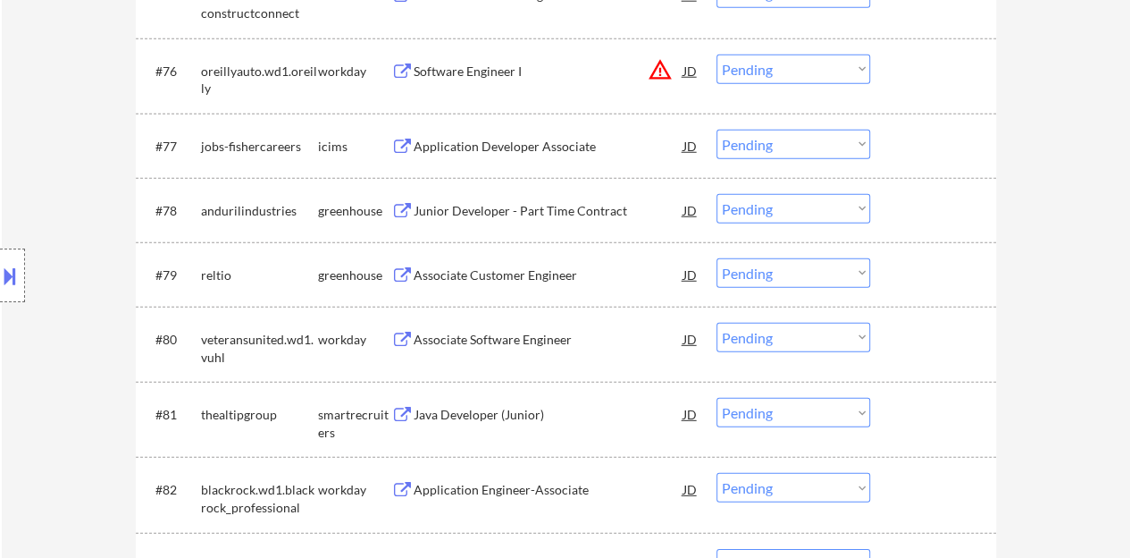
click at [504, 280] on div "Associate Customer Engineer" at bounding box center [549, 275] width 270 height 18
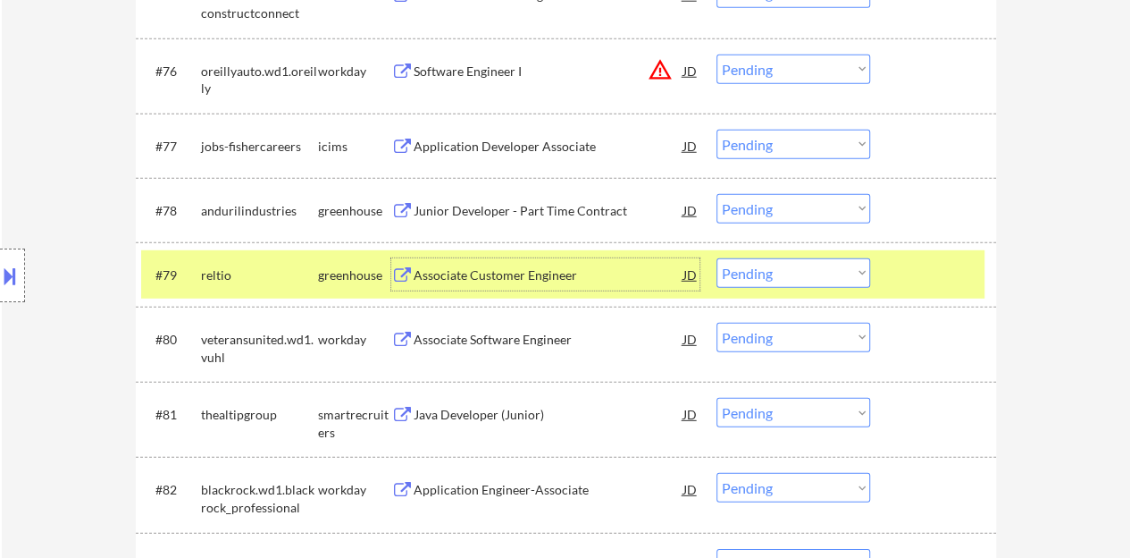
click at [801, 260] on select "Choose an option... Pending Applied Excluded (Questions) Excluded (Expired) Exc…" at bounding box center [794, 272] width 154 height 29
click at [717, 258] on select "Choose an option... Pending Applied Excluded (Questions) Excluded (Expired) Exc…" at bounding box center [794, 272] width 154 height 29
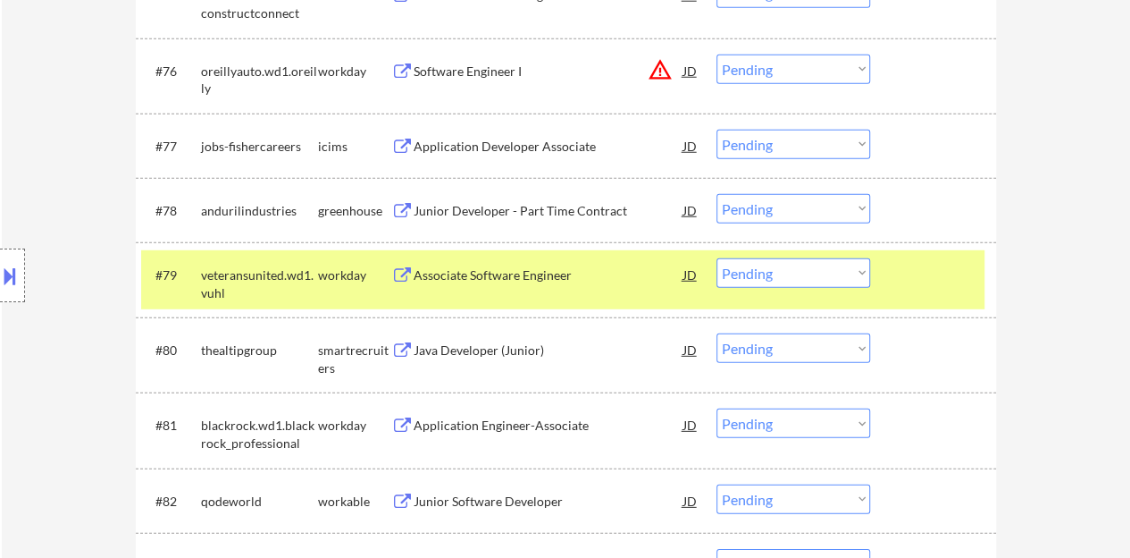
click at [540, 280] on div "Associate Software Engineer" at bounding box center [549, 275] width 270 height 18
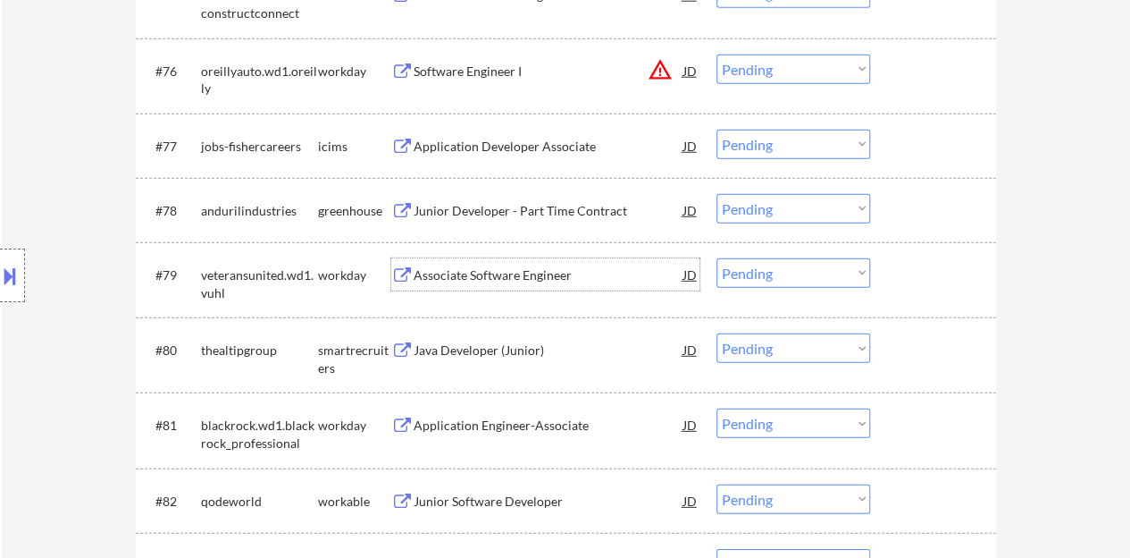
click at [947, 265] on div at bounding box center [935, 274] width 79 height 32
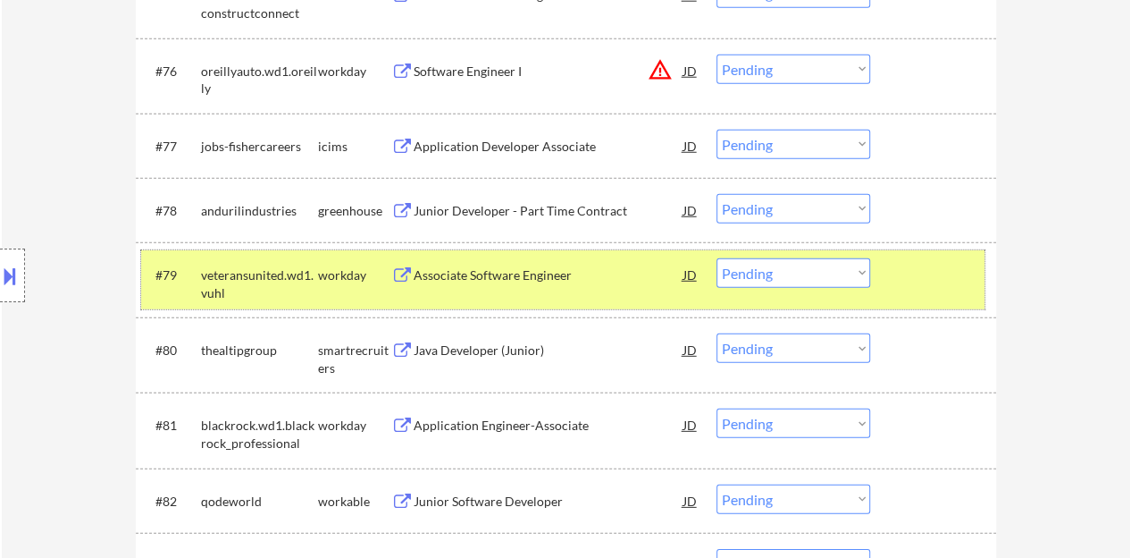
click at [772, 279] on select "Choose an option... Pending Applied Excluded (Questions) Excluded (Expired) Exc…" at bounding box center [794, 272] width 154 height 29
click at [717, 258] on select "Choose an option... Pending Applied Excluded (Questions) Excluded (Expired) Exc…" at bounding box center [794, 272] width 154 height 29
select select ""pending""
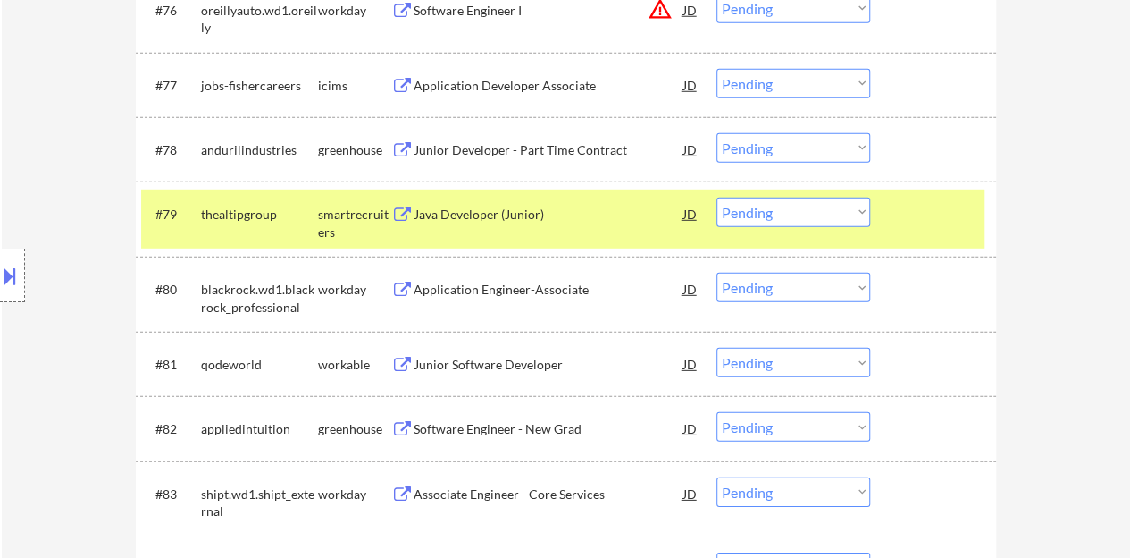
scroll to position [5900, 0]
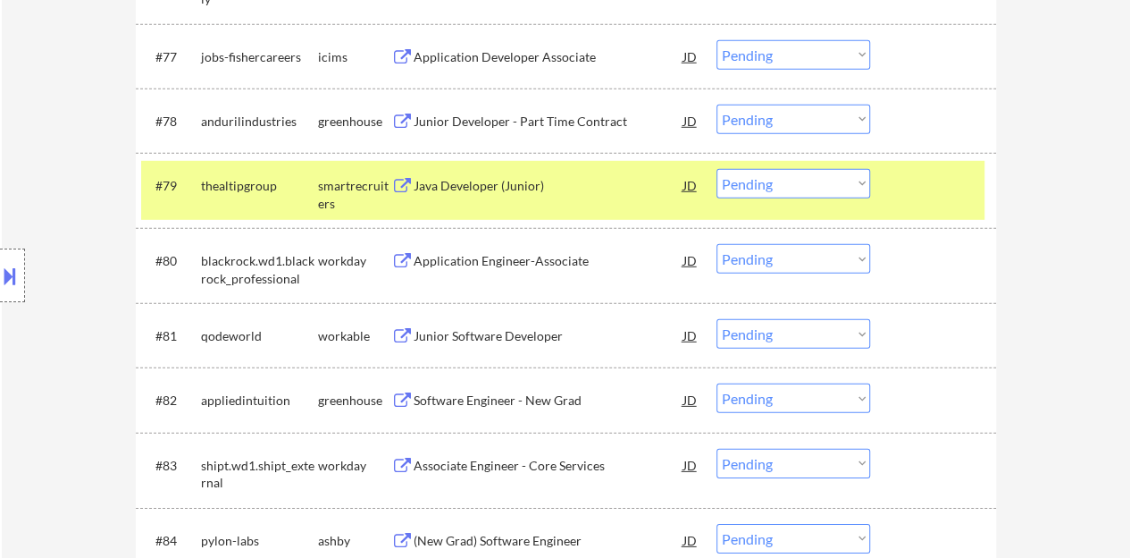
click at [529, 189] on div "Java Developer (Junior)" at bounding box center [549, 186] width 270 height 18
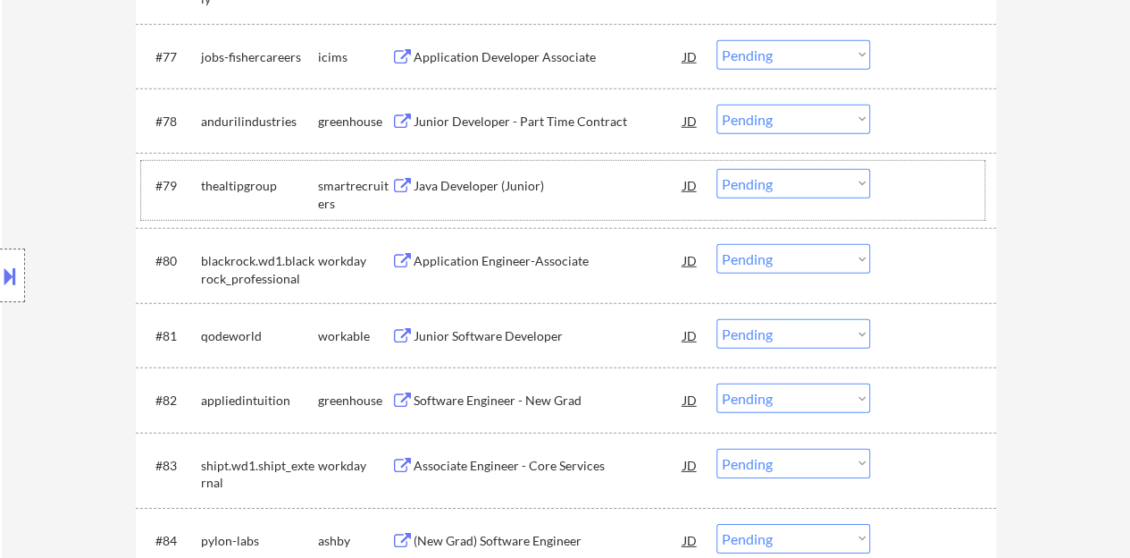
click at [884, 172] on div "#79 thealtipgroup smartrecruiters Java Developer (Junior) JD warning_amber Choo…" at bounding box center [563, 190] width 844 height 59
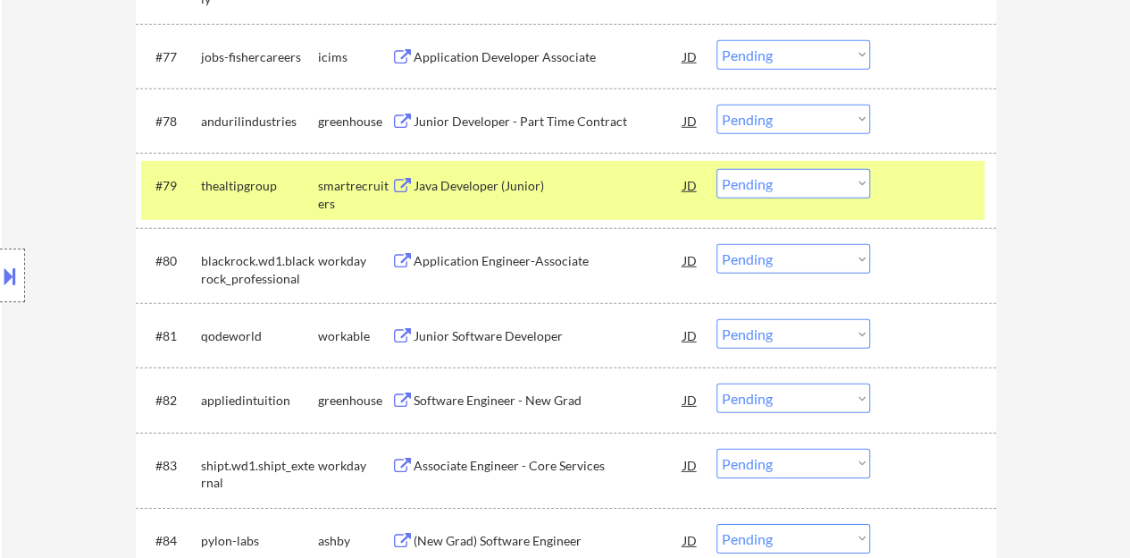
click at [799, 122] on select "Choose an option... Pending Applied Excluded (Questions) Excluded (Expired) Exc…" at bounding box center [794, 119] width 154 height 29
click at [717, 105] on select "Choose an option... Pending Applied Excluded (Questions) Excluded (Expired) Exc…" at bounding box center [794, 119] width 154 height 29
select select ""pending""
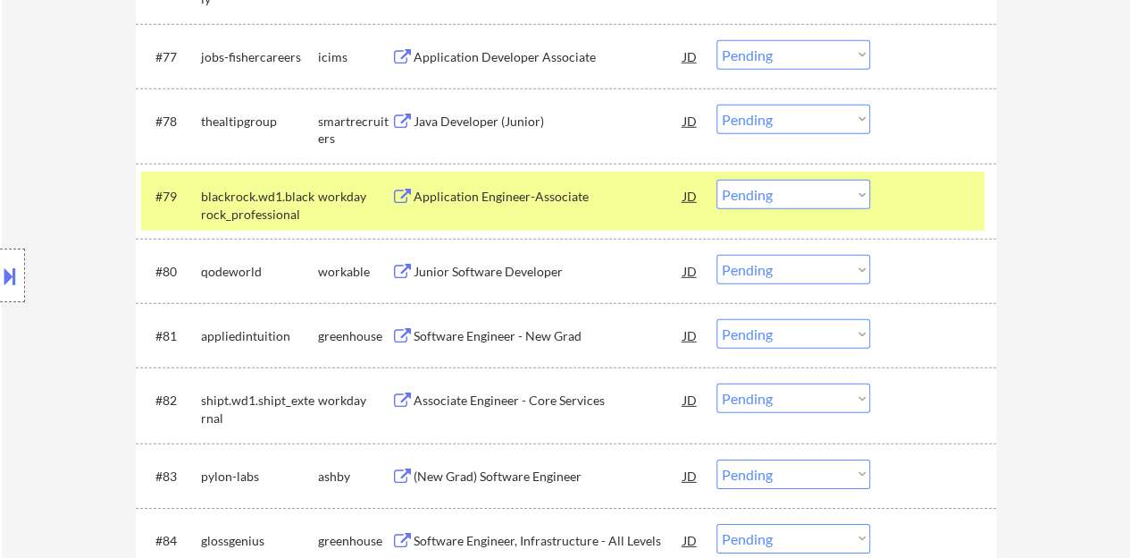
click at [763, 198] on select "Choose an option... Pending Applied Excluded (Questions) Excluded (Expired) Exc…" at bounding box center [794, 194] width 154 height 29
click at [717, 180] on select "Choose an option... Pending Applied Excluded (Questions) Excluded (Expired) Exc…" at bounding box center [794, 194] width 154 height 29
select select ""pending""
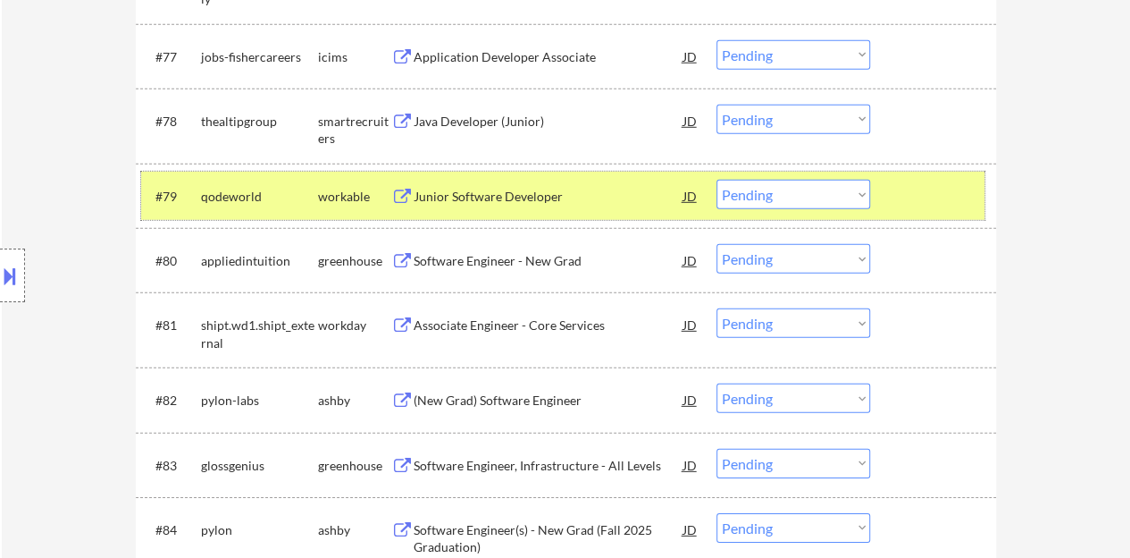
click at [906, 197] on div at bounding box center [935, 196] width 79 height 32
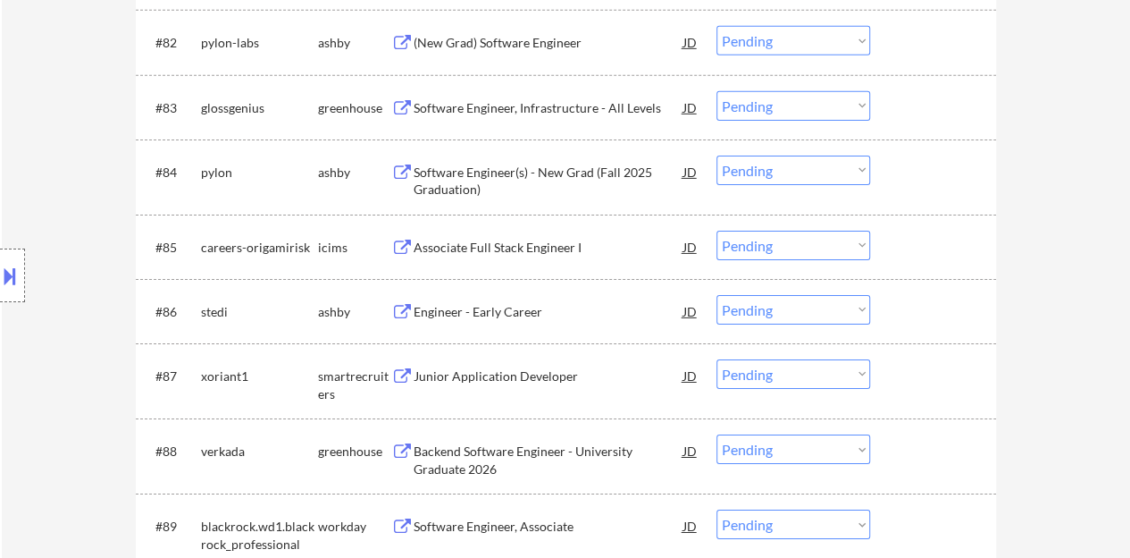
scroll to position [6347, 0]
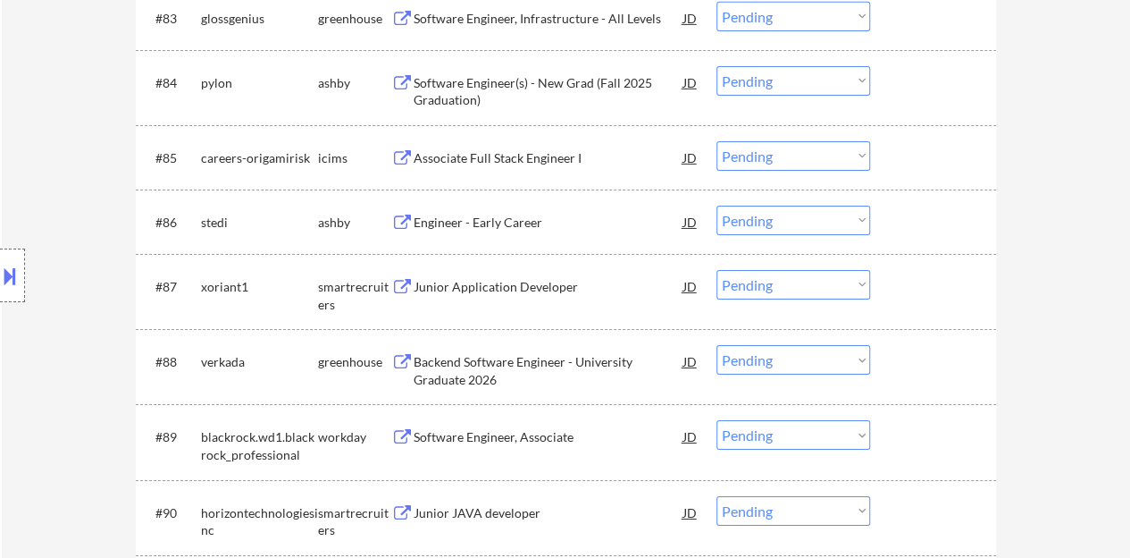
click at [491, 279] on div "Junior Application Developer" at bounding box center [549, 287] width 270 height 18
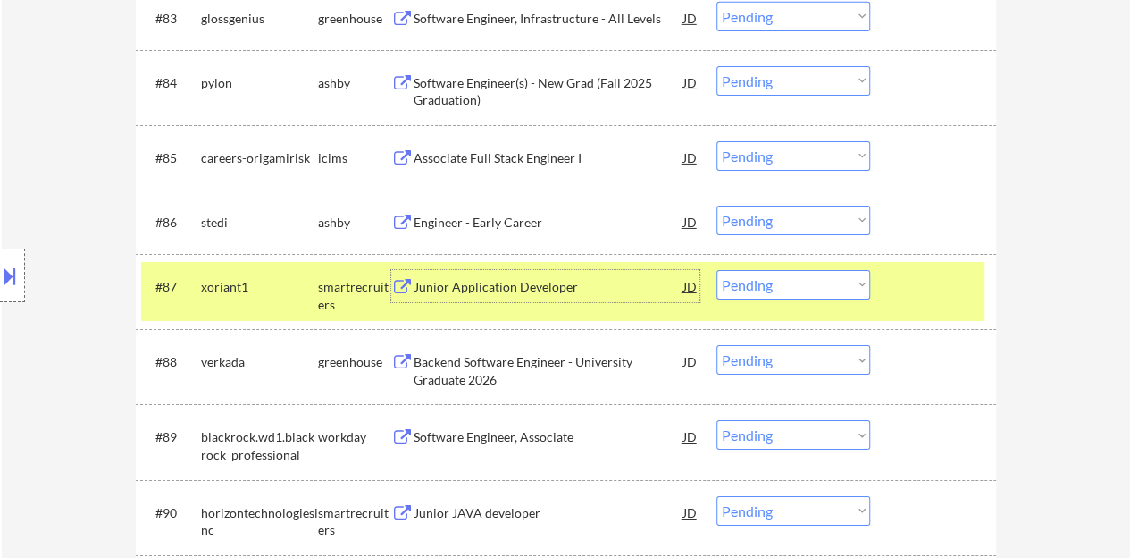
click at [808, 276] on select "Choose an option... Pending Applied Excluded (Questions) Excluded (Expired) Exc…" at bounding box center [794, 284] width 154 height 29
click at [717, 270] on select "Choose an option... Pending Applied Excluded (Questions) Excluded (Expired) Exc…" at bounding box center [794, 284] width 154 height 29
select select ""pending""
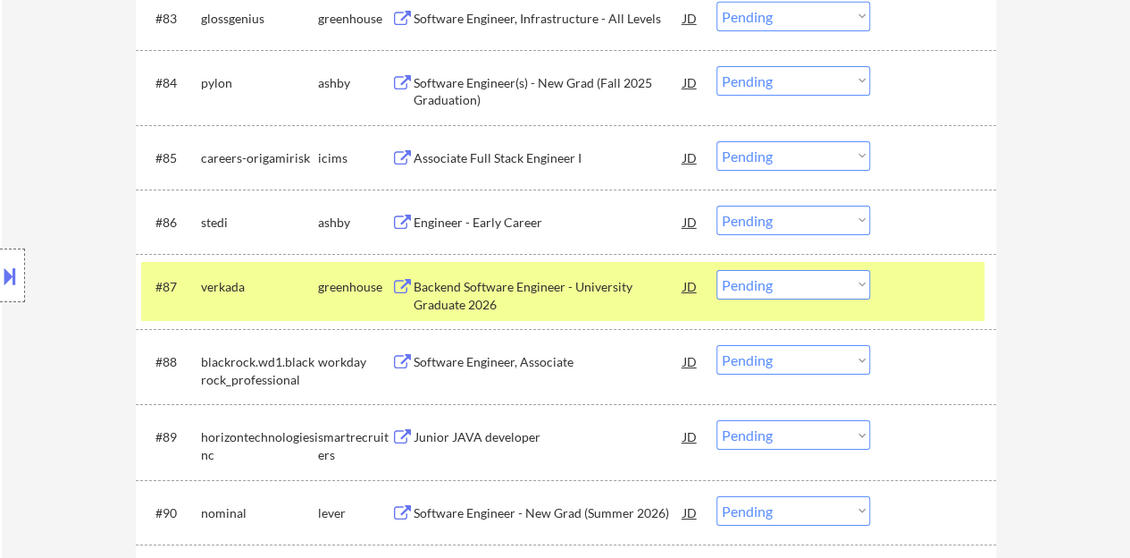
click at [899, 298] on div at bounding box center [935, 286] width 79 height 32
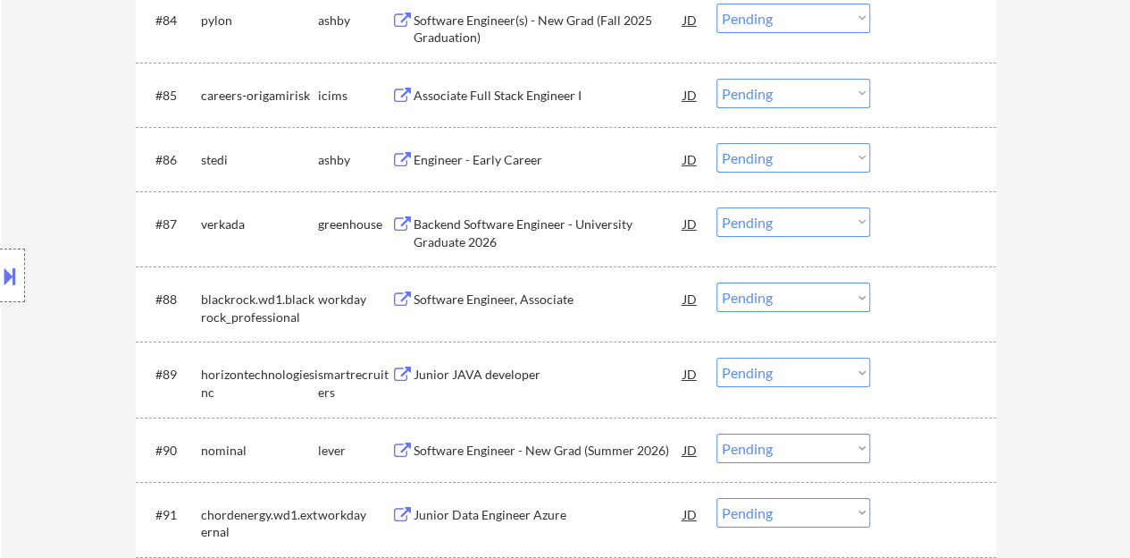
scroll to position [6436, 0]
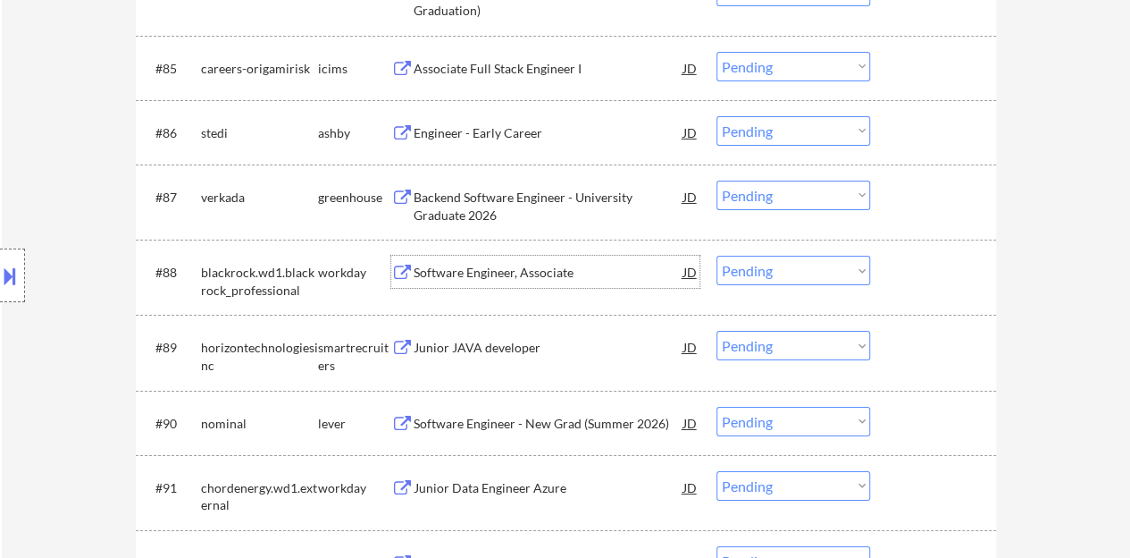
click at [568, 265] on div "Software Engineer, Associate" at bounding box center [549, 273] width 270 height 18
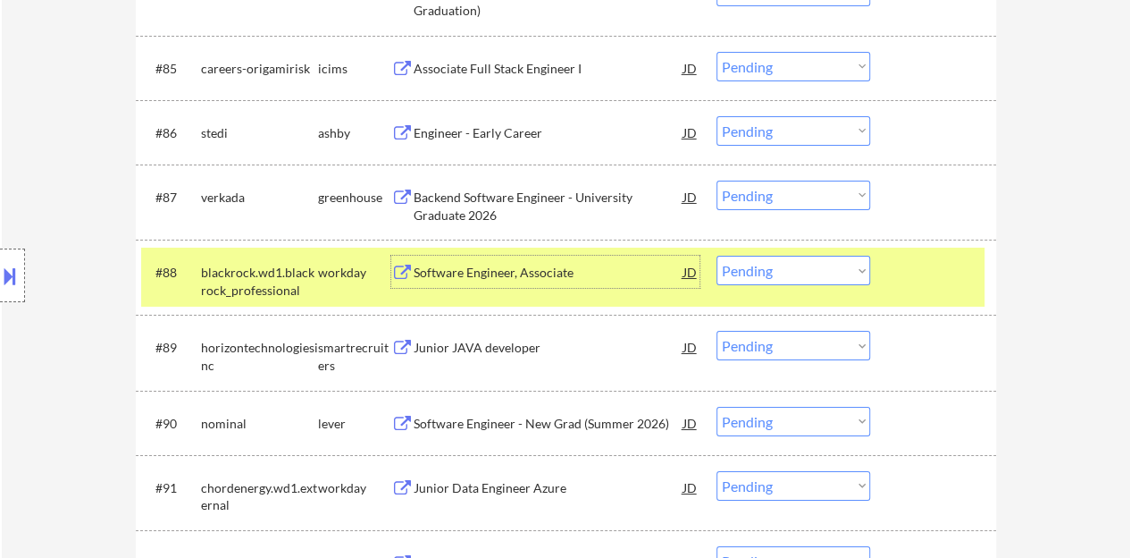
click at [797, 269] on select "Choose an option... Pending Applied Excluded (Questions) Excluded (Expired) Exc…" at bounding box center [794, 270] width 154 height 29
click at [717, 256] on select "Choose an option... Pending Applied Excluded (Questions) Excluded (Expired) Exc…" at bounding box center [794, 270] width 154 height 29
select select ""pending""
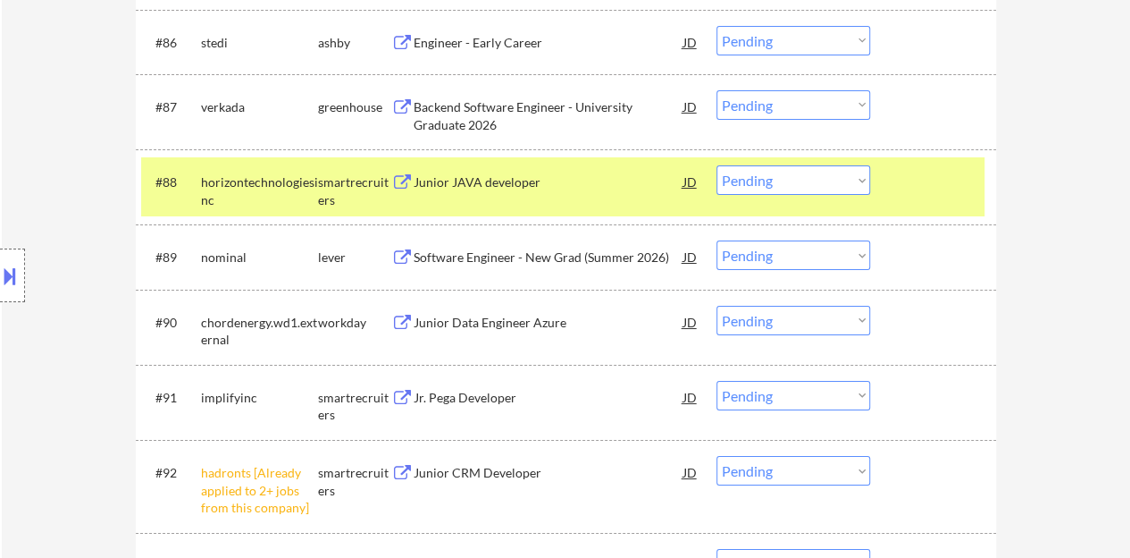
scroll to position [6499, 0]
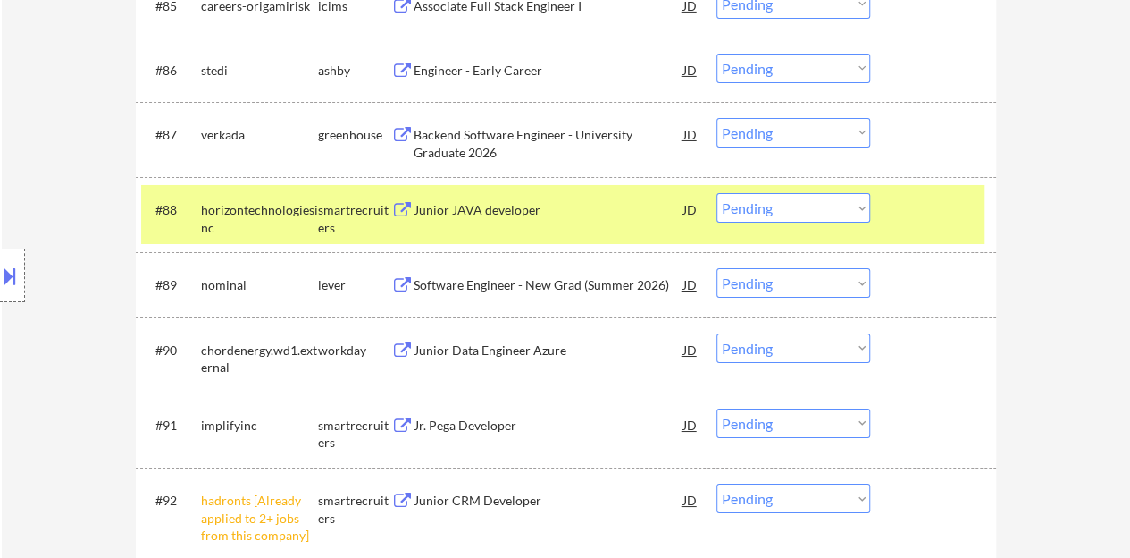
click at [753, 484] on select "Choose an option... Pending Applied Excluded (Questions) Excluded (Expired) Exc…" at bounding box center [794, 497] width 154 height 29
click at [717, 483] on select "Choose an option... Pending Applied Excluded (Questions) Excluded (Expired) Exc…" at bounding box center [794, 497] width 154 height 29
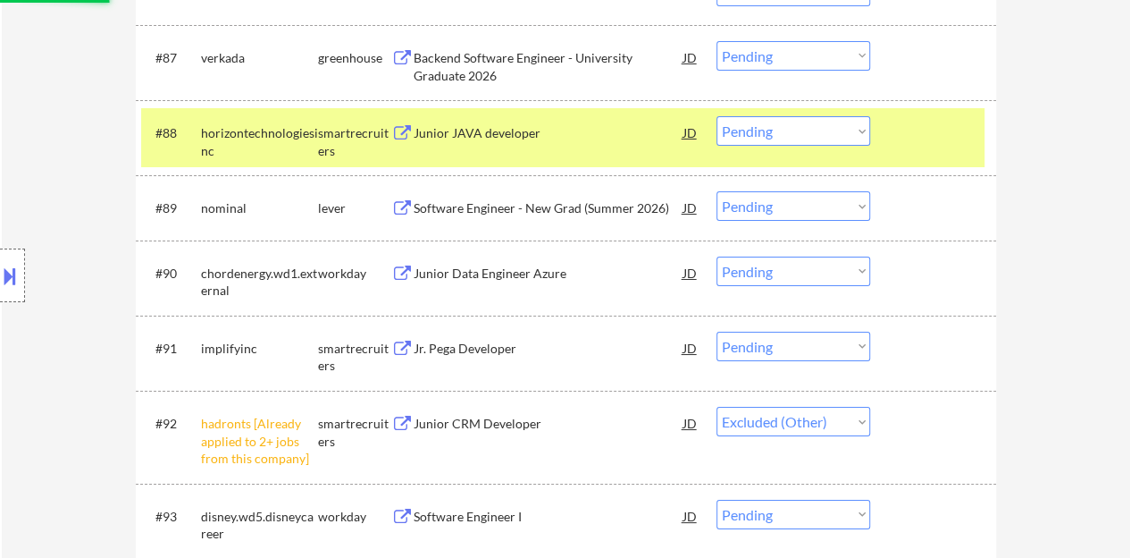
scroll to position [6588, 0]
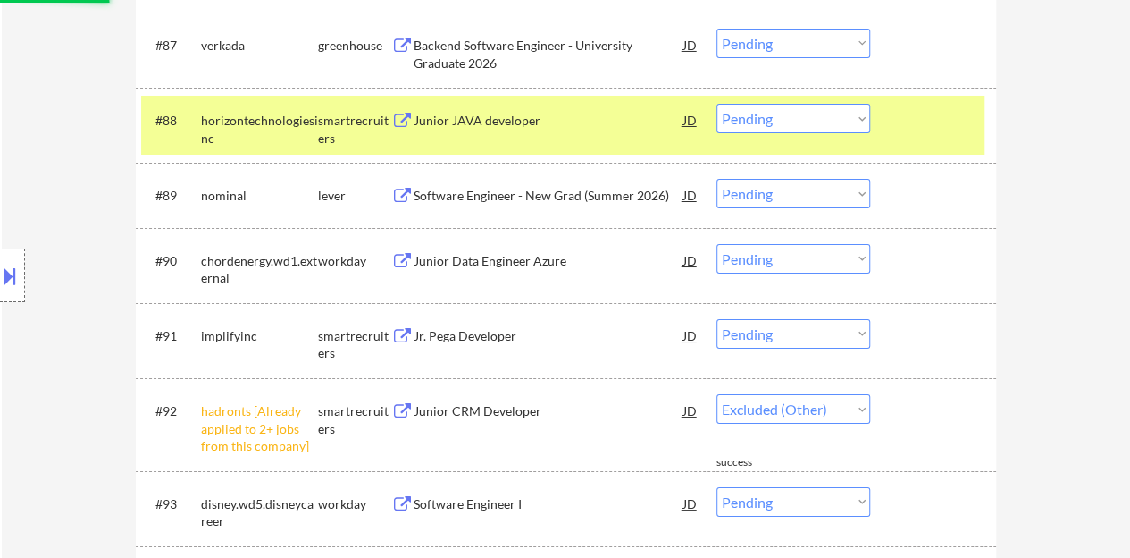
select select ""pending""
click at [776, 191] on select "Choose an option... Pending Applied Excluded (Questions) Excluded (Expired) Exc…" at bounding box center [794, 193] width 154 height 29
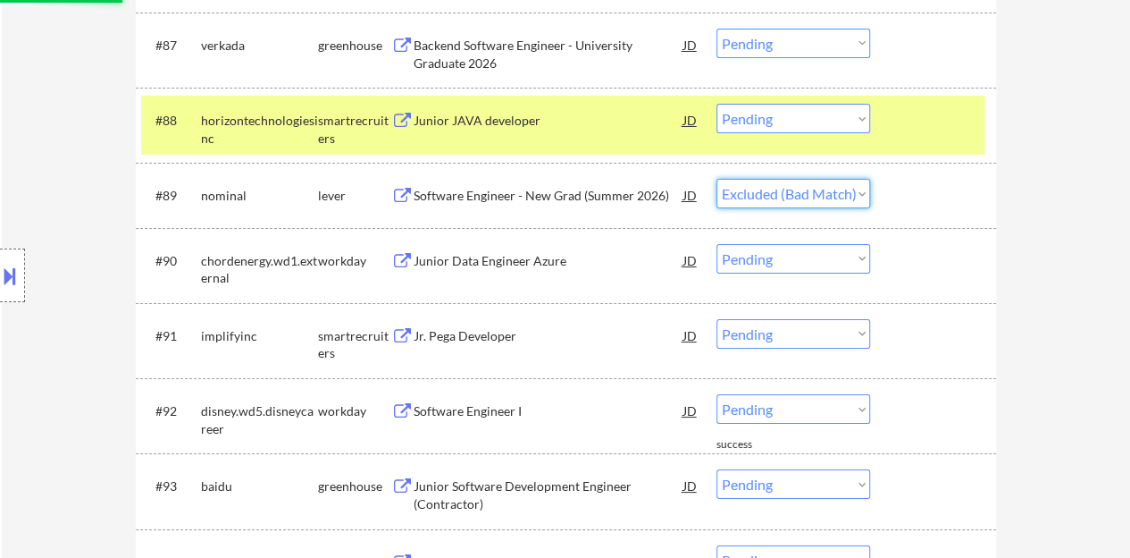
click at [717, 179] on select "Choose an option... Pending Applied Excluded (Questions) Excluded (Expired) Exc…" at bounding box center [794, 193] width 154 height 29
select select ""pending""
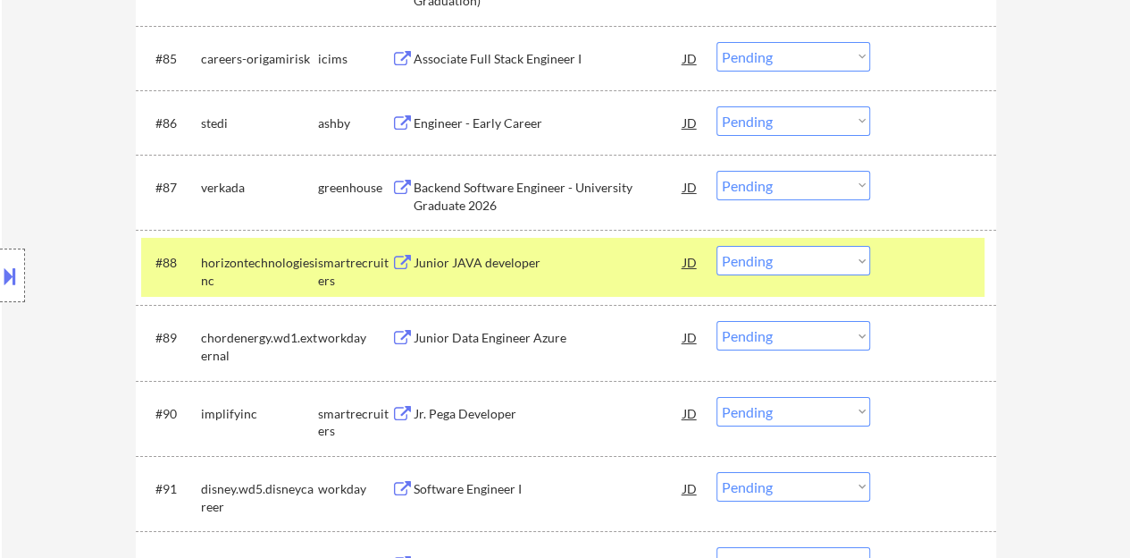
scroll to position [6409, 0]
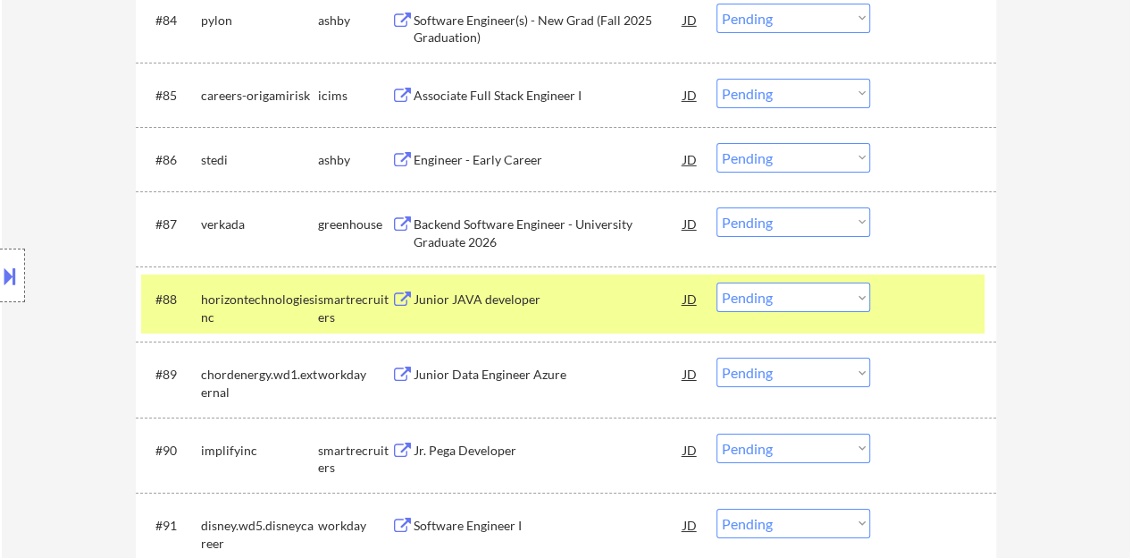
click at [513, 299] on div "Junior JAVA developer" at bounding box center [549, 299] width 270 height 18
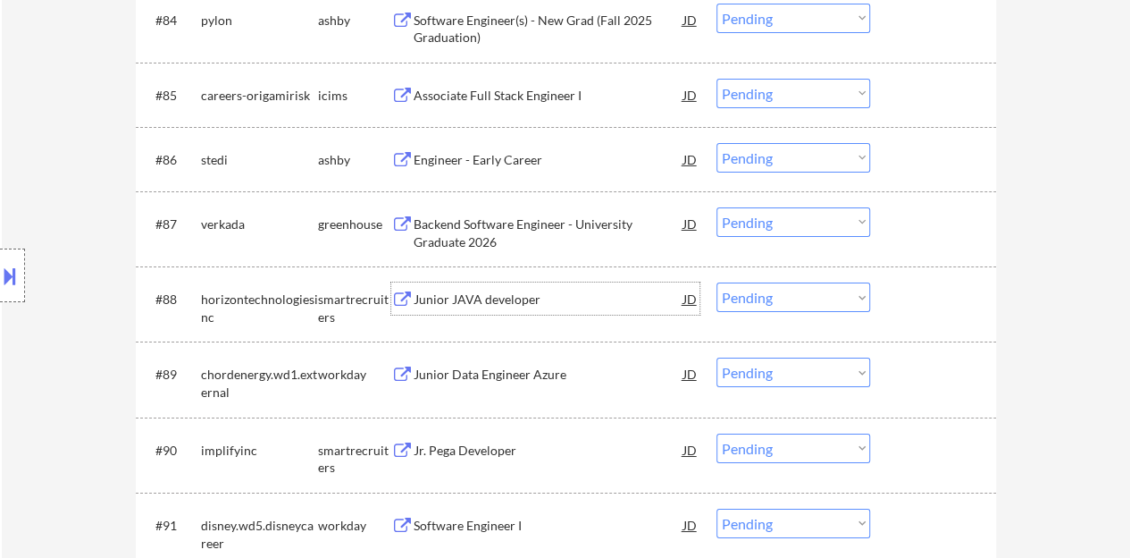
click at [933, 311] on div at bounding box center [935, 298] width 79 height 32
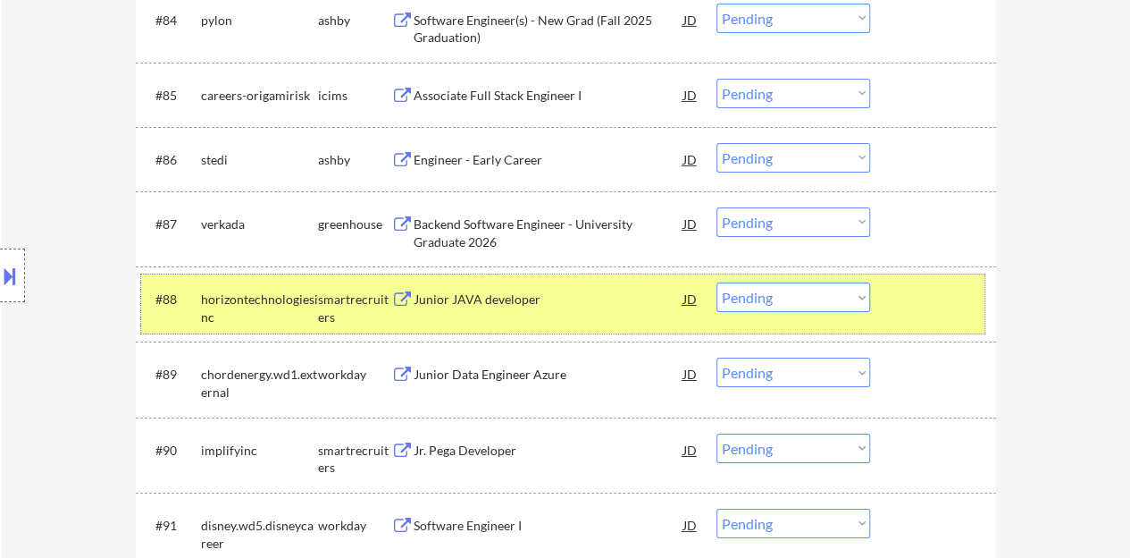
click at [776, 307] on select "Choose an option... Pending Applied Excluded (Questions) Excluded (Expired) Exc…" at bounding box center [794, 296] width 154 height 29
click at [717, 282] on select "Choose an option... Pending Applied Excluded (Questions) Excluded (Expired) Exc…" at bounding box center [794, 296] width 154 height 29
select select ""pending""
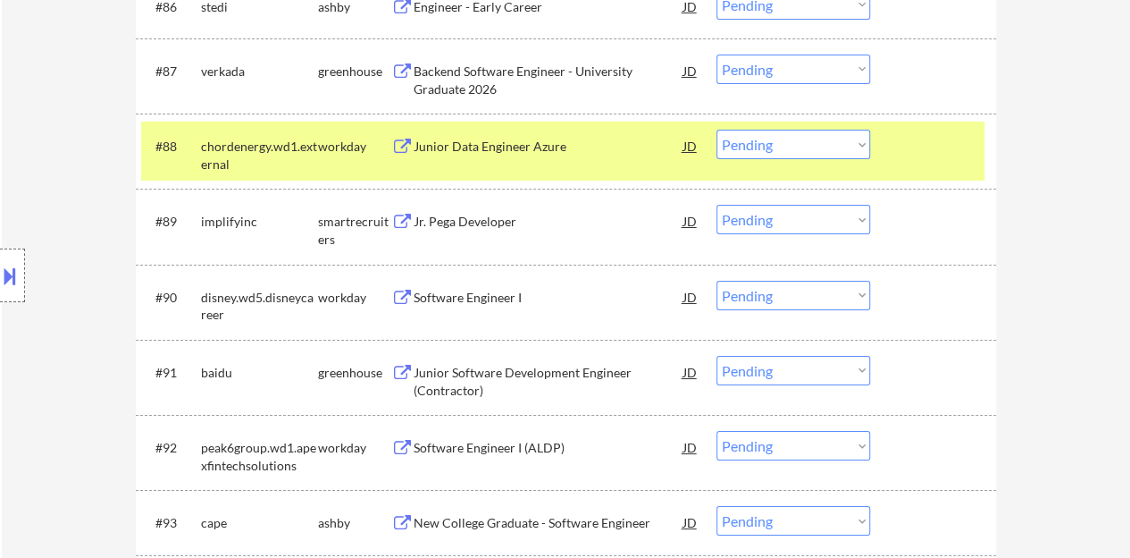
scroll to position [6588, 0]
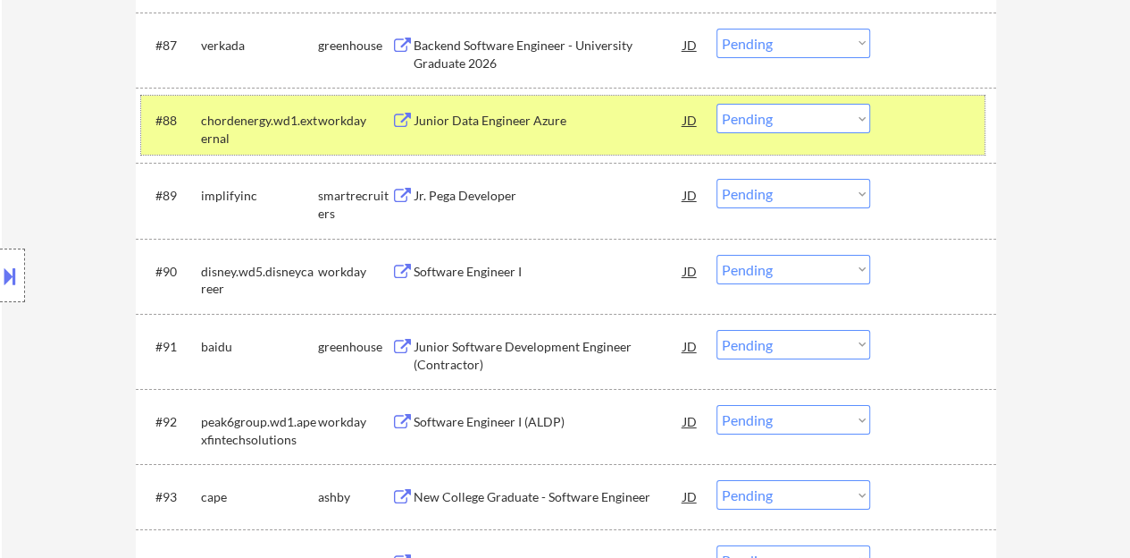
click at [922, 130] on div at bounding box center [935, 120] width 79 height 32
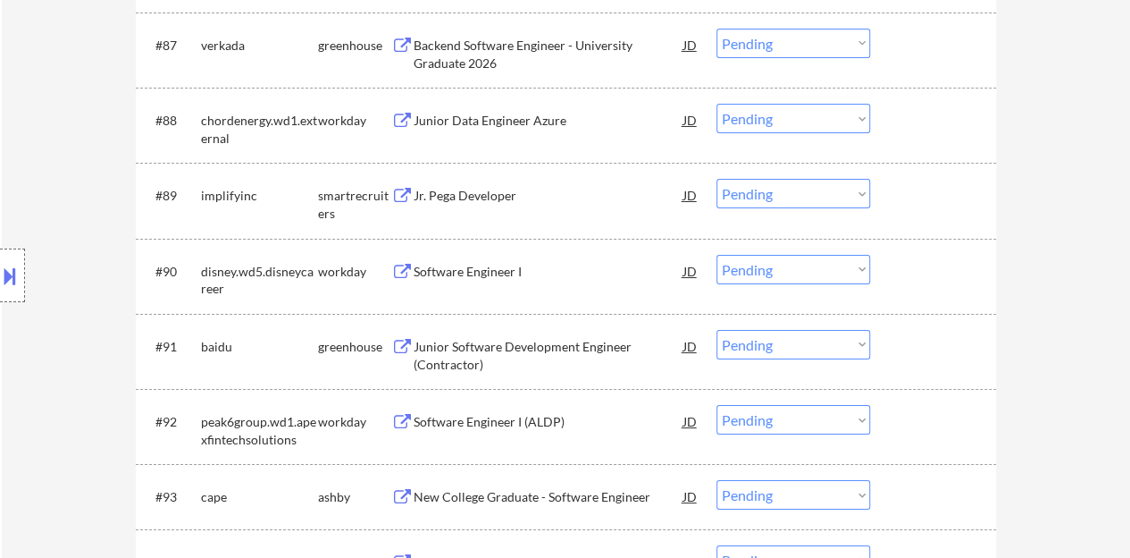
click at [461, 264] on div "Software Engineer I" at bounding box center [549, 272] width 270 height 18
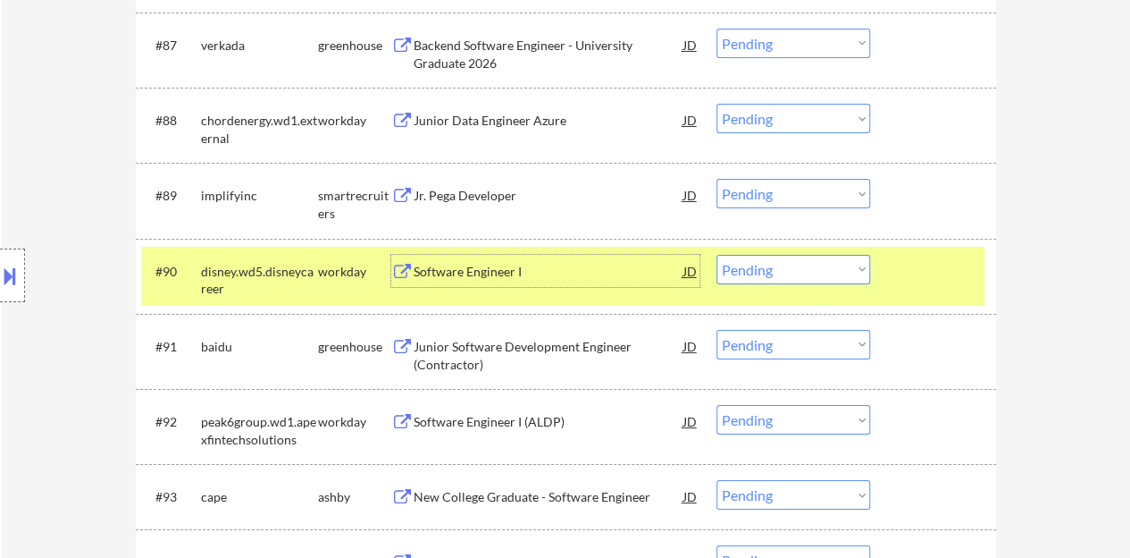
click at [763, 279] on select "Choose an option... Pending Applied Excluded (Questions) Excluded (Expired) Exc…" at bounding box center [794, 269] width 154 height 29
click at [717, 255] on select "Choose an option... Pending Applied Excluded (Questions) Excluded (Expired) Exc…" at bounding box center [794, 269] width 154 height 29
select select ""pending""
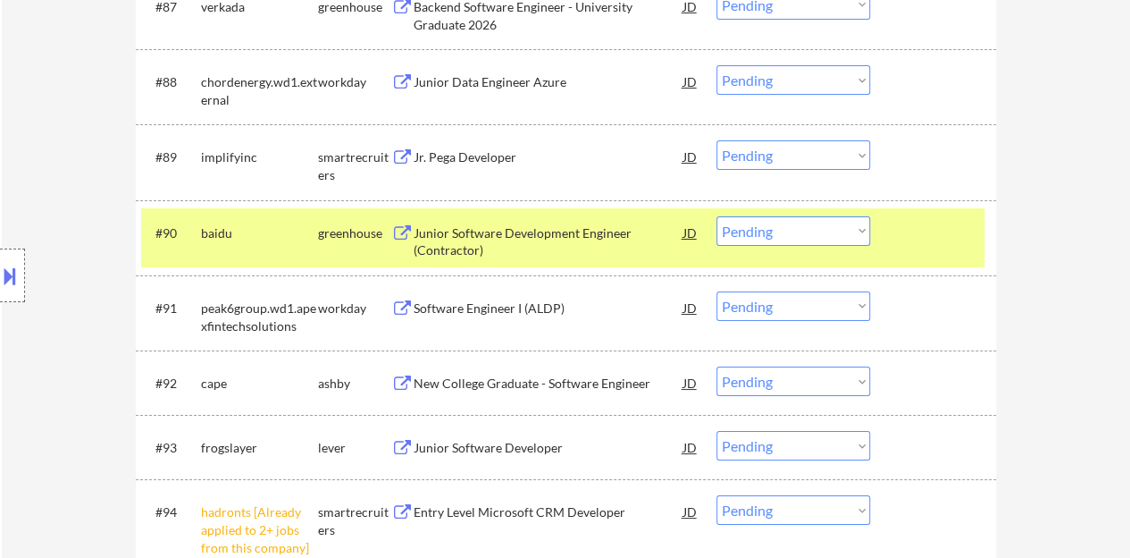
scroll to position [6677, 0]
